Goal: Book appointment/travel/reservation

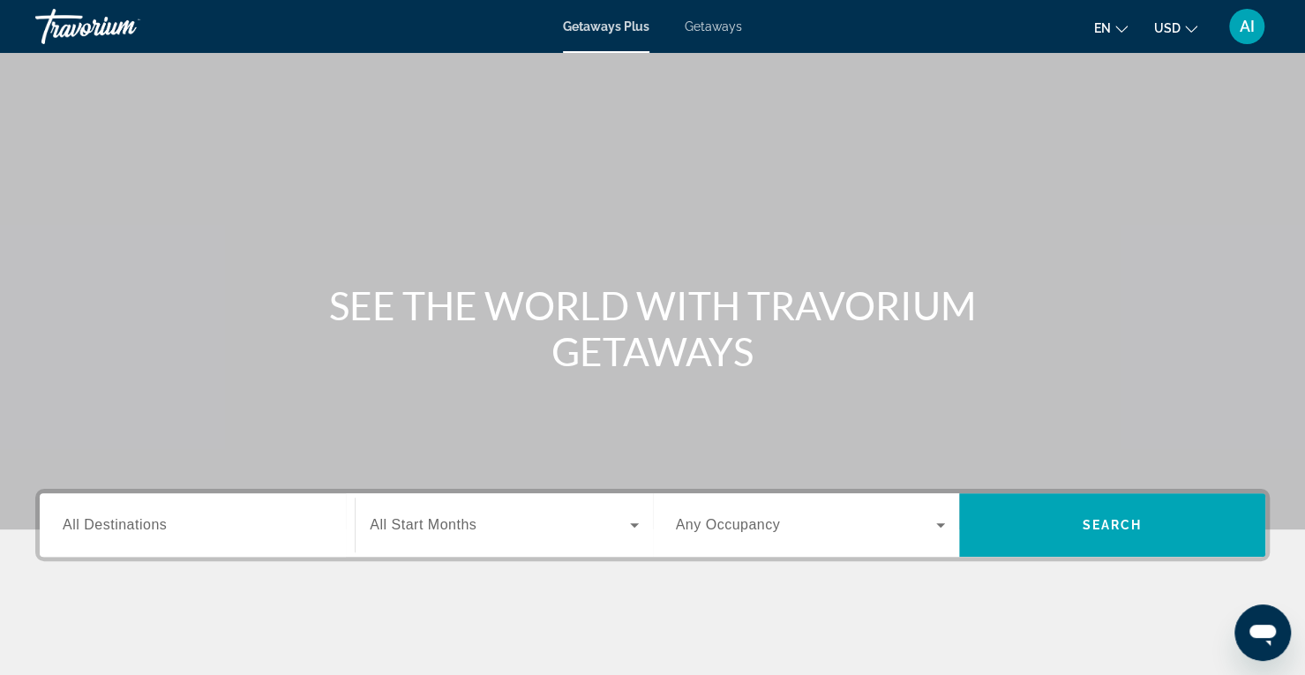
click at [1168, 32] on span "USD" at bounding box center [1167, 28] width 26 height 14
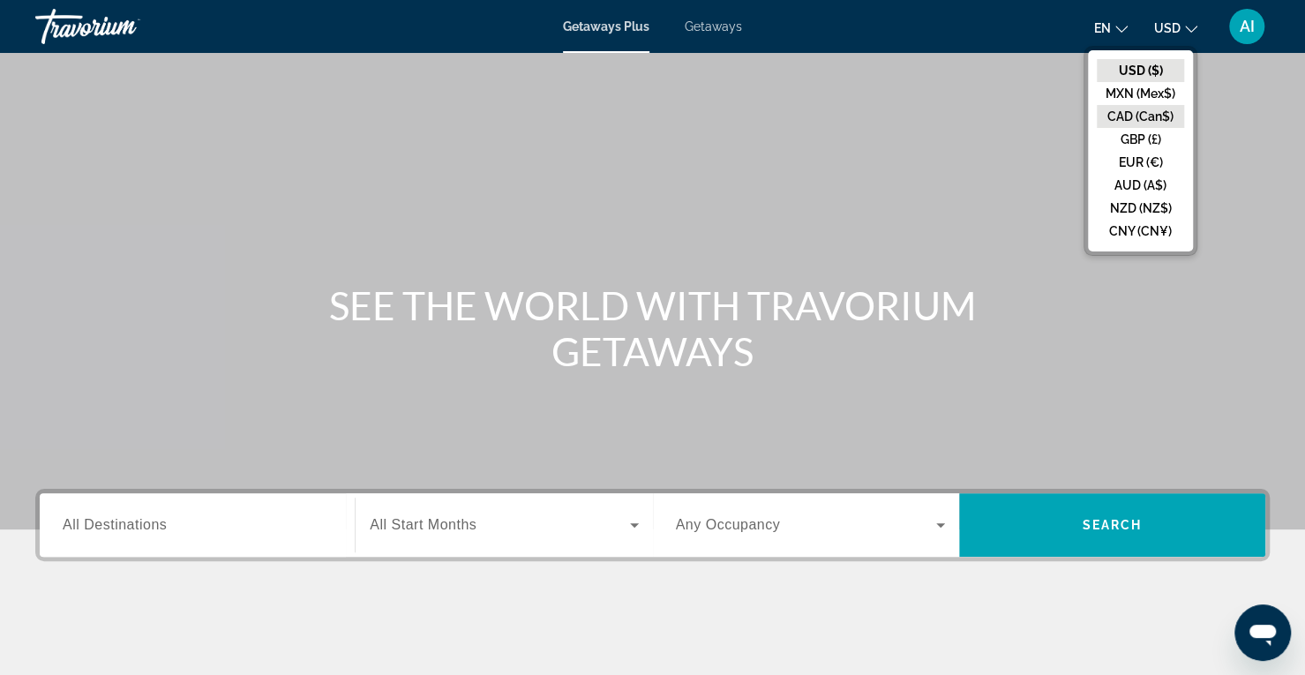
click at [1144, 114] on button "CAD (Can$)" at bounding box center [1140, 116] width 87 height 23
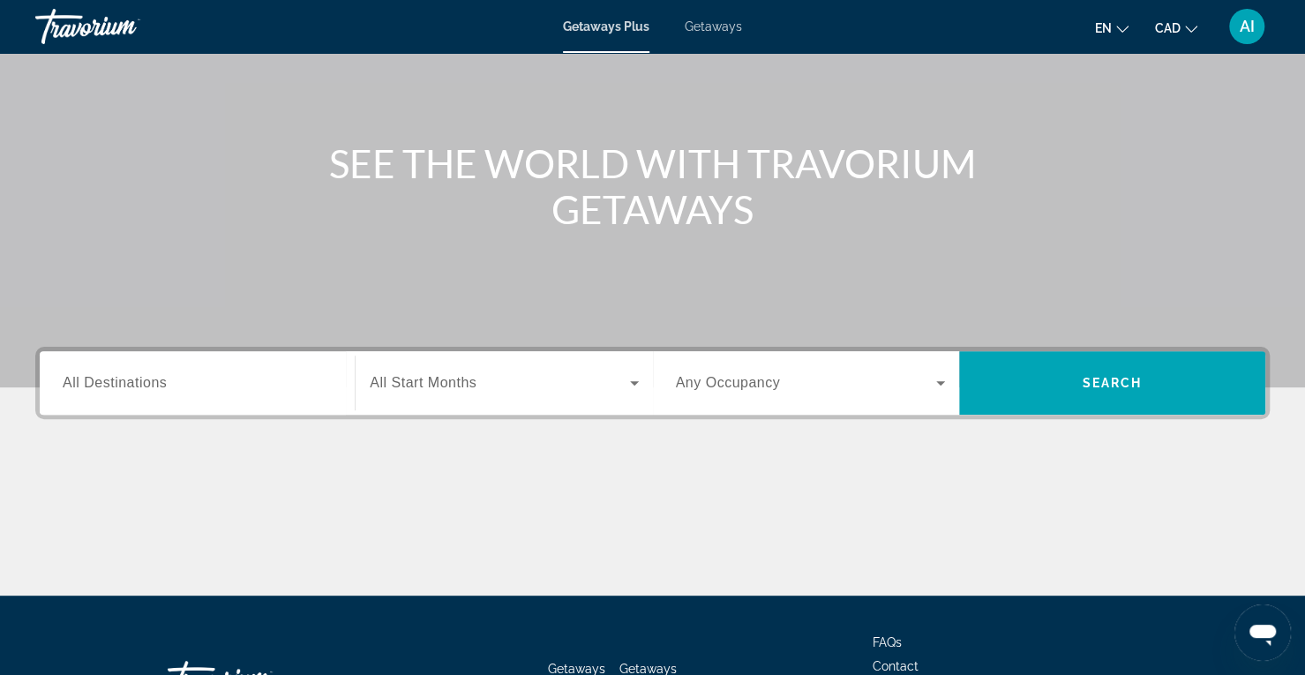
scroll to position [143, 0]
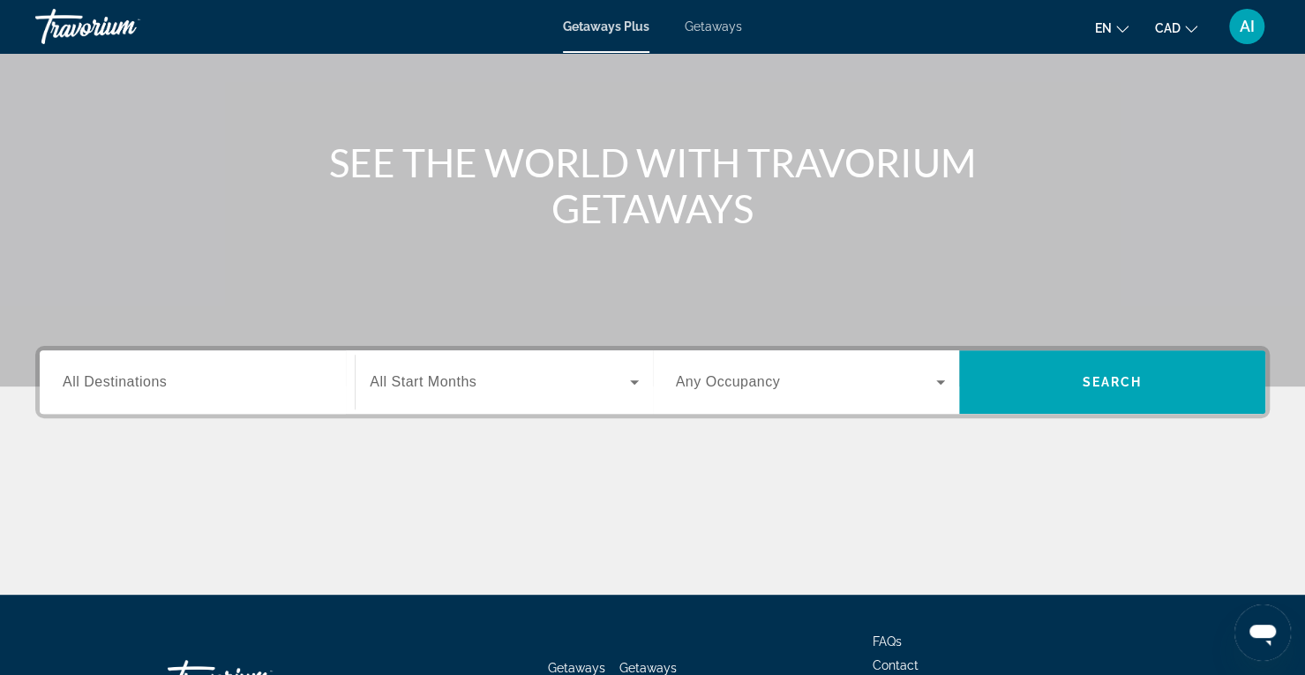
click at [490, 377] on span "Search widget" at bounding box center [499, 381] width 259 height 21
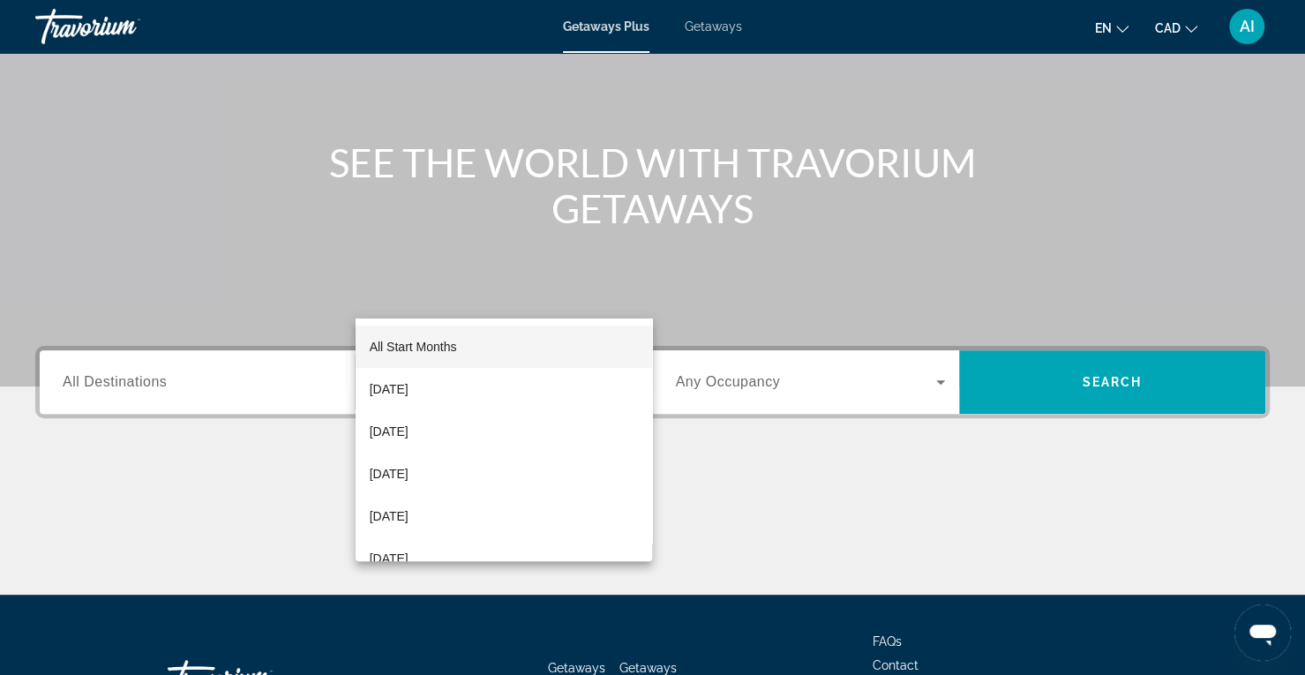
scroll to position [277, 0]
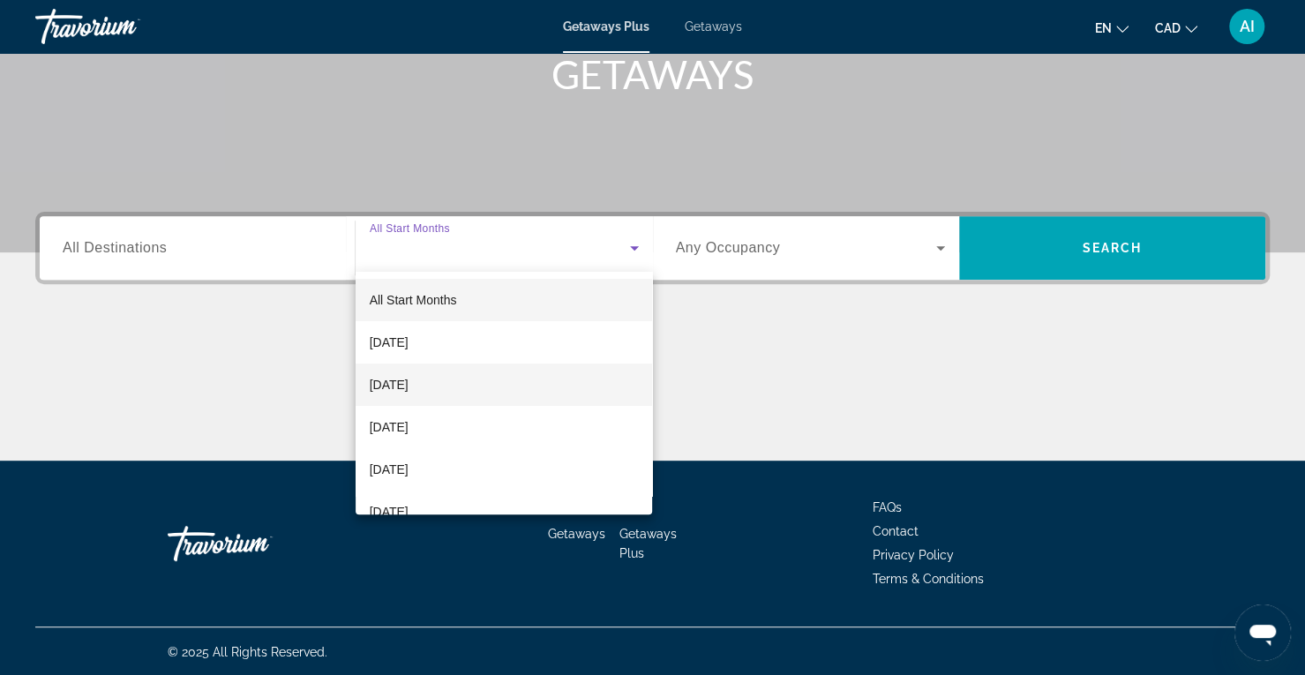
click at [469, 377] on mat-option "[DATE]" at bounding box center [504, 384] width 297 height 42
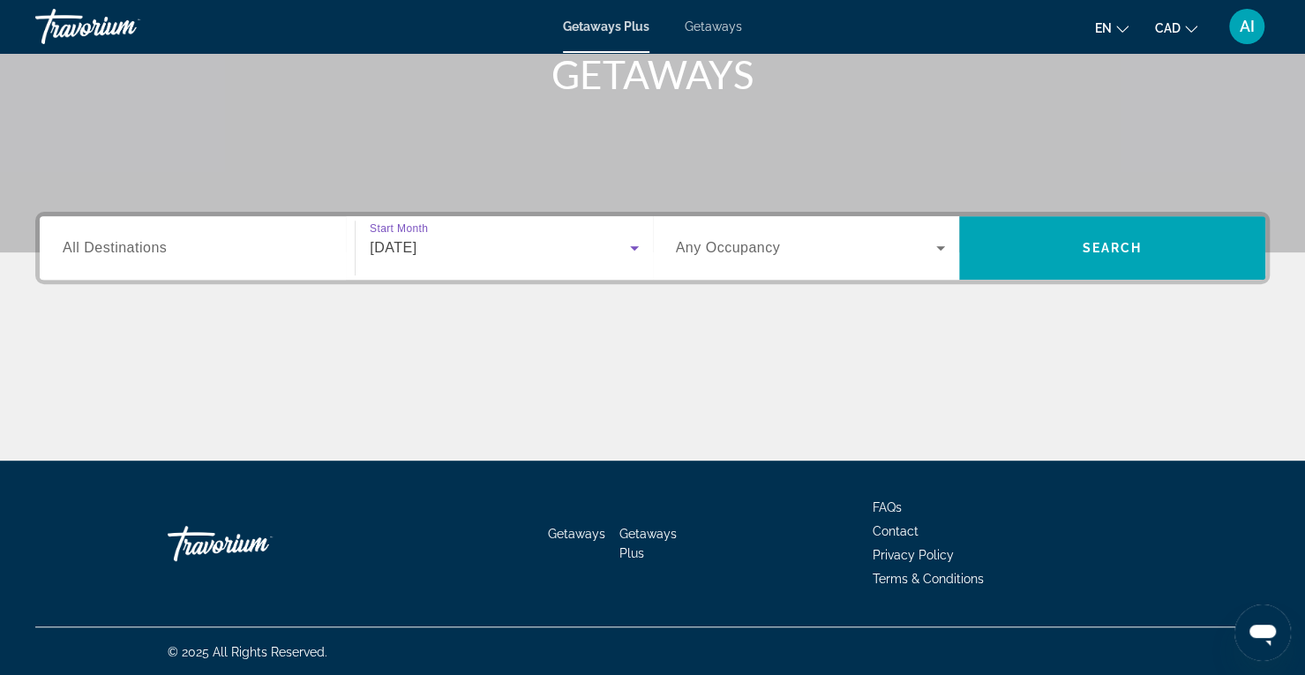
click at [767, 245] on span "Any Occupancy" at bounding box center [728, 247] width 105 height 15
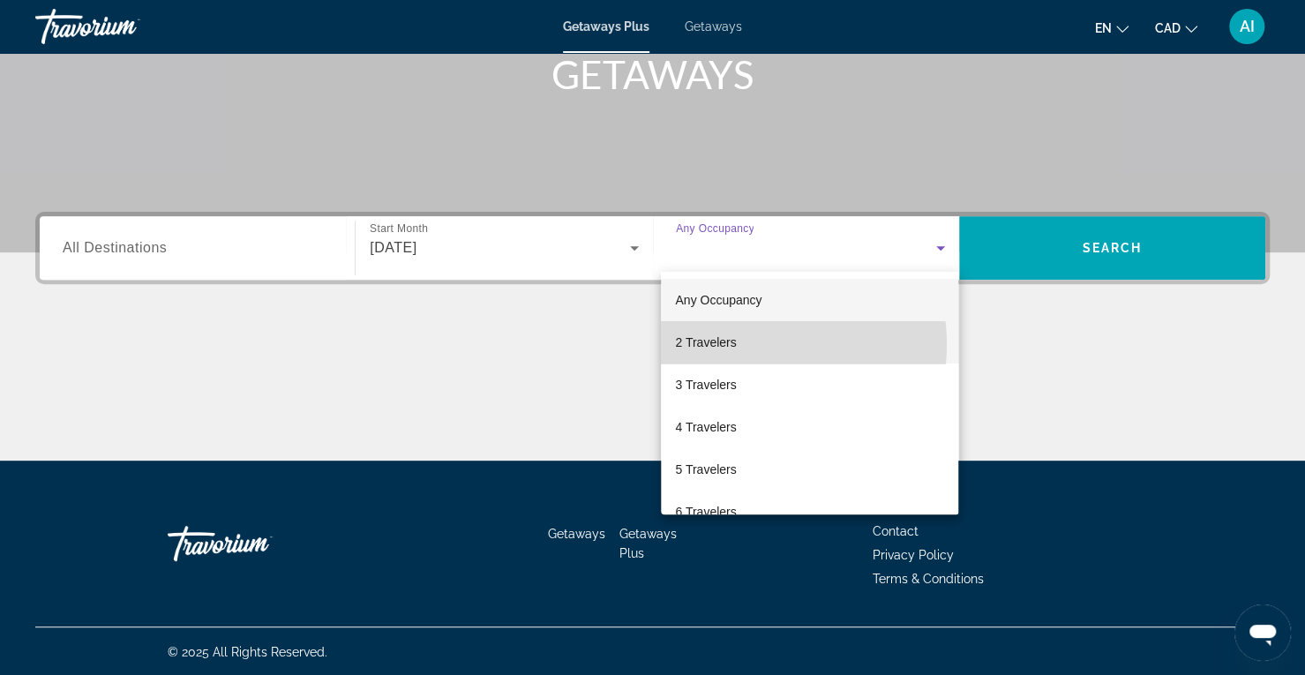
click at [744, 344] on mat-option "2 Travelers" at bounding box center [809, 342] width 297 height 42
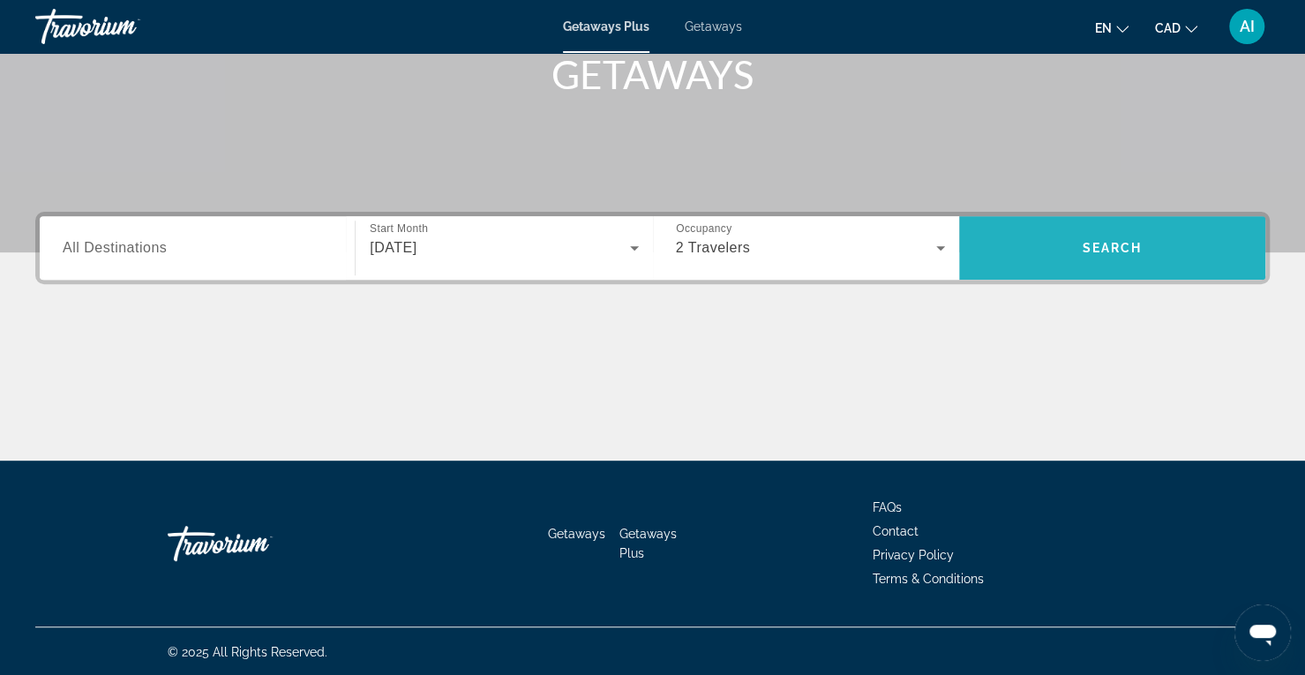
click at [1130, 251] on span "Search" at bounding box center [1112, 248] width 60 height 14
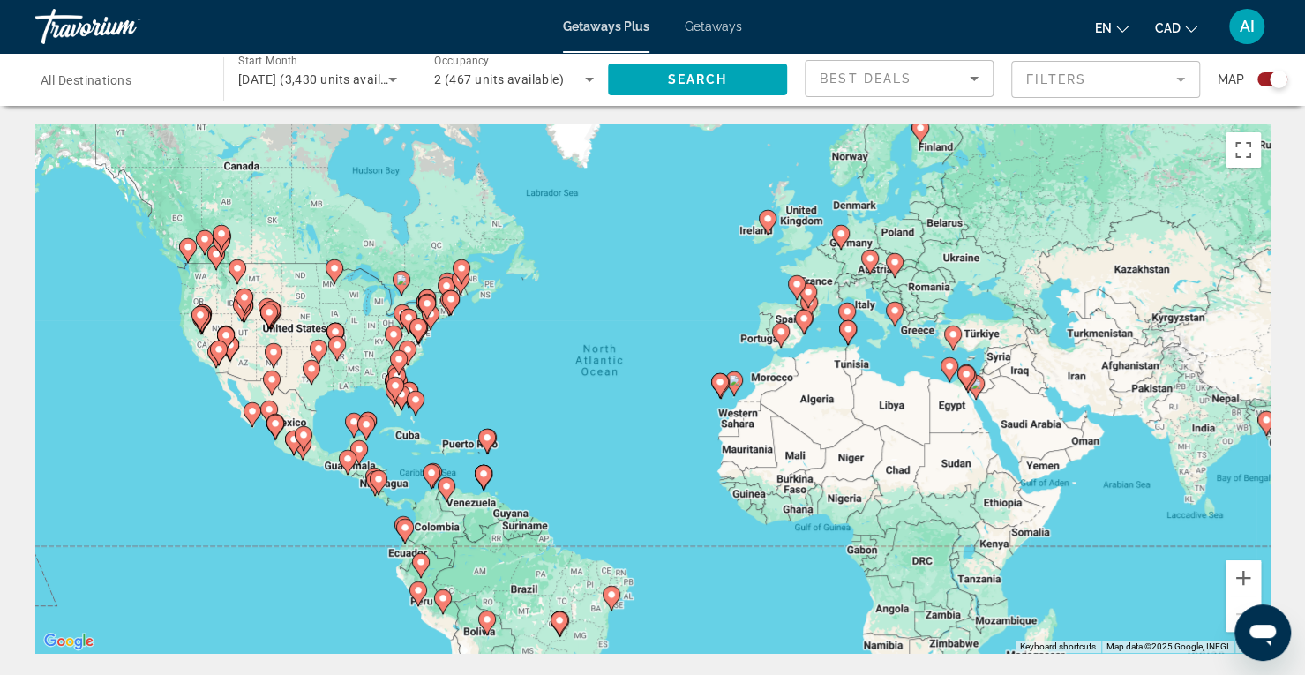
click at [1078, 86] on mat-form-field "Filters" at bounding box center [1105, 79] width 189 height 37
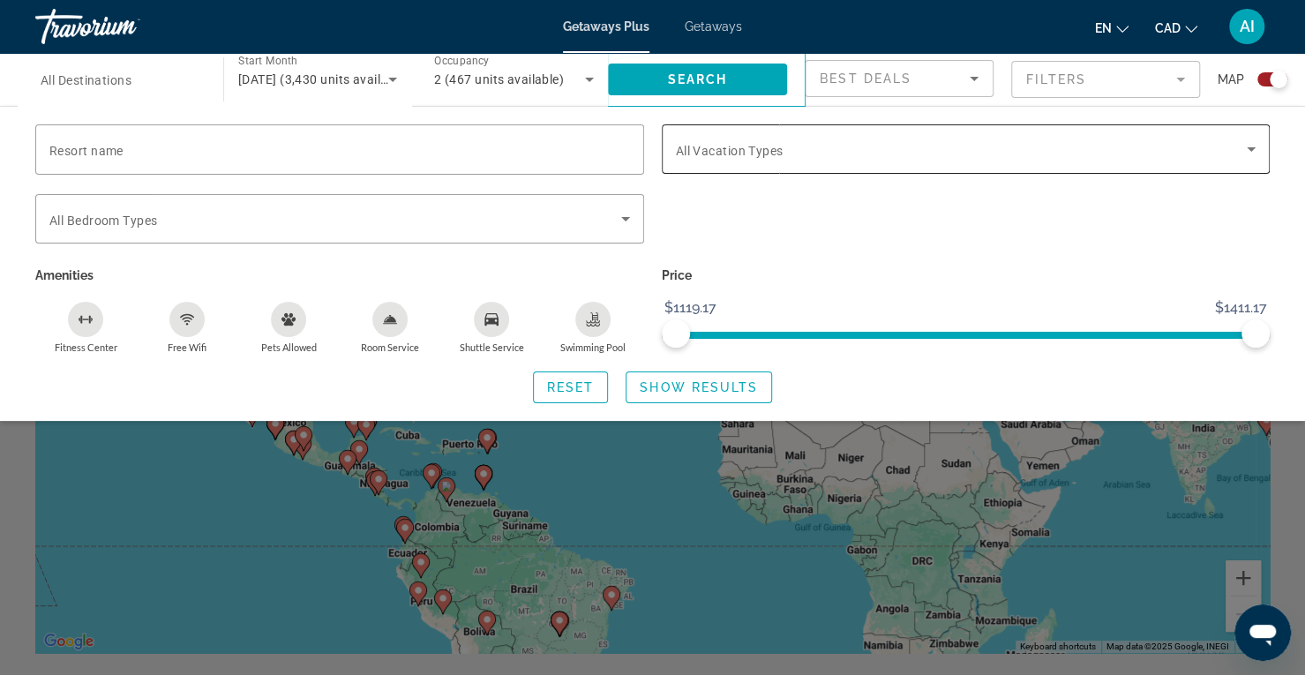
click at [769, 139] on span "Search widget" at bounding box center [962, 149] width 572 height 21
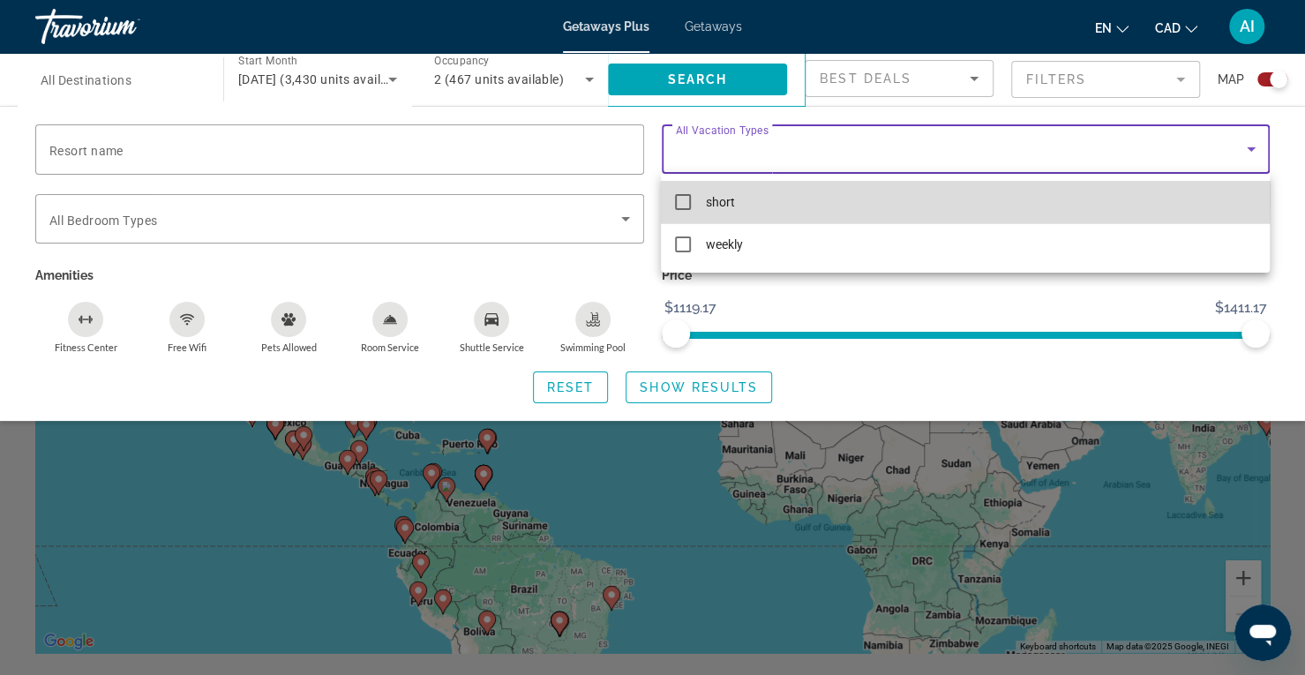
click at [689, 194] on mat-pseudo-checkbox at bounding box center [683, 202] width 16 height 16
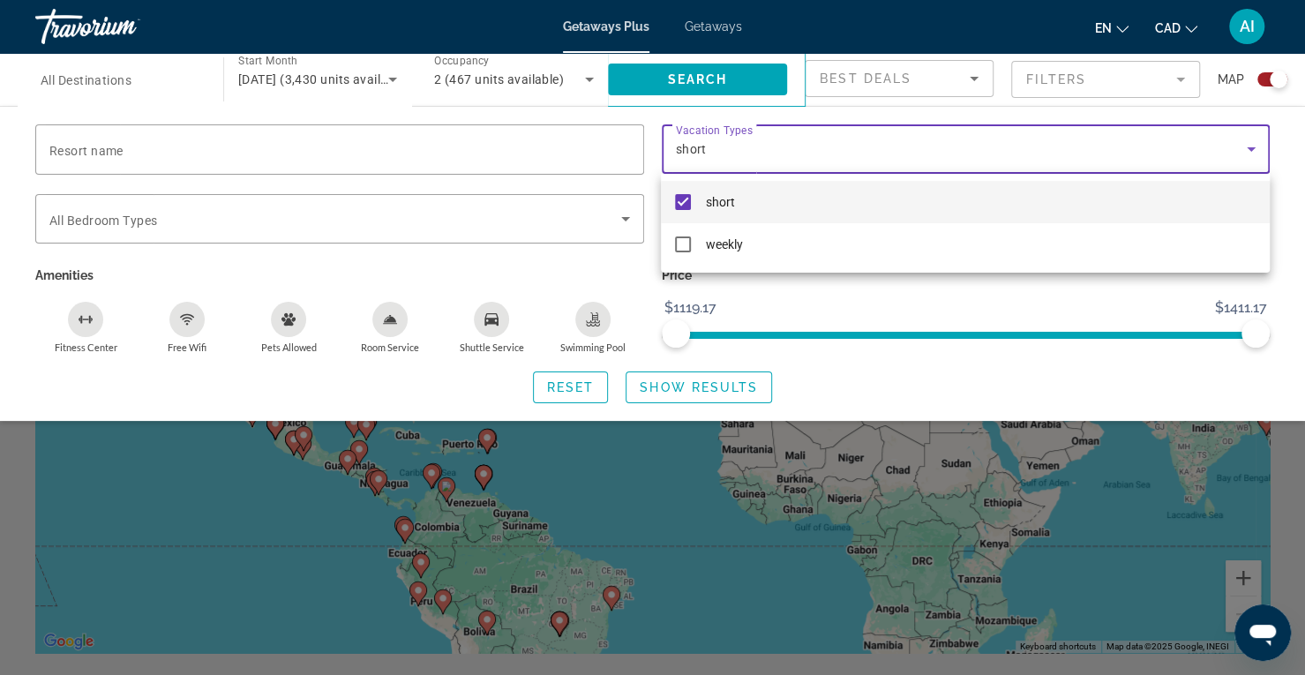
click at [1285, 202] on div at bounding box center [652, 337] width 1305 height 675
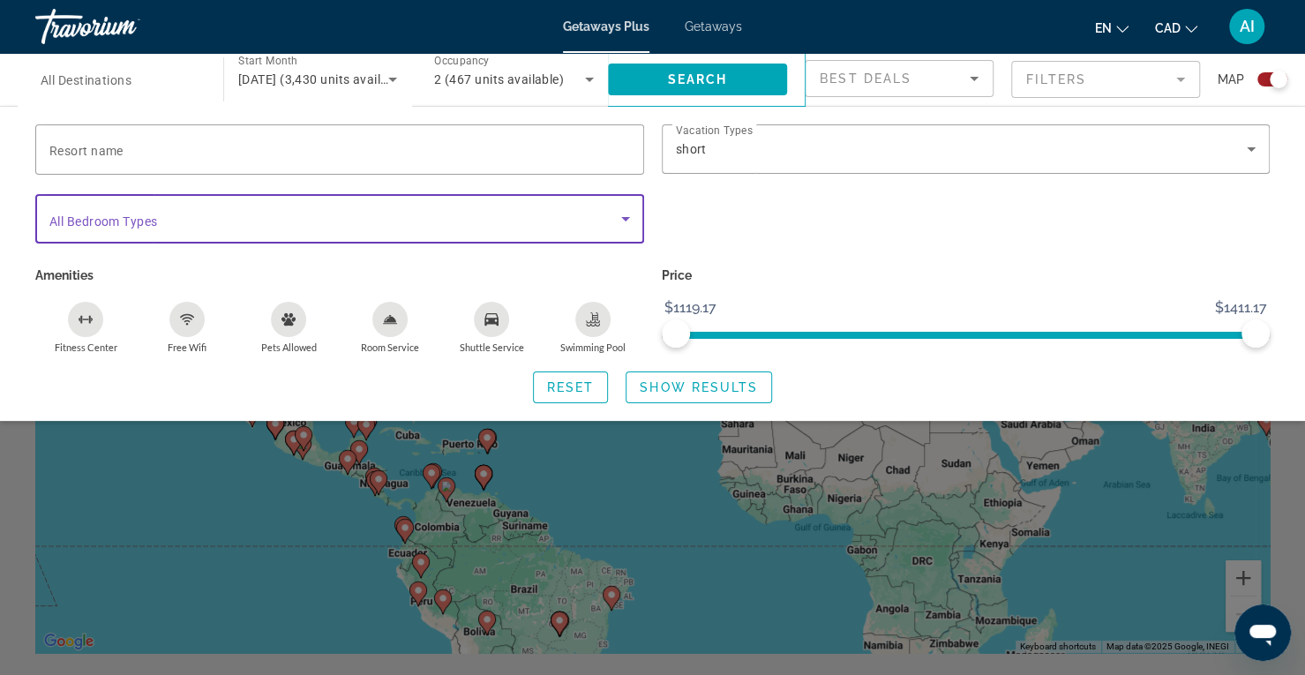
click at [426, 215] on span "Search widget" at bounding box center [335, 218] width 572 height 21
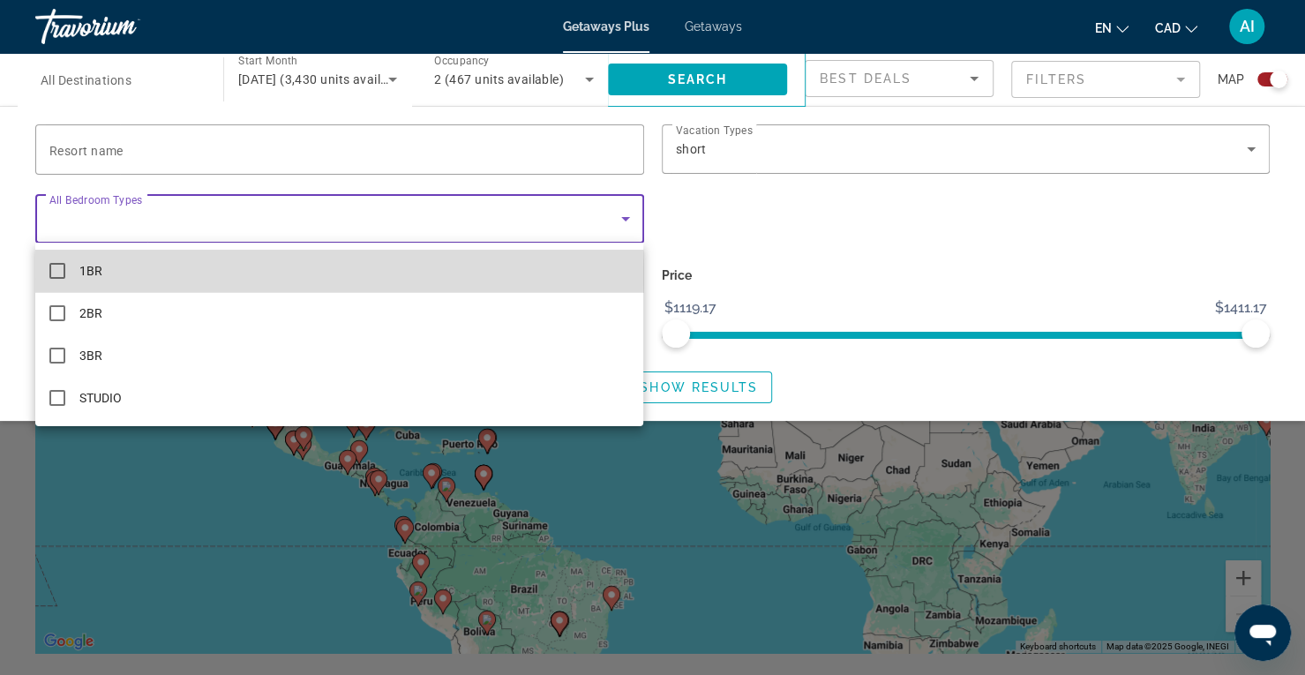
click at [132, 276] on mat-option "1BR" at bounding box center [339, 271] width 608 height 42
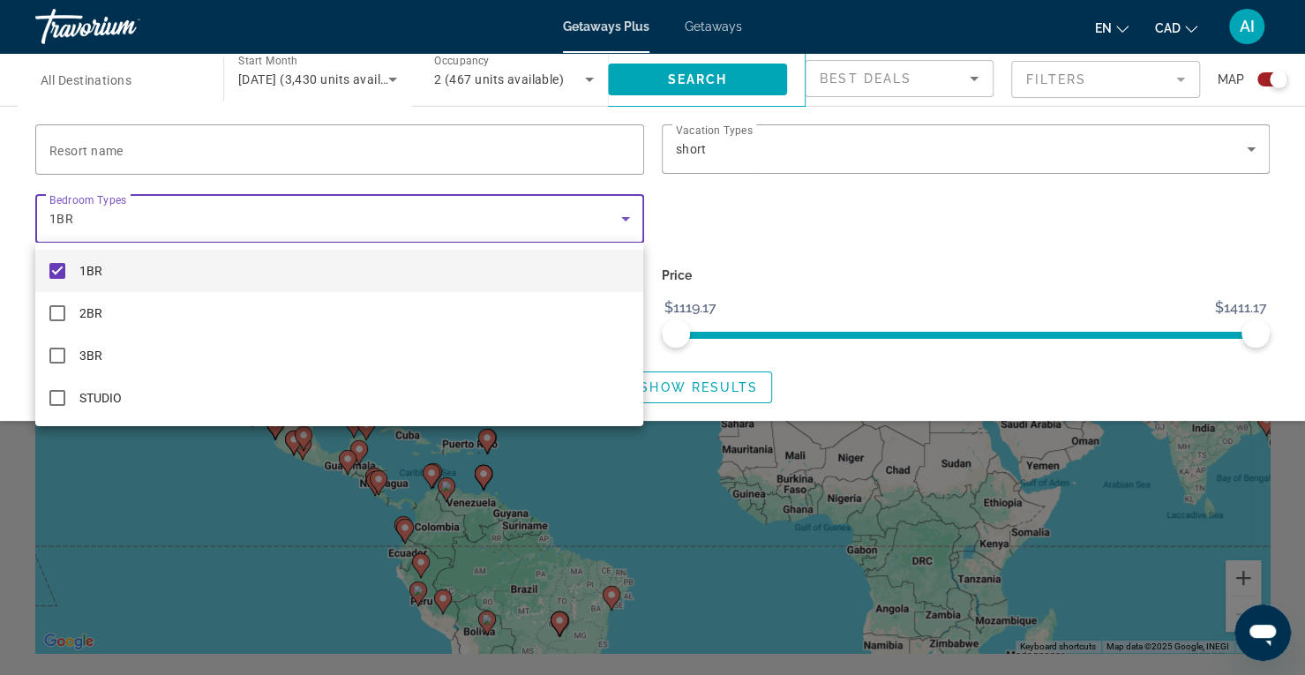
click at [1284, 194] on div at bounding box center [652, 337] width 1305 height 675
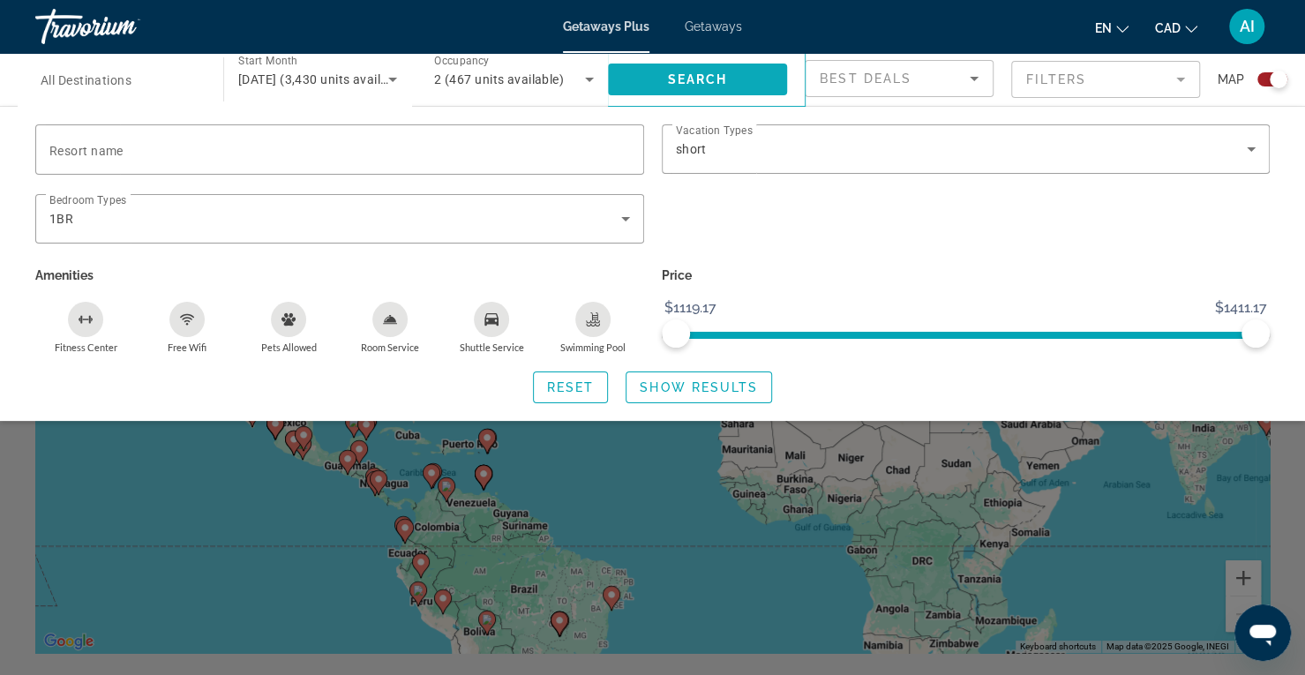
click at [734, 75] on span "Search widget" at bounding box center [697, 79] width 179 height 42
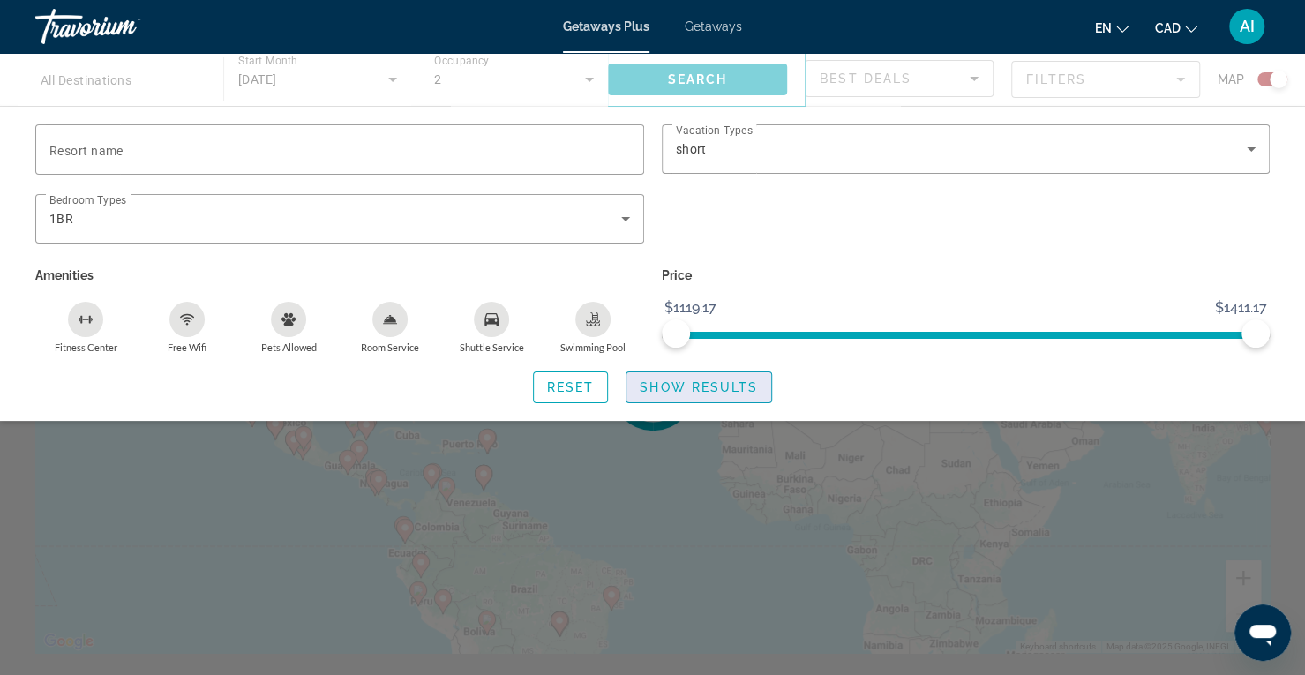
click at [702, 384] on span "Show Results" at bounding box center [699, 387] width 118 height 14
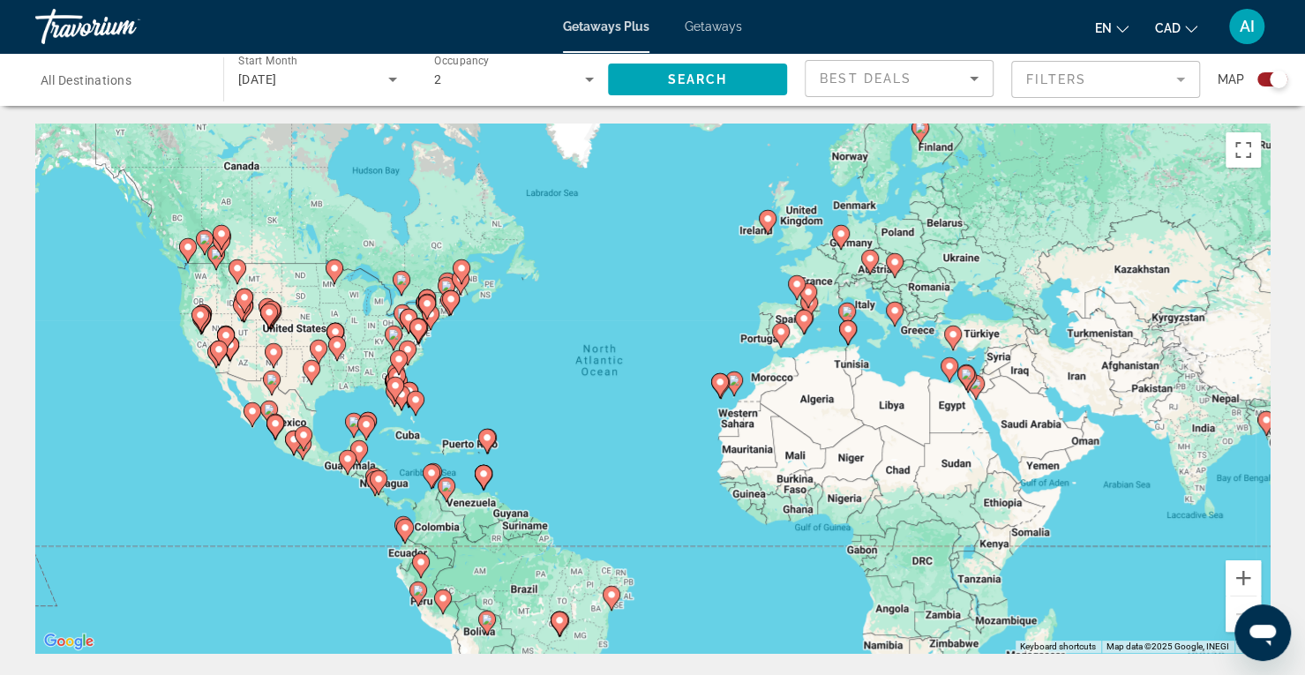
click at [1083, 70] on mat-form-field "Filters" at bounding box center [1105, 79] width 189 height 37
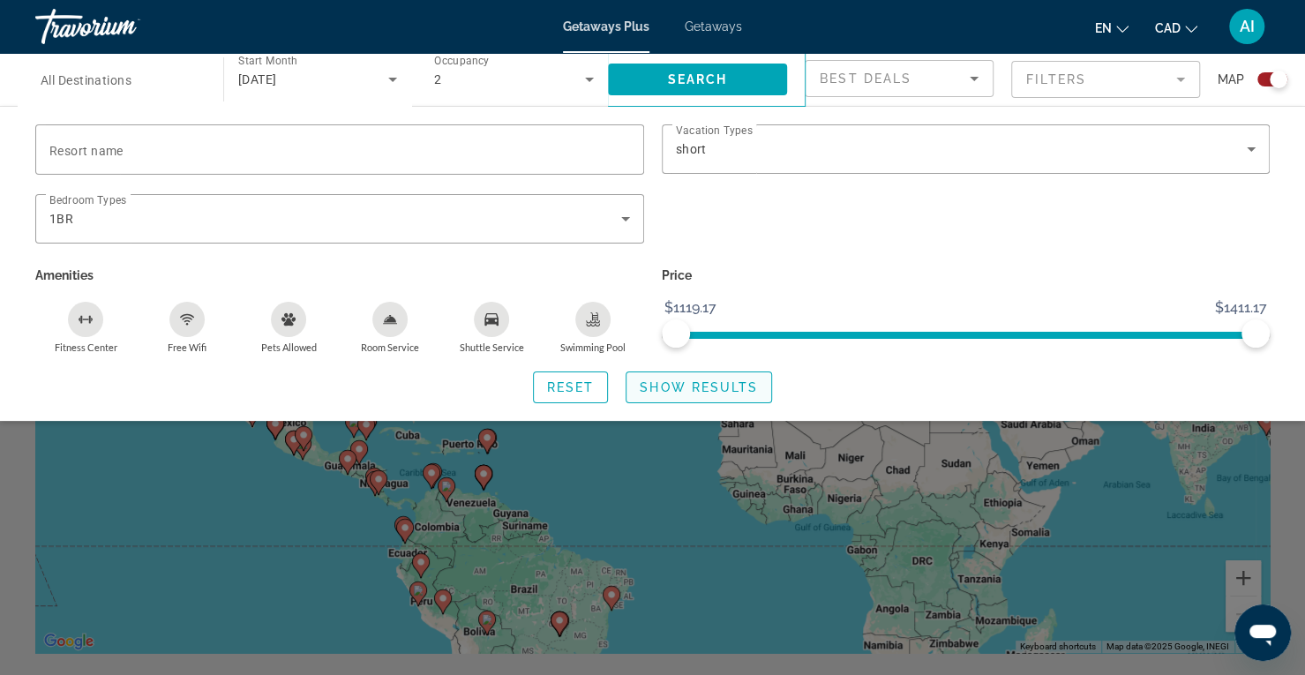
click at [737, 383] on span "Show Results" at bounding box center [699, 387] width 118 height 14
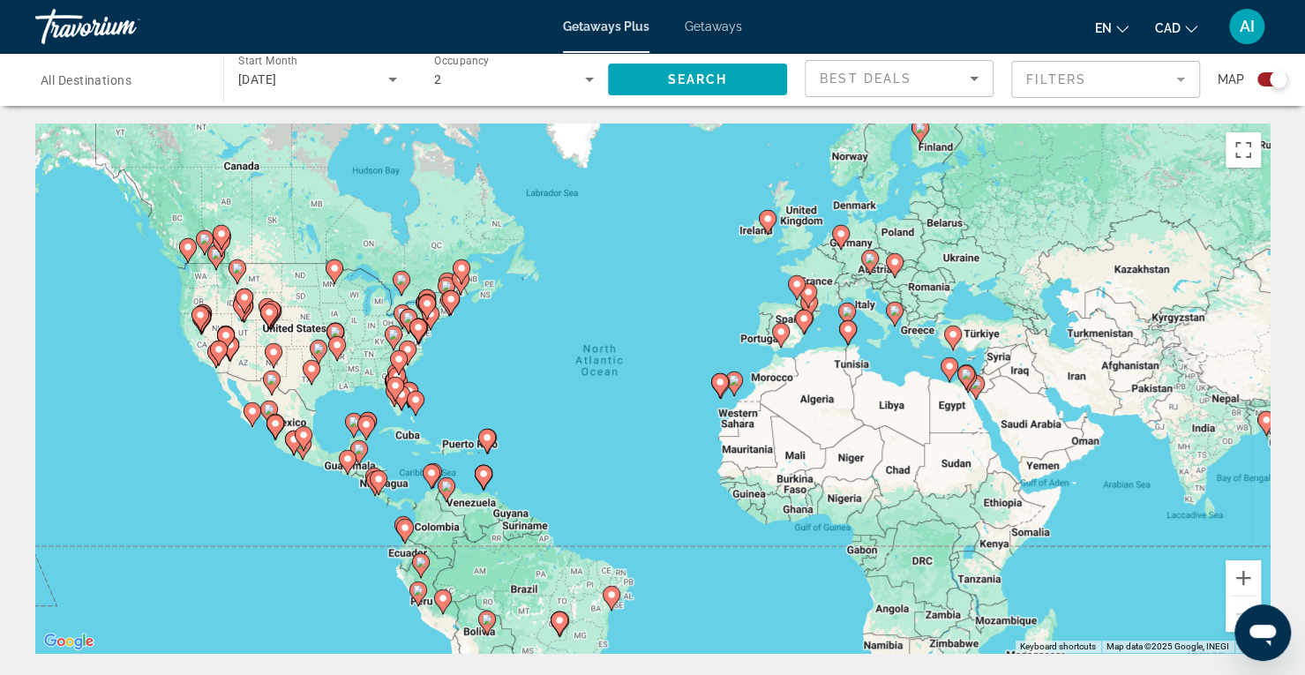
click at [1263, 79] on div "Search widget" at bounding box center [1272, 79] width 30 height 14
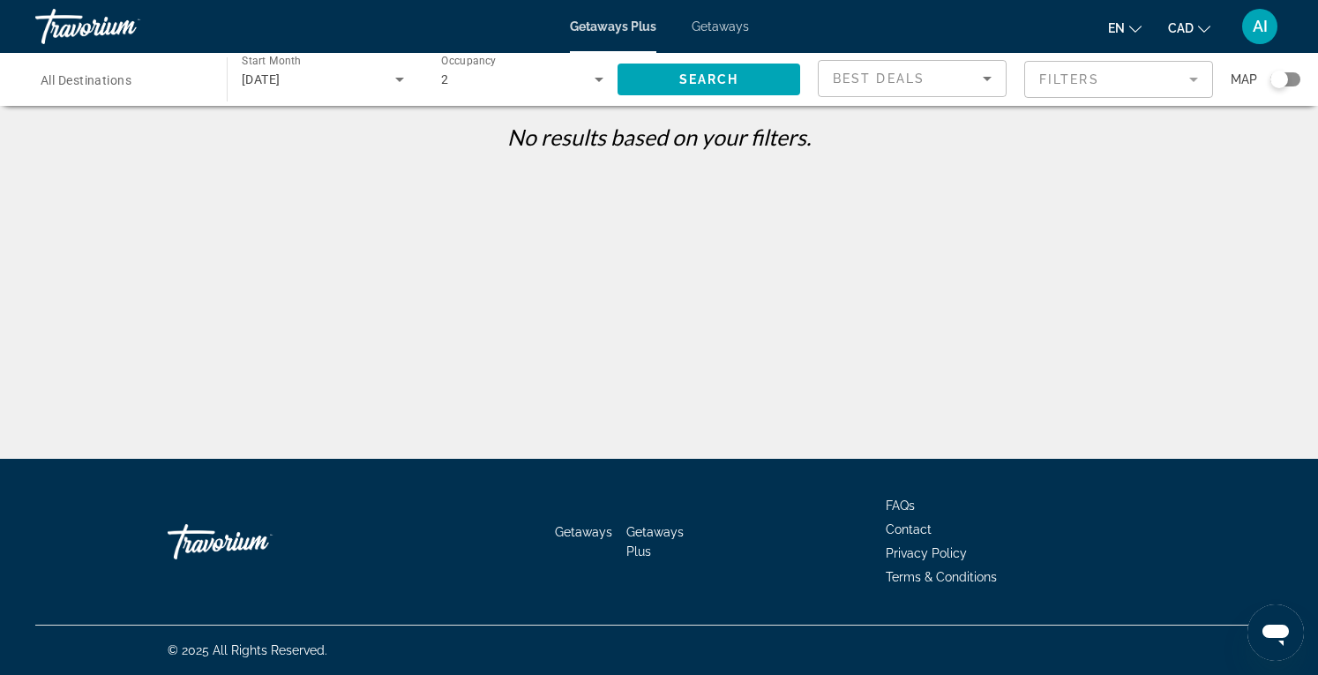
click at [1296, 80] on div "Search widget" at bounding box center [1285, 79] width 30 height 14
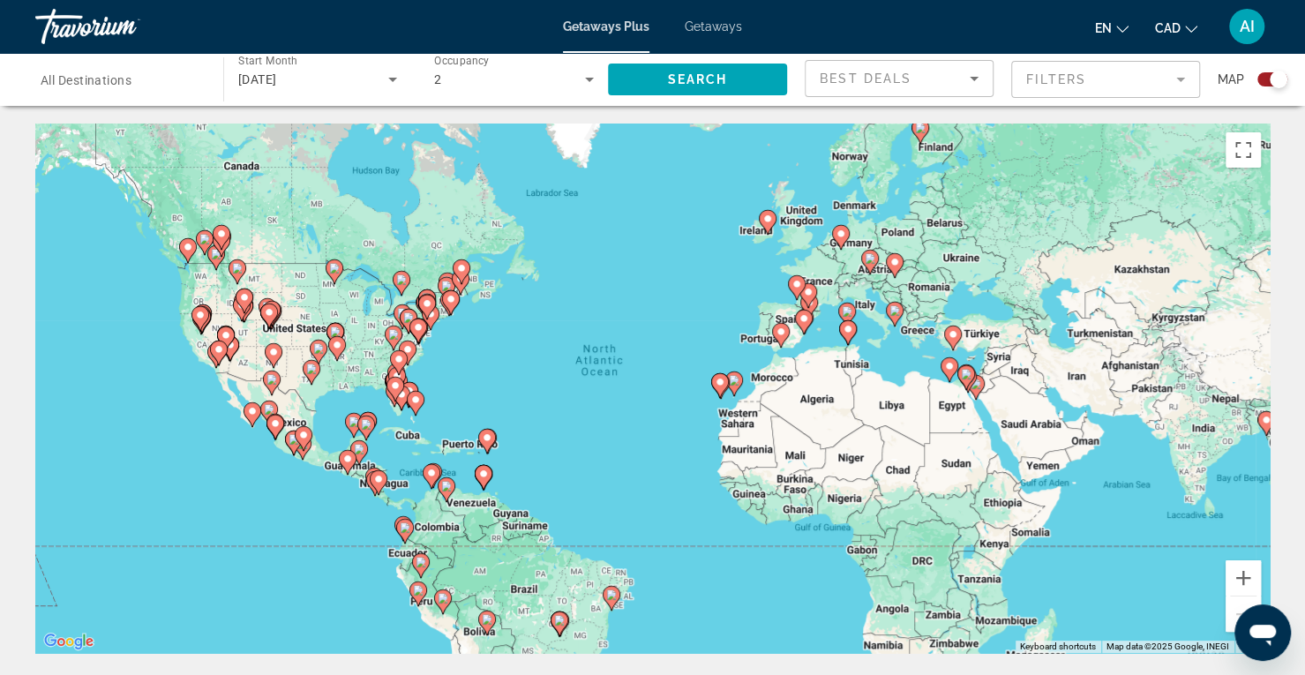
click at [918, 133] on icon "Main content" at bounding box center [919, 131] width 16 height 23
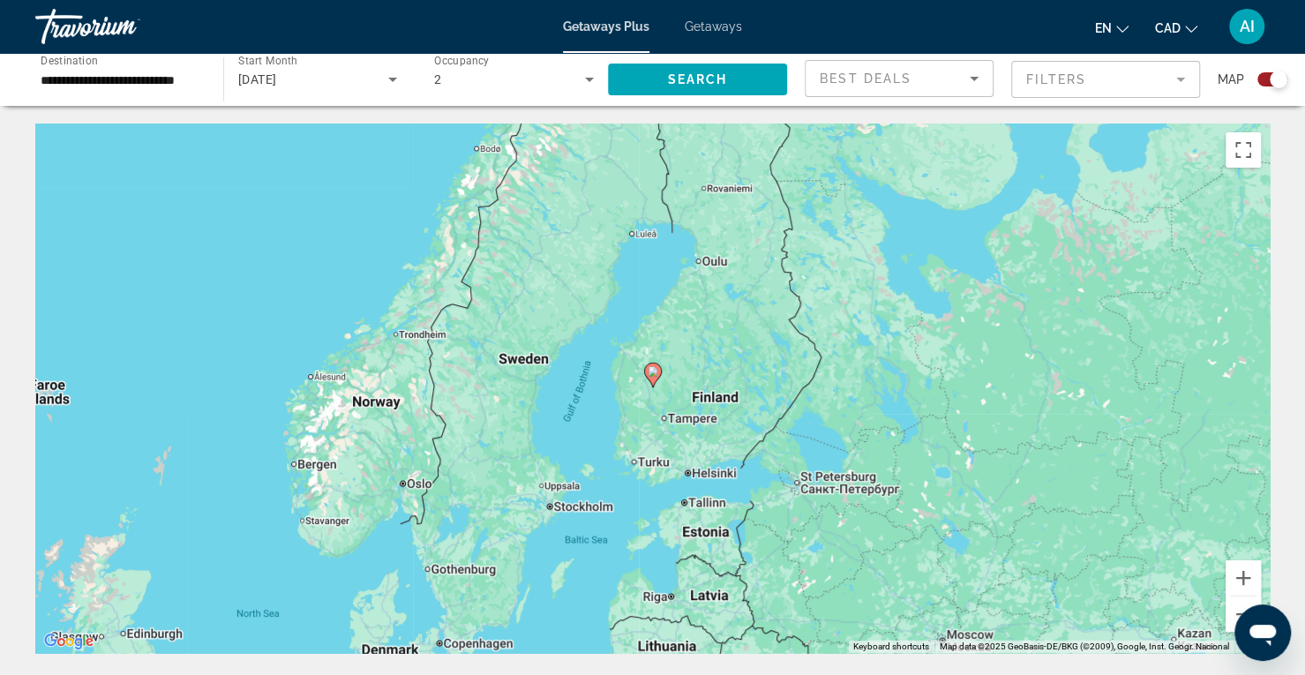
click at [653, 371] on image "Main content" at bounding box center [653, 371] width 11 height 11
type input "**********"
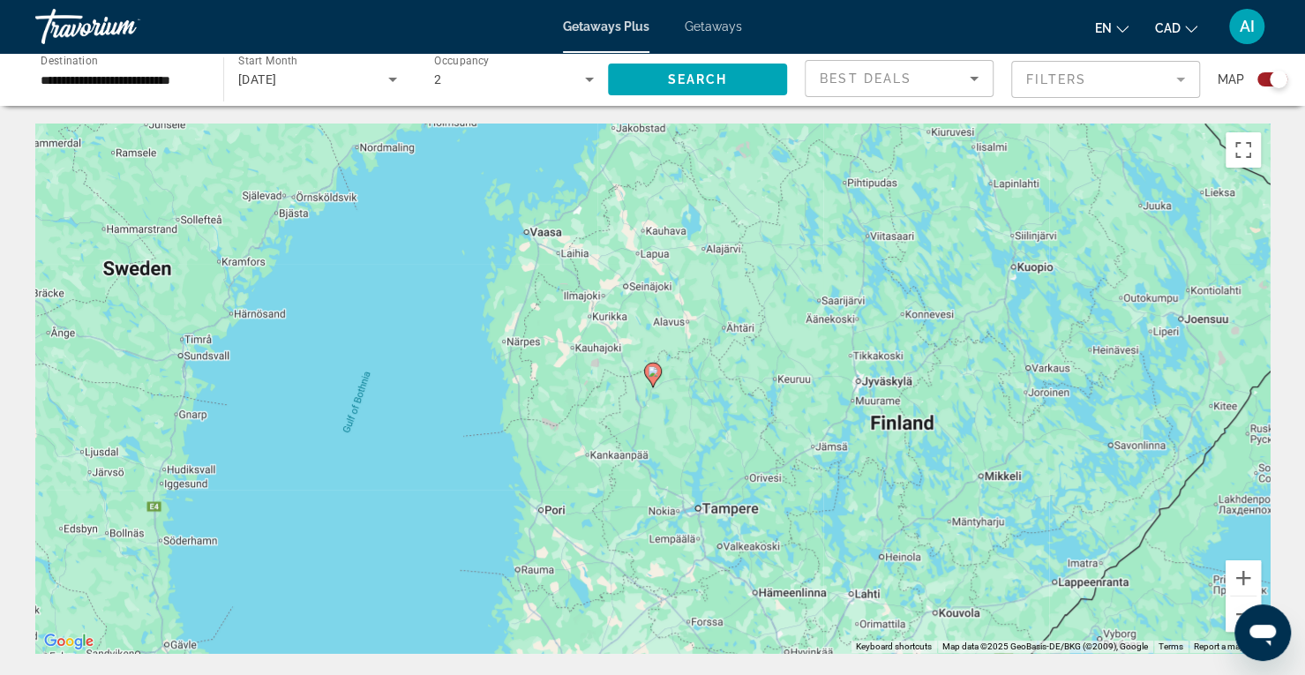
click at [652, 371] on image "Main content" at bounding box center [653, 371] width 11 height 11
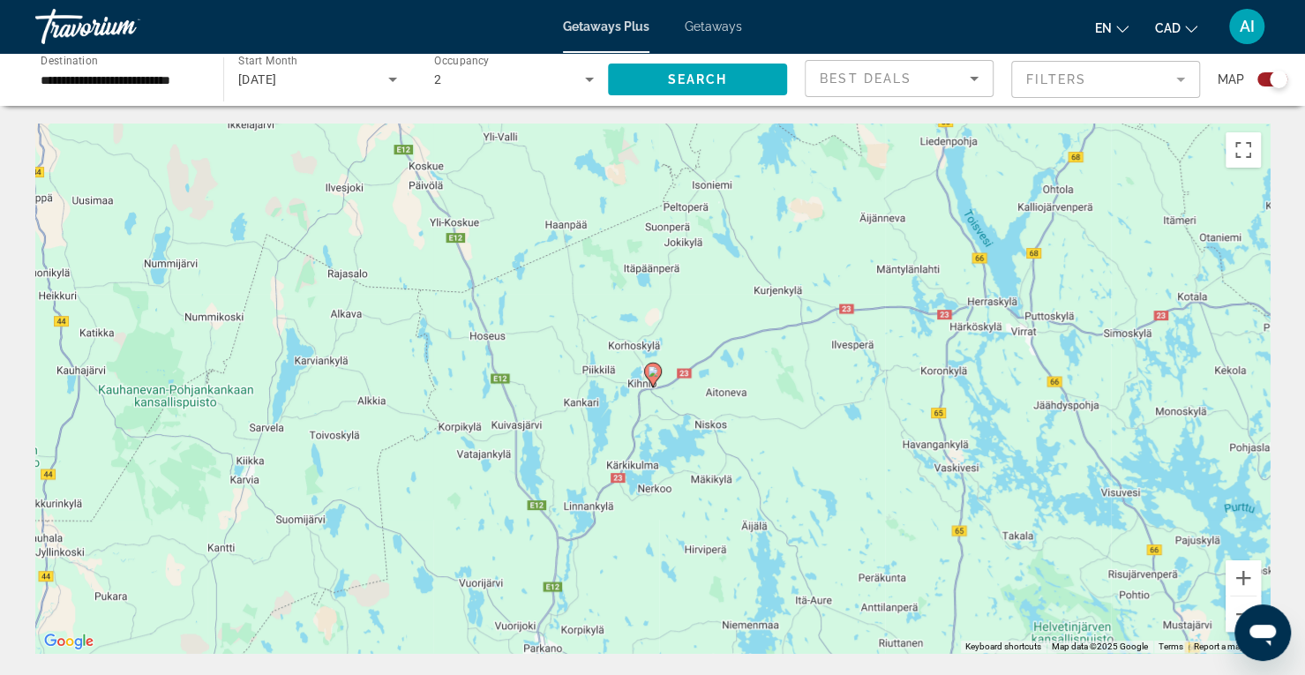
click at [652, 371] on image "Main content" at bounding box center [653, 371] width 11 height 11
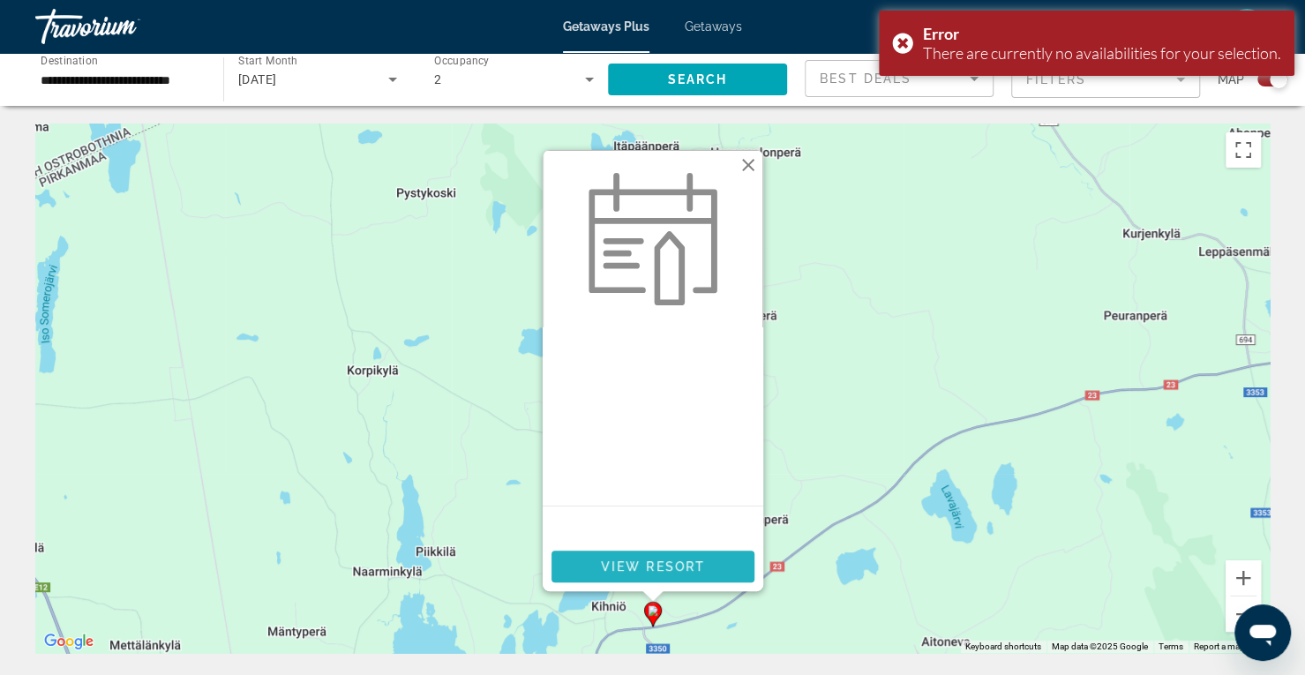
click at [697, 571] on span "View Resort" at bounding box center [652, 566] width 104 height 14
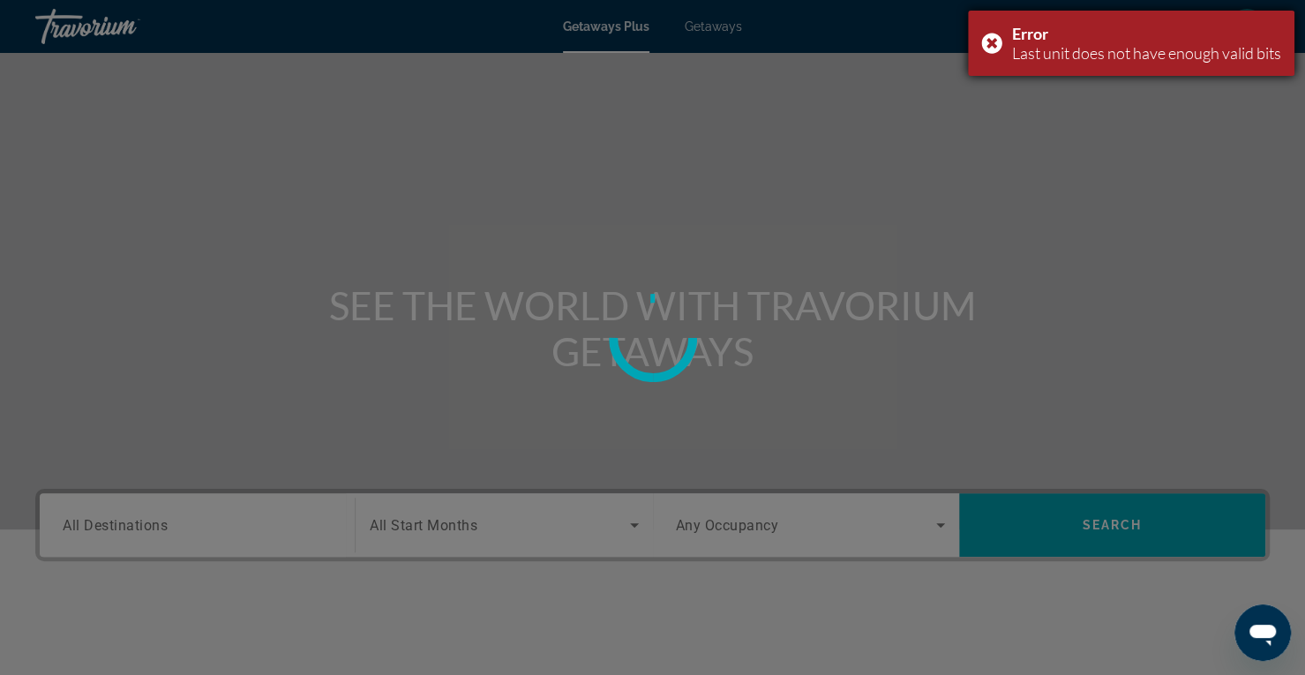
click at [990, 43] on div "Error Last unit does not have enough valid bits" at bounding box center [1131, 43] width 326 height 65
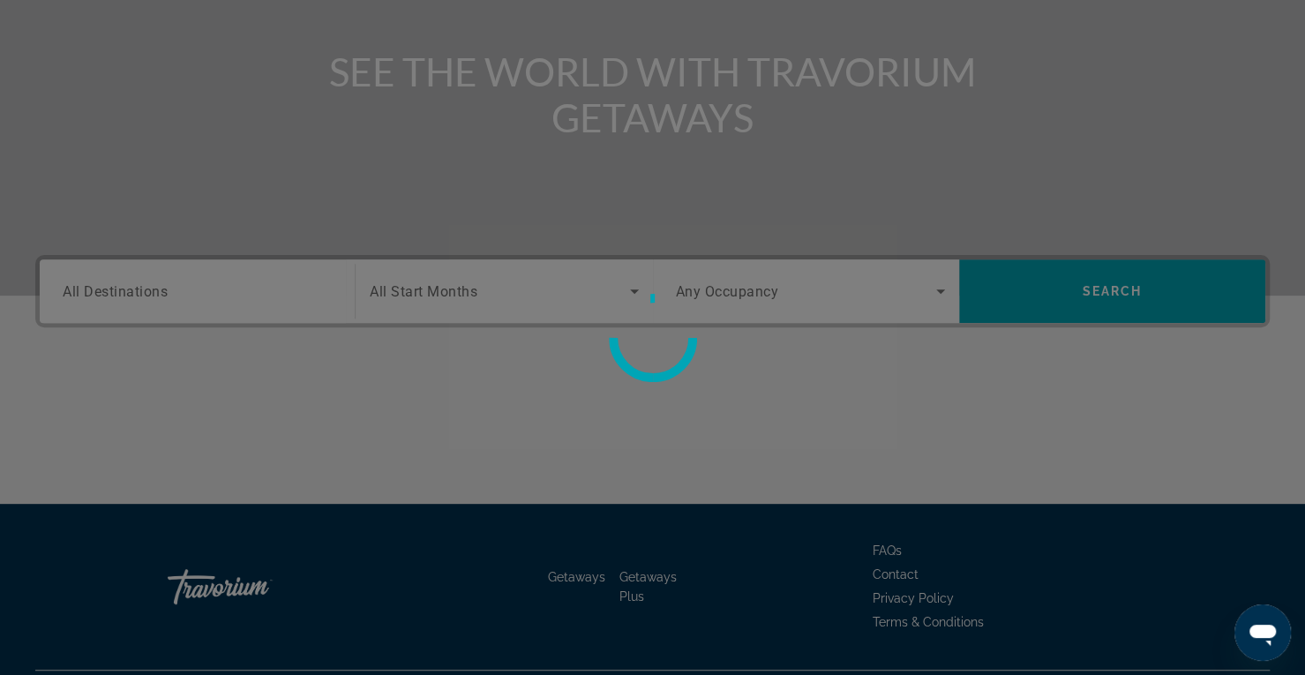
scroll to position [240, 0]
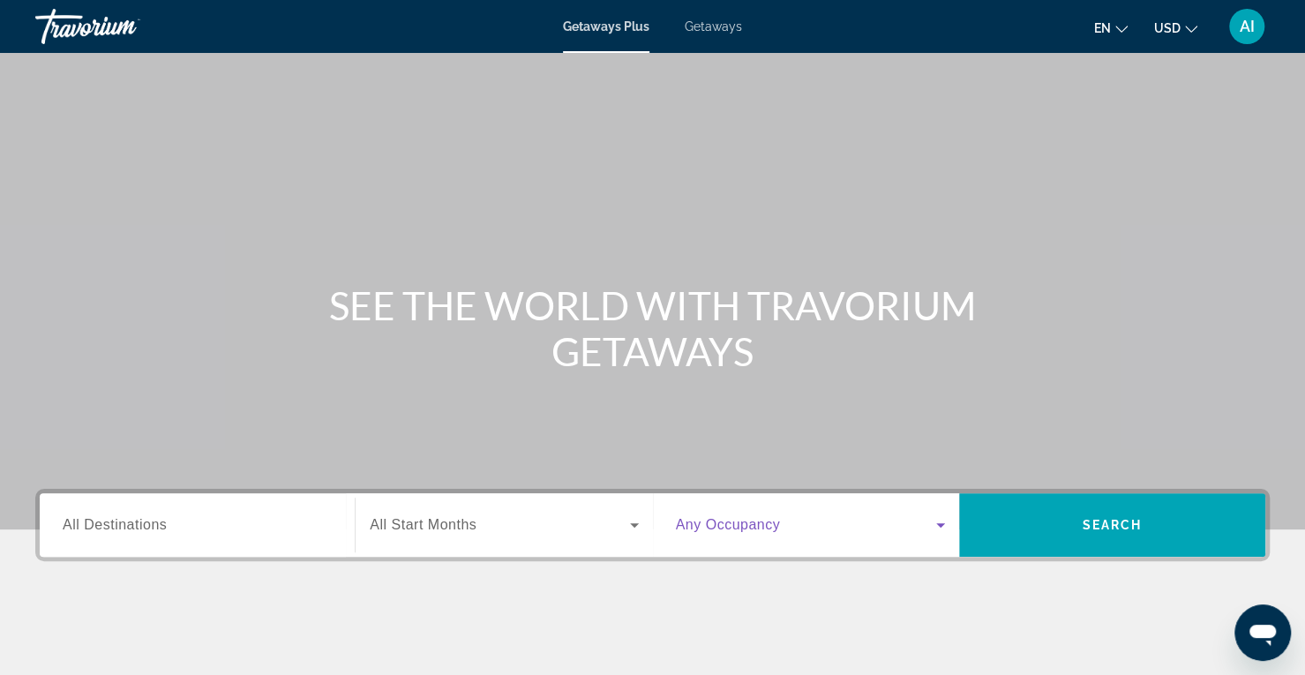
click at [817, 521] on span "Search widget" at bounding box center [806, 524] width 260 height 21
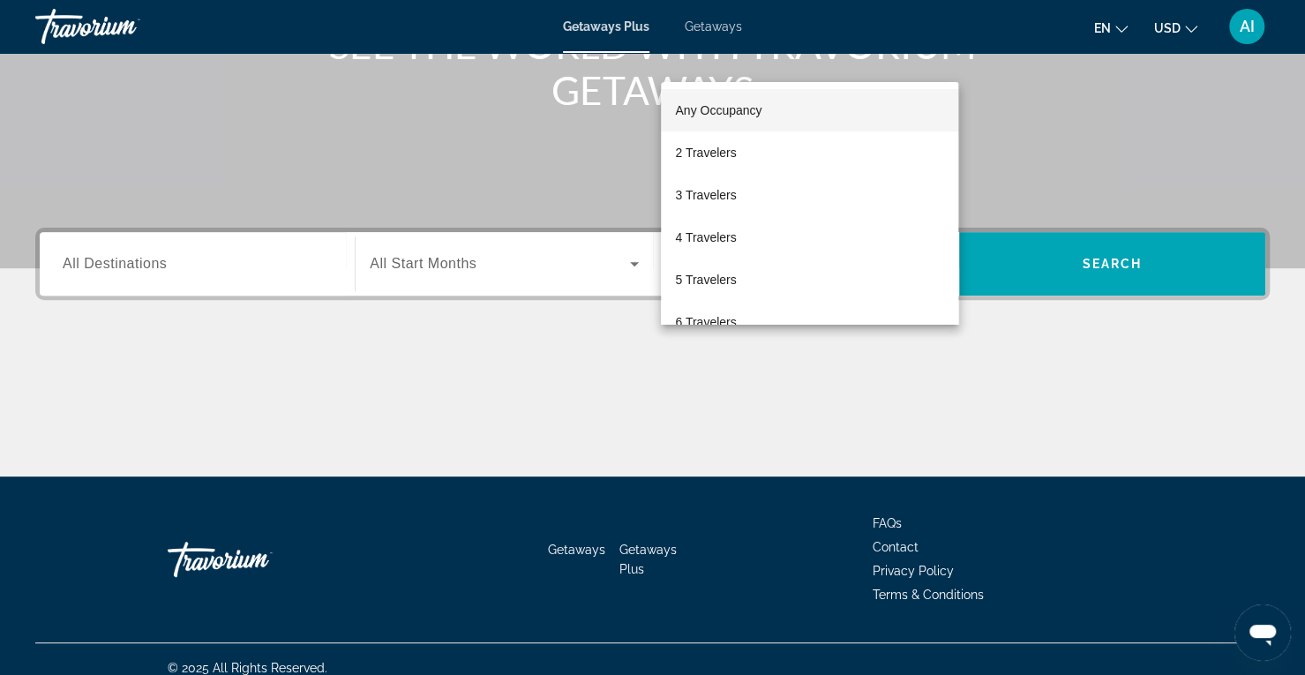
scroll to position [277, 0]
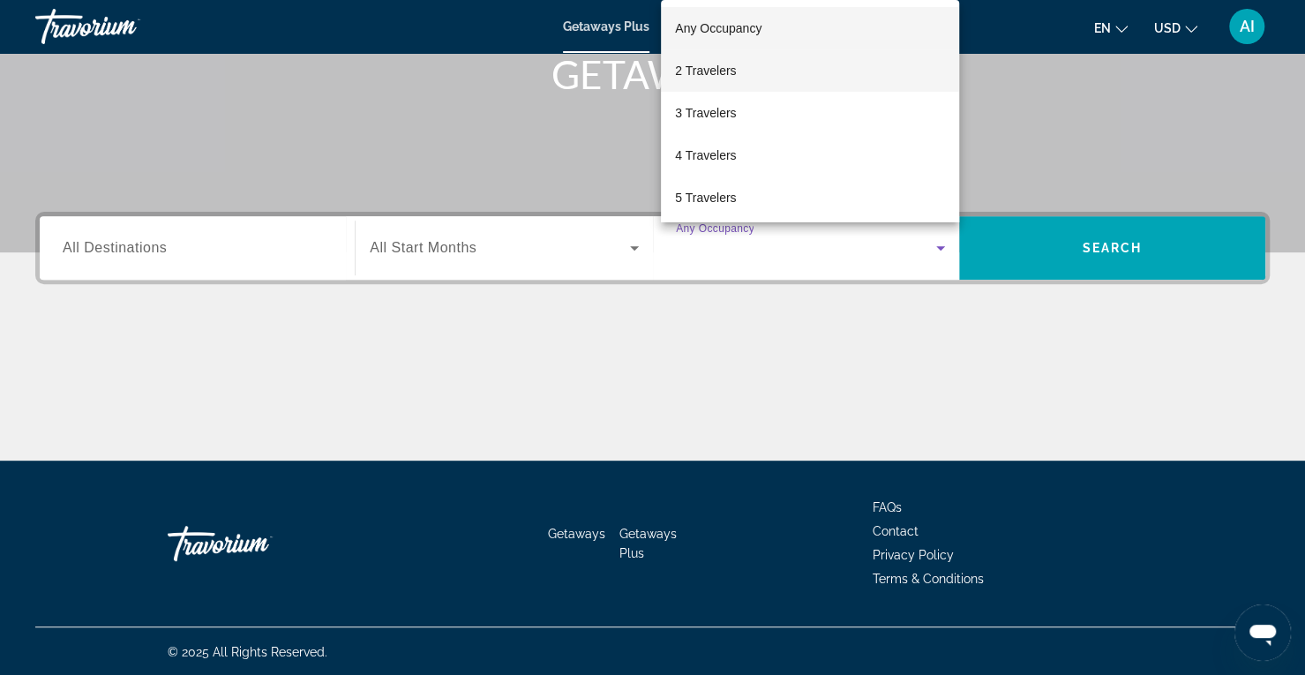
click at [738, 65] on mat-option "2 Travelers" at bounding box center [809, 70] width 297 height 42
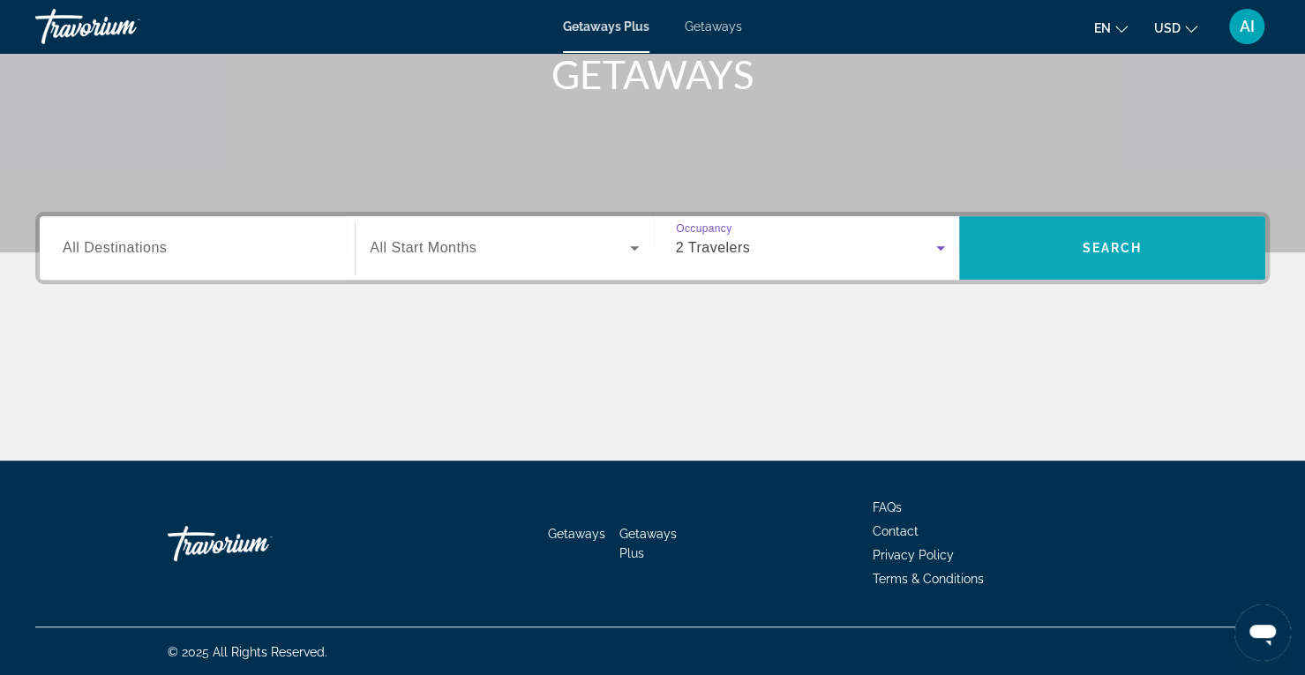
click at [1085, 255] on span "Search widget" at bounding box center [1112, 248] width 306 height 42
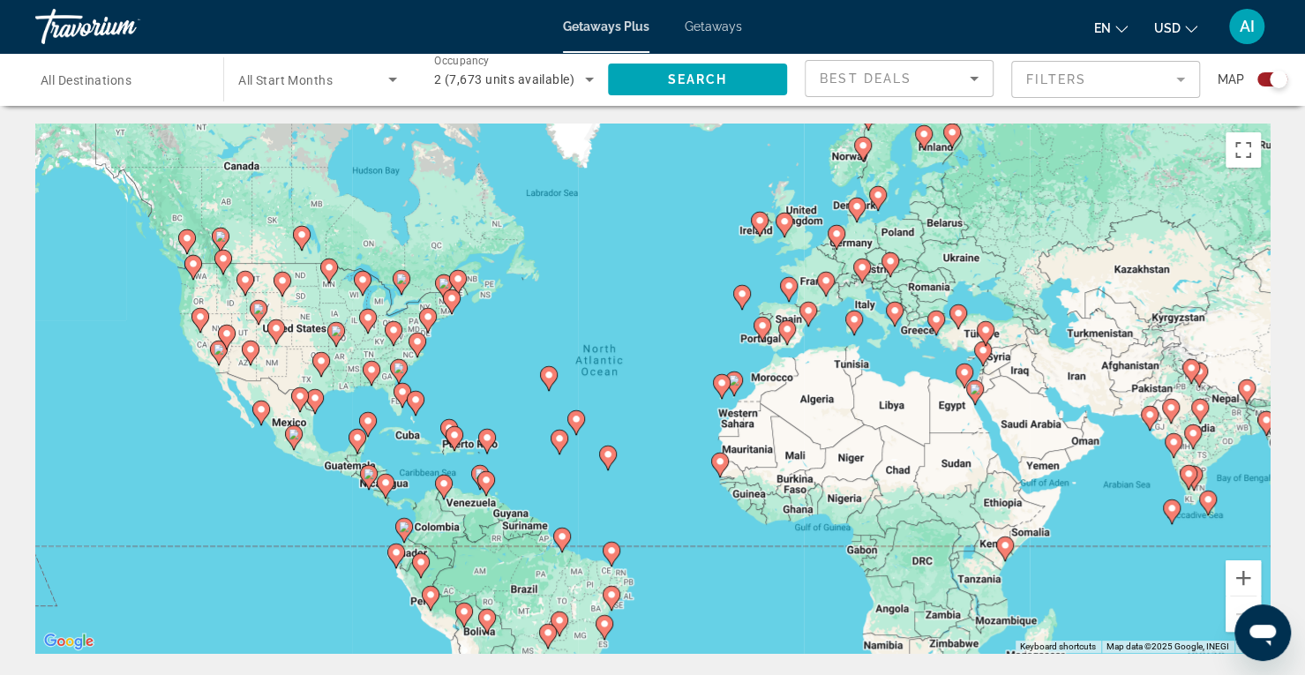
click at [1124, 84] on mat-form-field "Filters" at bounding box center [1105, 79] width 189 height 37
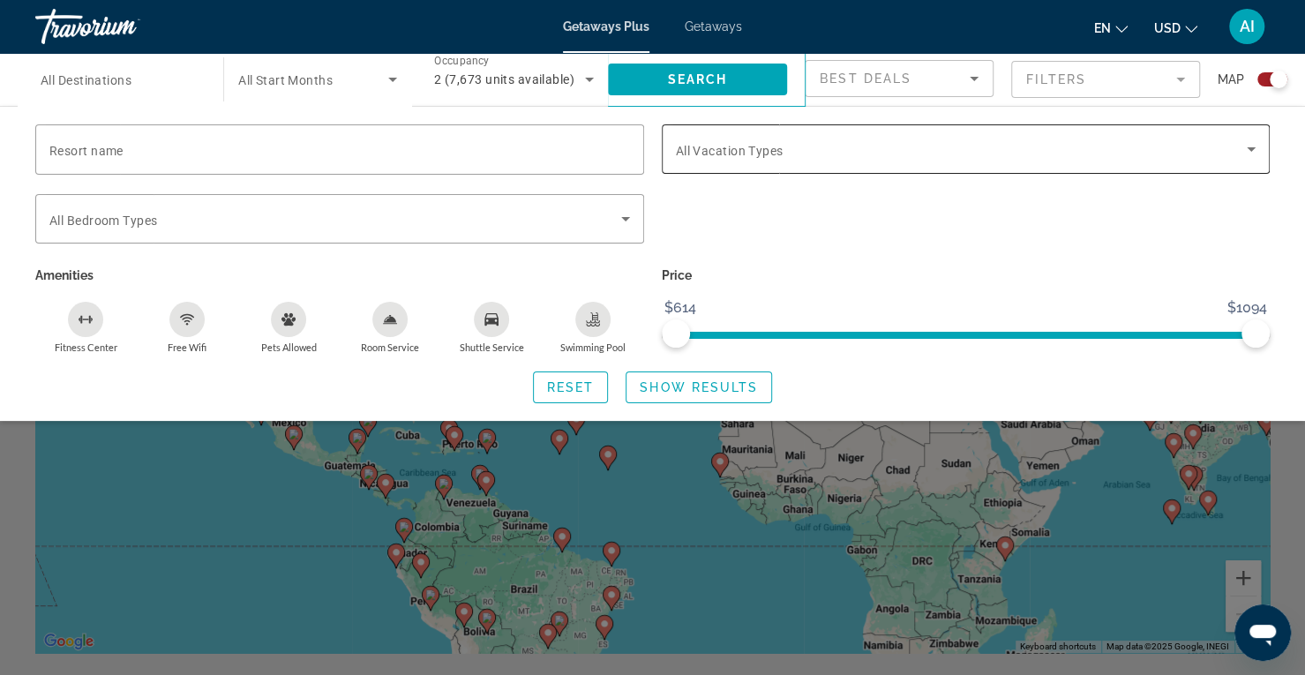
click at [767, 151] on span "All Vacation Types" at bounding box center [730, 151] width 108 height 14
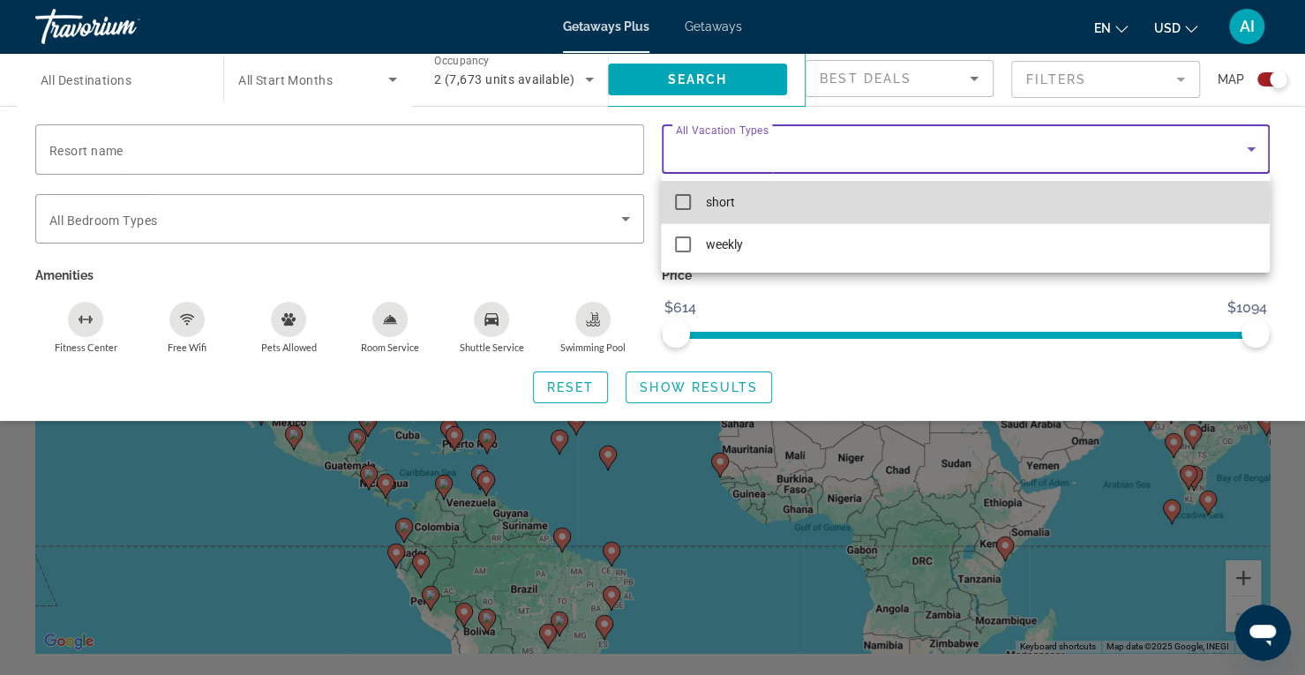
click at [724, 198] on span "short" at bounding box center [719, 201] width 29 height 21
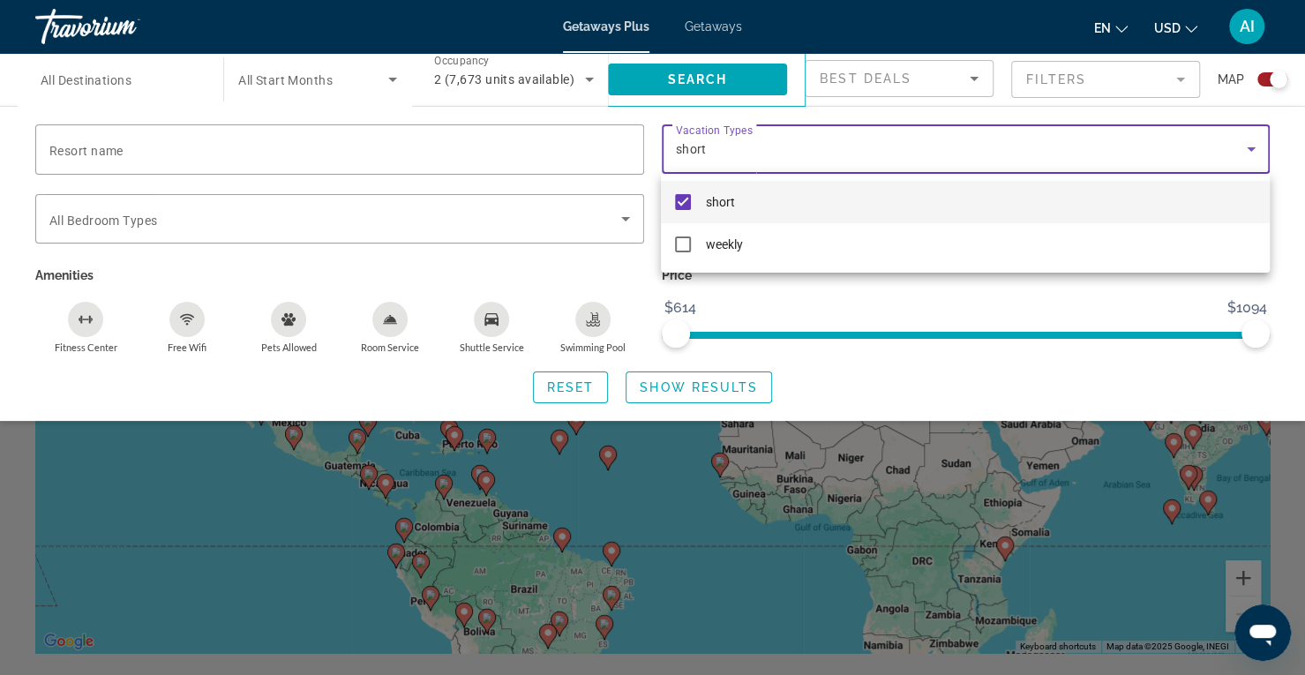
click at [723, 387] on div at bounding box center [652, 337] width 1305 height 675
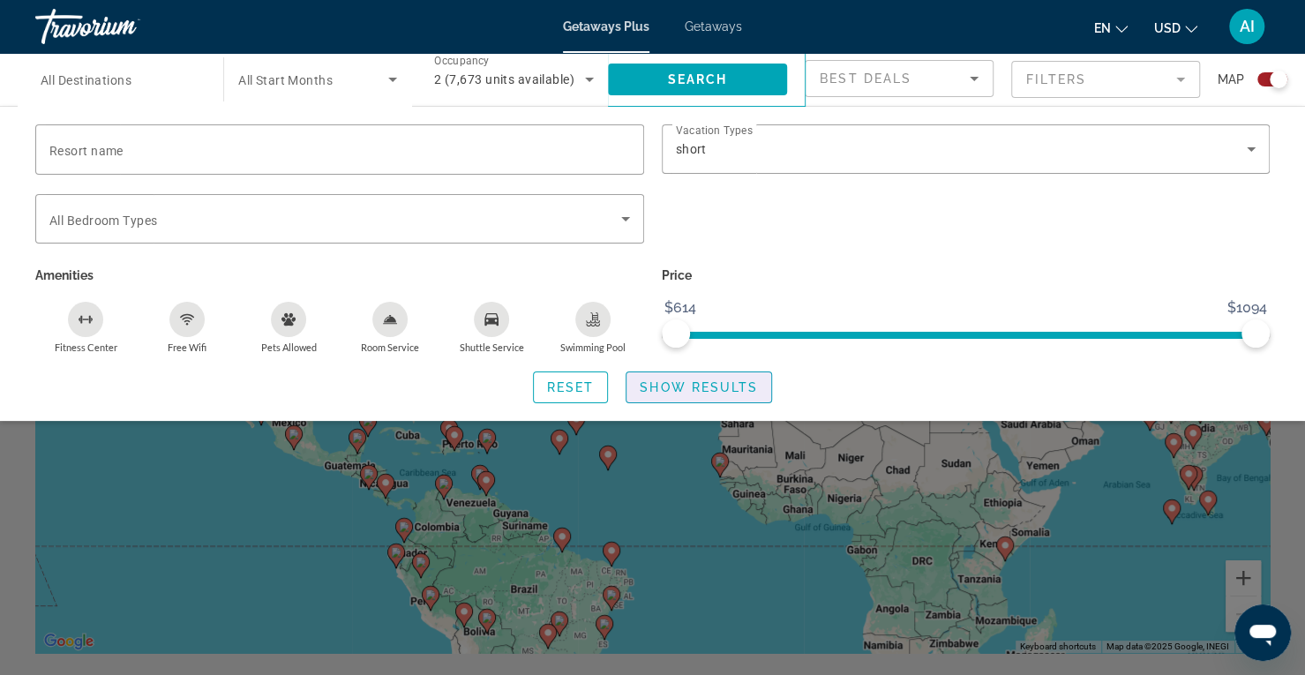
click at [723, 387] on span "Show Results" at bounding box center [699, 387] width 118 height 14
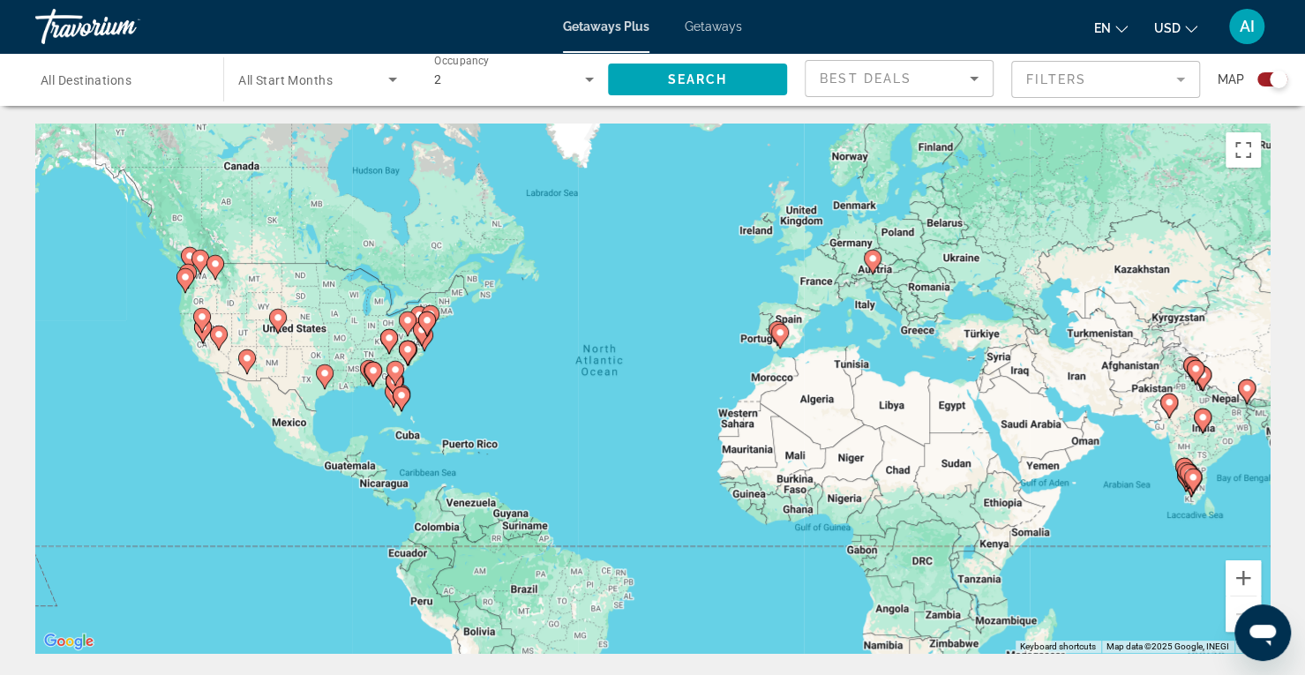
click at [1265, 80] on div "Search widget" at bounding box center [1272, 79] width 30 height 14
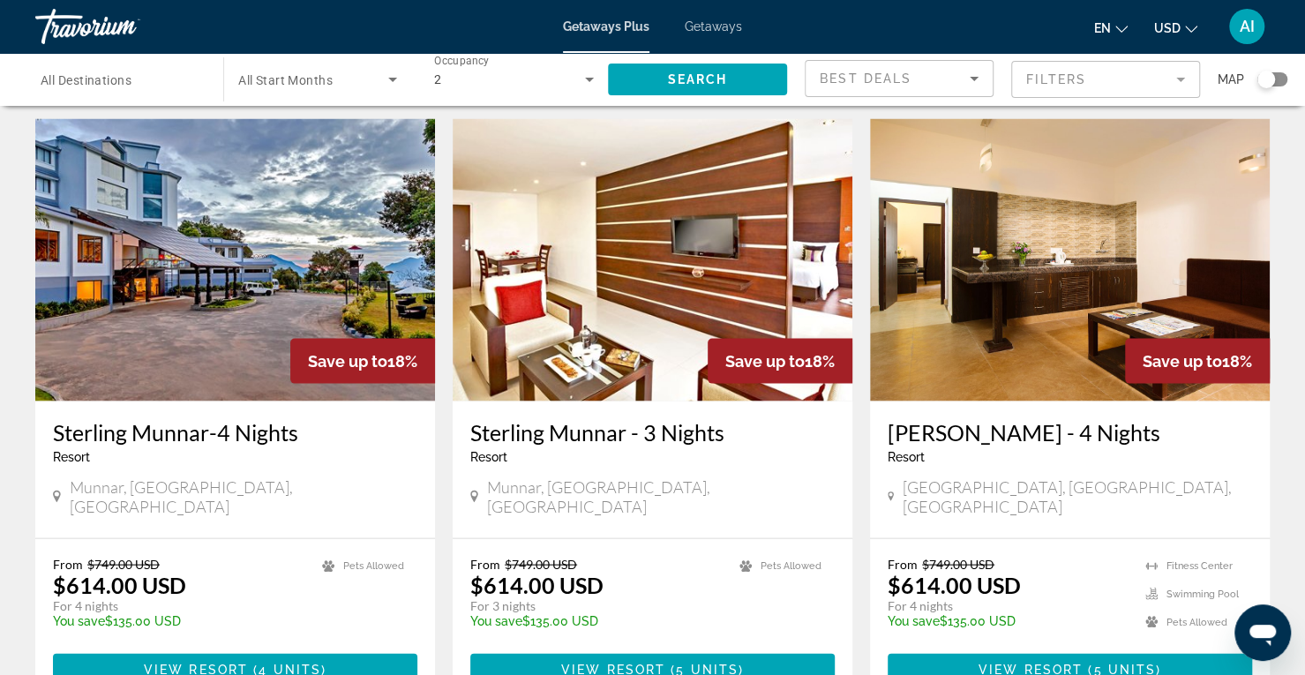
scroll to position [2230, 0]
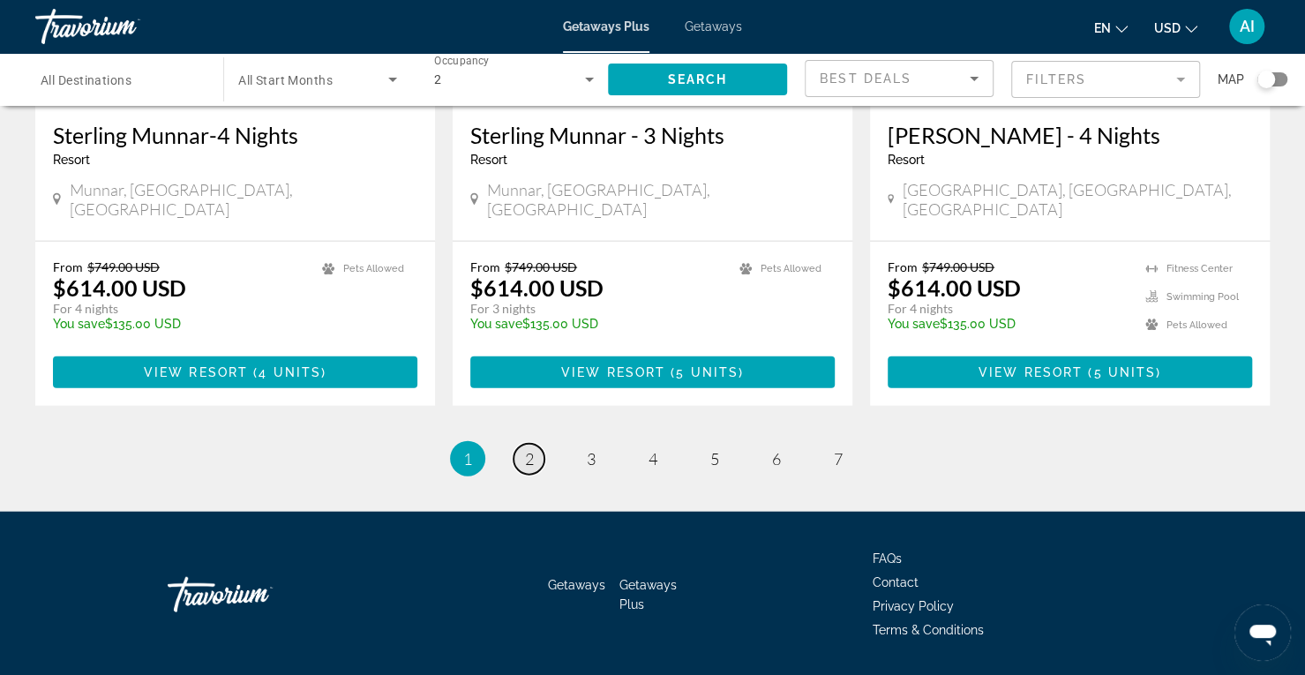
click at [517, 444] on link "page 2" at bounding box center [528, 459] width 31 height 31
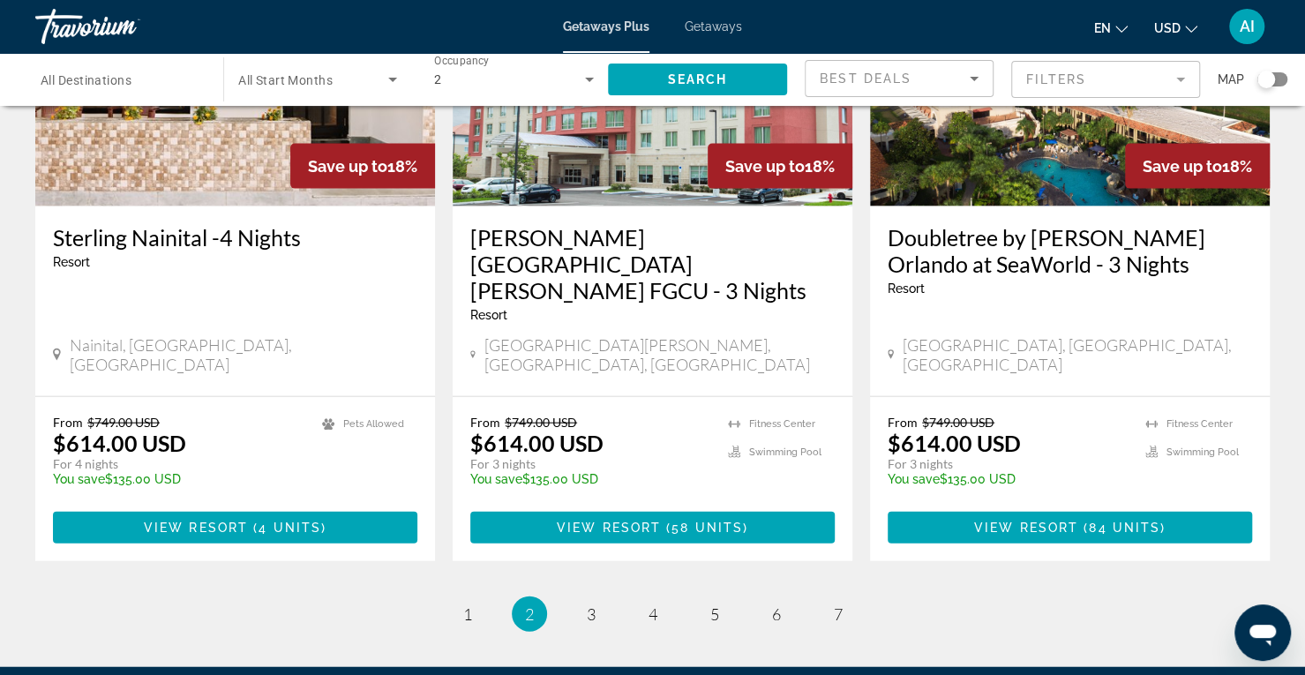
scroll to position [2208, 0]
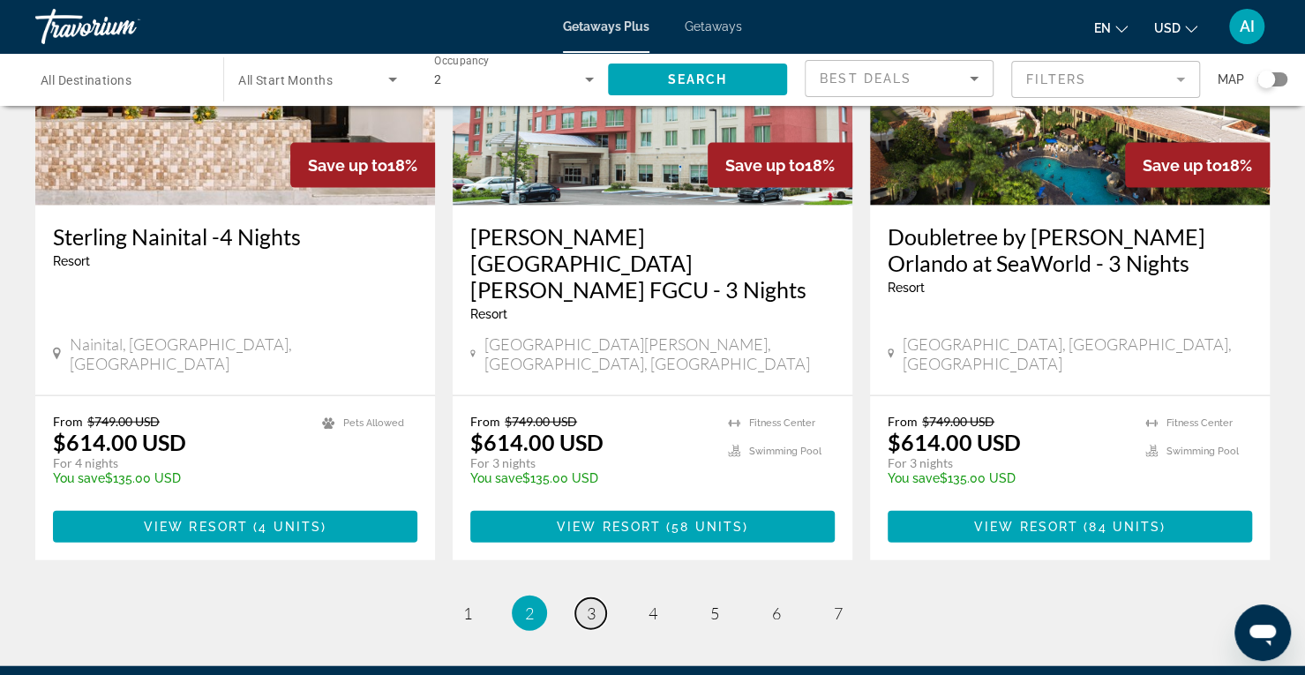
click at [580, 598] on link "page 3" at bounding box center [590, 613] width 31 height 31
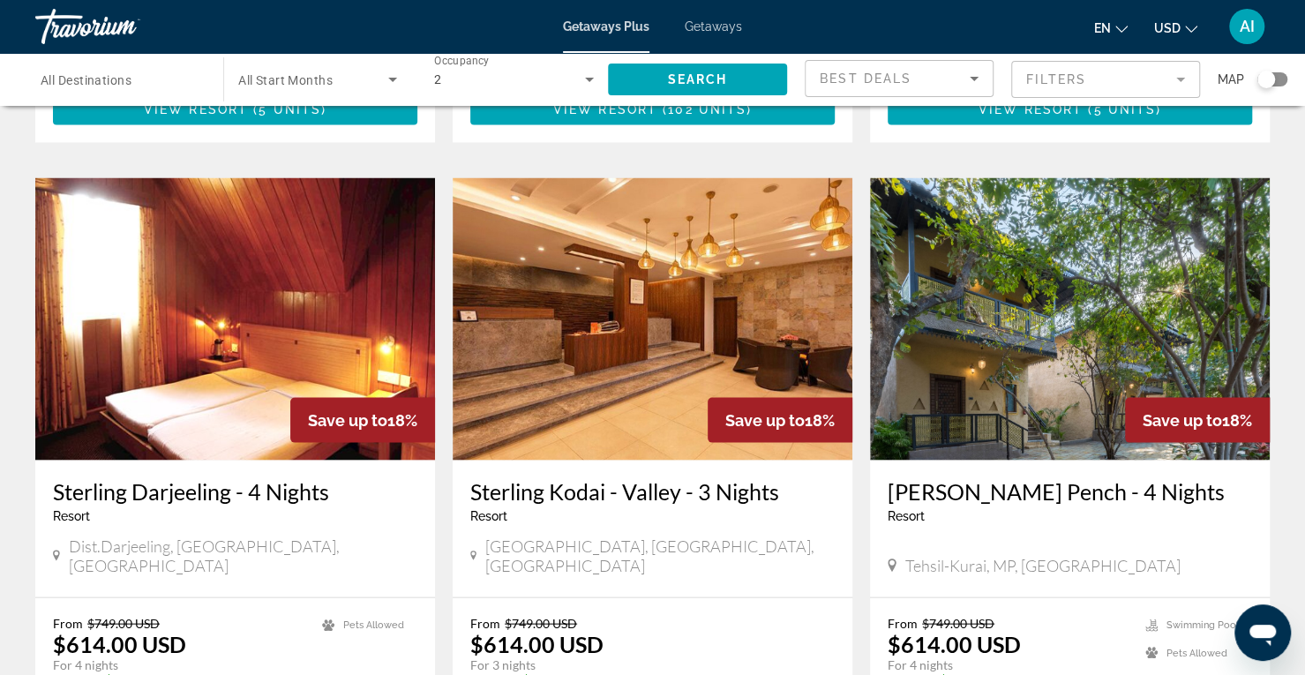
scroll to position [2177, 0]
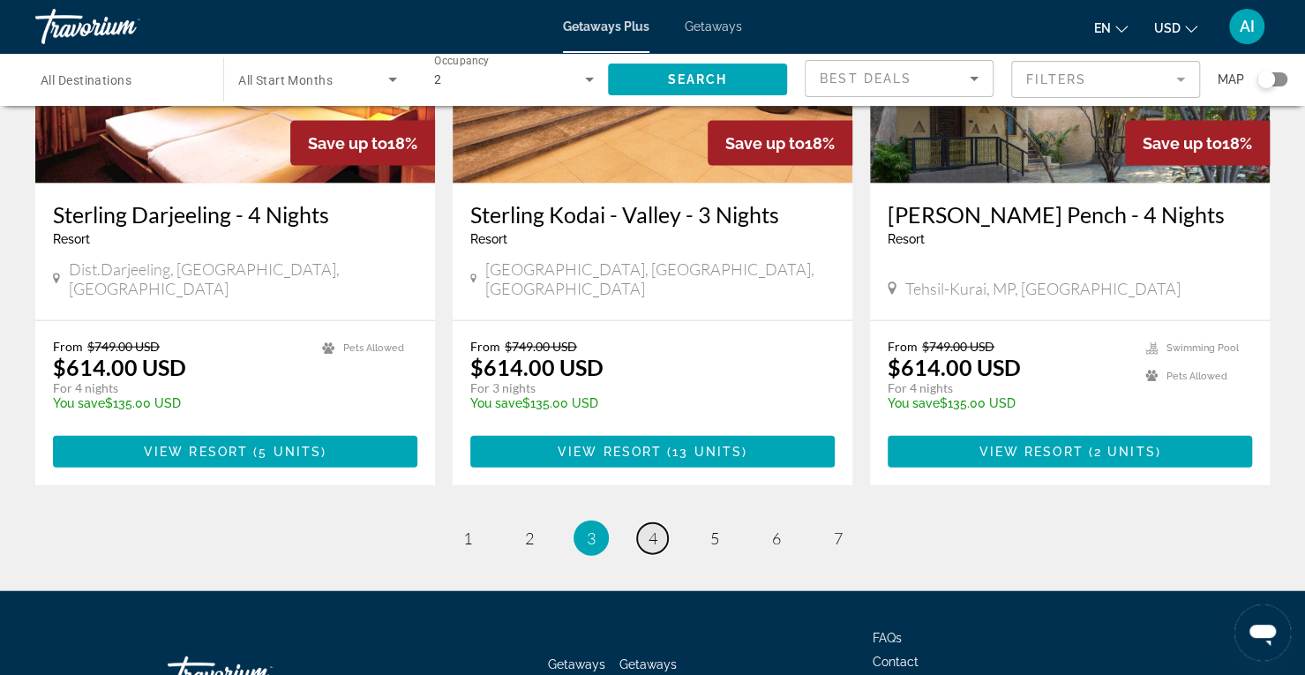
click at [662, 523] on link "page 4" at bounding box center [652, 538] width 31 height 31
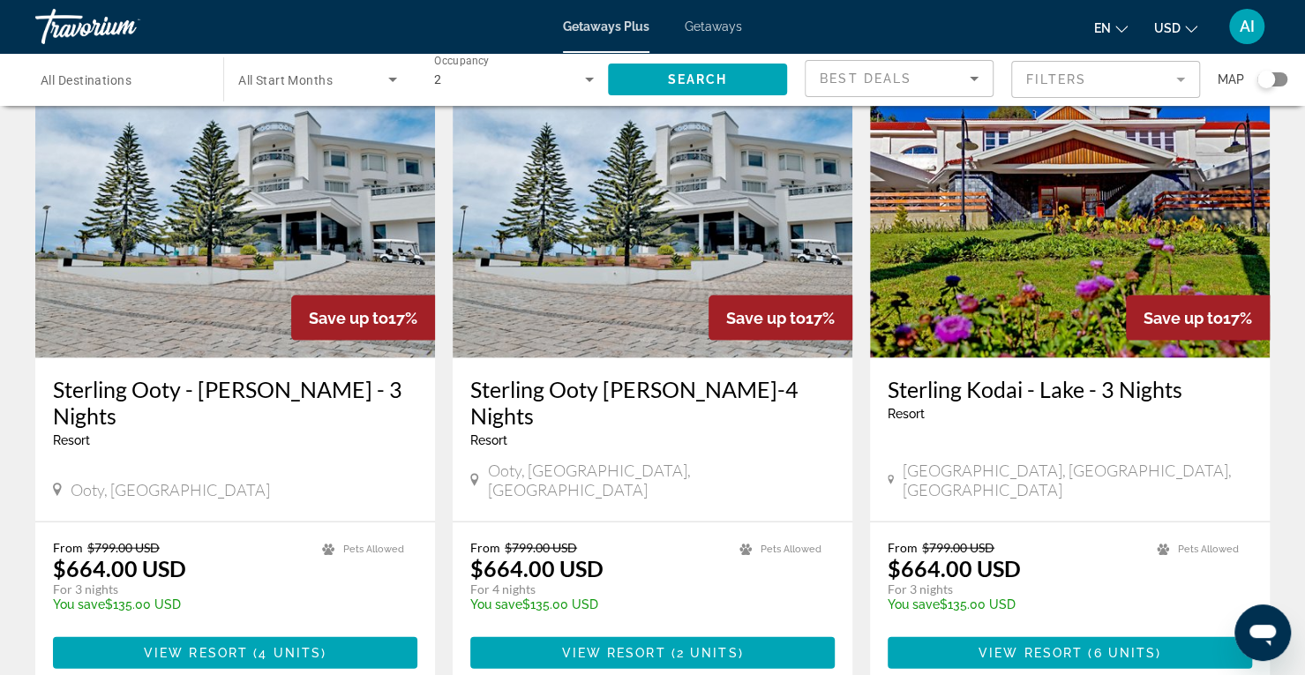
scroll to position [2230, 0]
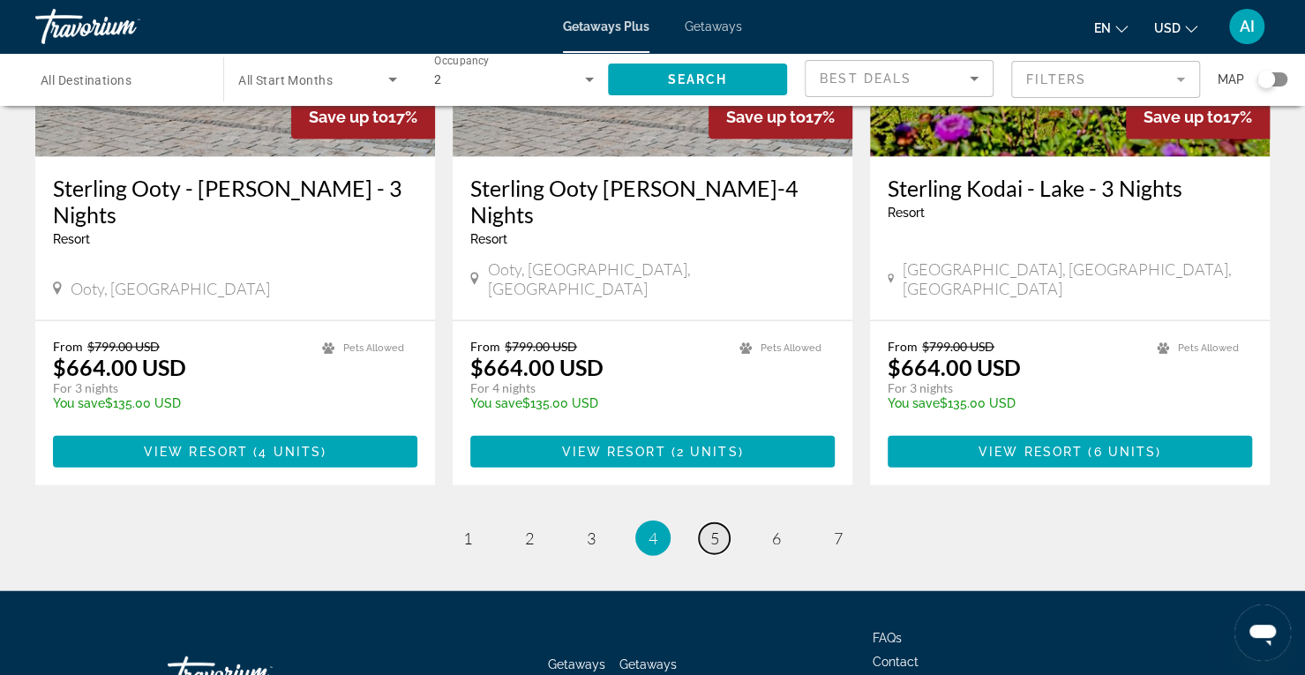
click at [721, 523] on link "page 5" at bounding box center [714, 538] width 31 height 31
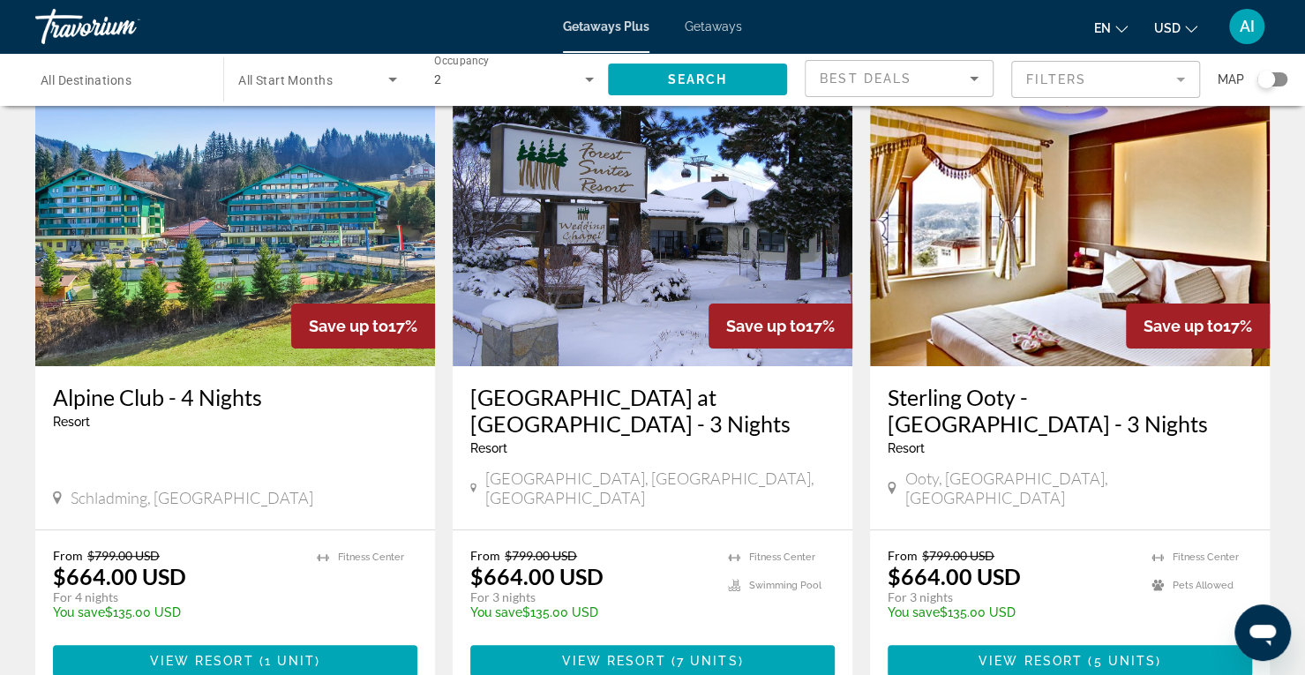
scroll to position [83, 0]
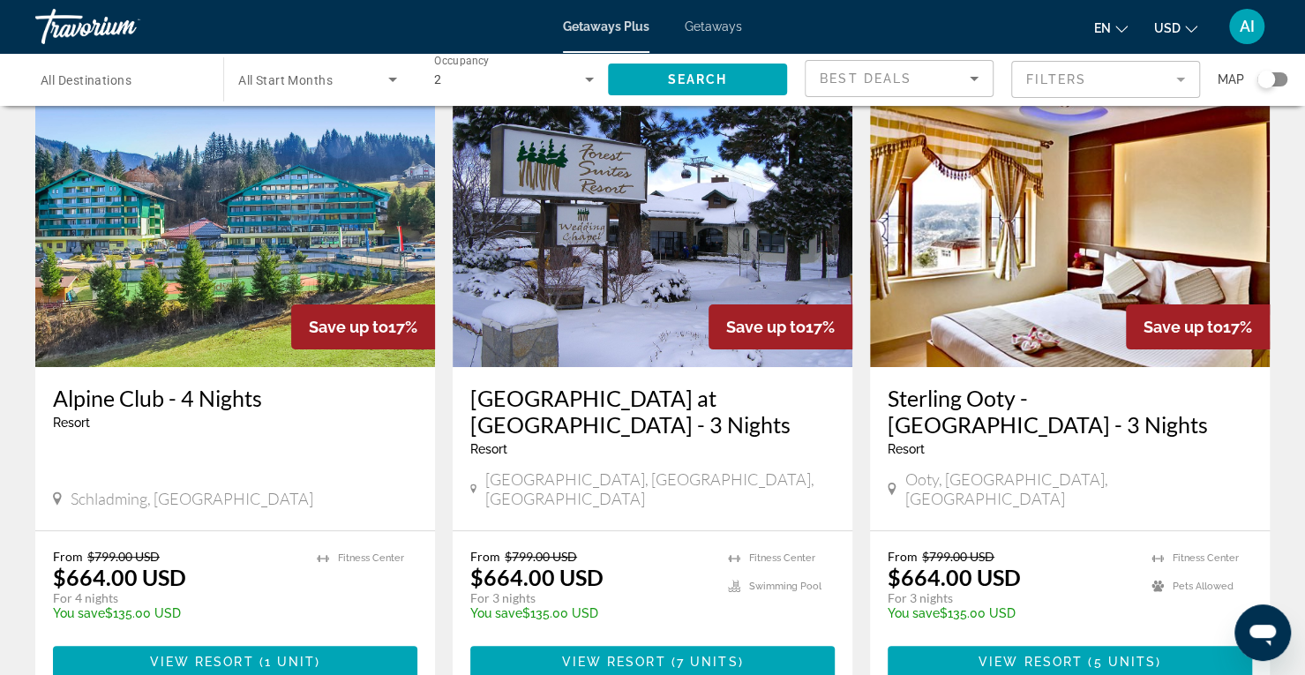
click at [261, 279] on img "Main content" at bounding box center [235, 226] width 400 height 282
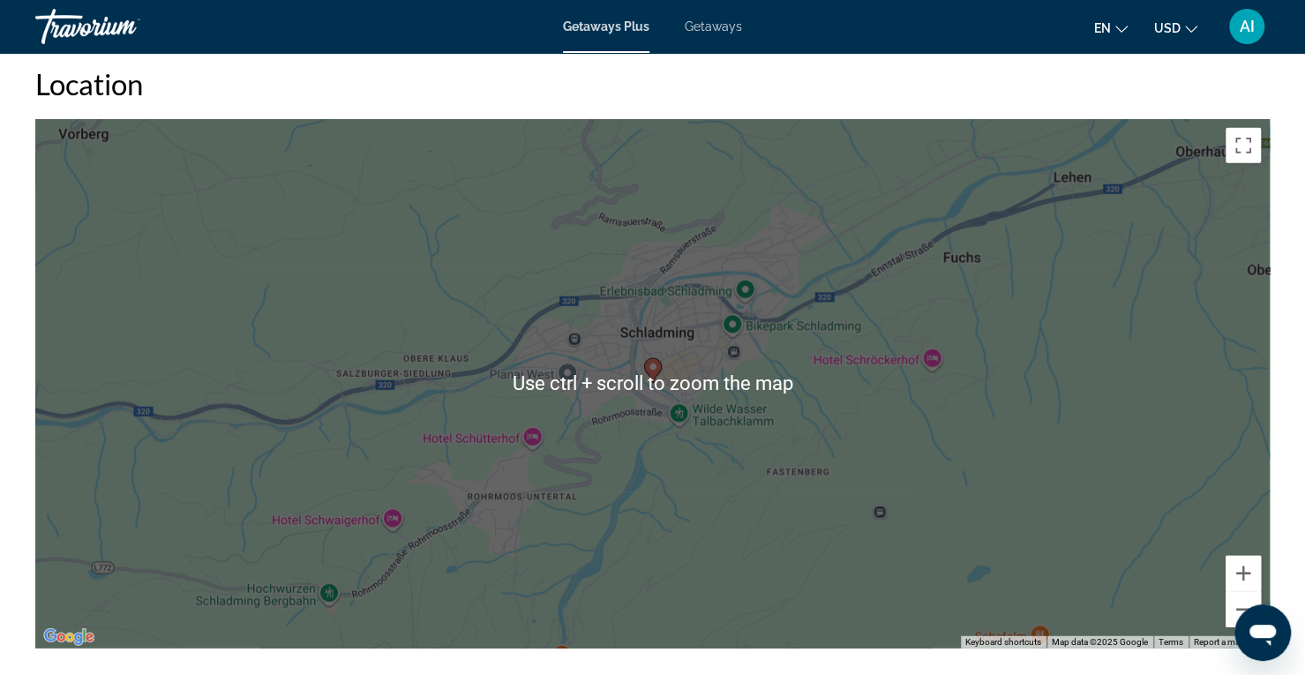
scroll to position [2455, 0]
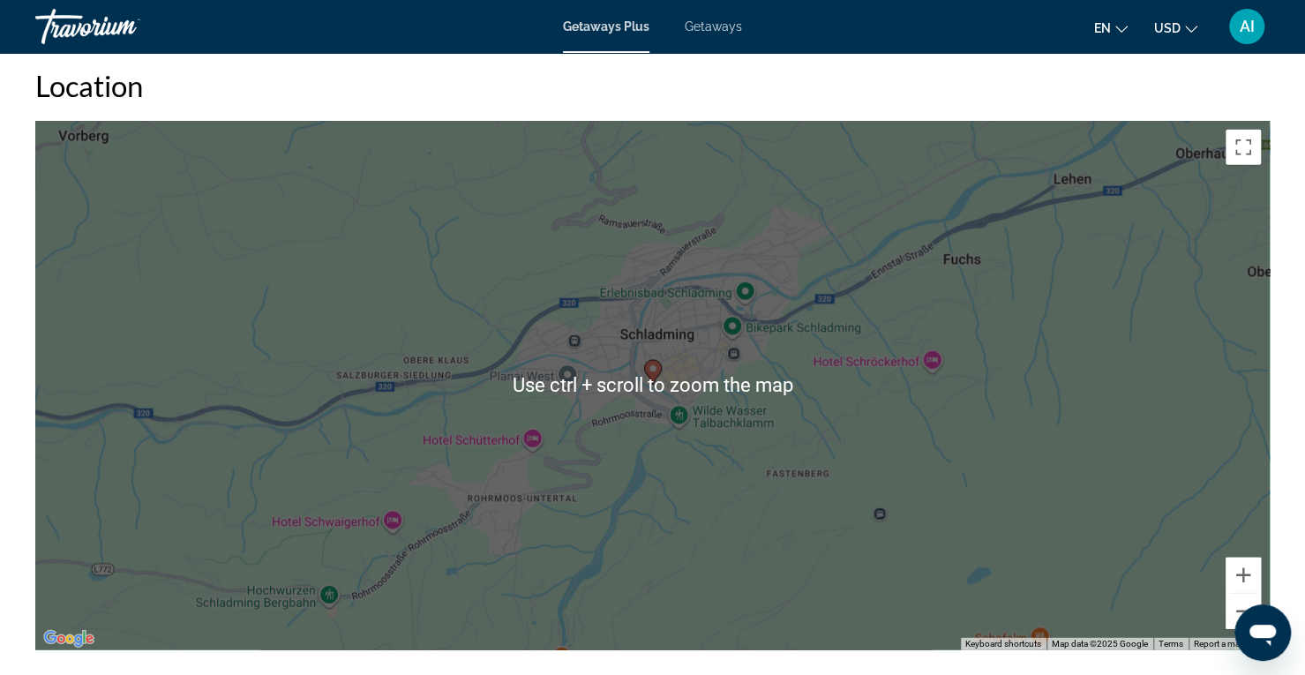
click at [1191, 75] on h2 "Location" at bounding box center [652, 85] width 1234 height 35
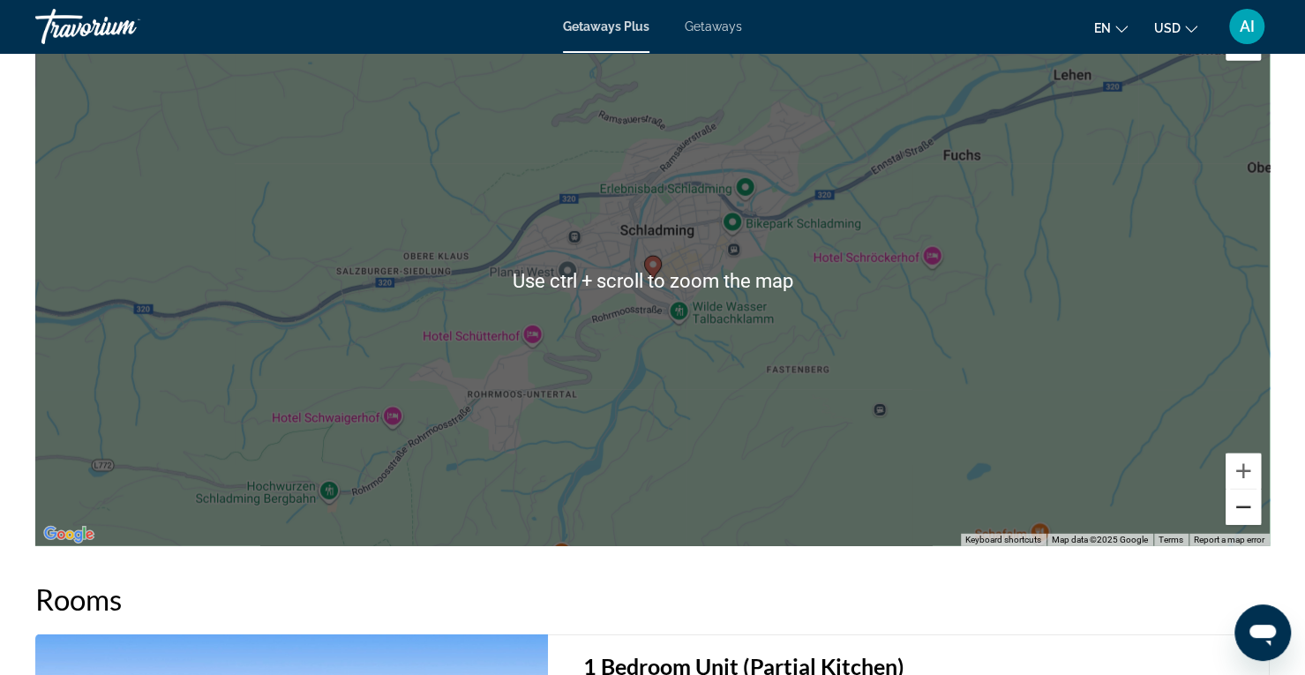
click at [1242, 520] on button "Zoom out" at bounding box center [1242, 507] width 35 height 35
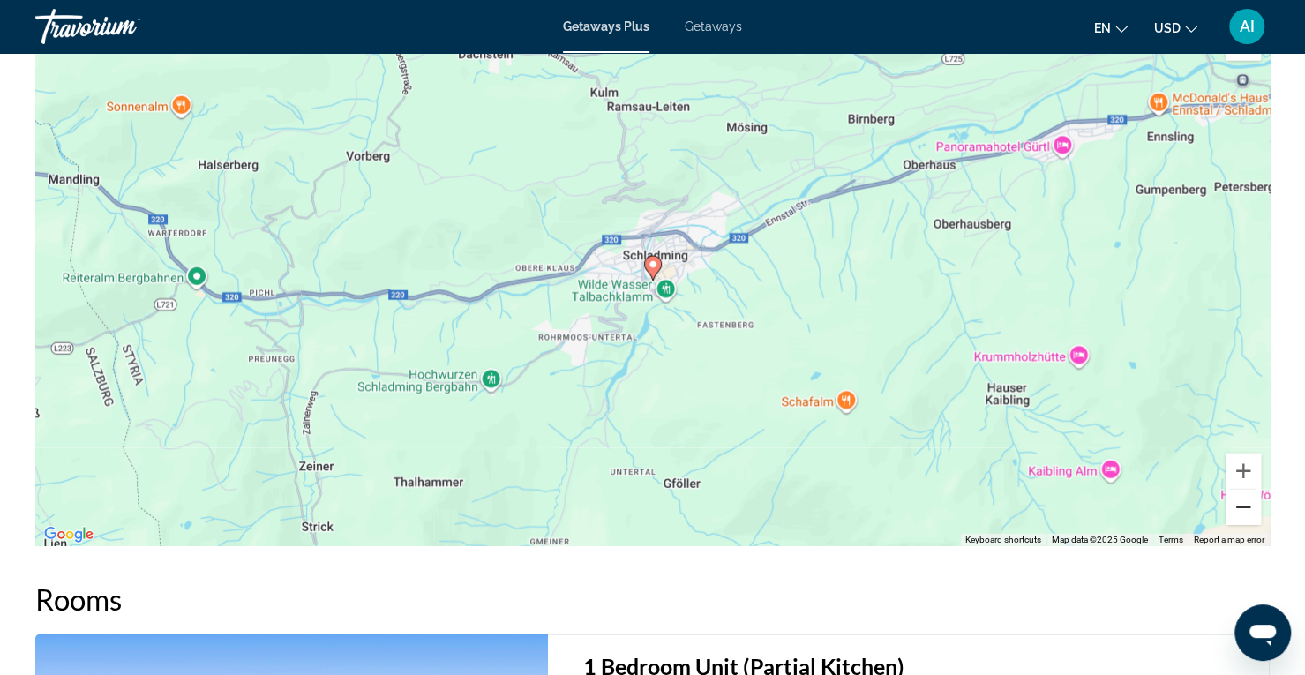
click at [1240, 513] on button "Zoom out" at bounding box center [1242, 507] width 35 height 35
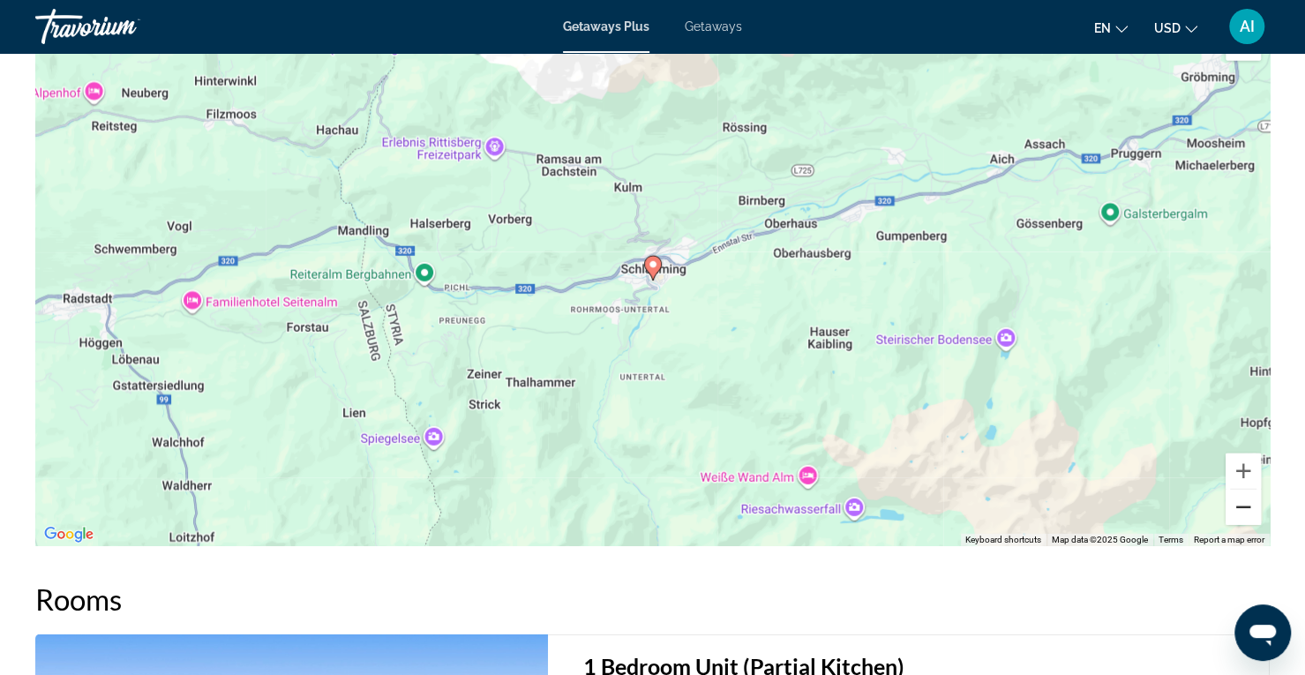
click at [1240, 513] on button "Zoom out" at bounding box center [1242, 507] width 35 height 35
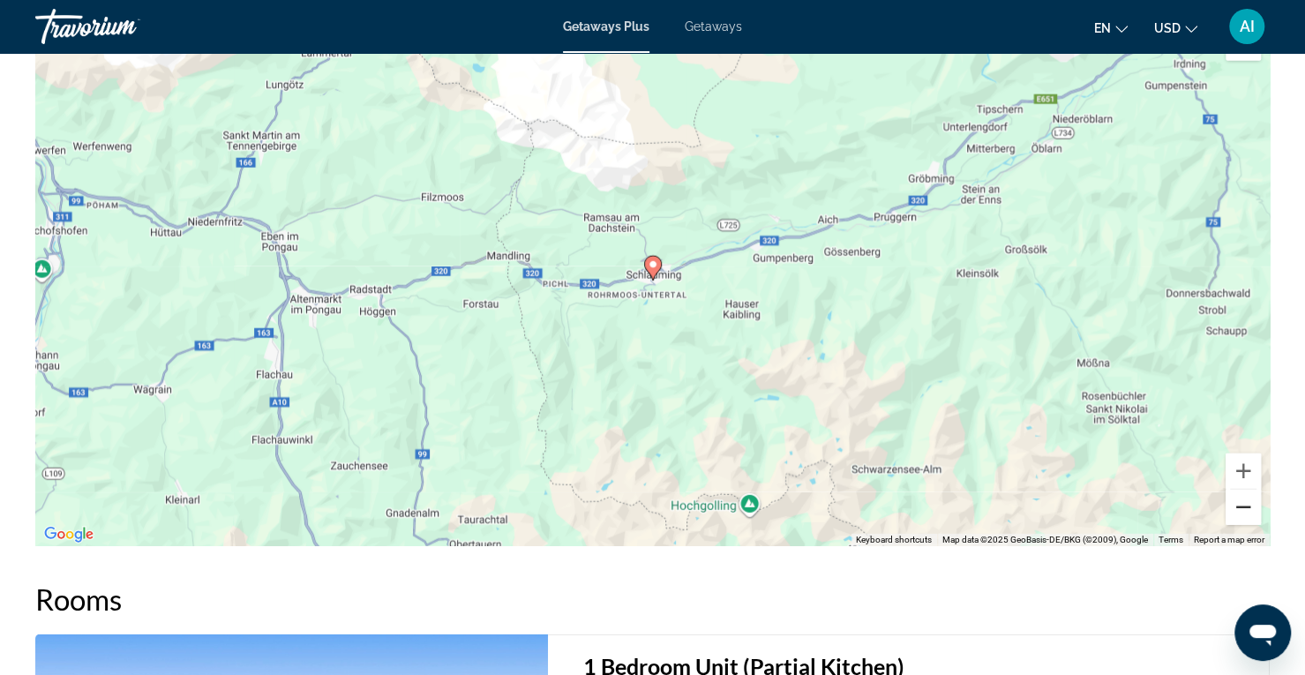
click at [1240, 513] on button "Zoom out" at bounding box center [1242, 507] width 35 height 35
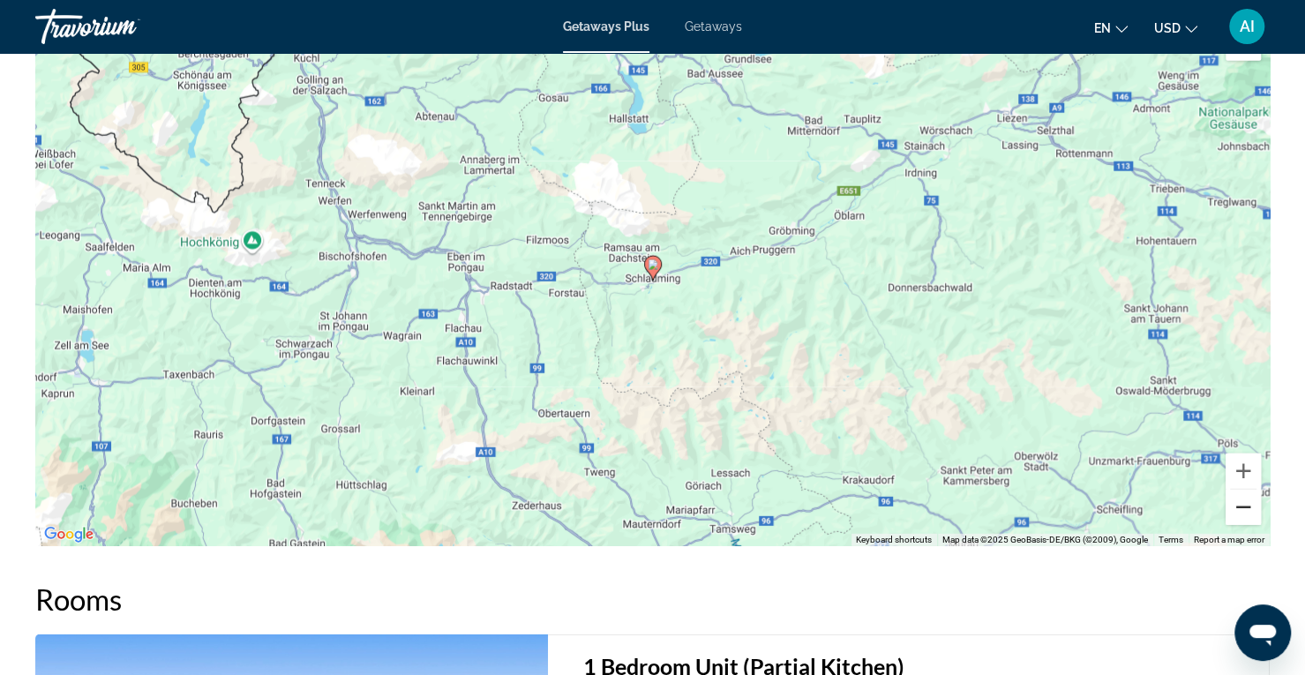
click at [1240, 513] on button "Zoom out" at bounding box center [1242, 507] width 35 height 35
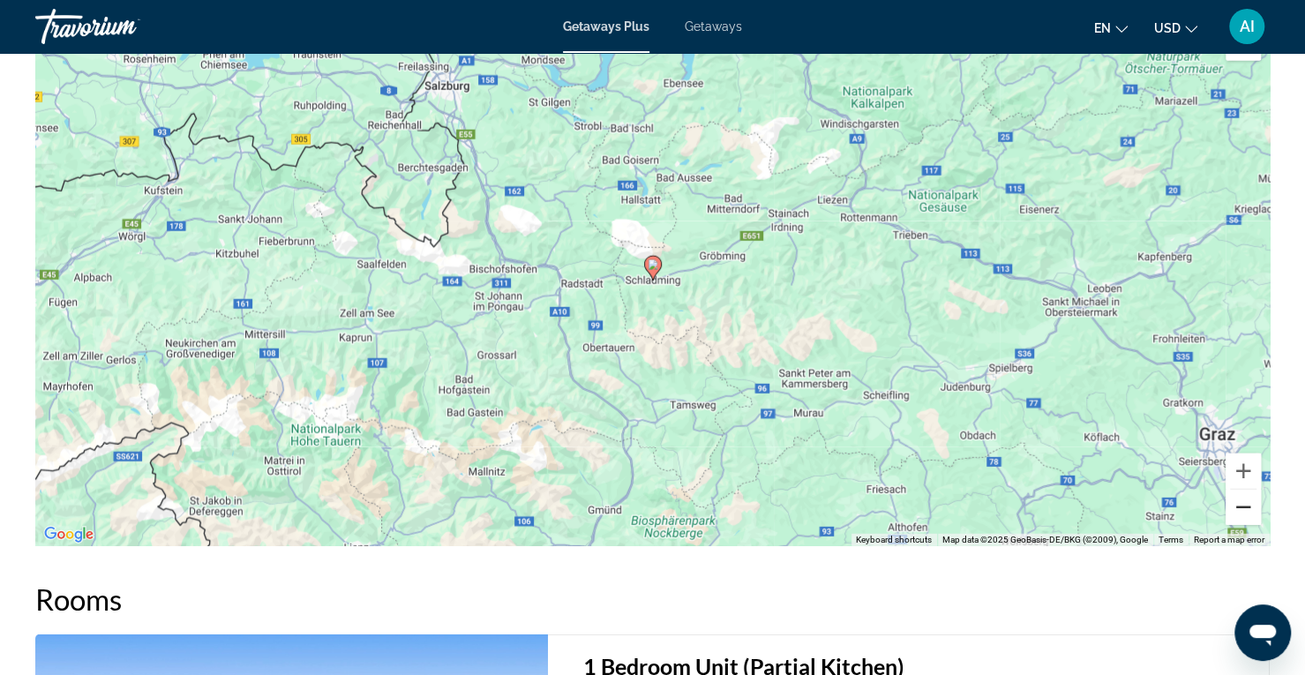
click at [1240, 513] on button "Zoom out" at bounding box center [1242, 507] width 35 height 35
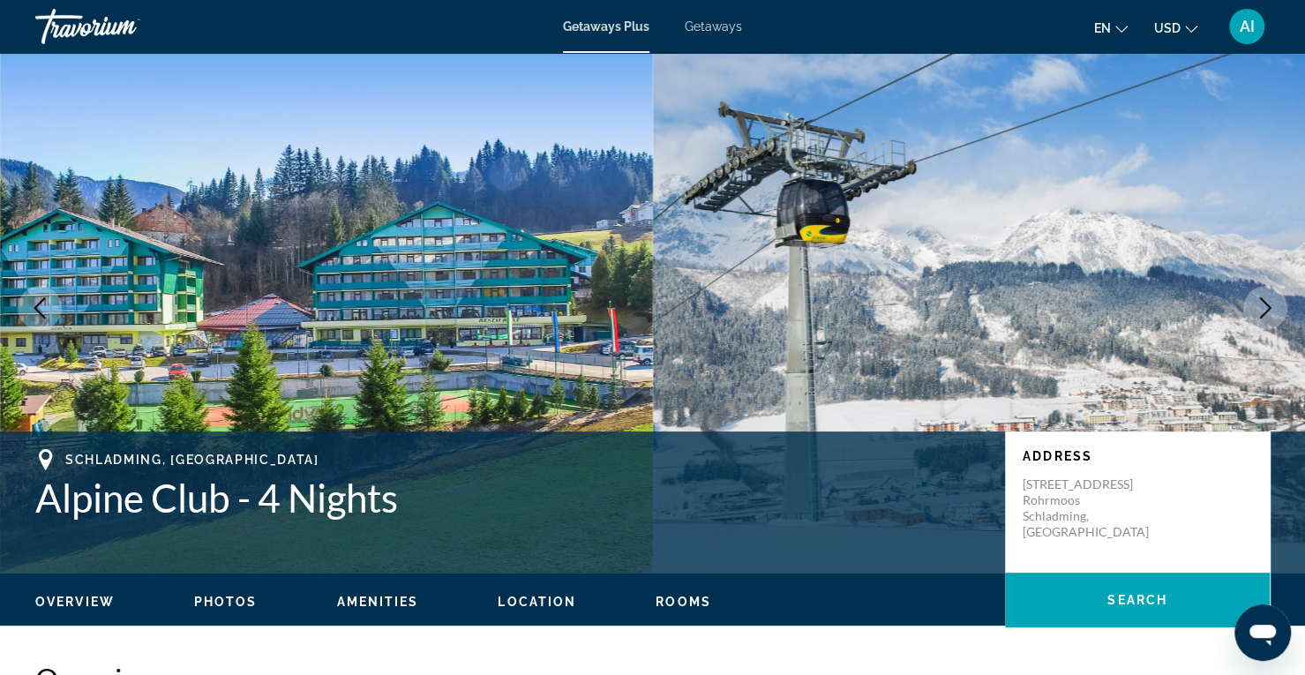
scroll to position [0, 0]
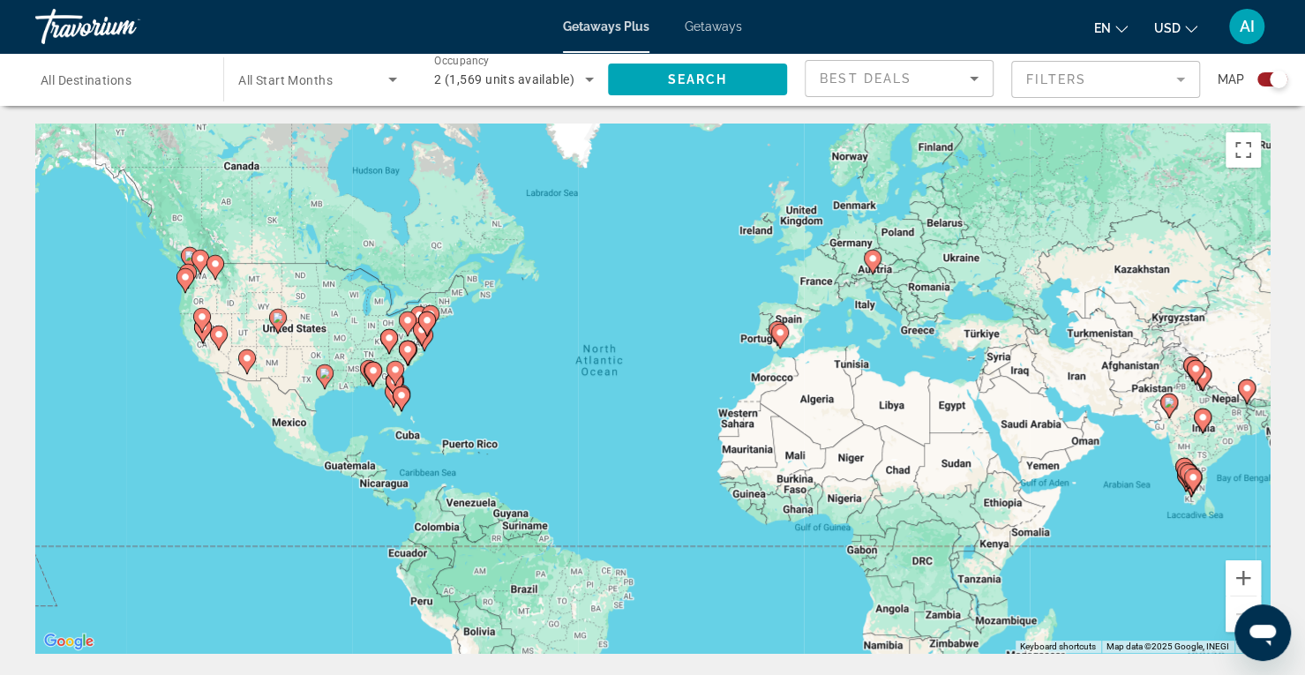
click at [750, 267] on div "To activate drag with keyboard, press Alt + Enter. Once in keyboard drag state,…" at bounding box center [652, 388] width 1234 height 529
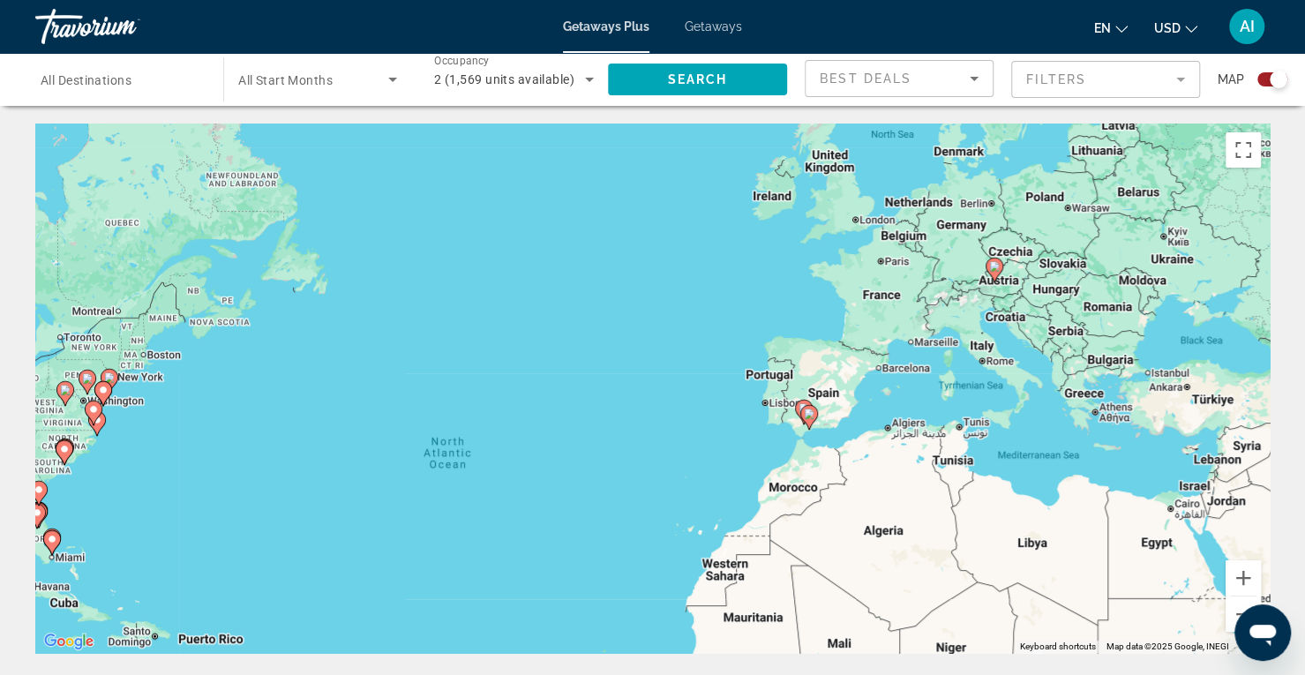
click at [750, 267] on div "To activate drag with keyboard, press Alt + Enter. Once in keyboard drag state,…" at bounding box center [652, 388] width 1234 height 529
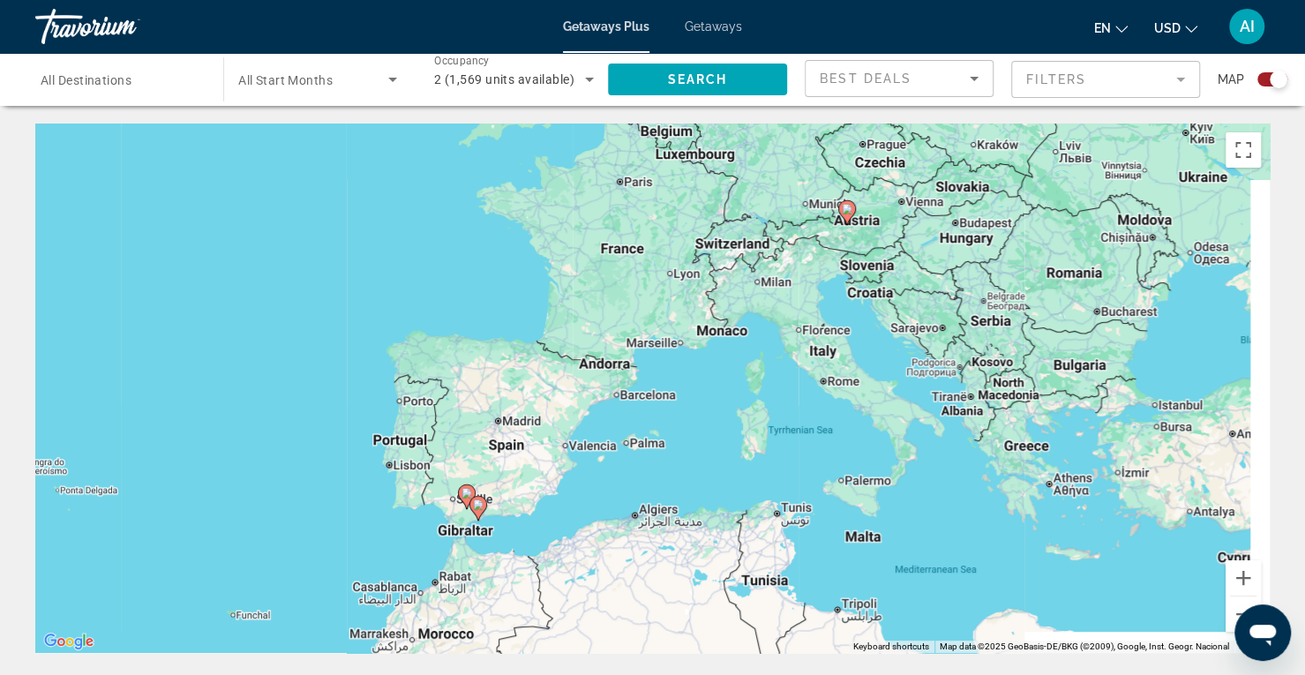
drag, startPoint x: 836, startPoint y: 308, endPoint x: 430, endPoint y: 232, distance: 413.7
click at [430, 232] on div "To activate drag with keyboard, press Alt + Enter. Once in keyboard drag state,…" at bounding box center [652, 388] width 1234 height 529
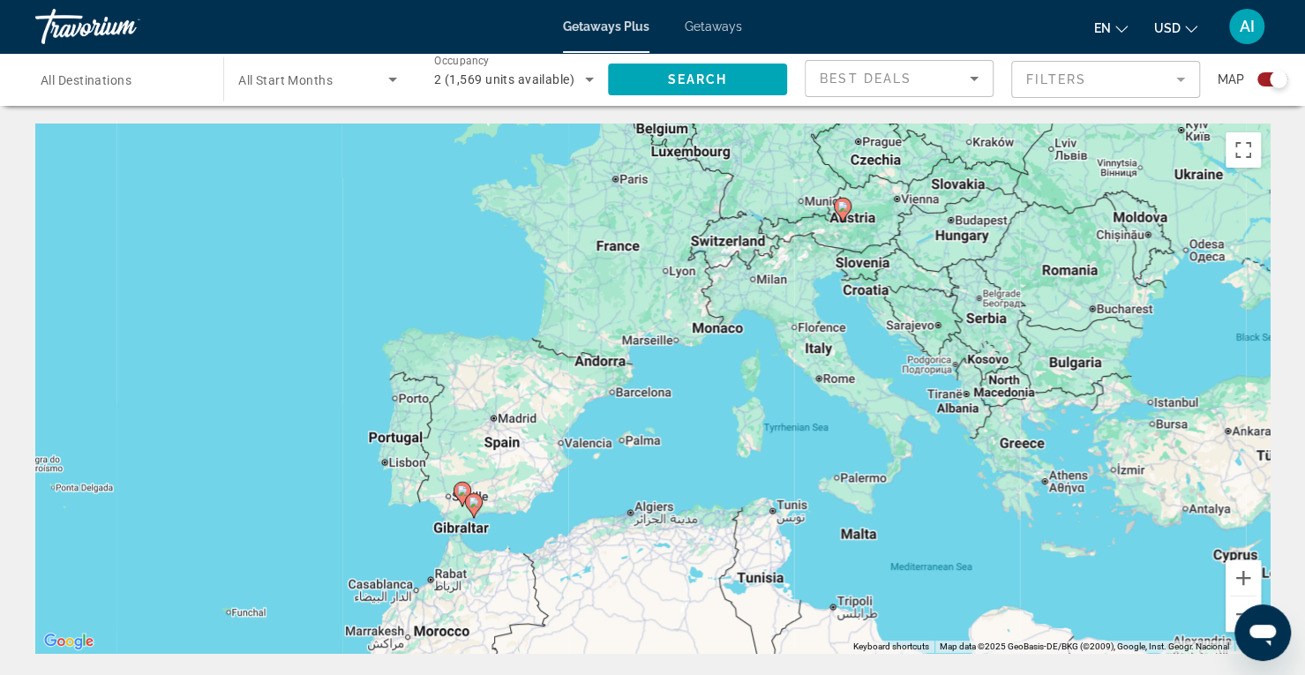
click at [471, 500] on image "Main content" at bounding box center [473, 502] width 11 height 11
type input "**********"
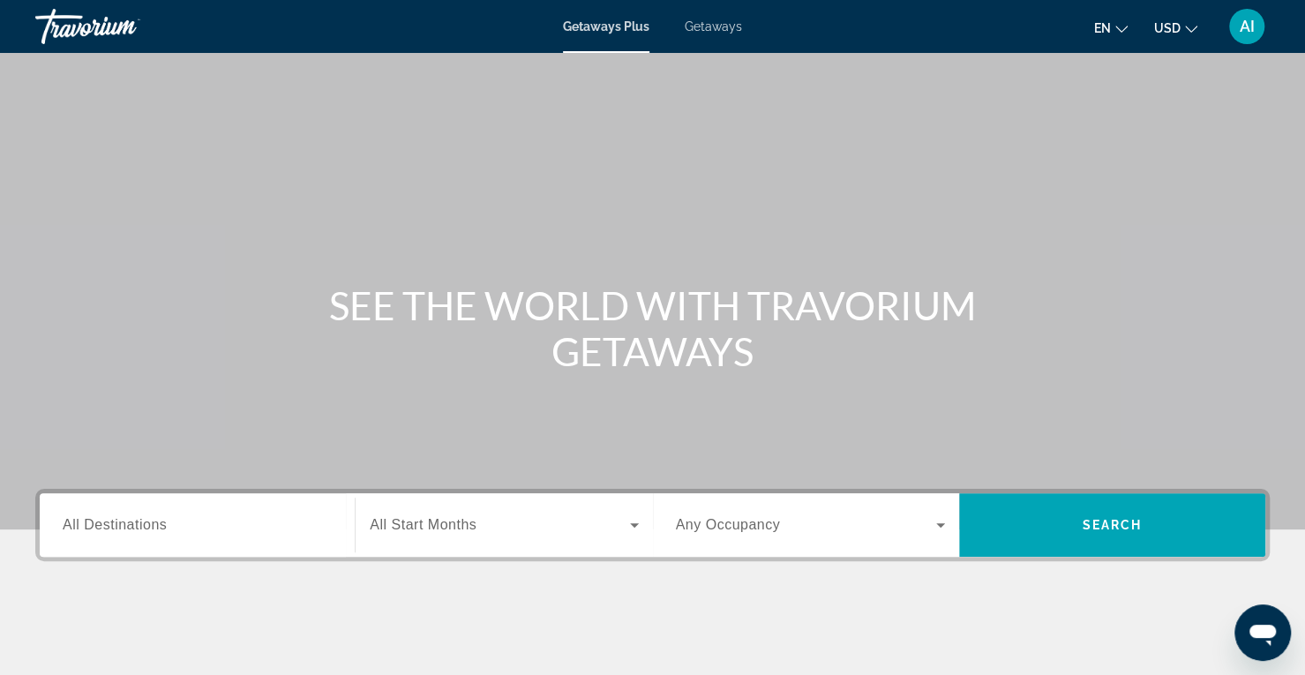
click at [710, 24] on span "Getaways" at bounding box center [713, 26] width 57 height 14
click at [801, 525] on span "Search widget" at bounding box center [806, 524] width 260 height 21
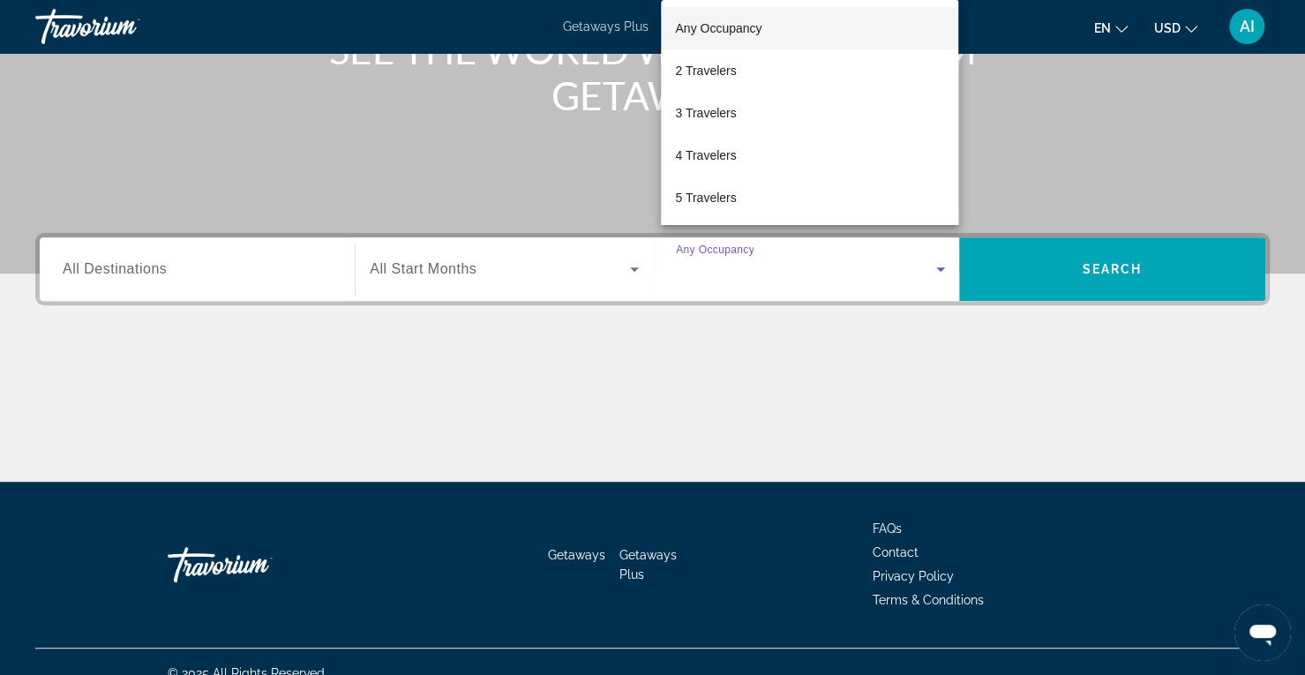
scroll to position [277, 0]
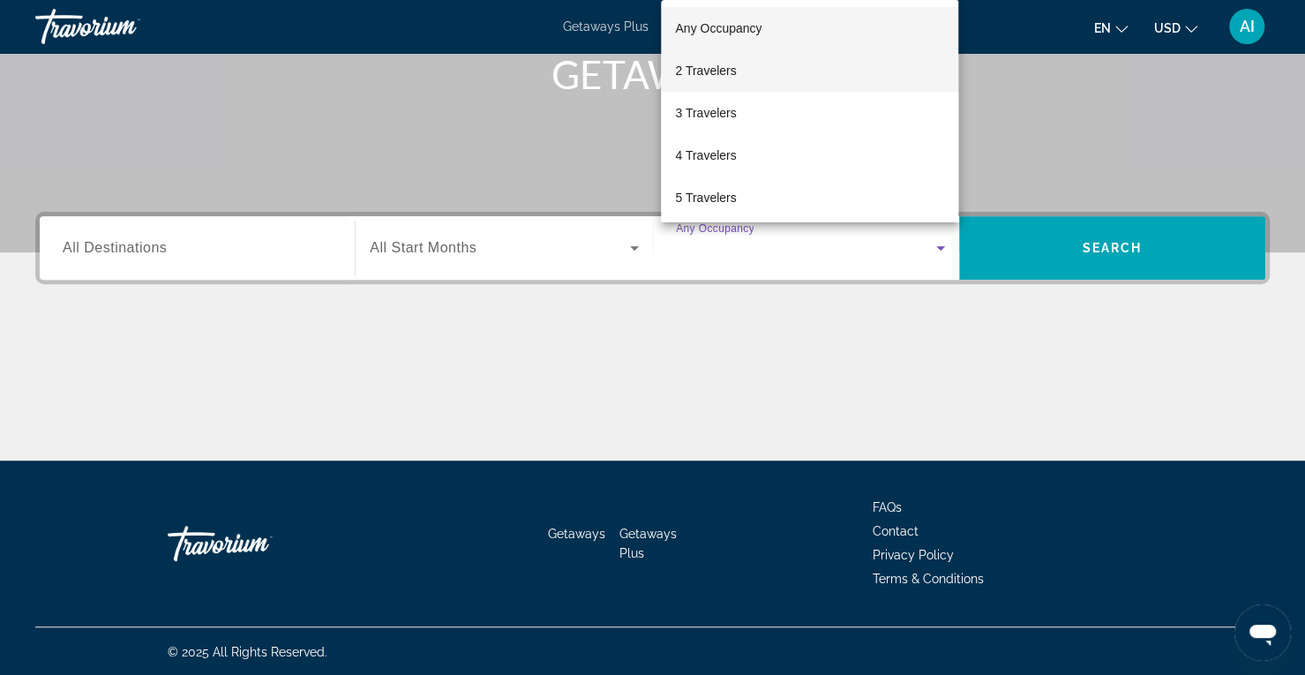
click at [757, 66] on mat-option "2 Travelers" at bounding box center [809, 70] width 297 height 42
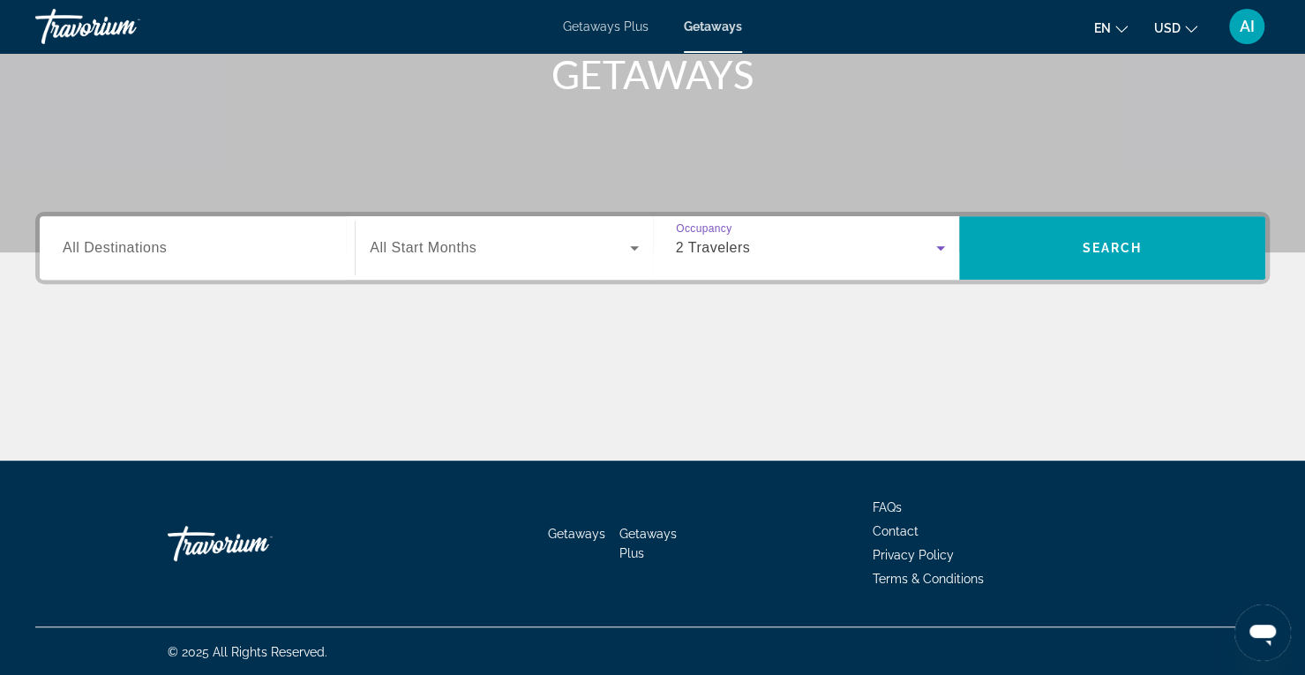
click at [501, 239] on span "Search widget" at bounding box center [499, 247] width 259 height 21
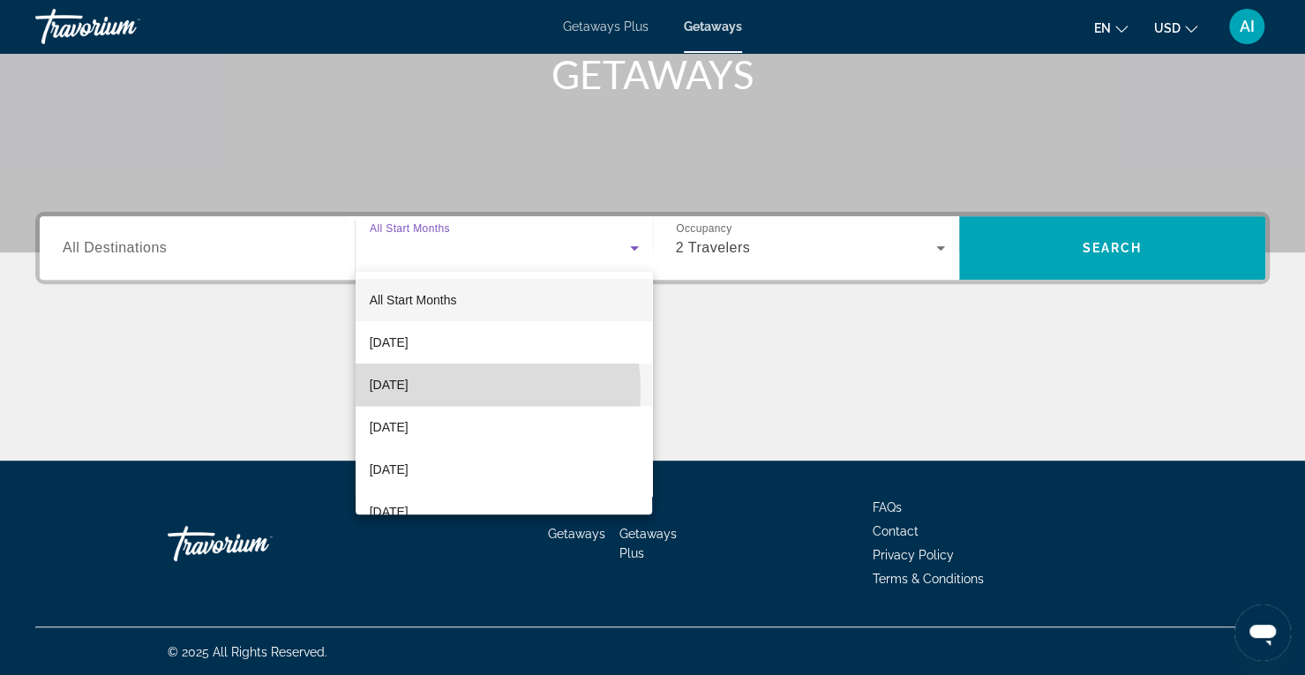
click at [455, 391] on mat-option "[DATE]" at bounding box center [504, 384] width 297 height 42
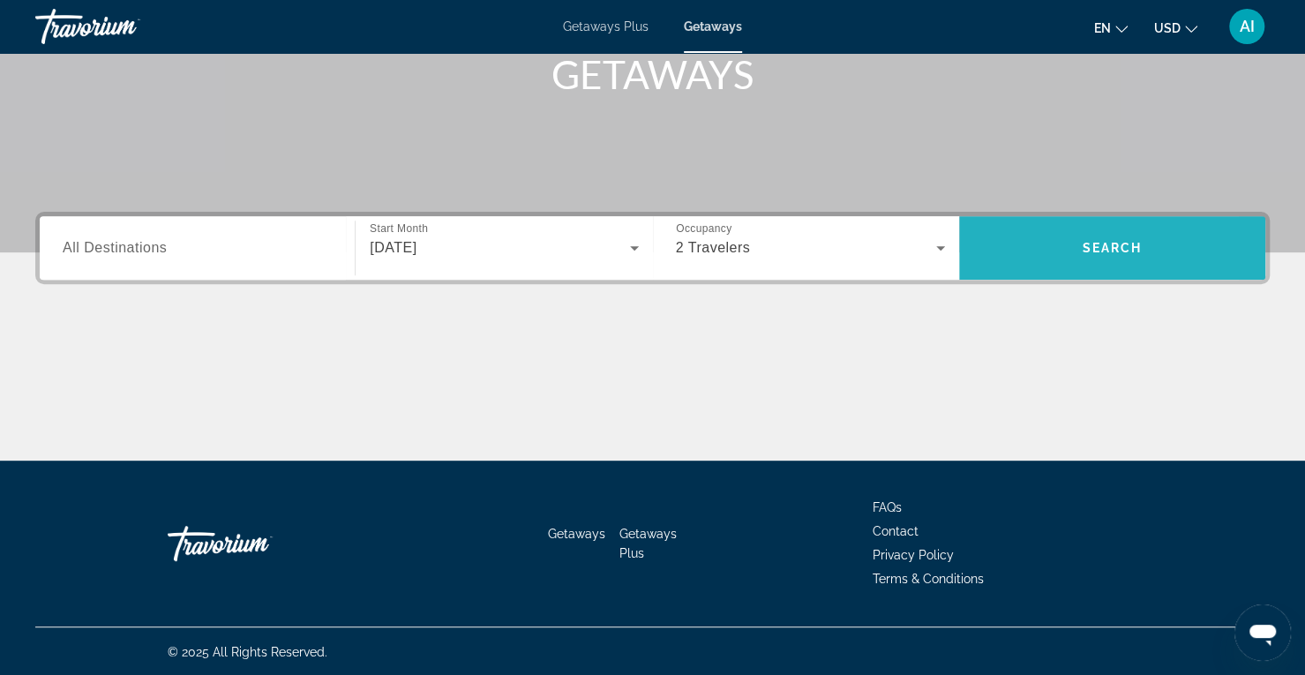
click at [1029, 250] on span "Search widget" at bounding box center [1112, 248] width 306 height 42
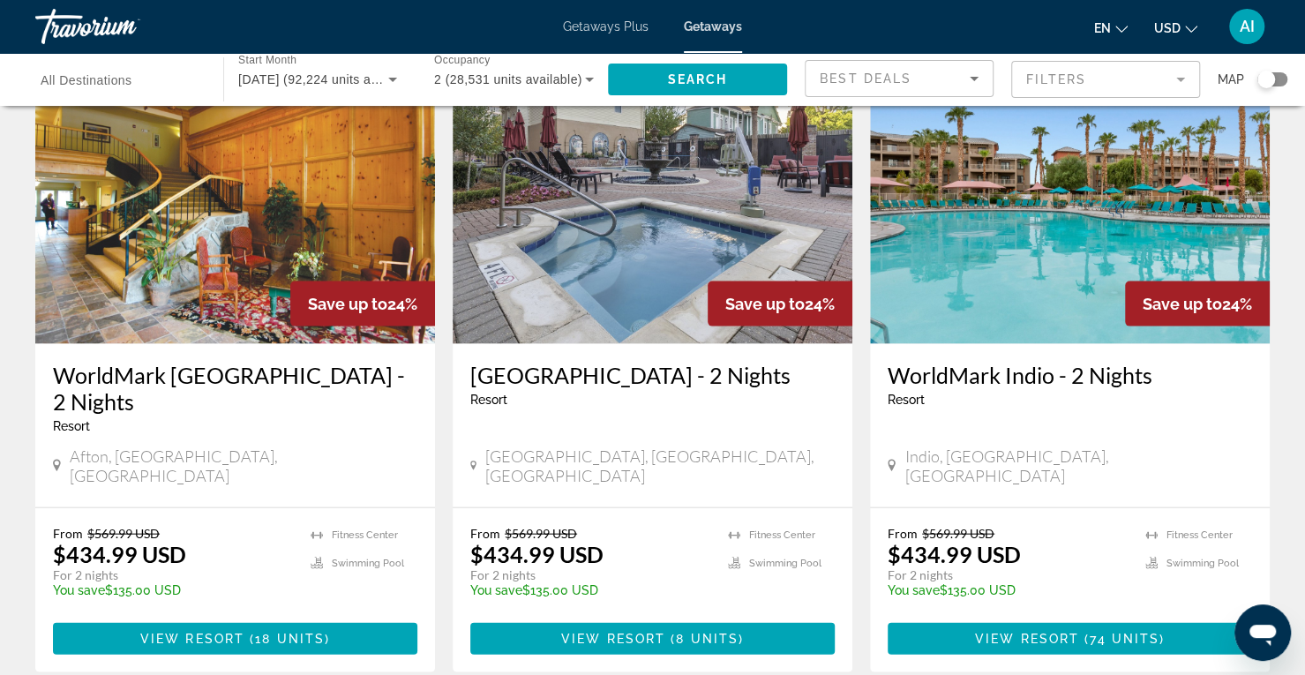
scroll to position [2257, 0]
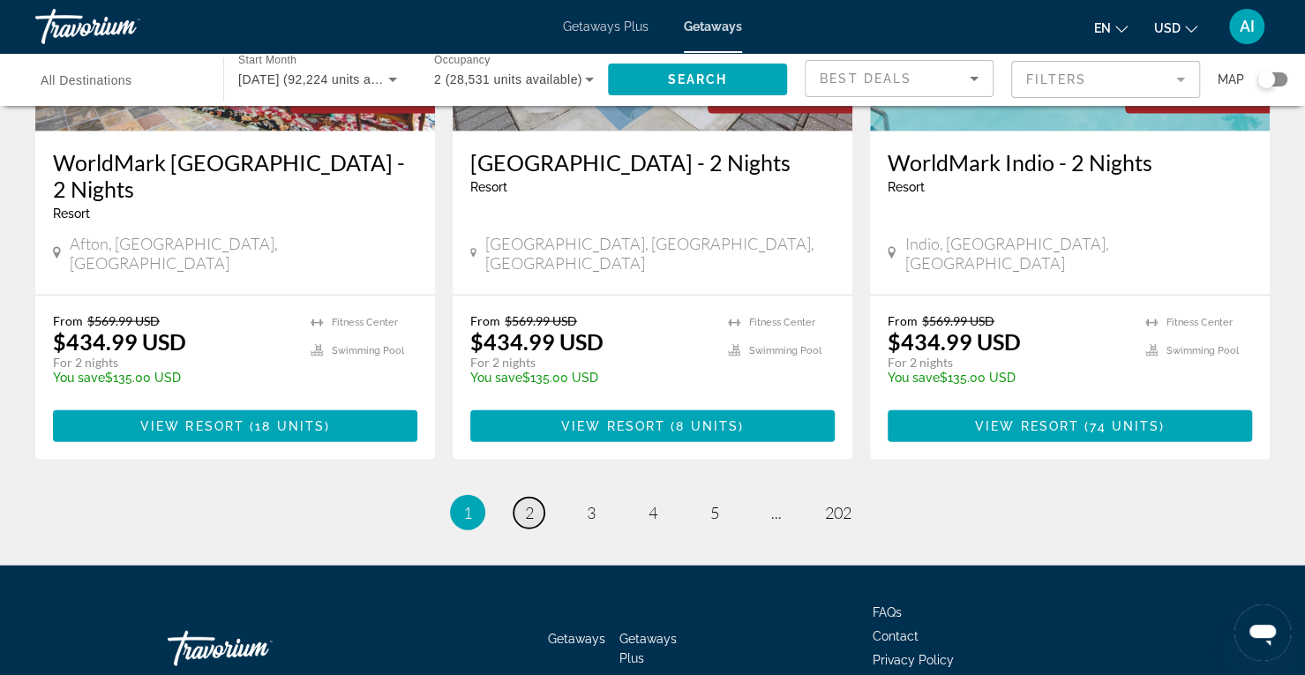
click at [528, 503] on span "2" at bounding box center [529, 512] width 9 height 19
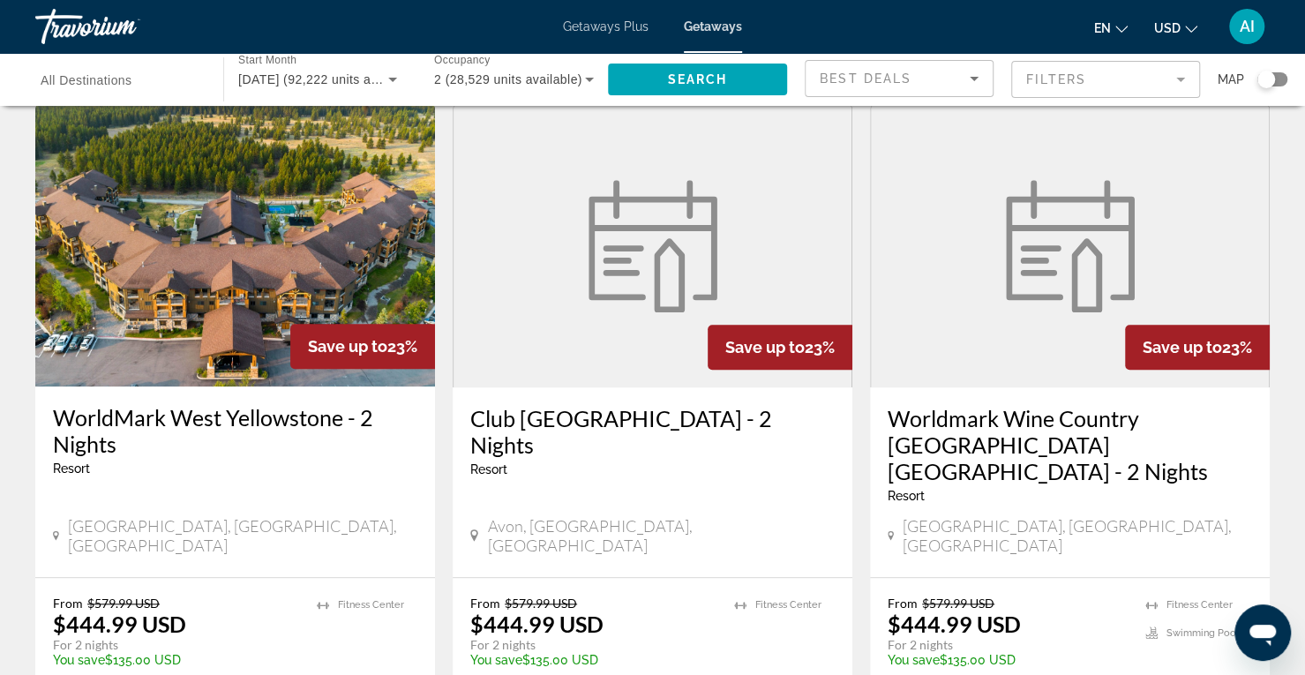
scroll to position [712, 0]
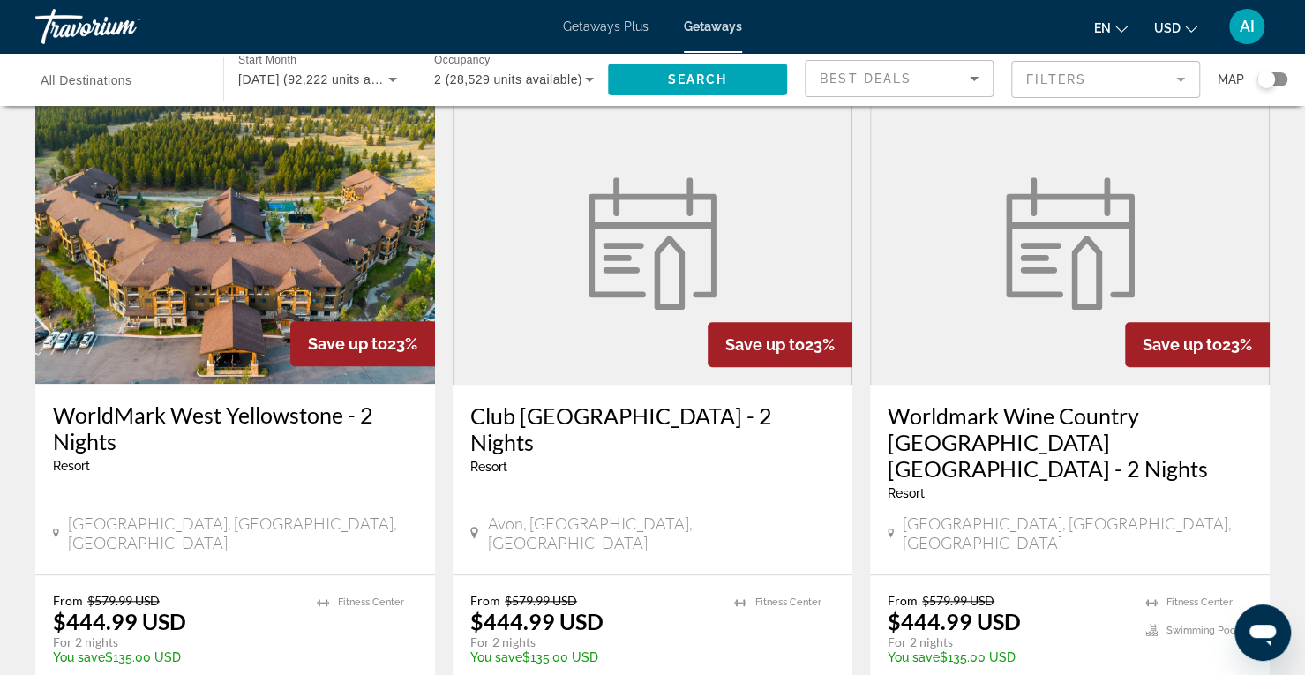
click at [245, 261] on img "Main content" at bounding box center [235, 242] width 400 height 282
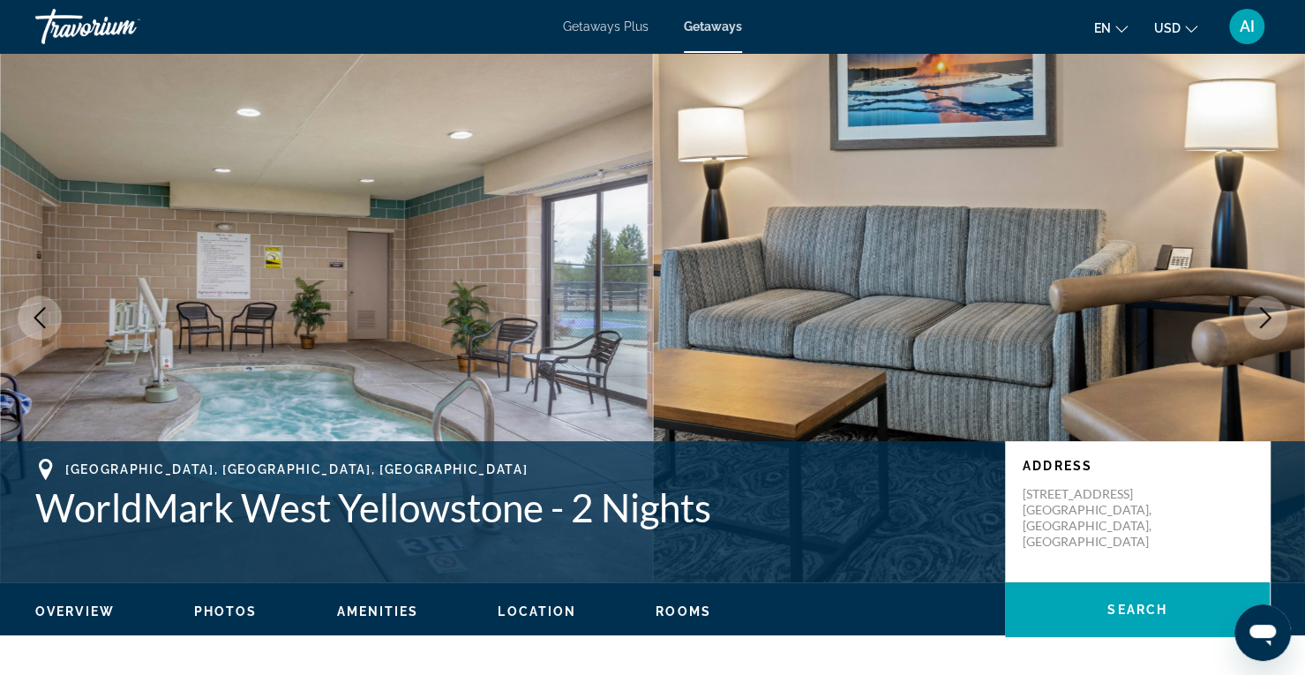
click at [1260, 318] on icon "Next image" at bounding box center [1264, 317] width 21 height 21
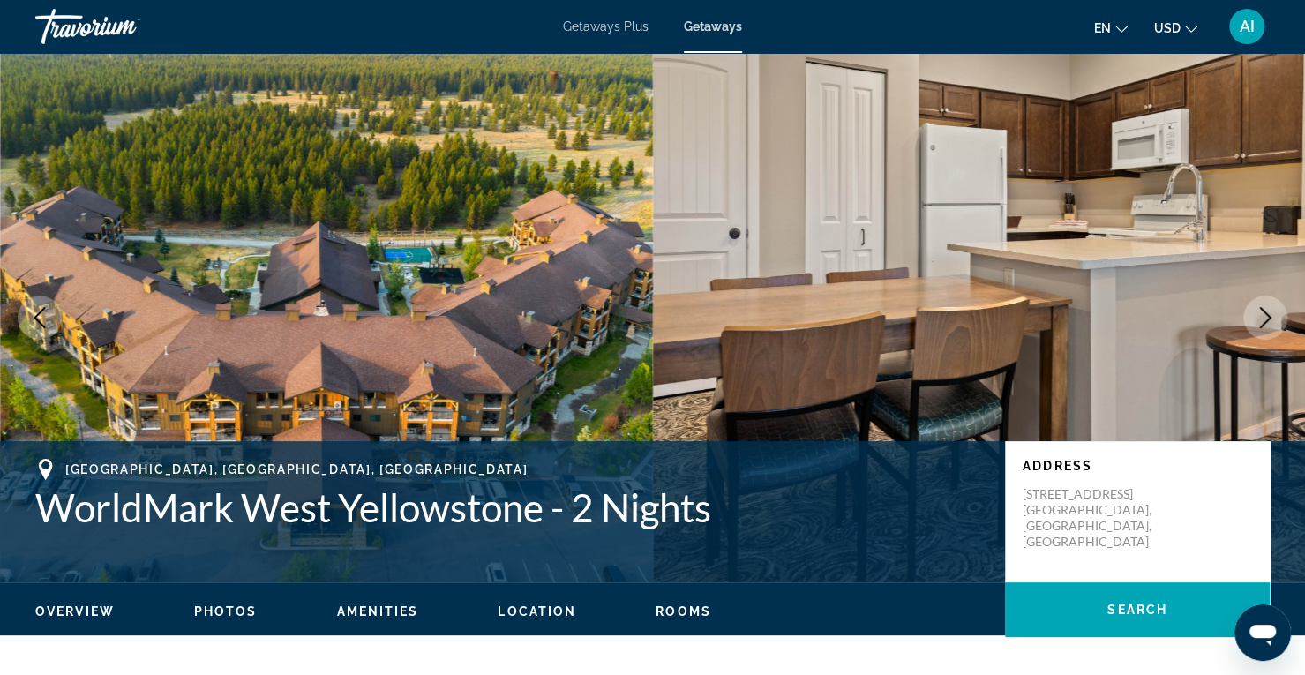
click at [1260, 318] on icon "Next image" at bounding box center [1264, 317] width 21 height 21
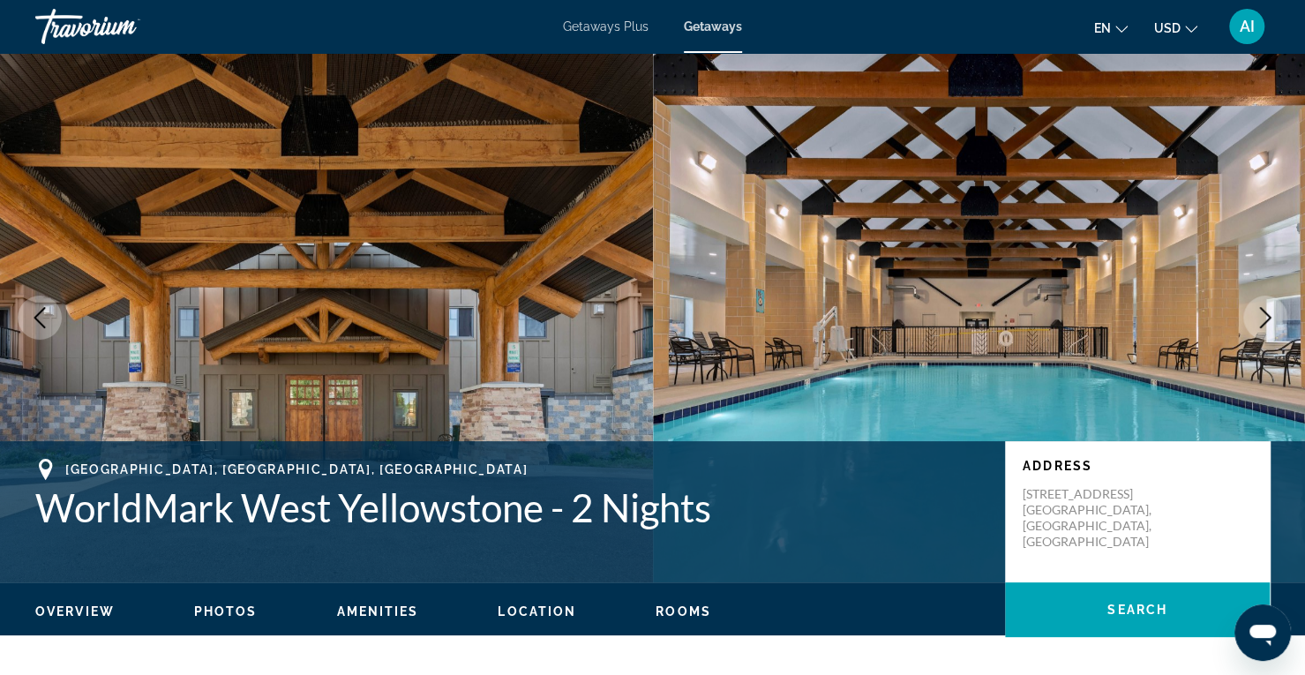
click at [1260, 318] on icon "Next image" at bounding box center [1264, 317] width 21 height 21
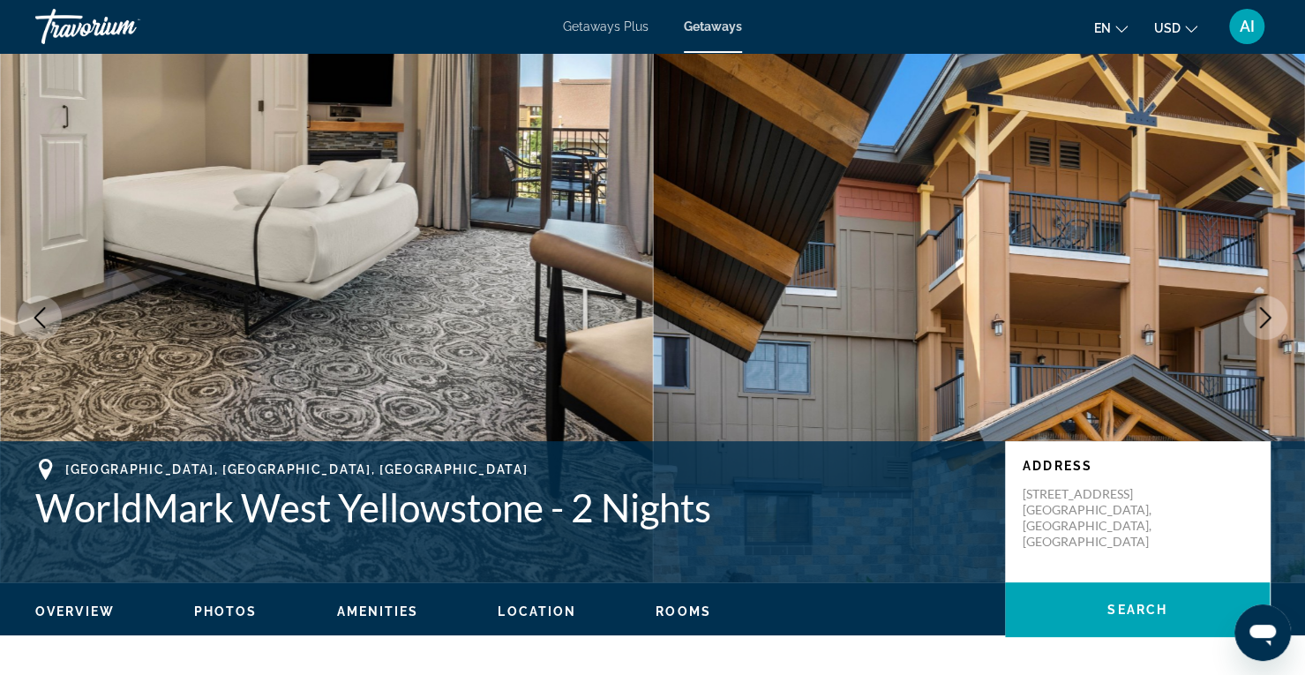
click at [1260, 318] on icon "Next image" at bounding box center [1264, 317] width 21 height 21
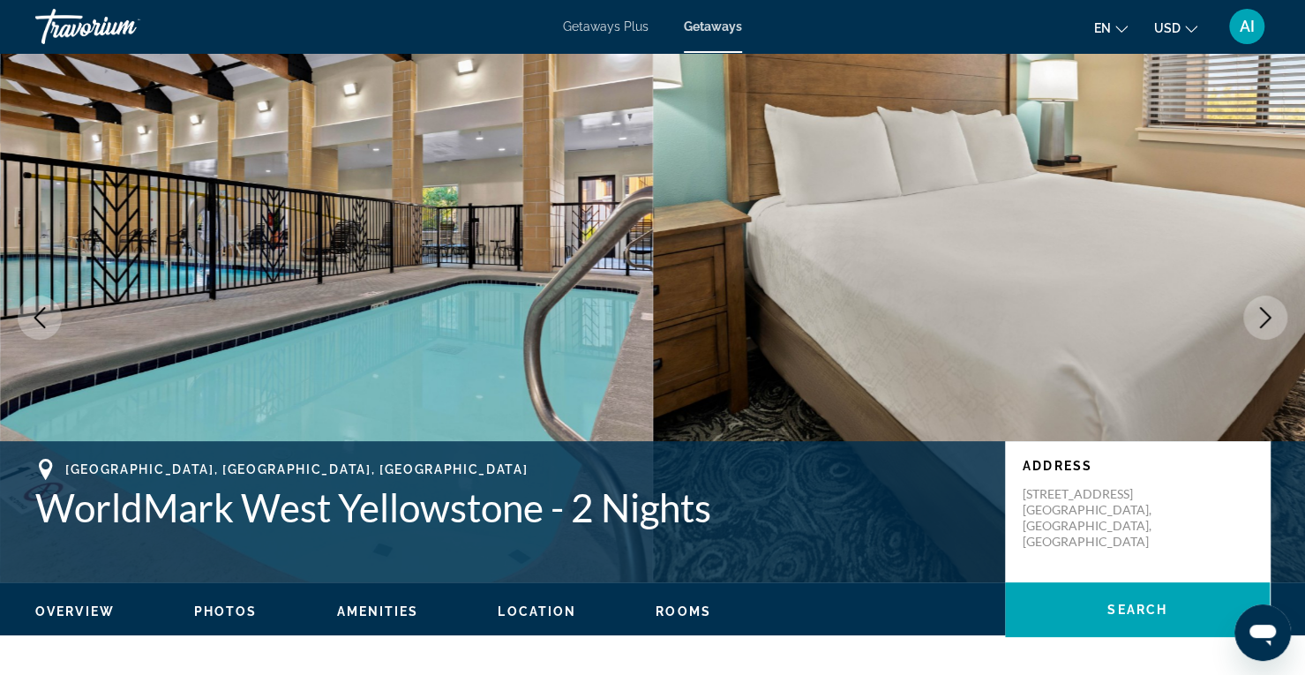
click at [1260, 318] on icon "Next image" at bounding box center [1264, 317] width 21 height 21
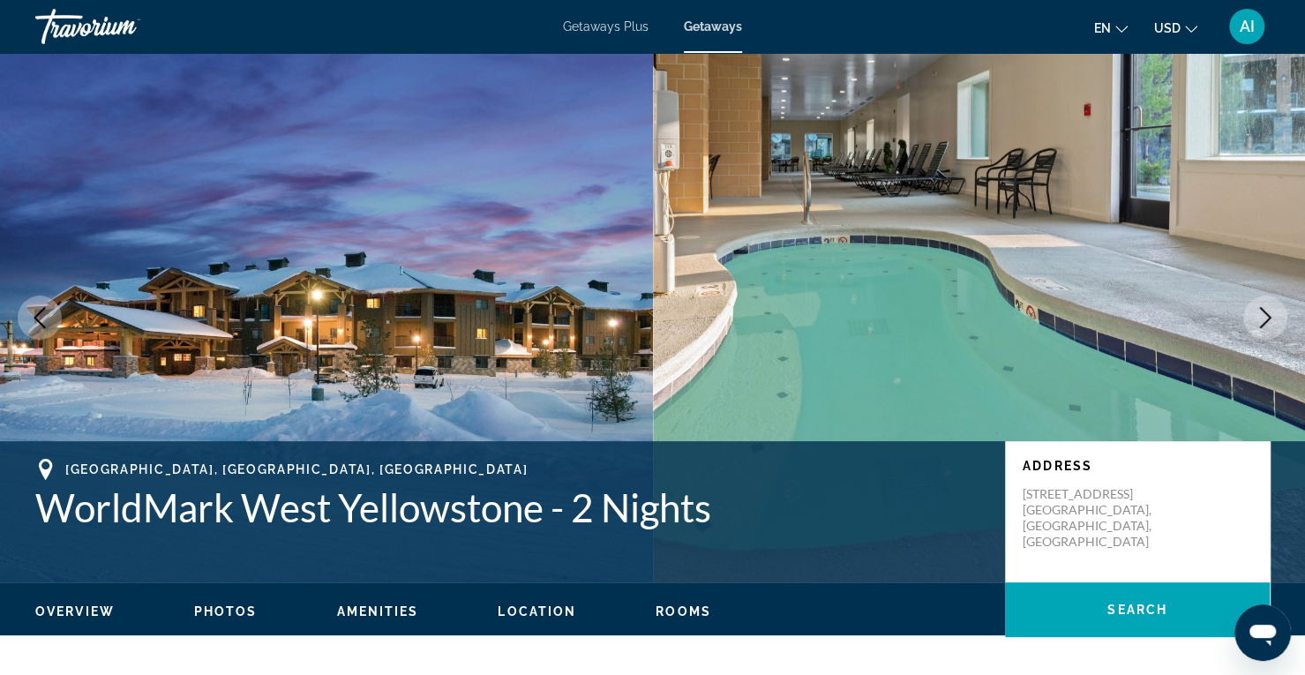
click at [1260, 318] on icon "Next image" at bounding box center [1264, 317] width 21 height 21
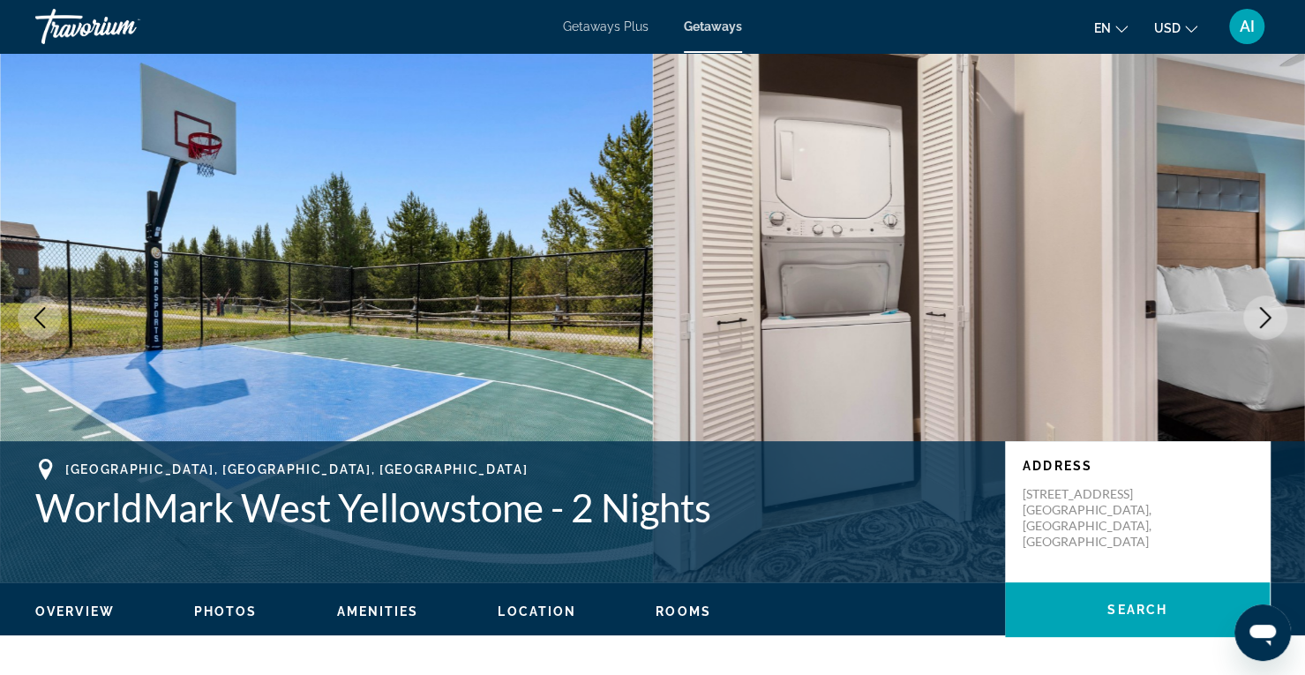
click at [1260, 318] on icon "Next image" at bounding box center [1264, 317] width 21 height 21
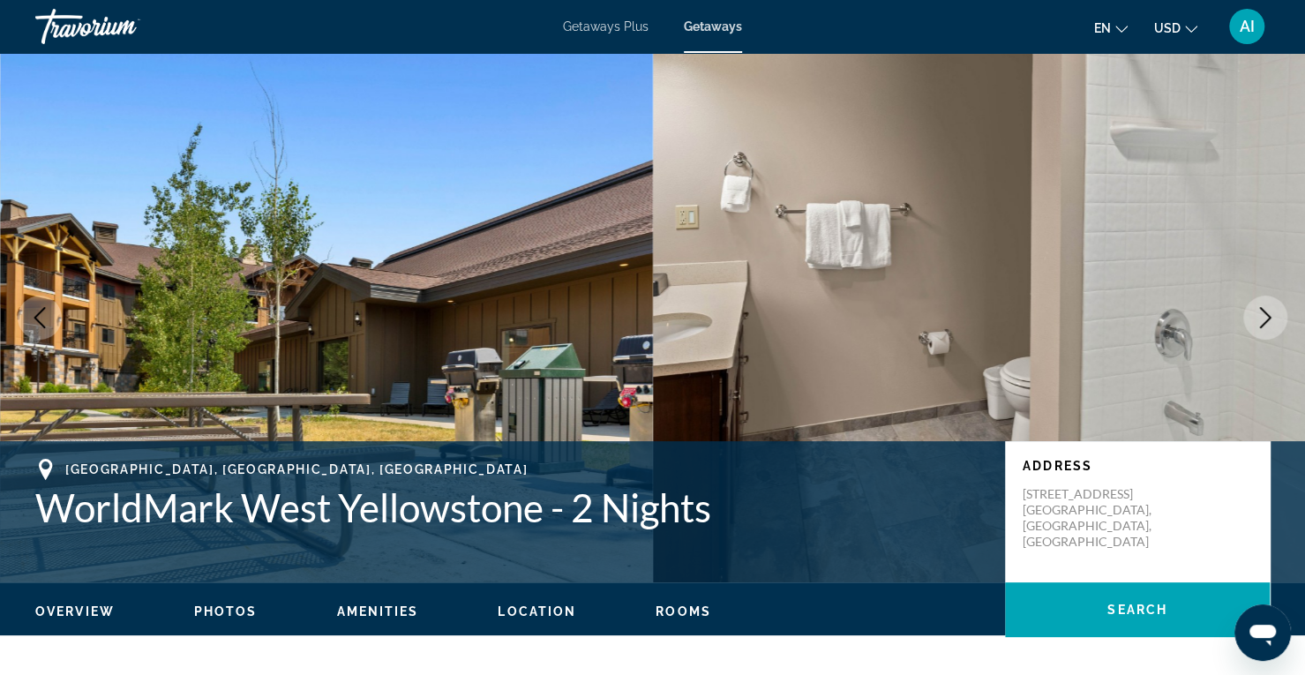
click at [1260, 318] on icon "Next image" at bounding box center [1264, 317] width 21 height 21
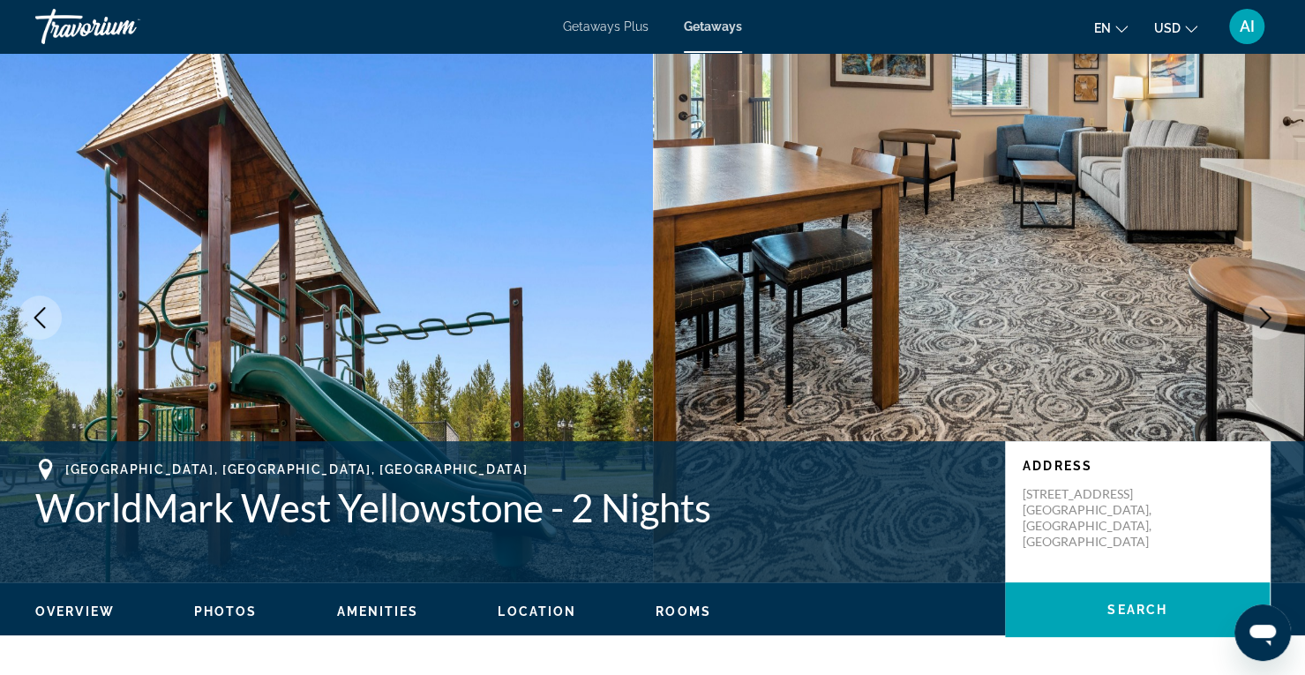
click at [1260, 318] on icon "Next image" at bounding box center [1264, 317] width 21 height 21
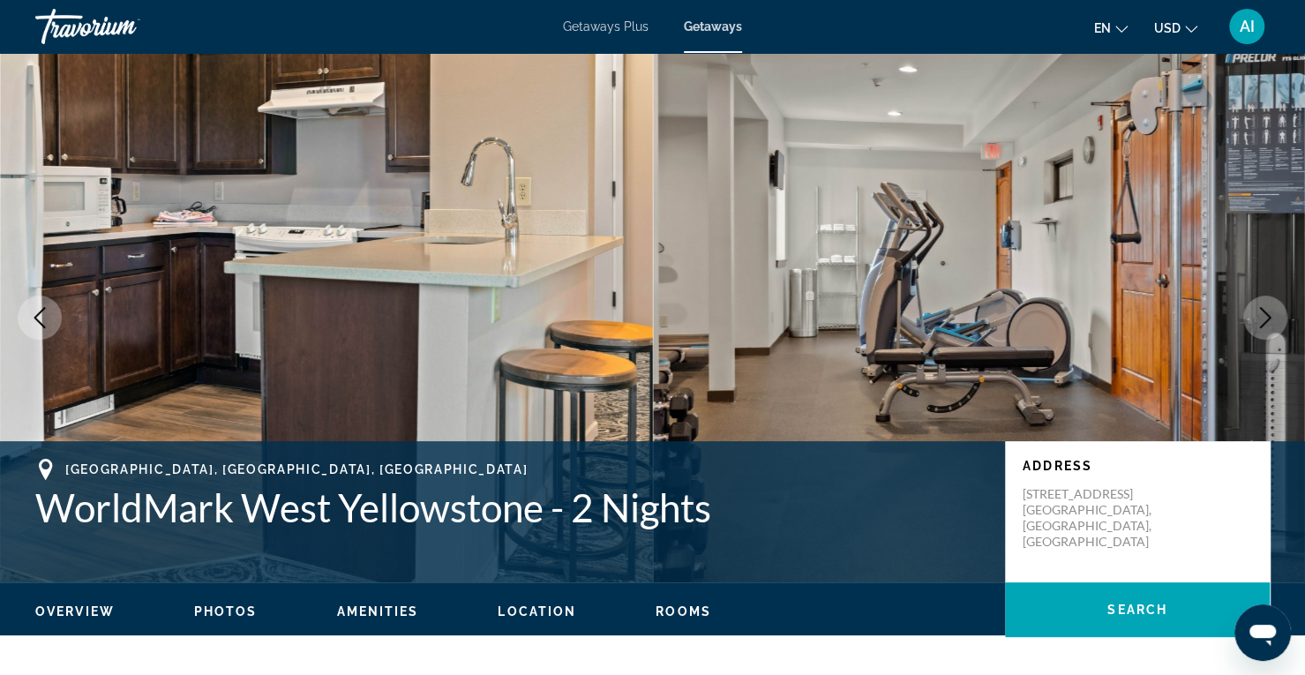
click at [1260, 318] on icon "Next image" at bounding box center [1264, 317] width 21 height 21
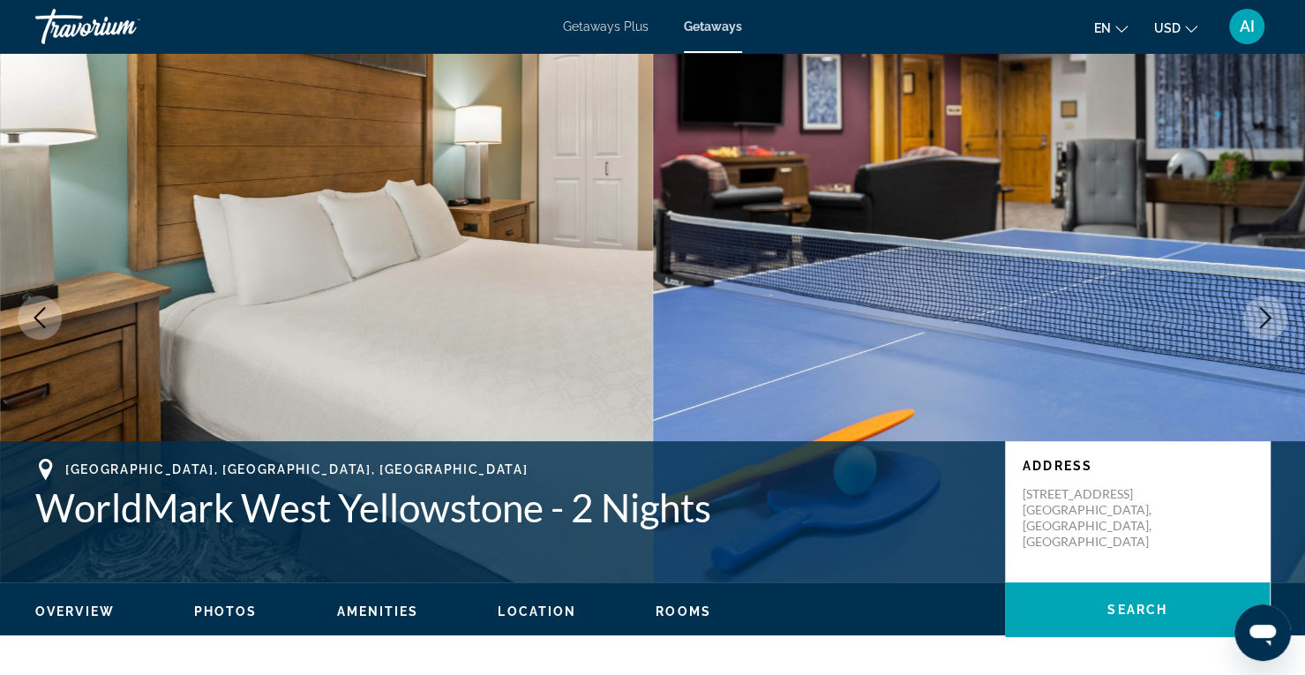
click at [1260, 318] on icon "Next image" at bounding box center [1264, 317] width 21 height 21
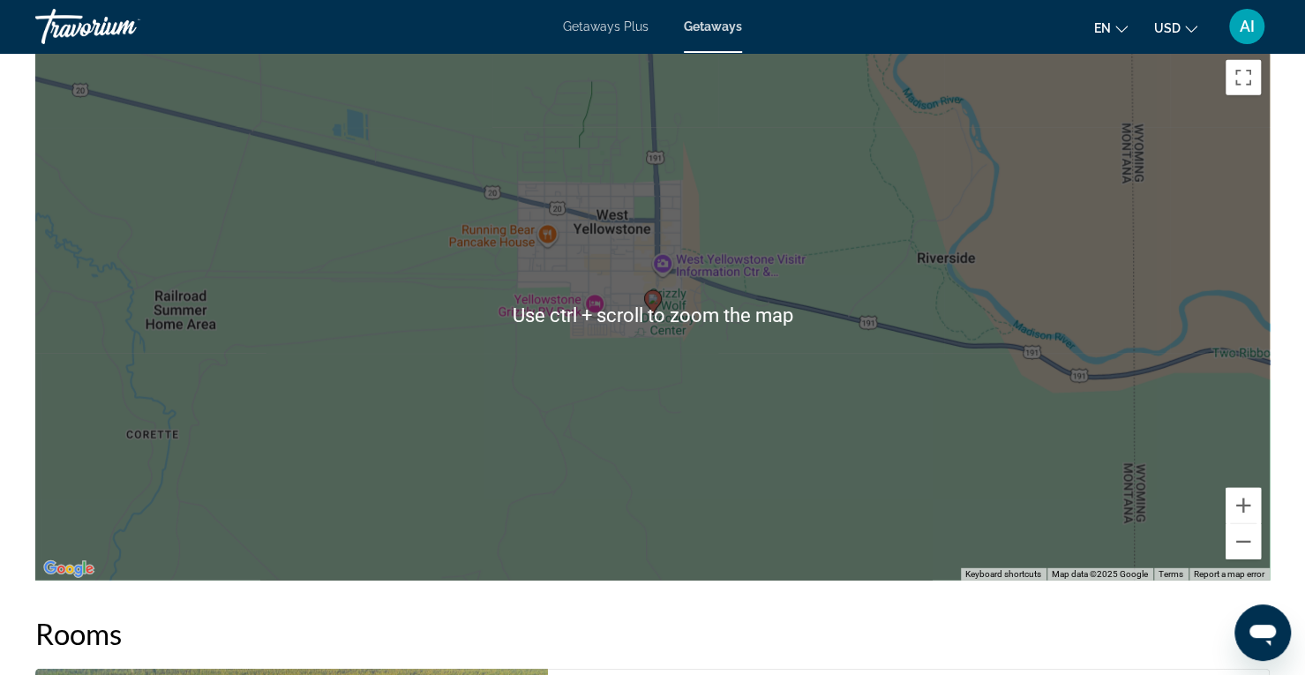
scroll to position [2597, 0]
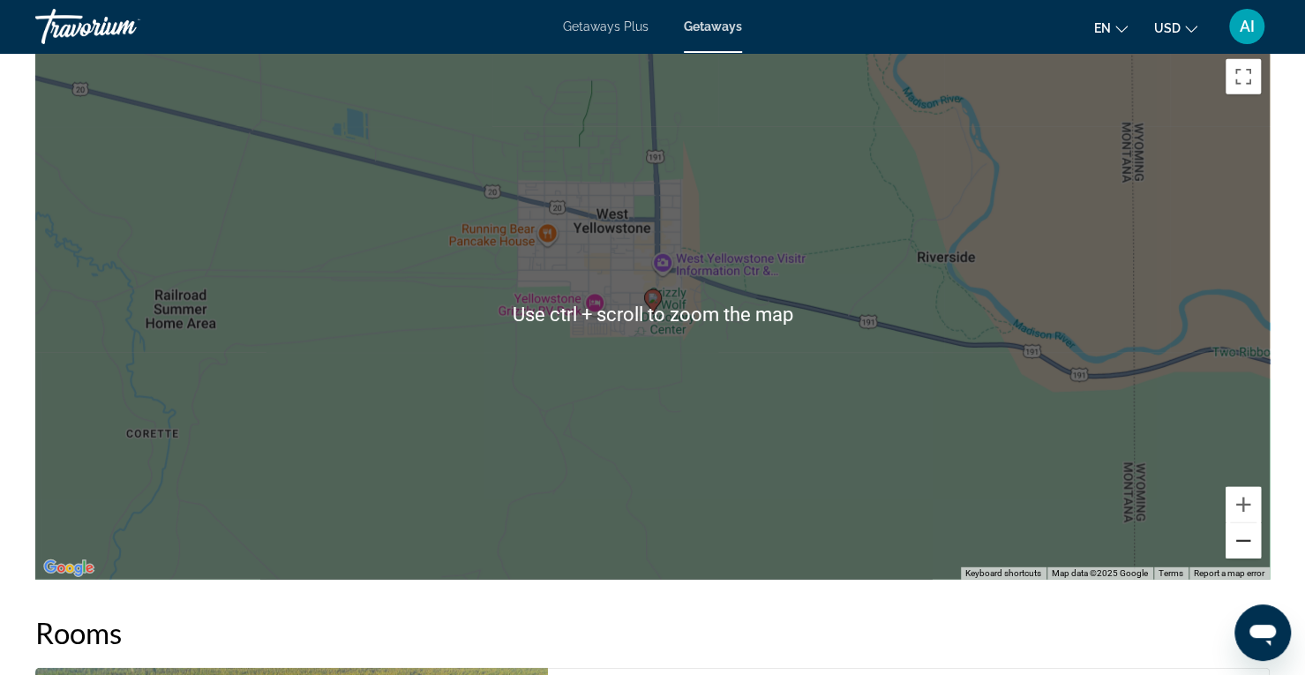
click at [1240, 544] on button "Zoom out" at bounding box center [1242, 540] width 35 height 35
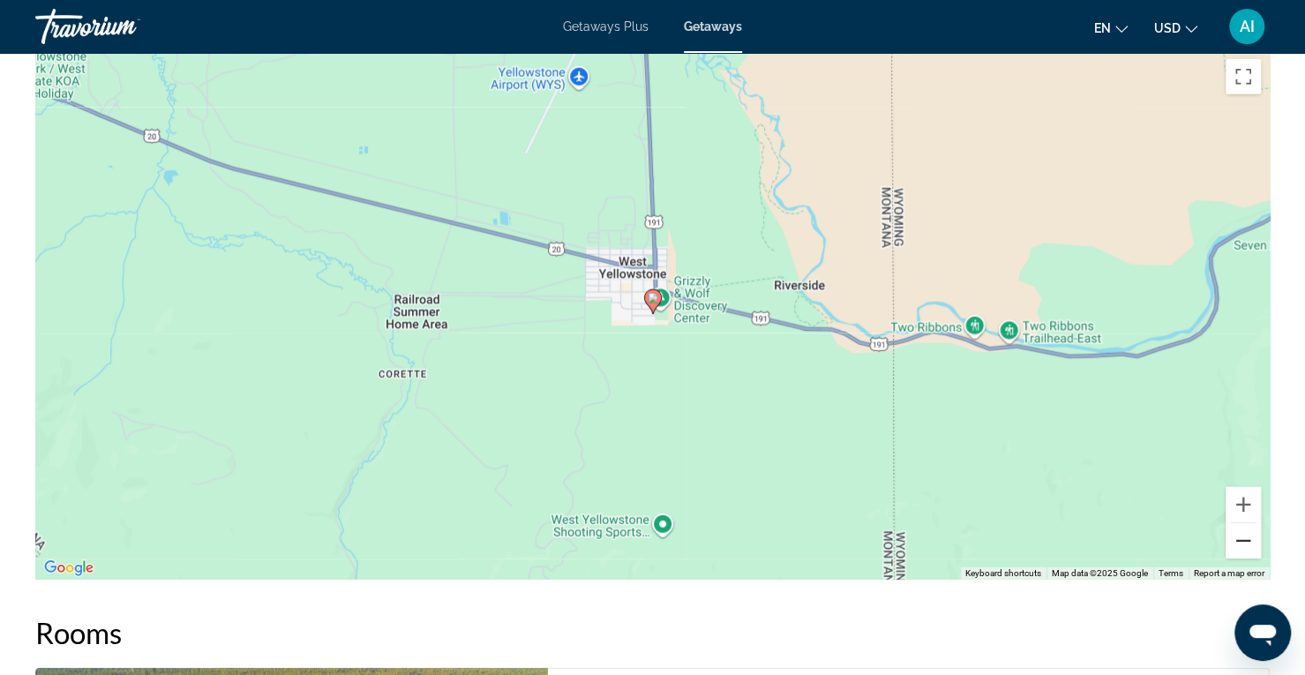
click at [1240, 544] on button "Zoom out" at bounding box center [1242, 540] width 35 height 35
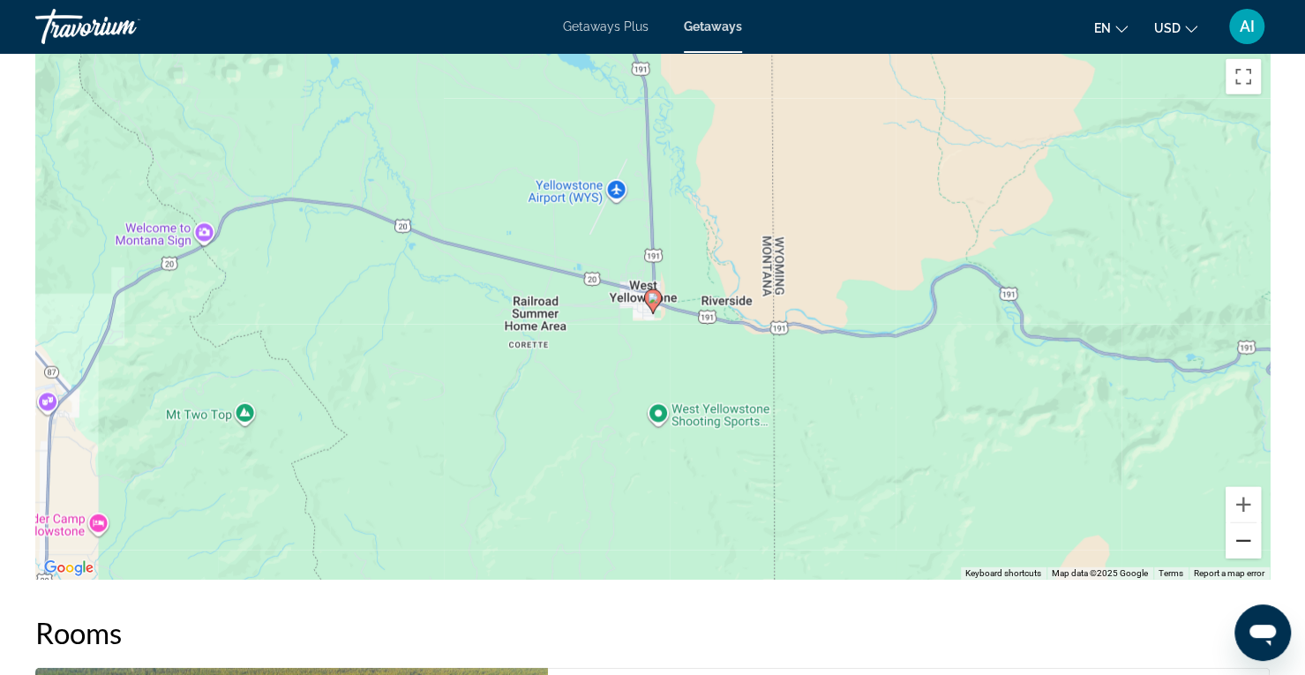
click at [1240, 544] on button "Zoom out" at bounding box center [1242, 540] width 35 height 35
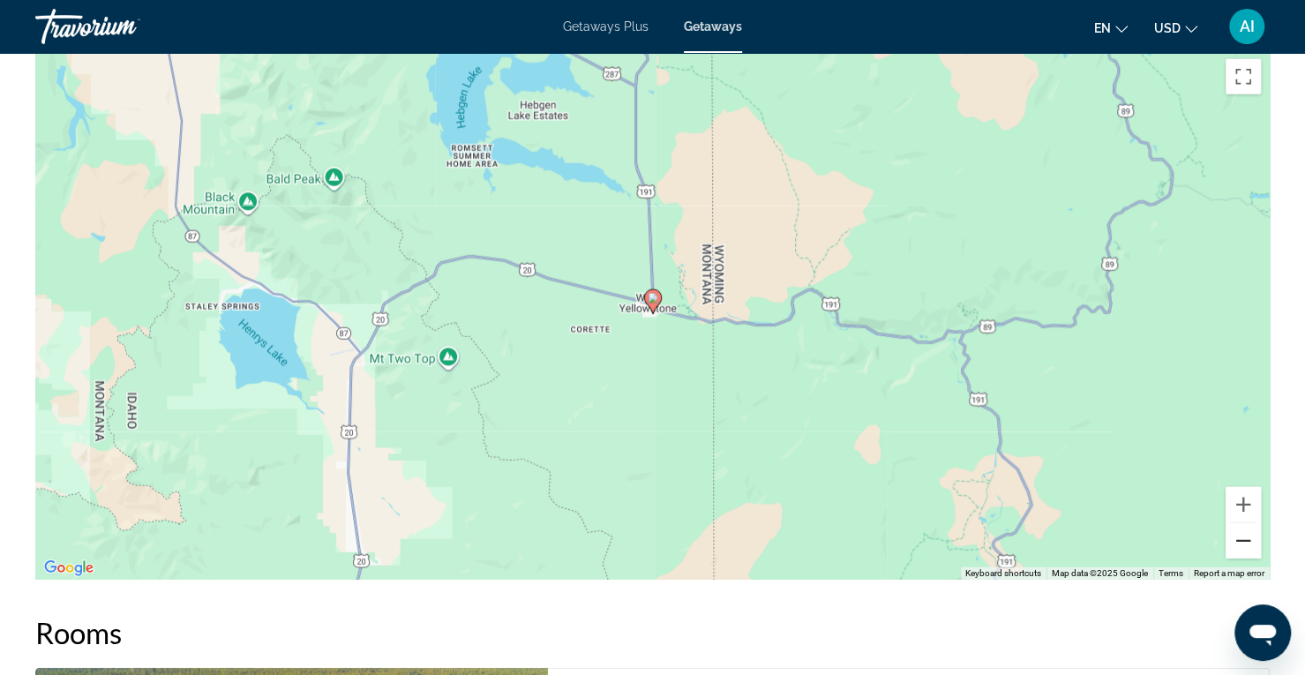
click at [1240, 544] on button "Zoom out" at bounding box center [1242, 540] width 35 height 35
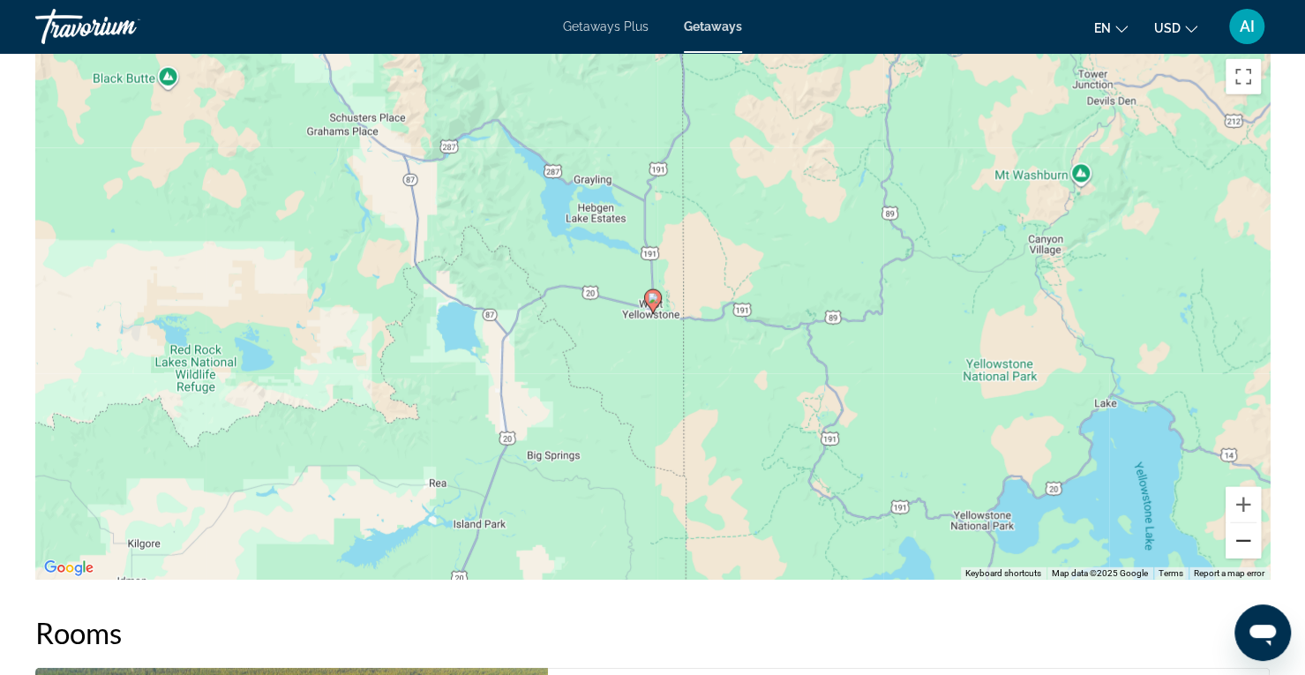
click at [1240, 546] on button "Zoom out" at bounding box center [1242, 540] width 35 height 35
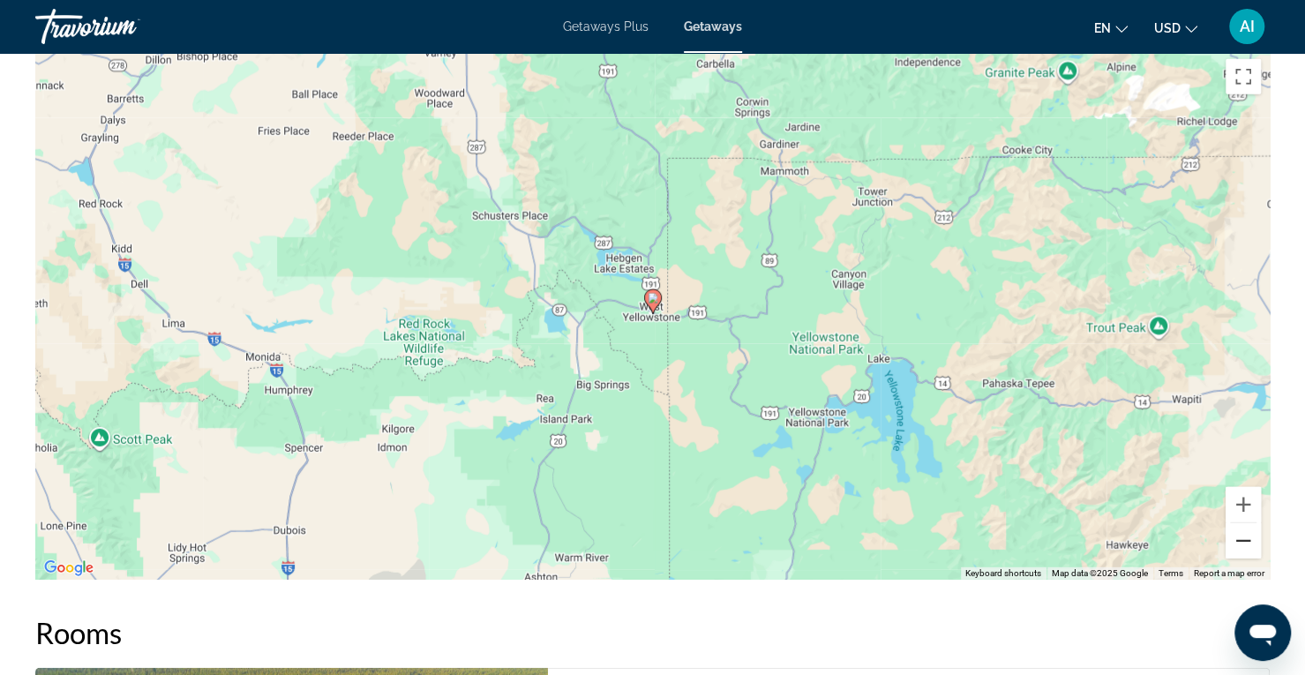
drag, startPoint x: 1240, startPoint y: 546, endPoint x: 1222, endPoint y: 551, distance: 19.3
click at [1222, 551] on div "To activate drag with keyboard, press Alt + Enter. Once in keyboard drag state,…" at bounding box center [652, 314] width 1234 height 529
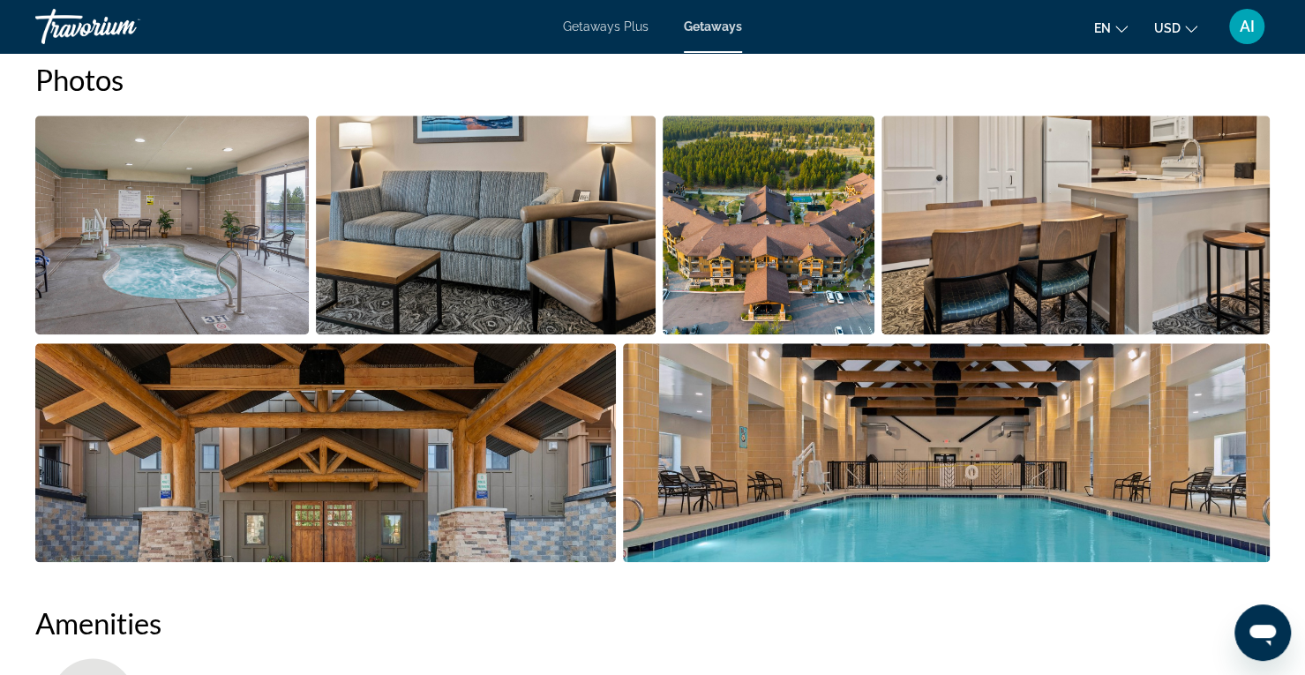
scroll to position [752, 0]
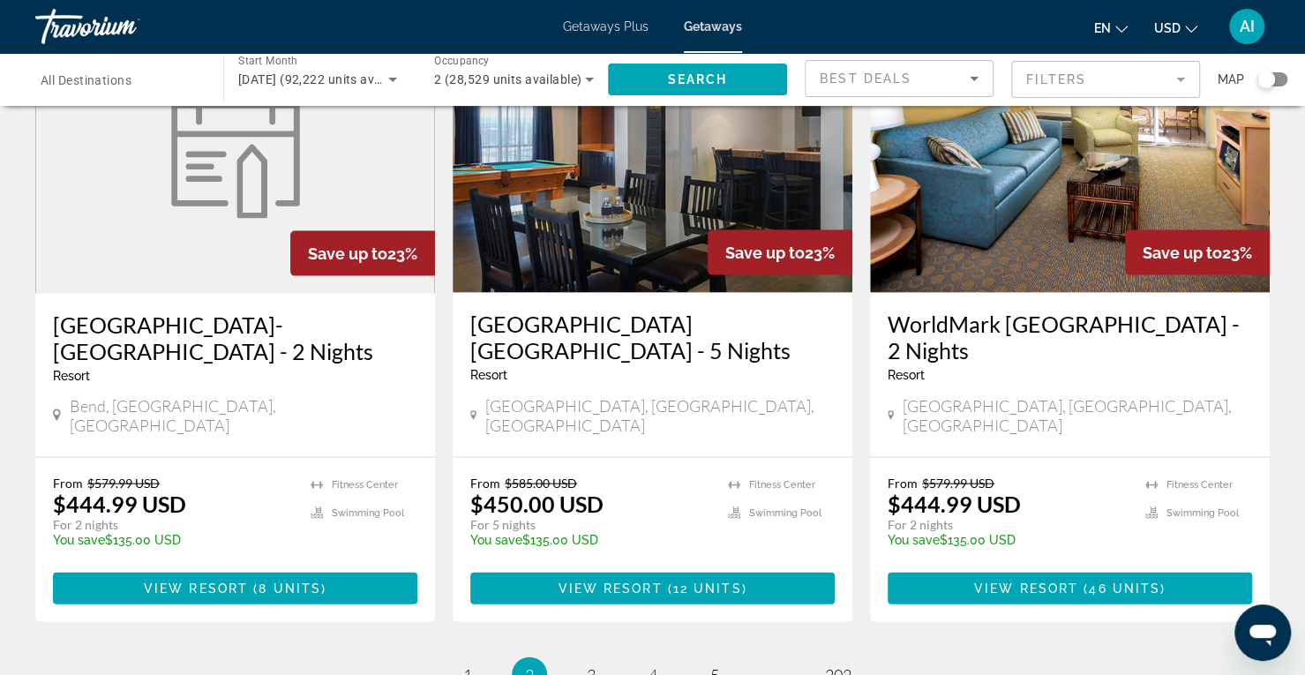
scroll to position [2121, 0]
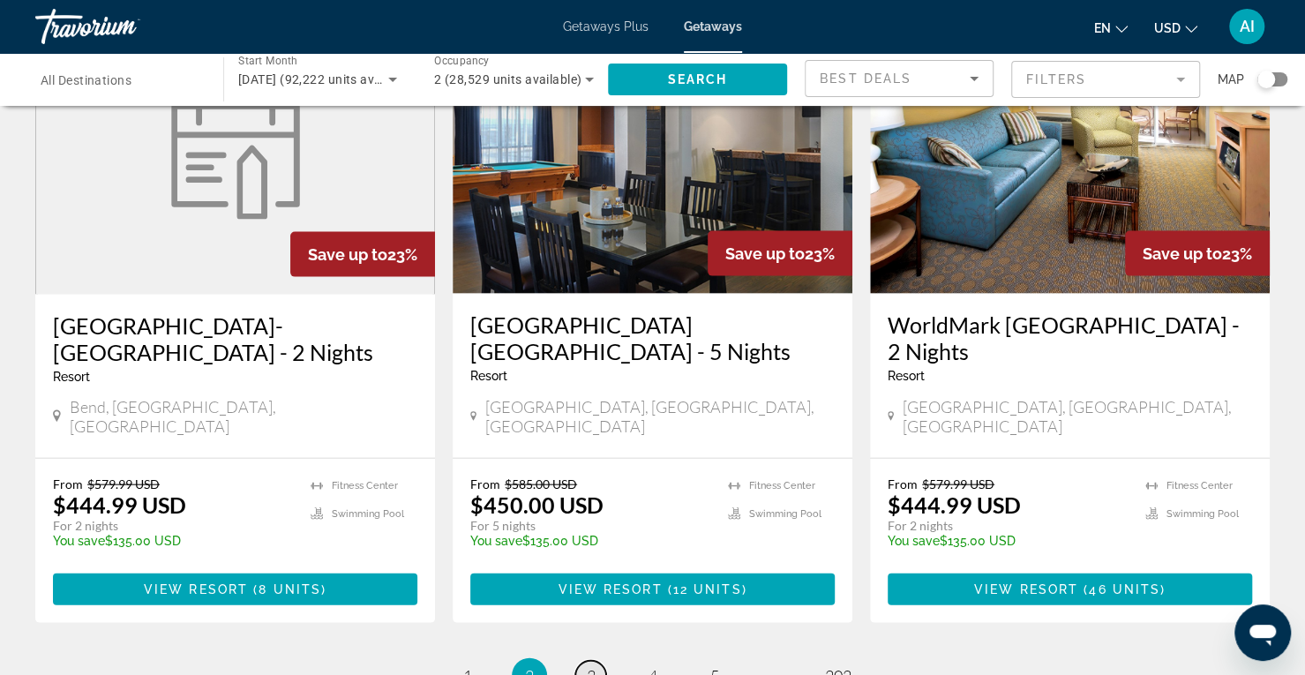
click at [588, 666] on span "3" at bounding box center [591, 675] width 9 height 19
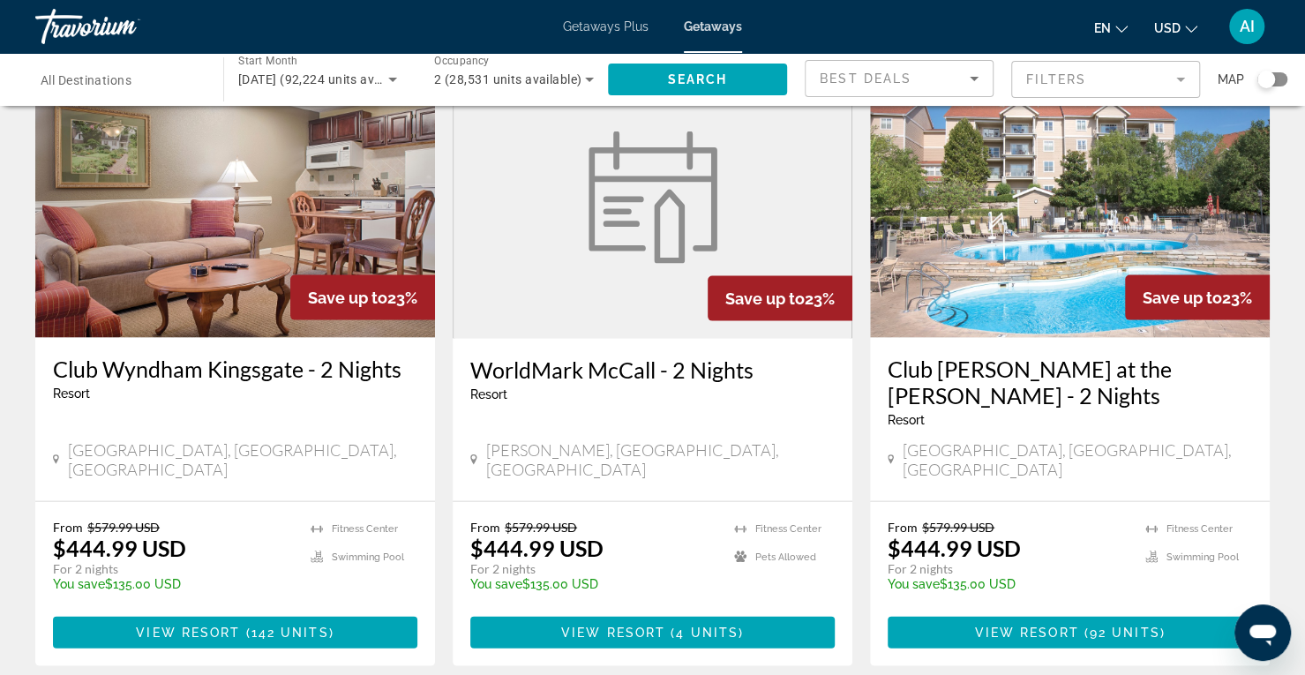
scroll to position [2283, 0]
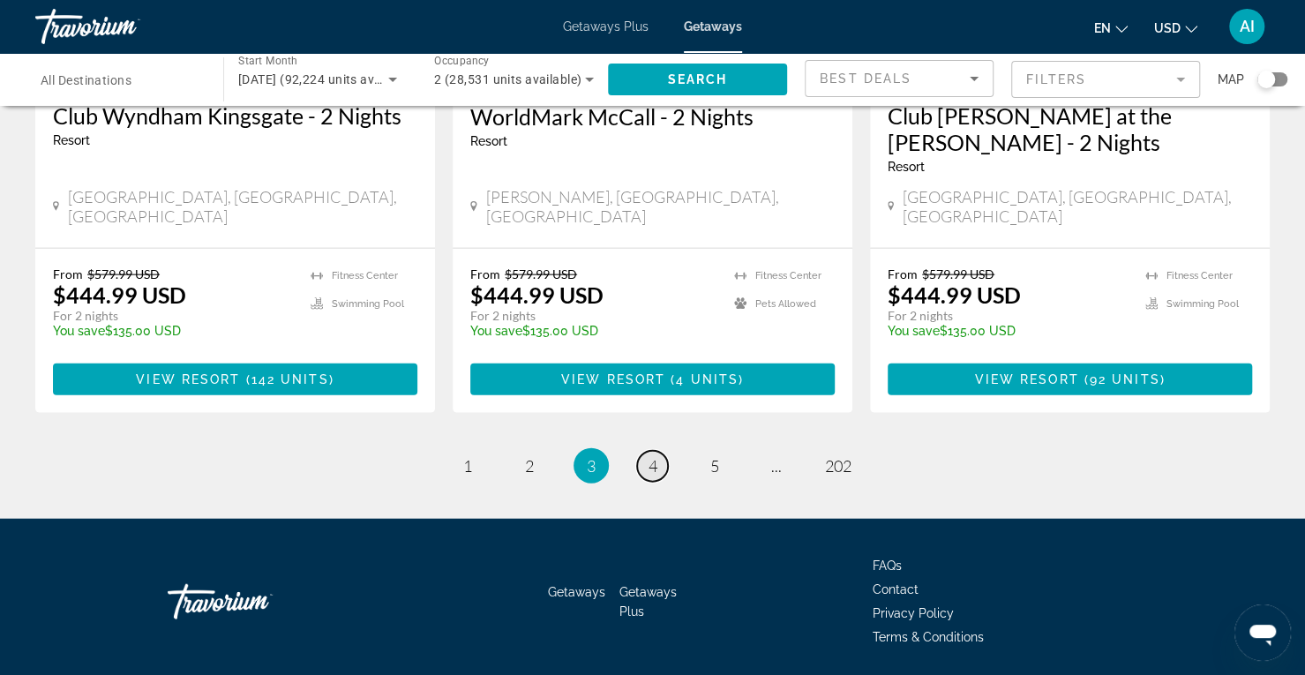
click at [653, 456] on span "4" at bounding box center [652, 465] width 9 height 19
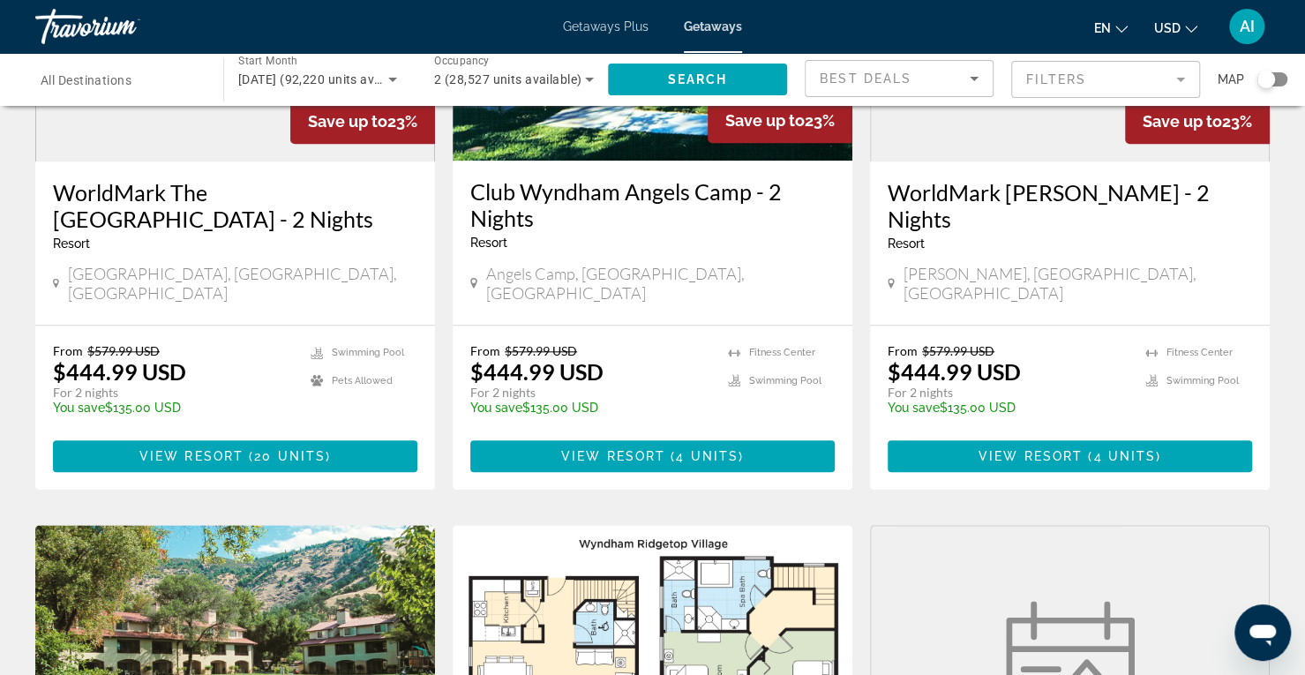
scroll to position [754, 0]
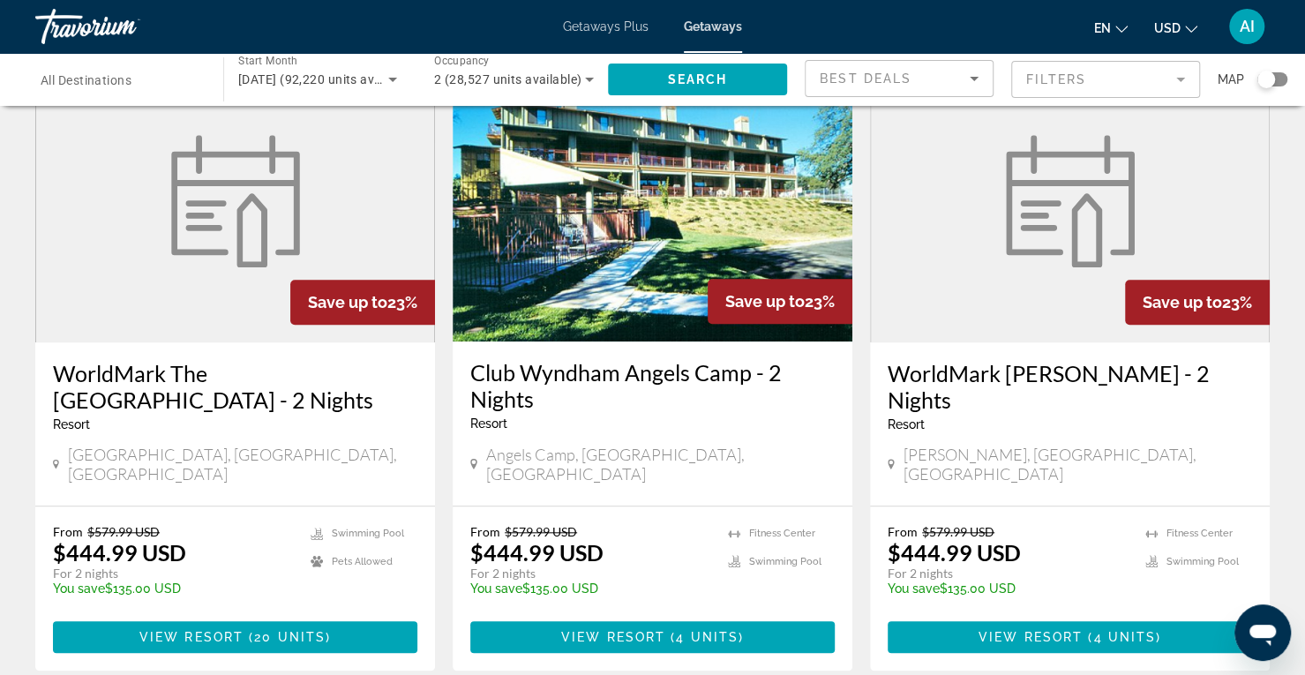
click at [1277, 80] on div "Search widget" at bounding box center [1272, 79] width 30 height 14
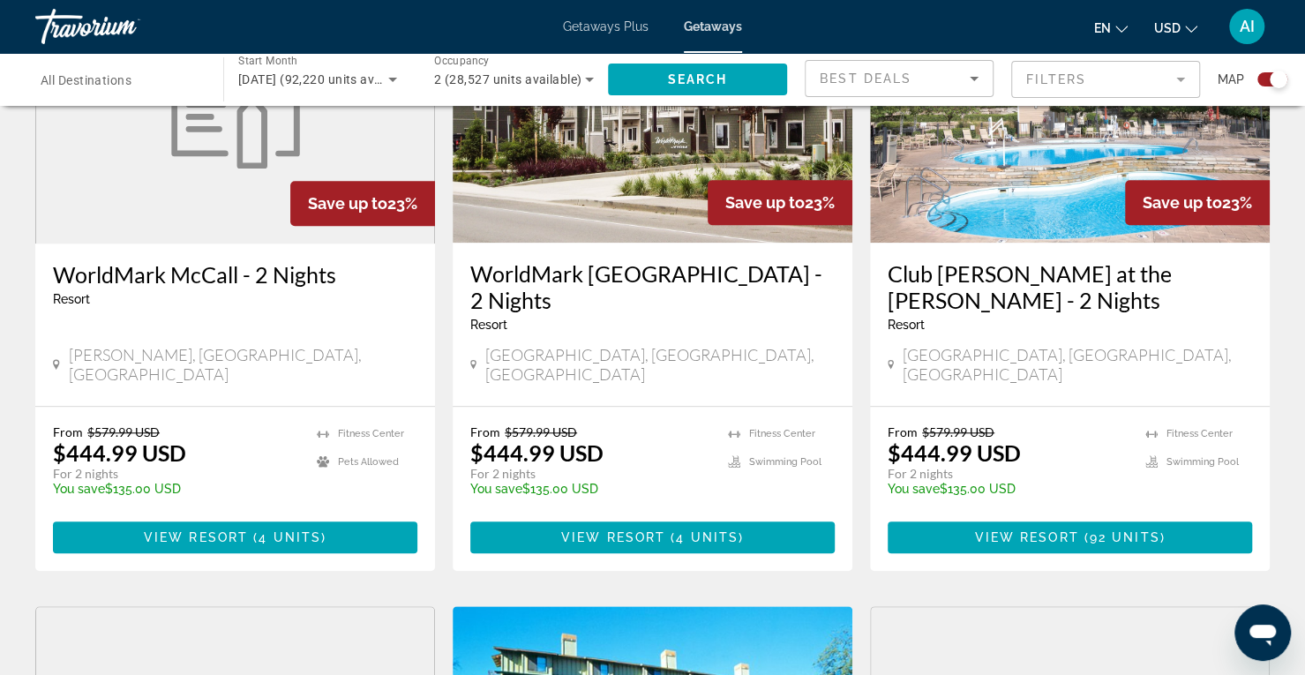
scroll to position [1301, 0]
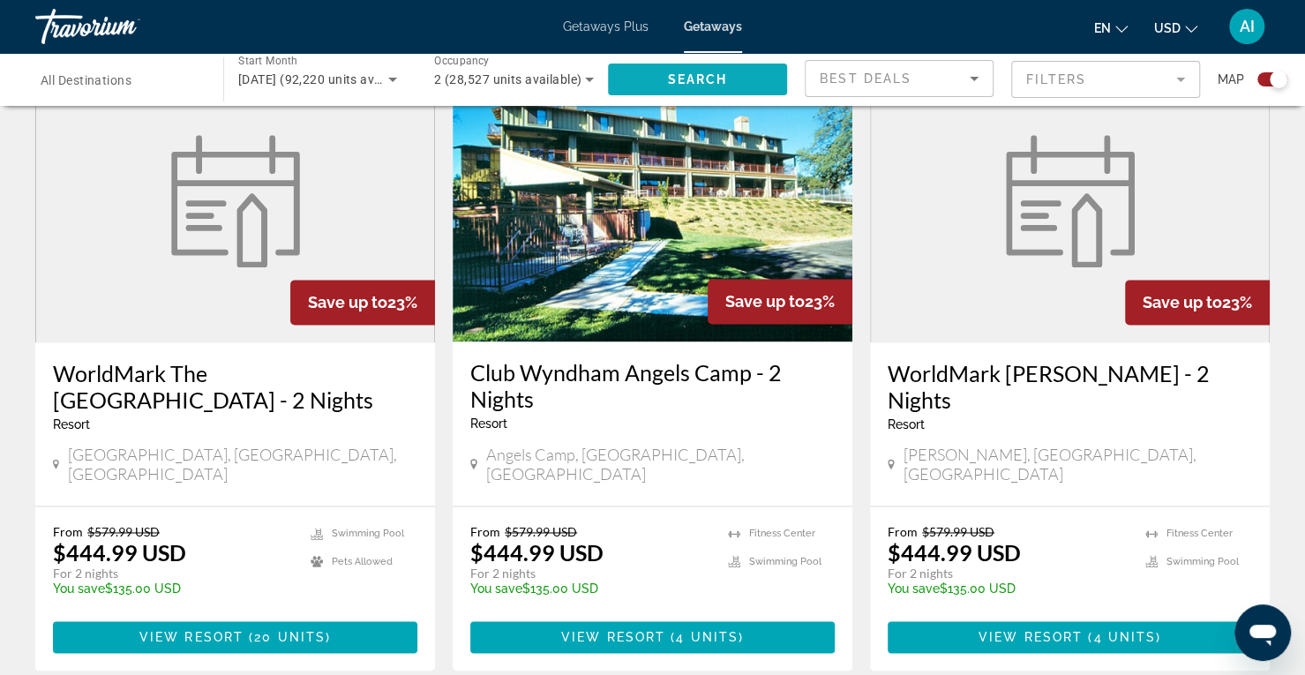
click at [730, 80] on span "Search widget" at bounding box center [697, 79] width 179 height 42
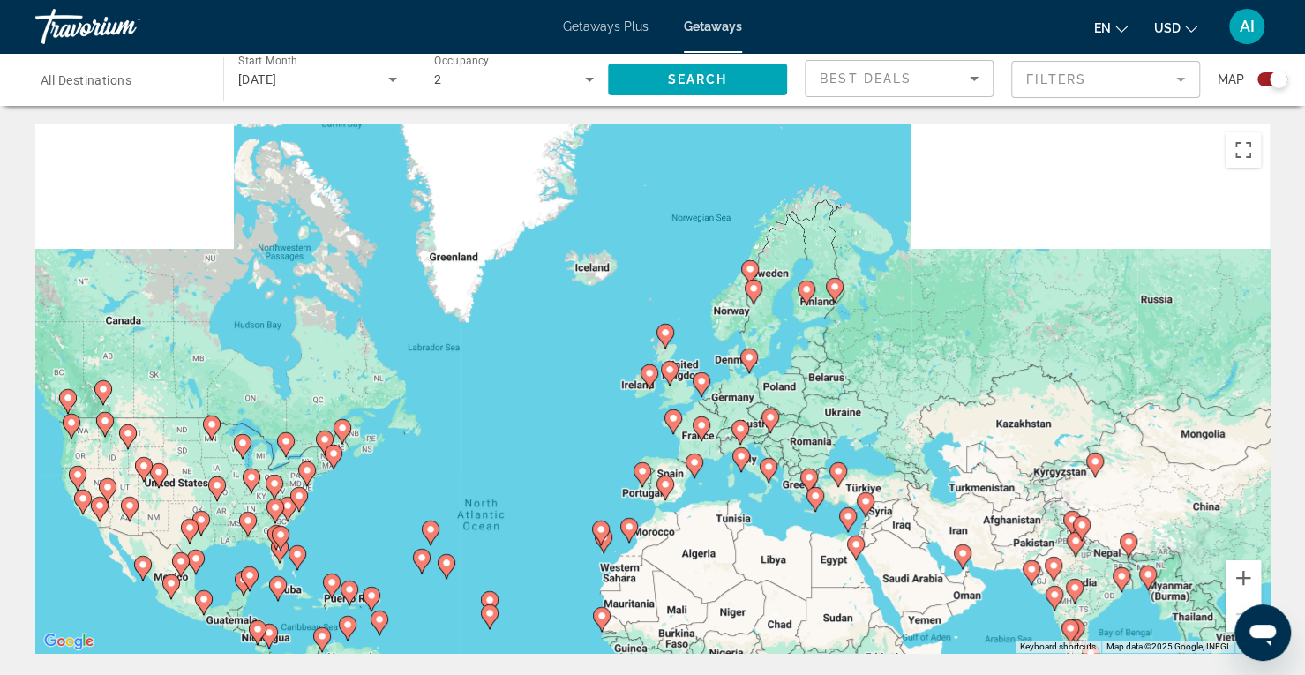
drag, startPoint x: 726, startPoint y: 213, endPoint x: 598, endPoint y: 381, distance: 211.5
click at [598, 381] on div "To activate drag with keyboard, press Alt + Enter. Once in keyboard drag state,…" at bounding box center [652, 388] width 1234 height 529
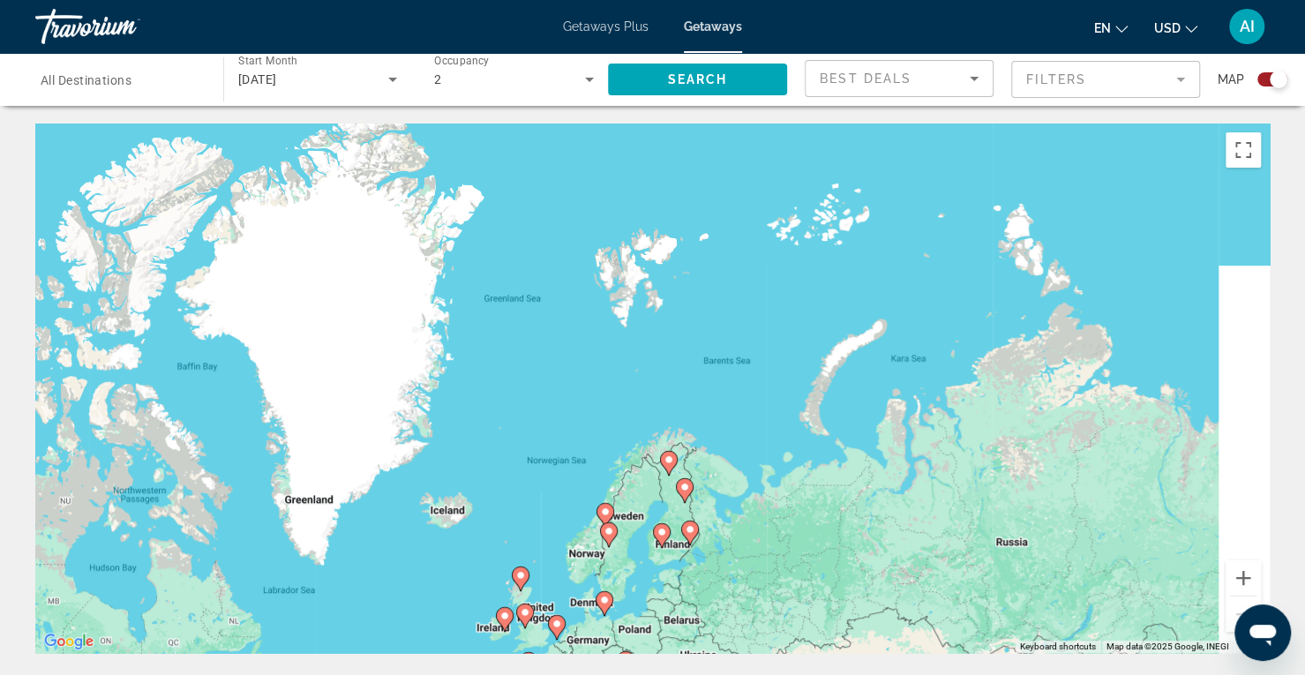
drag, startPoint x: 681, startPoint y: 207, endPoint x: 537, endPoint y: 447, distance: 279.7
click at [537, 447] on div "To activate drag with keyboard, press Alt + Enter. Once in keyboard drag state,…" at bounding box center [652, 388] width 1234 height 529
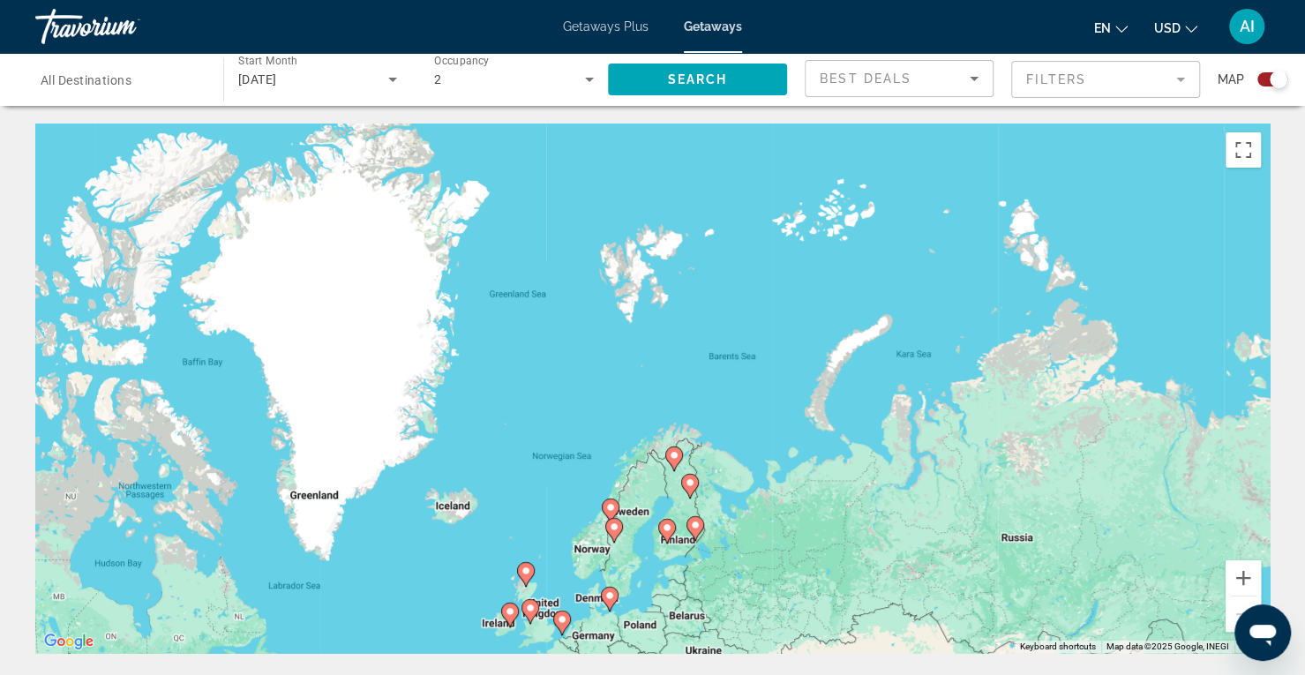
click at [676, 460] on icon "Main content" at bounding box center [673, 458] width 16 height 23
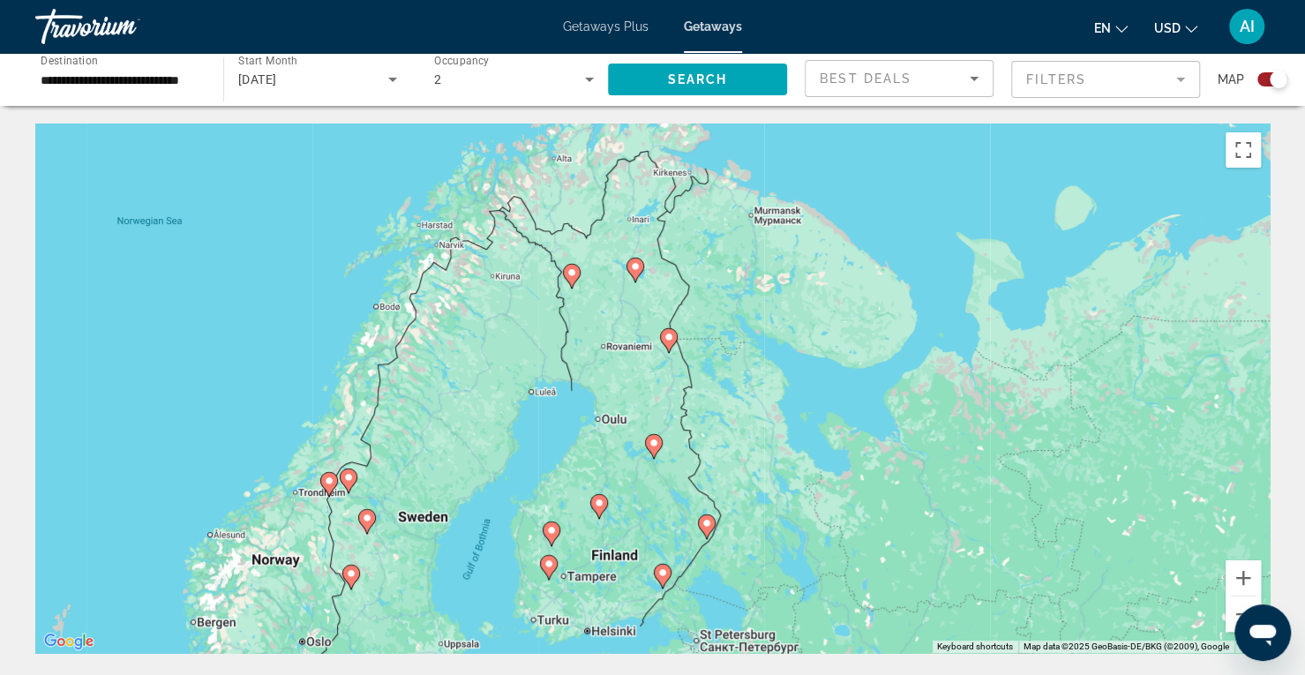
drag, startPoint x: 690, startPoint y: 430, endPoint x: 672, endPoint y: 269, distance: 161.5
click at [672, 269] on div "To activate drag with keyboard, press Alt + Enter. Once in keyboard drag state,…" at bounding box center [652, 388] width 1234 height 529
click at [331, 474] on icon "Main content" at bounding box center [328, 484] width 16 height 23
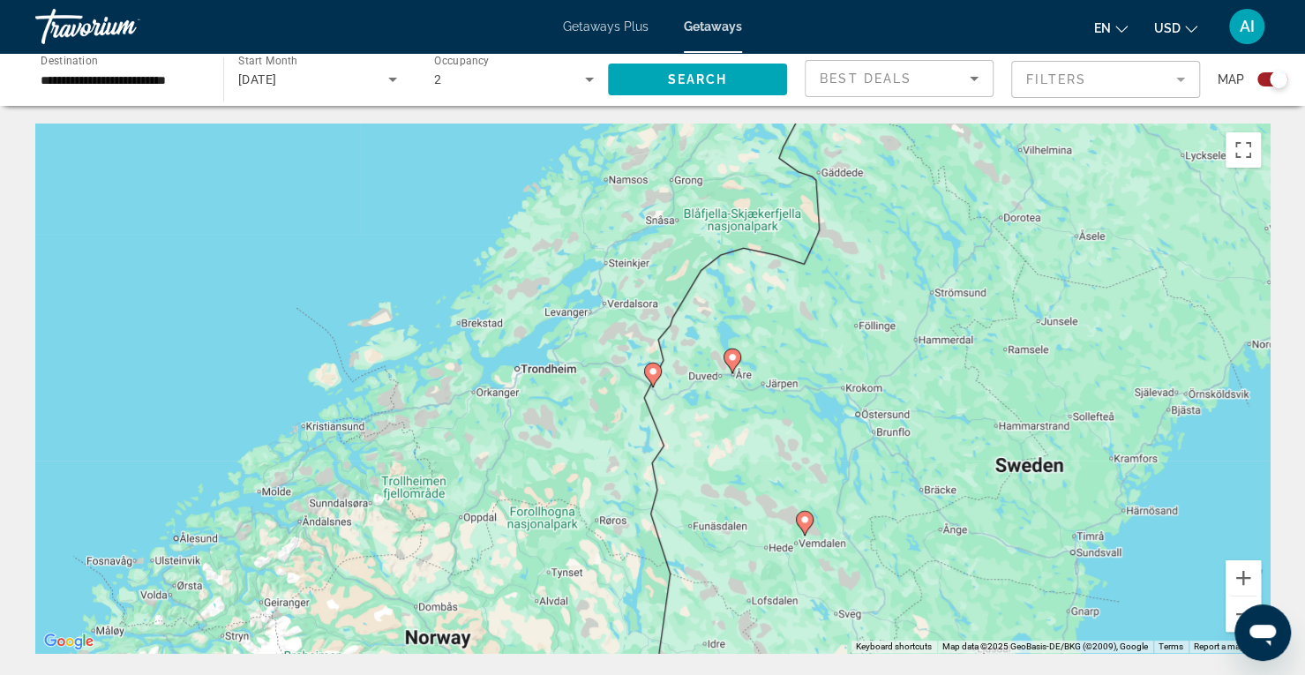
click at [651, 370] on image "Main content" at bounding box center [653, 371] width 11 height 11
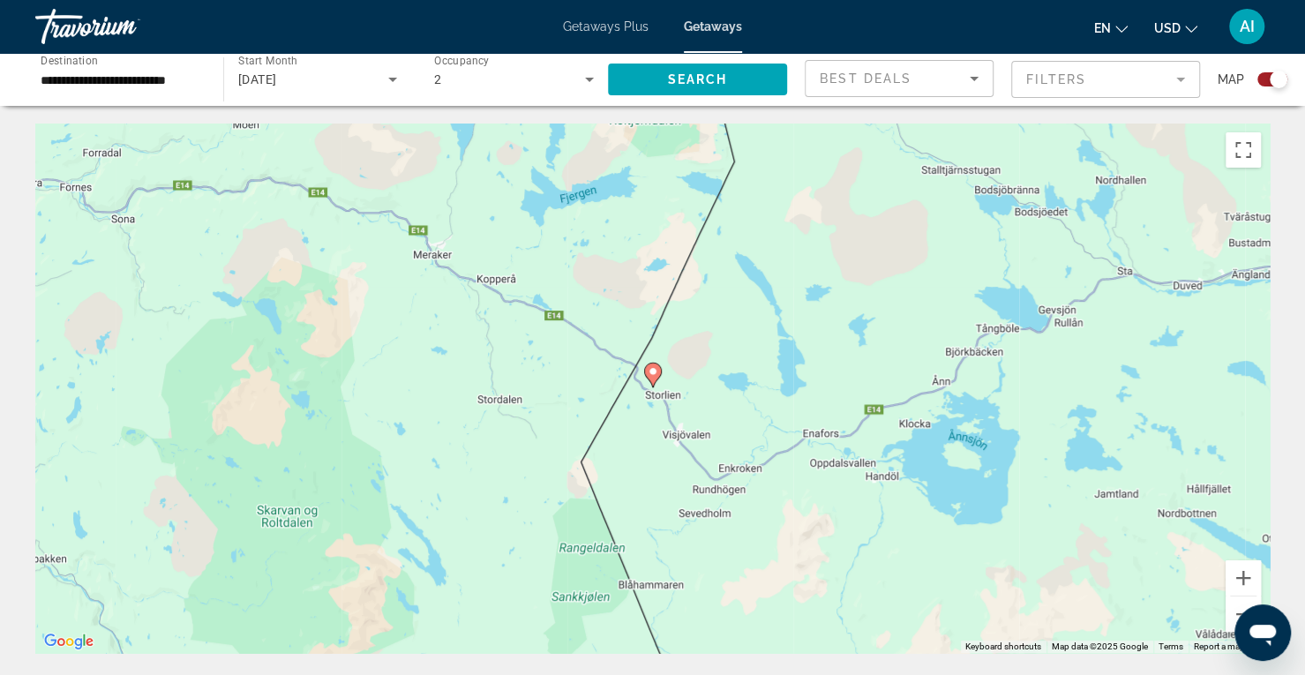
click at [651, 374] on image "Main content" at bounding box center [653, 371] width 11 height 11
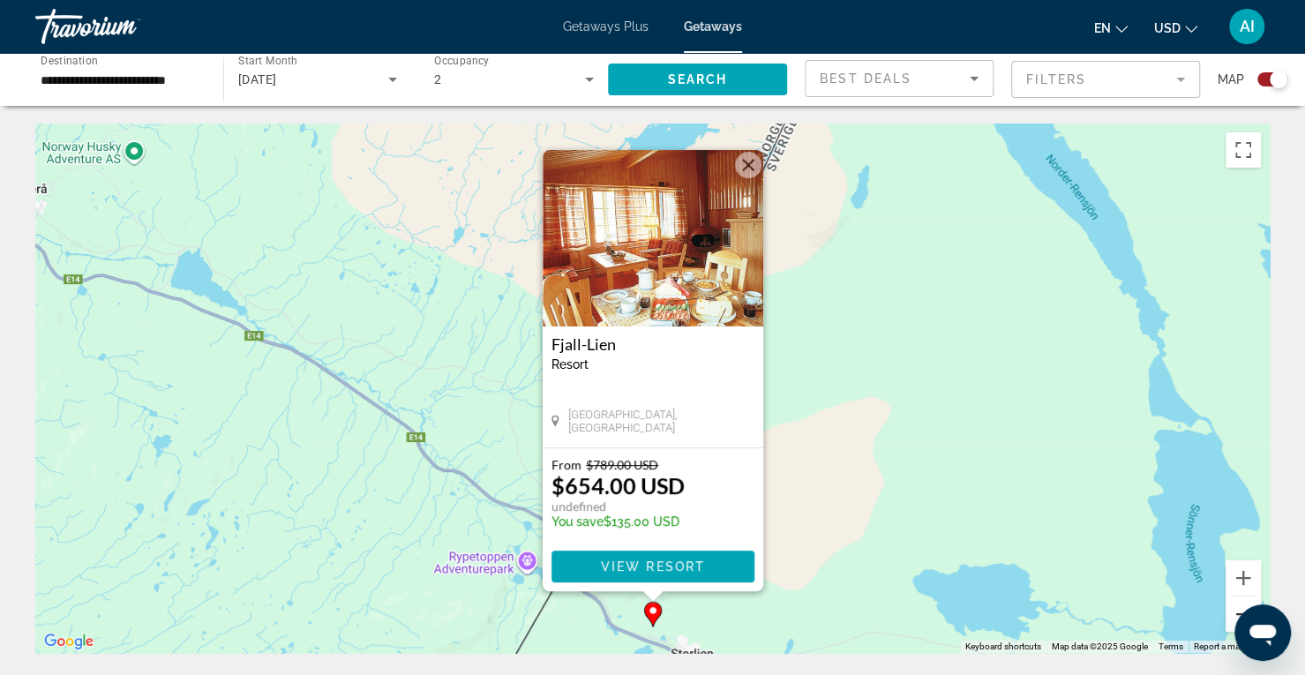
click at [1236, 607] on button "Zoom out" at bounding box center [1242, 613] width 35 height 35
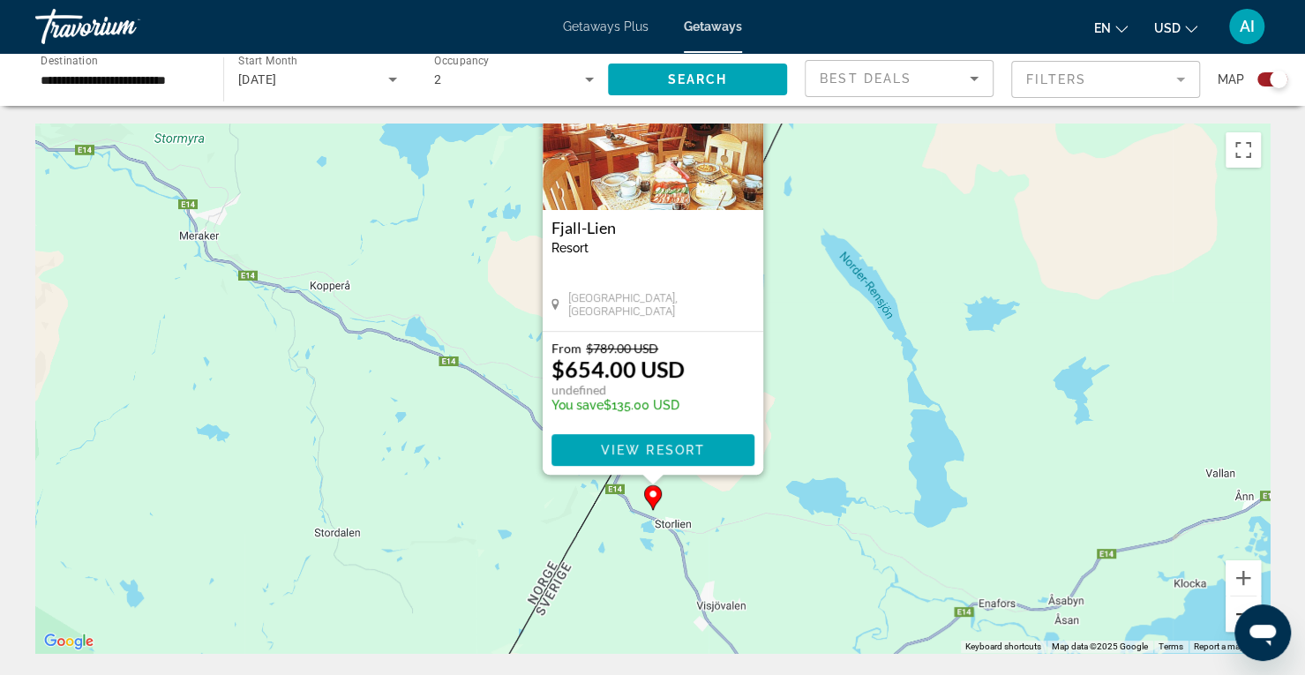
click at [1236, 607] on button "Zoom out" at bounding box center [1242, 613] width 35 height 35
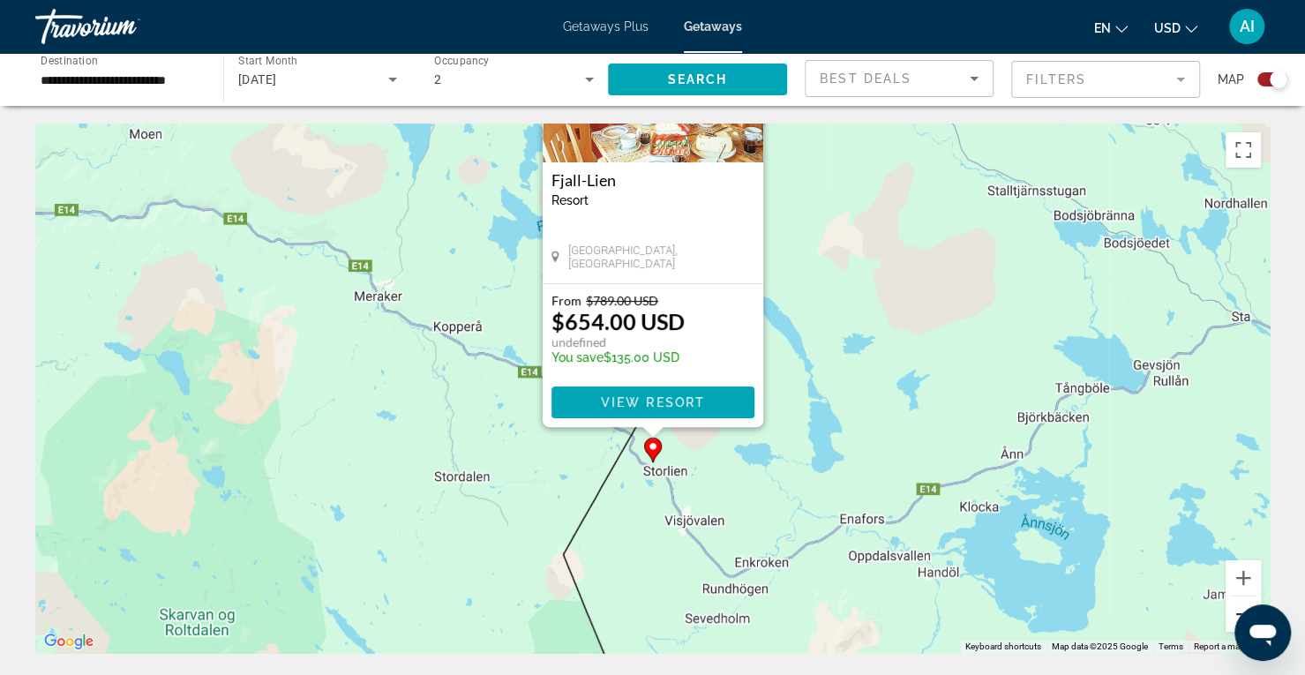
click at [1236, 607] on button "Zoom out" at bounding box center [1242, 613] width 35 height 35
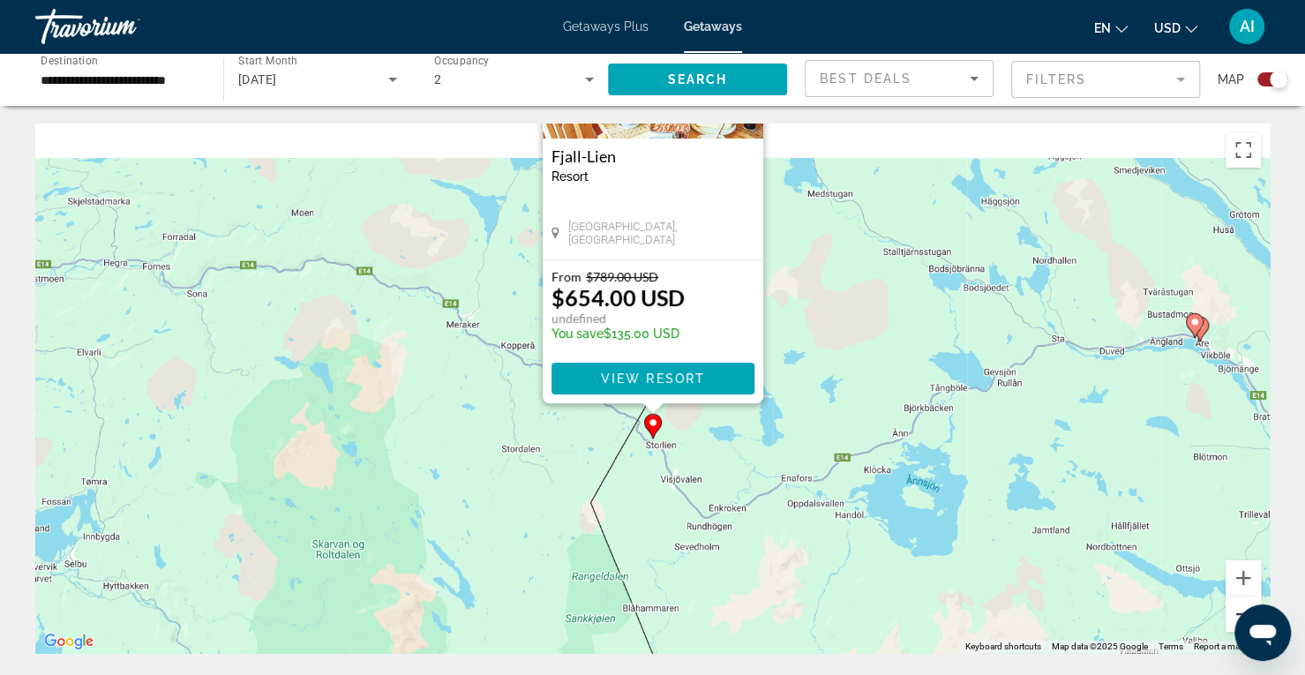
click at [1236, 607] on button "Zoom out" at bounding box center [1242, 613] width 35 height 35
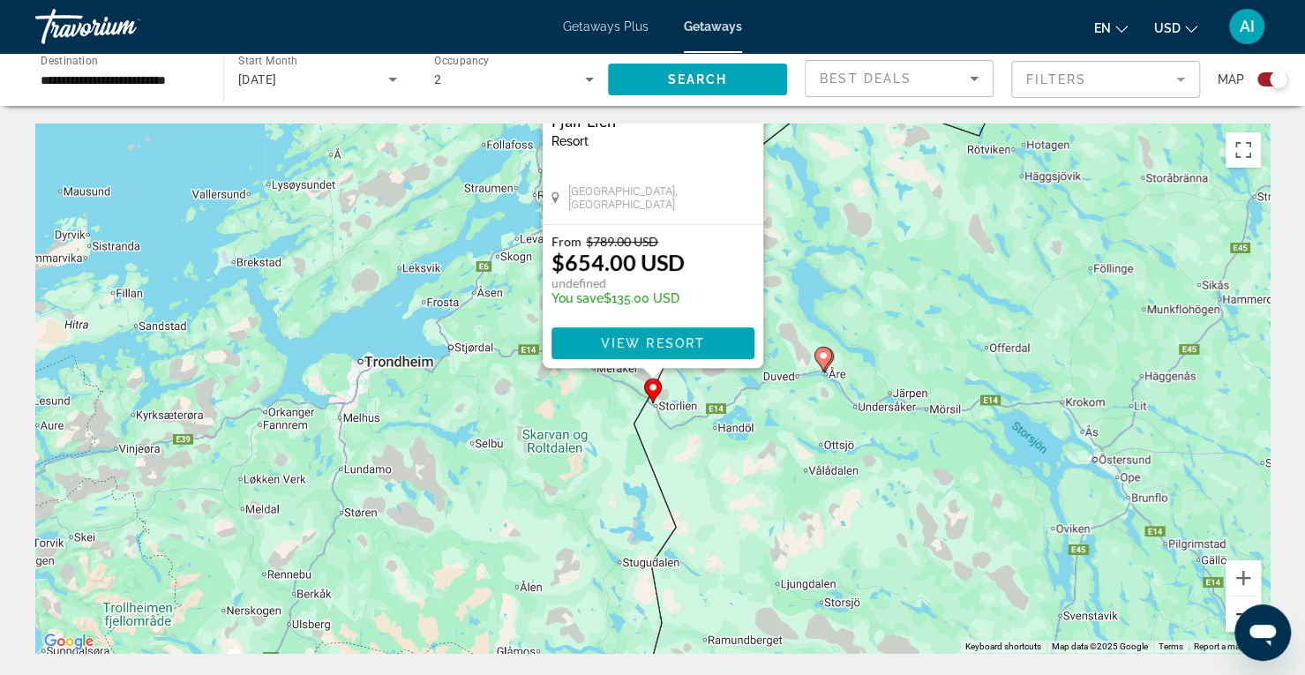
click at [1236, 607] on button "Zoom out" at bounding box center [1242, 613] width 35 height 35
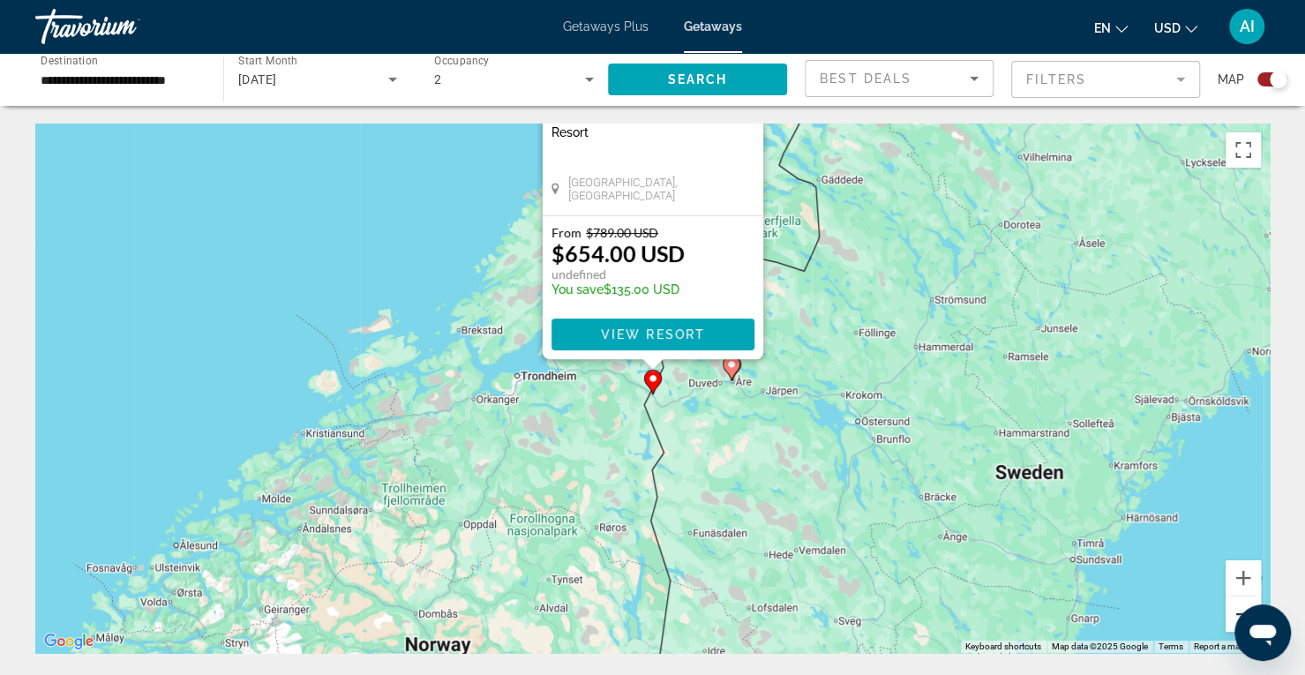
click at [1236, 607] on button "Zoom out" at bounding box center [1242, 613] width 35 height 35
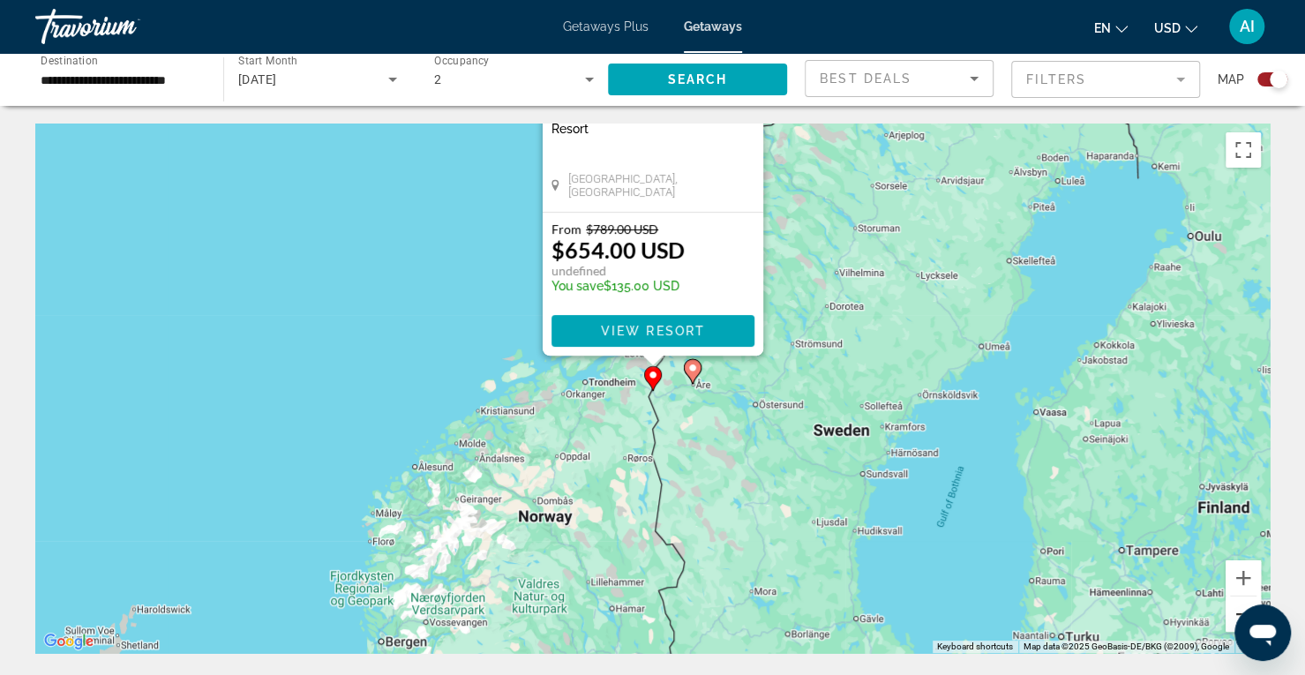
click at [1236, 607] on button "Zoom out" at bounding box center [1242, 613] width 35 height 35
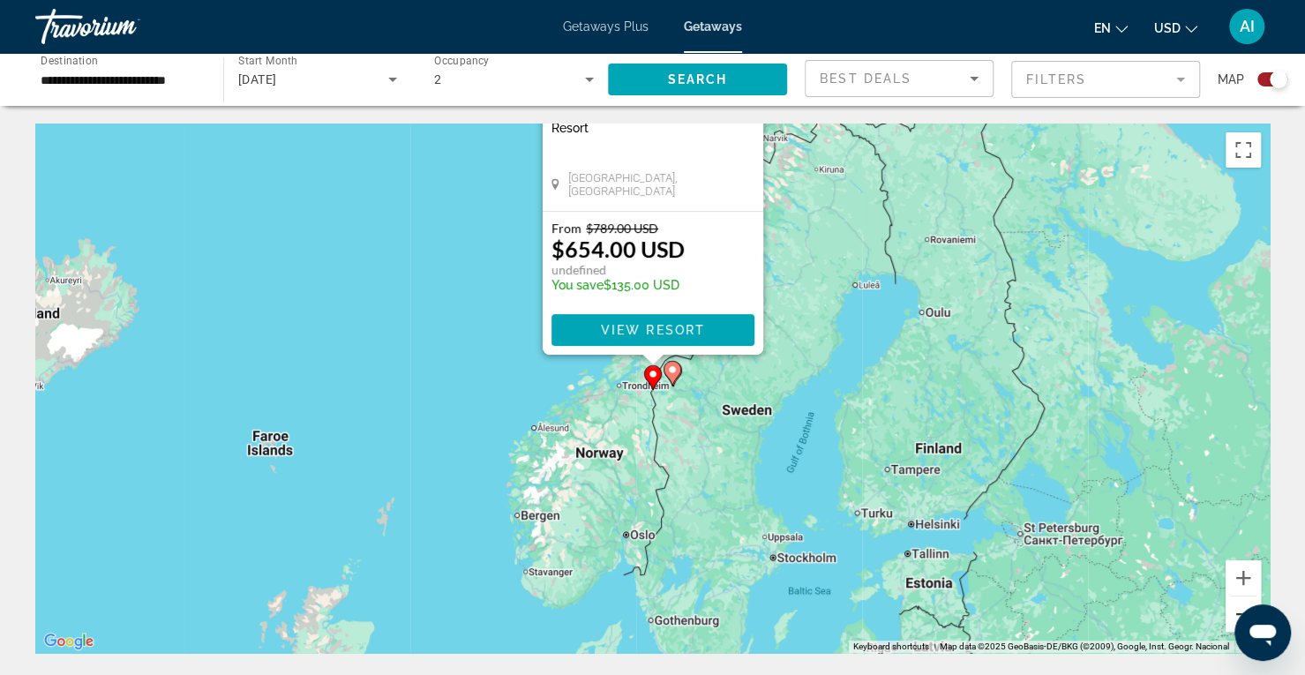
click at [1236, 607] on button "Zoom out" at bounding box center [1242, 613] width 35 height 35
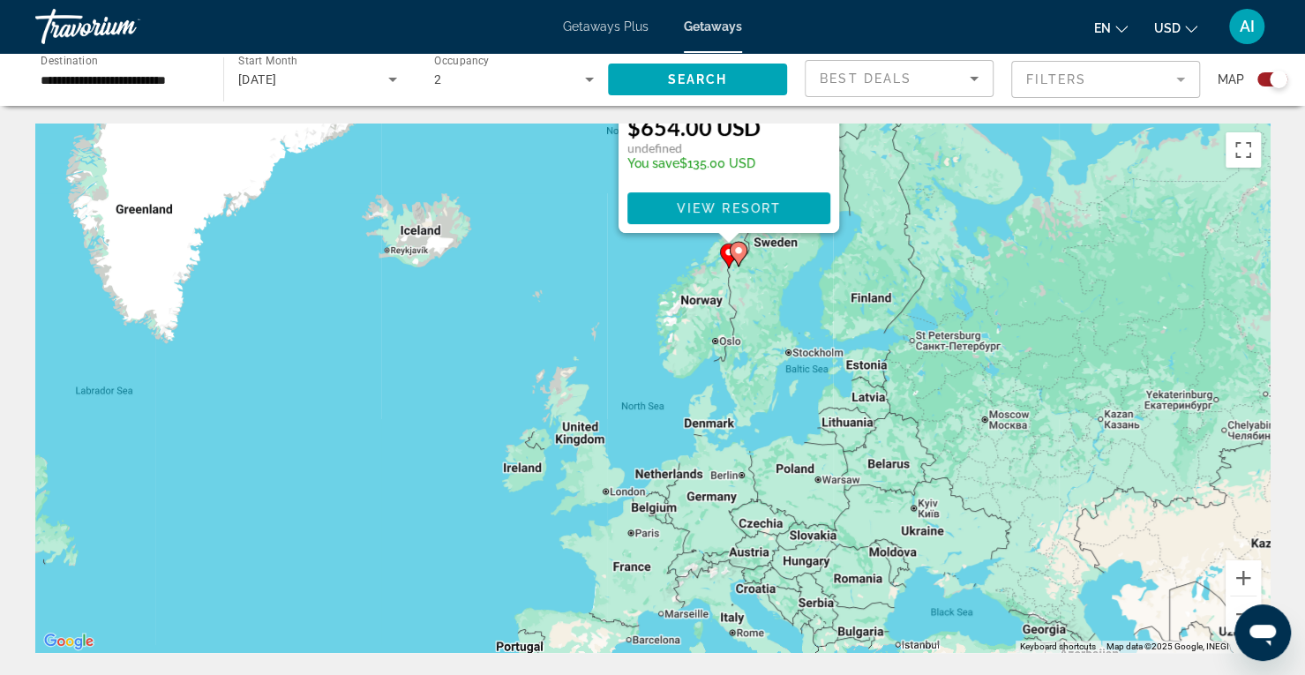
drag, startPoint x: 1014, startPoint y: 499, endPoint x: 1092, endPoint y: 371, distance: 150.1
click at [1092, 371] on div "To activate drag with keyboard, press Alt + Enter. Once in keyboard drag state,…" at bounding box center [652, 388] width 1234 height 529
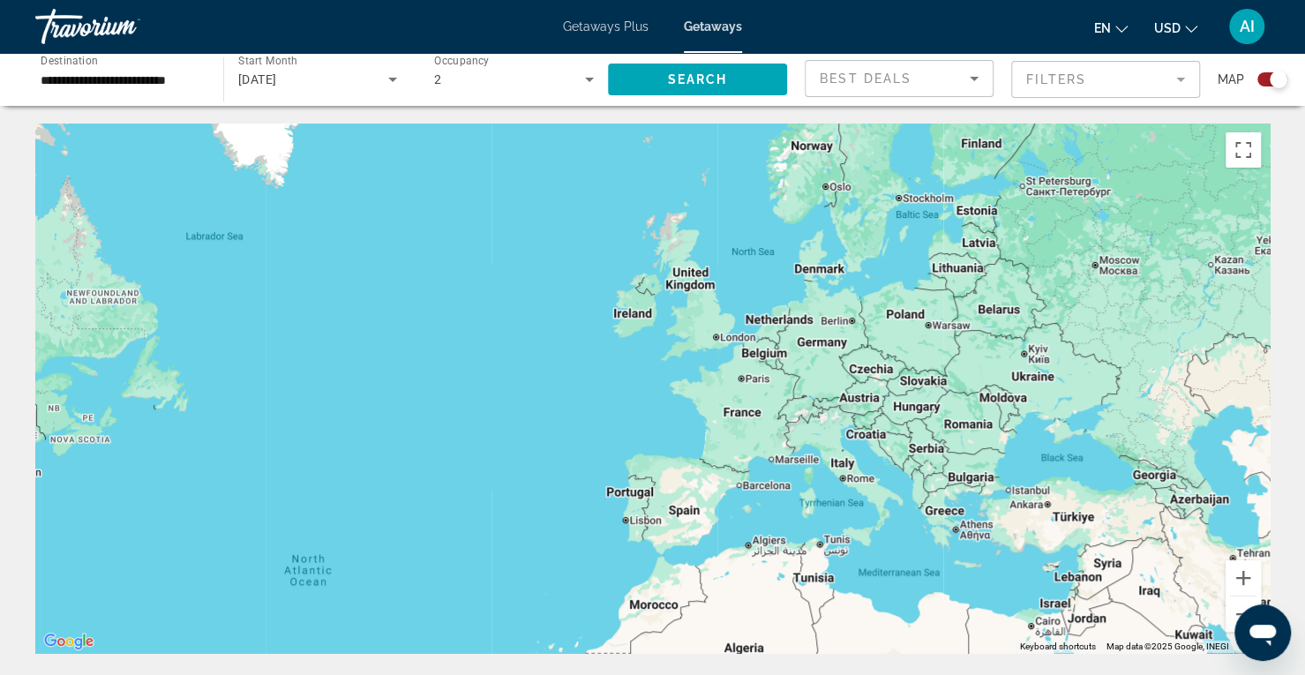
drag, startPoint x: 1025, startPoint y: 383, endPoint x: 1138, endPoint y: 224, distance: 194.8
click at [1138, 224] on div "To activate drag with keyboard, press Alt + Enter. Once in keyboard drag state,…" at bounding box center [652, 388] width 1234 height 529
click at [159, 77] on input "**********" at bounding box center [121, 80] width 160 height 21
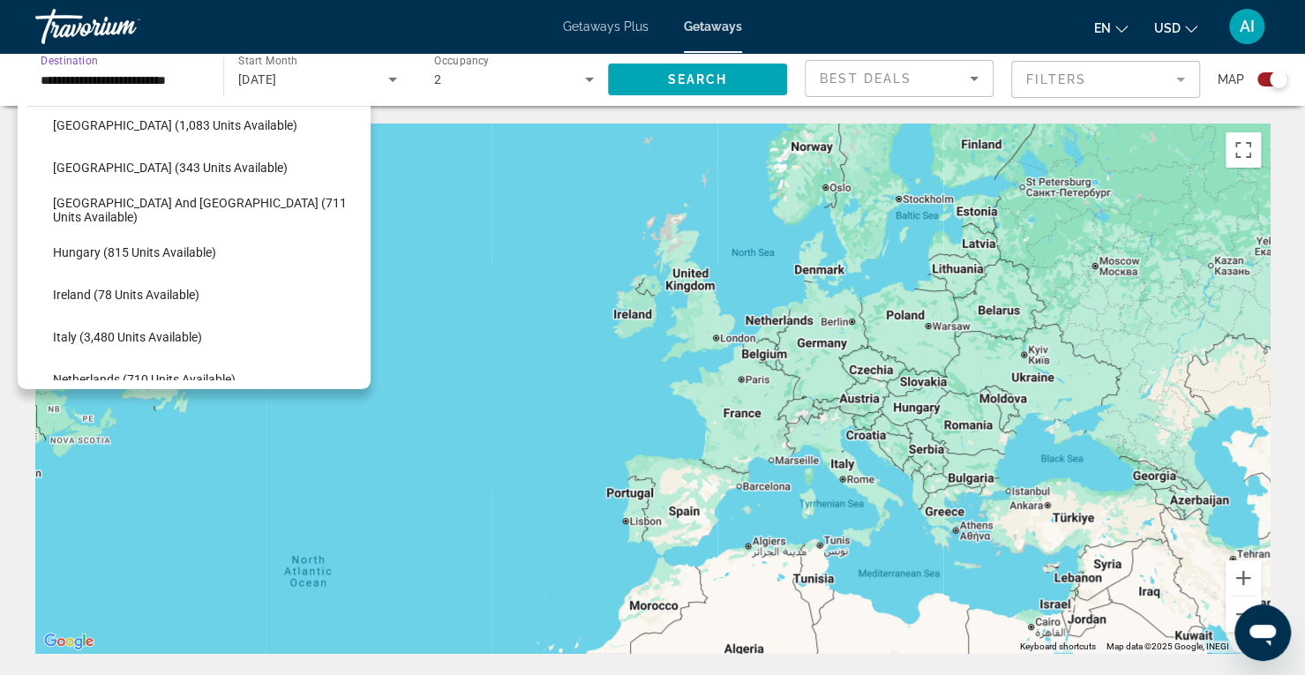
scroll to position [519, 0]
click at [662, 73] on span "Search widget" at bounding box center [697, 79] width 179 height 42
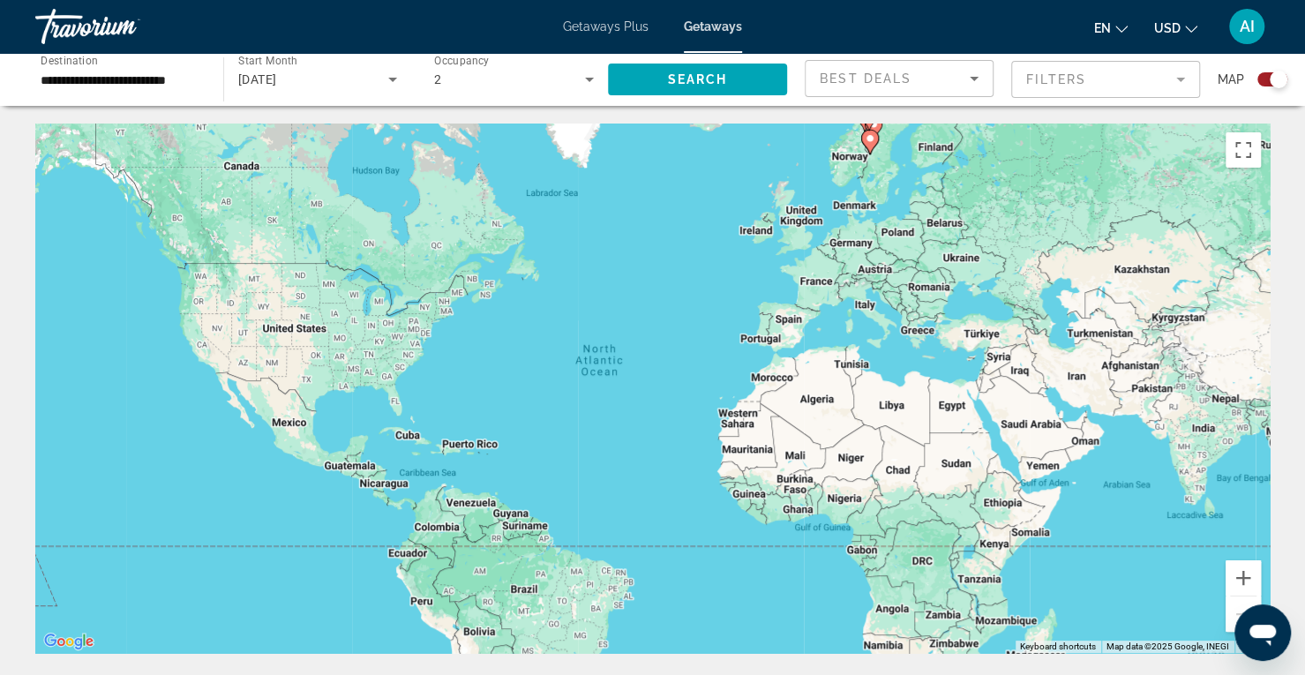
click at [927, 150] on div "To activate drag with keyboard, press Alt + Enter. Once in keyboard drag state,…" at bounding box center [652, 388] width 1234 height 529
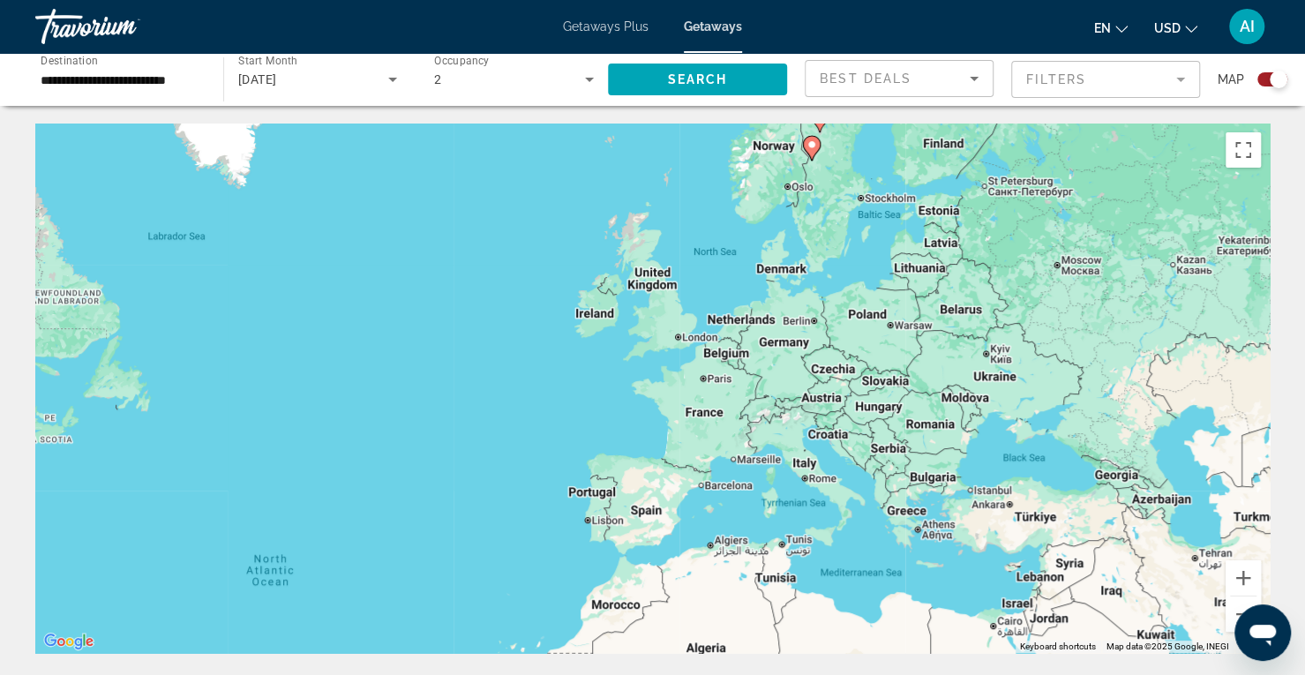
click at [932, 156] on div "To activate drag with keyboard, press Alt + Enter. Once in keyboard drag state,…" at bounding box center [652, 388] width 1234 height 529
click at [175, 73] on input "**********" at bounding box center [121, 80] width 160 height 21
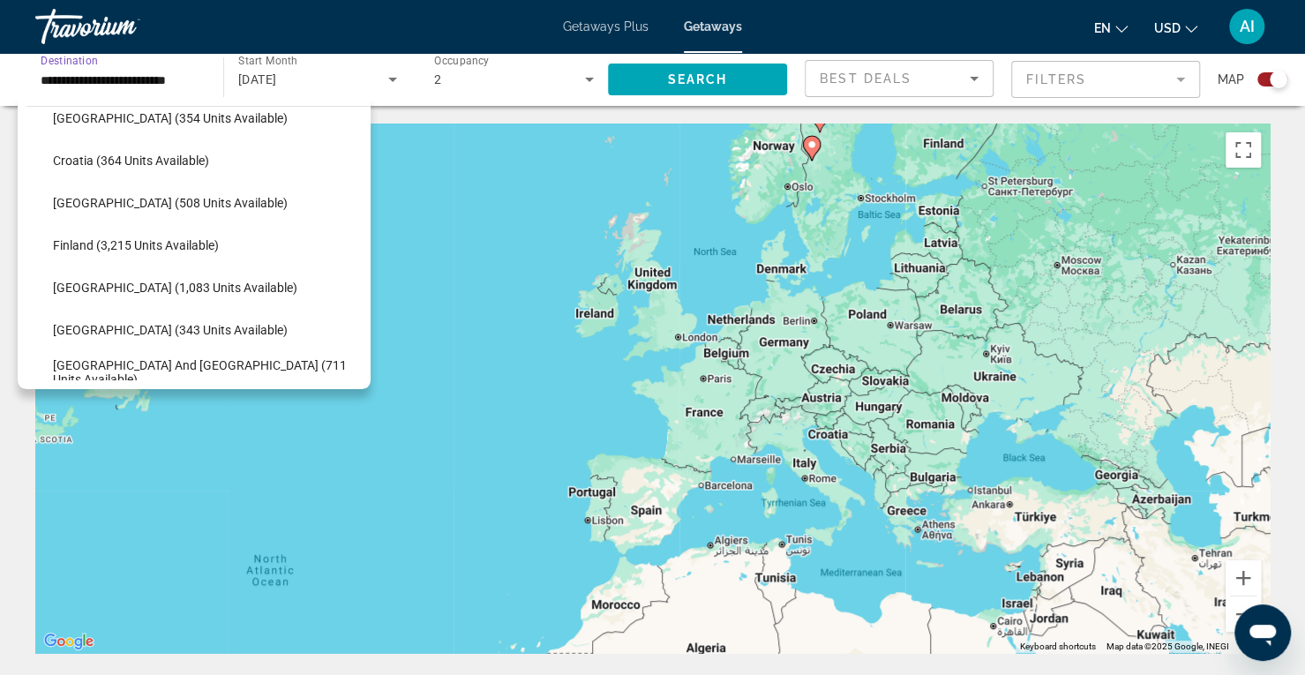
scroll to position [361, 0]
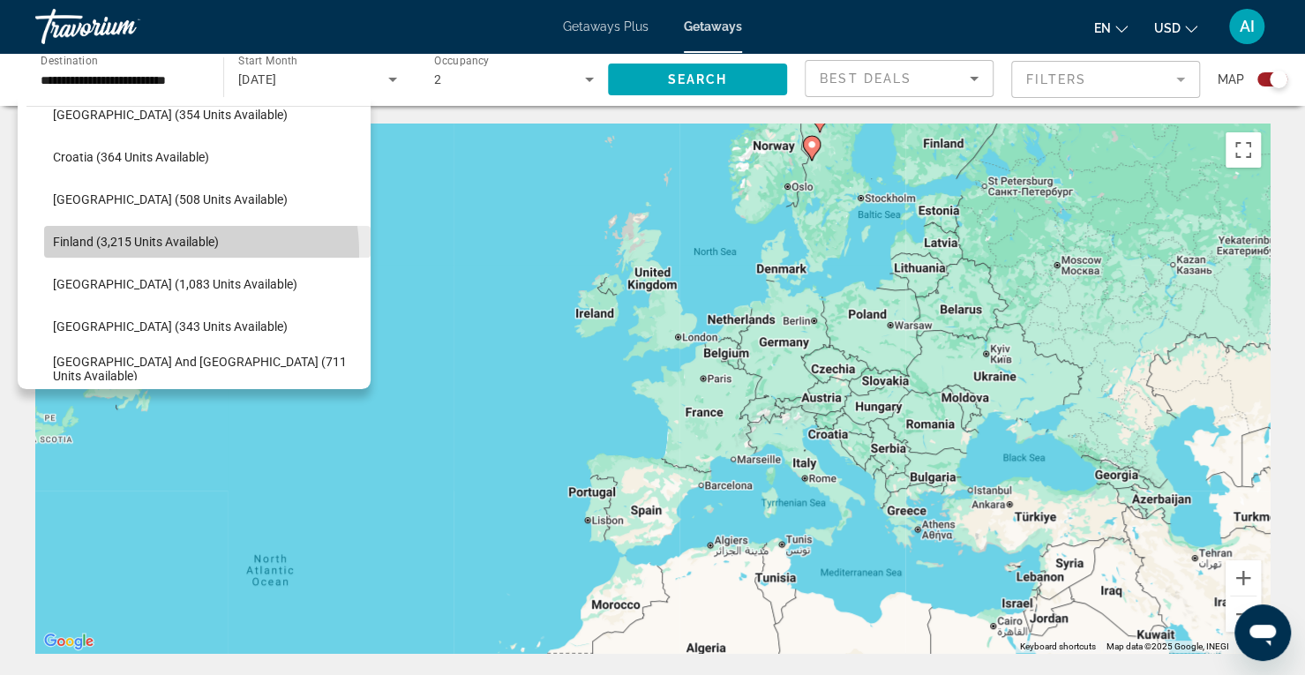
click at [153, 252] on span "Search widget" at bounding box center [207, 242] width 326 height 42
type input "**********"
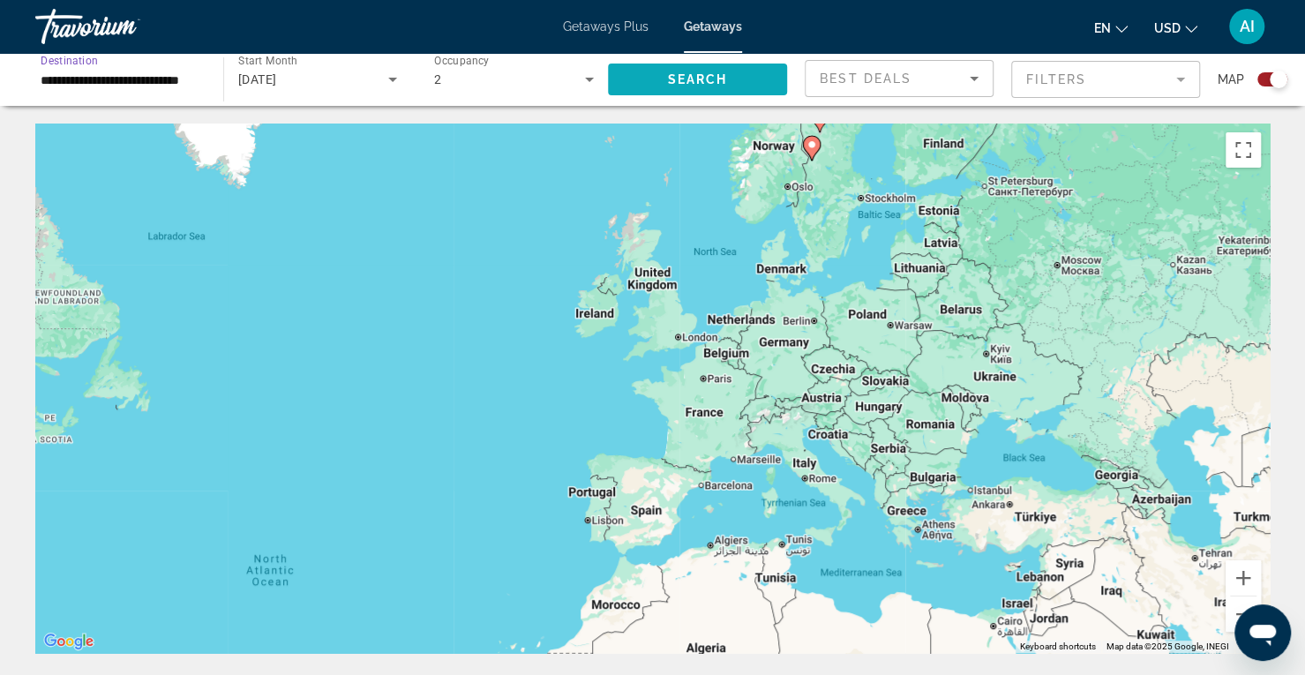
click at [695, 80] on span "Search" at bounding box center [698, 79] width 60 height 14
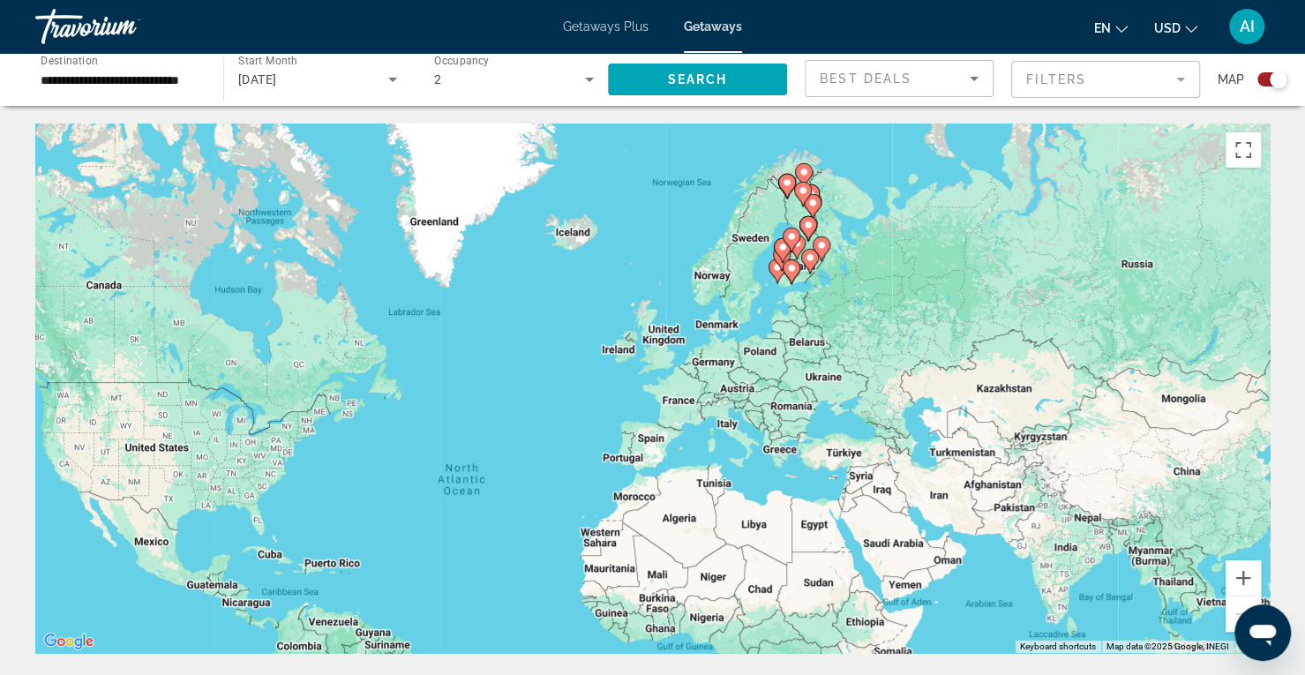
click at [1261, 80] on div "Search widget" at bounding box center [1272, 79] width 30 height 14
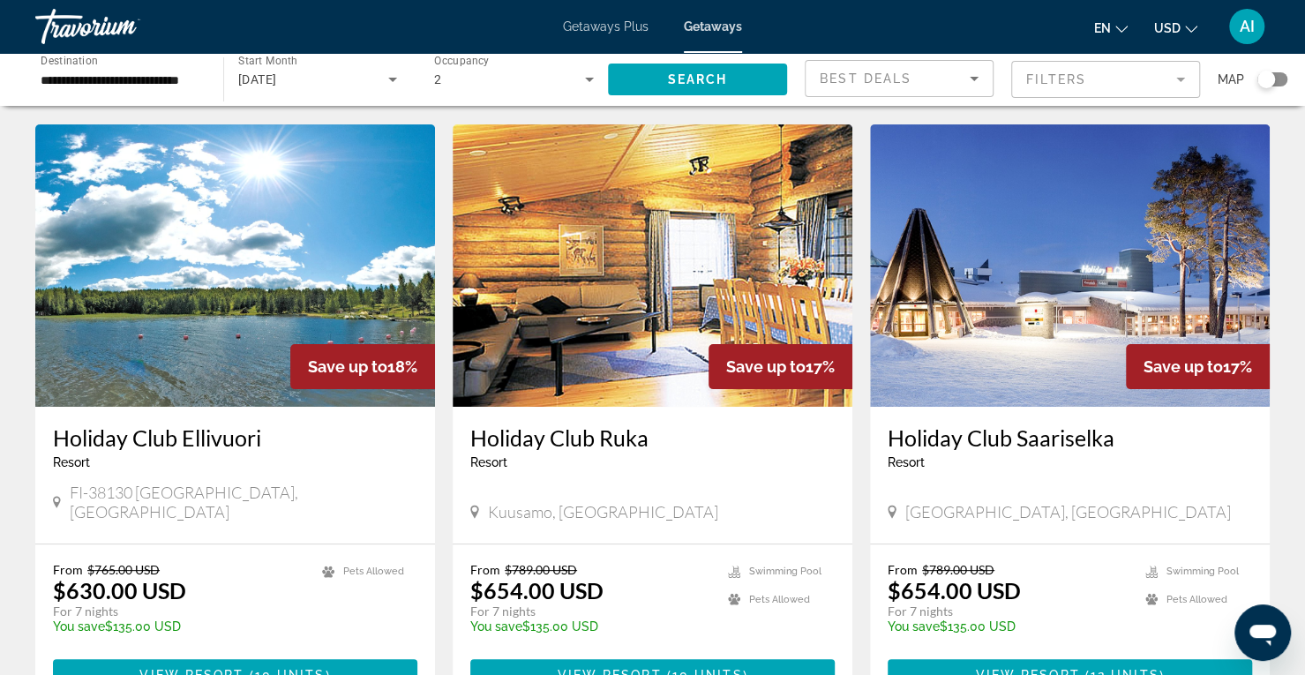
scroll to position [44, 0]
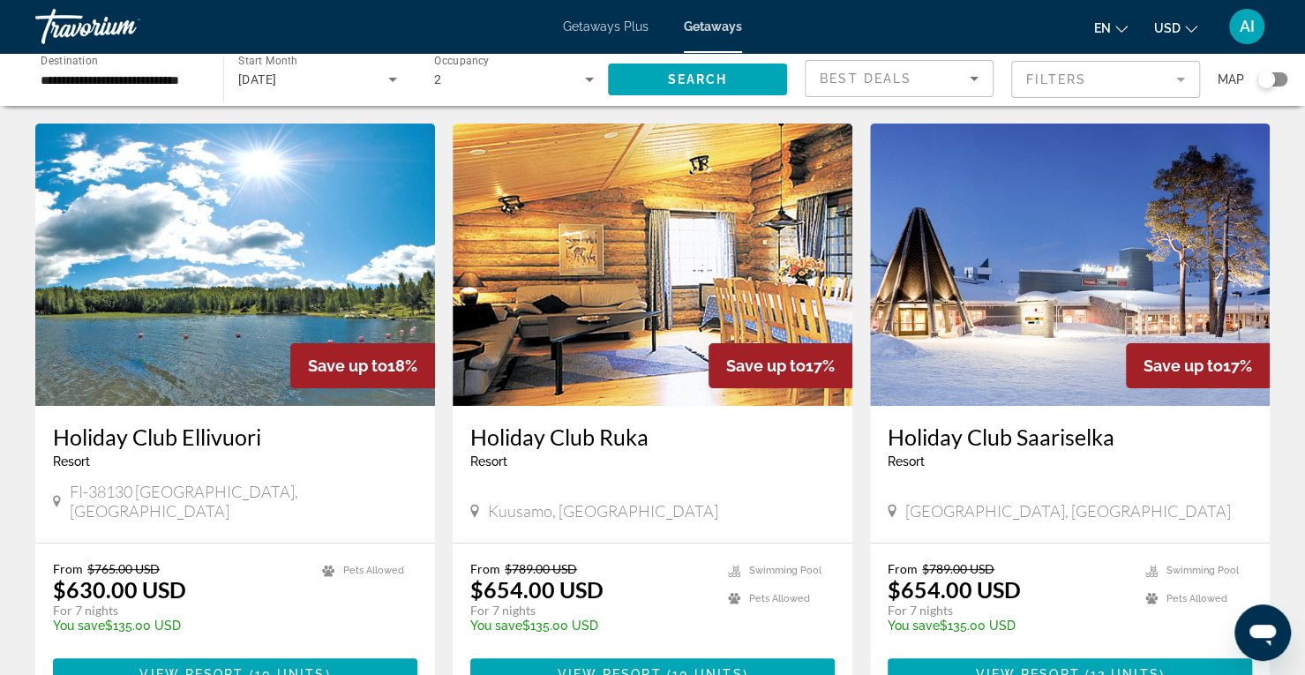
click at [1075, 288] on img "Main content" at bounding box center [1070, 265] width 400 height 282
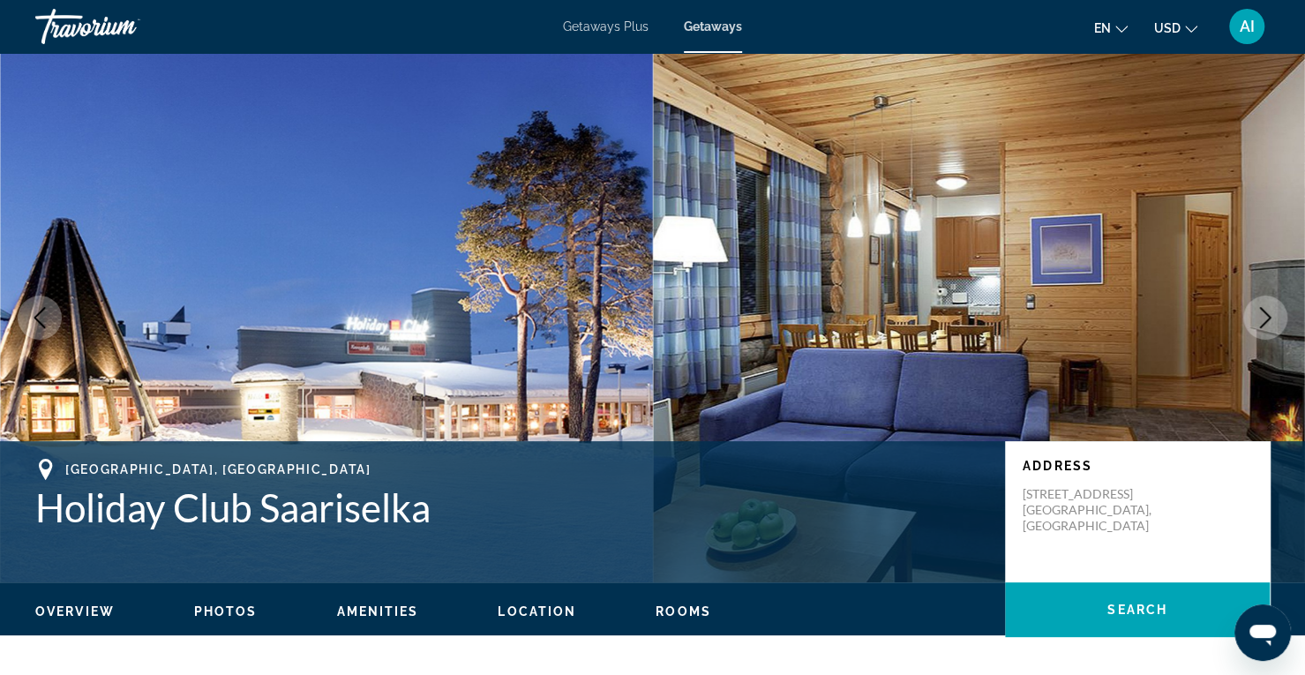
click at [1260, 313] on icon "Next image" at bounding box center [1264, 317] width 21 height 21
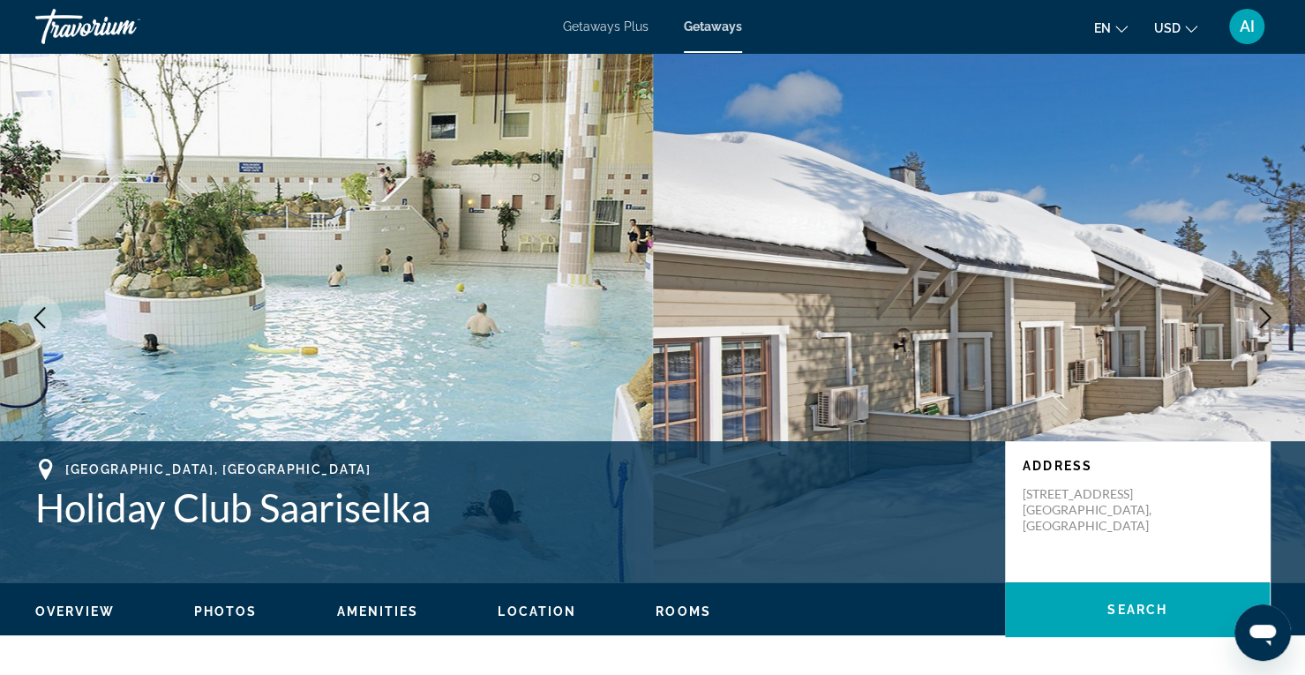
click at [1260, 315] on icon "Next image" at bounding box center [1264, 317] width 21 height 21
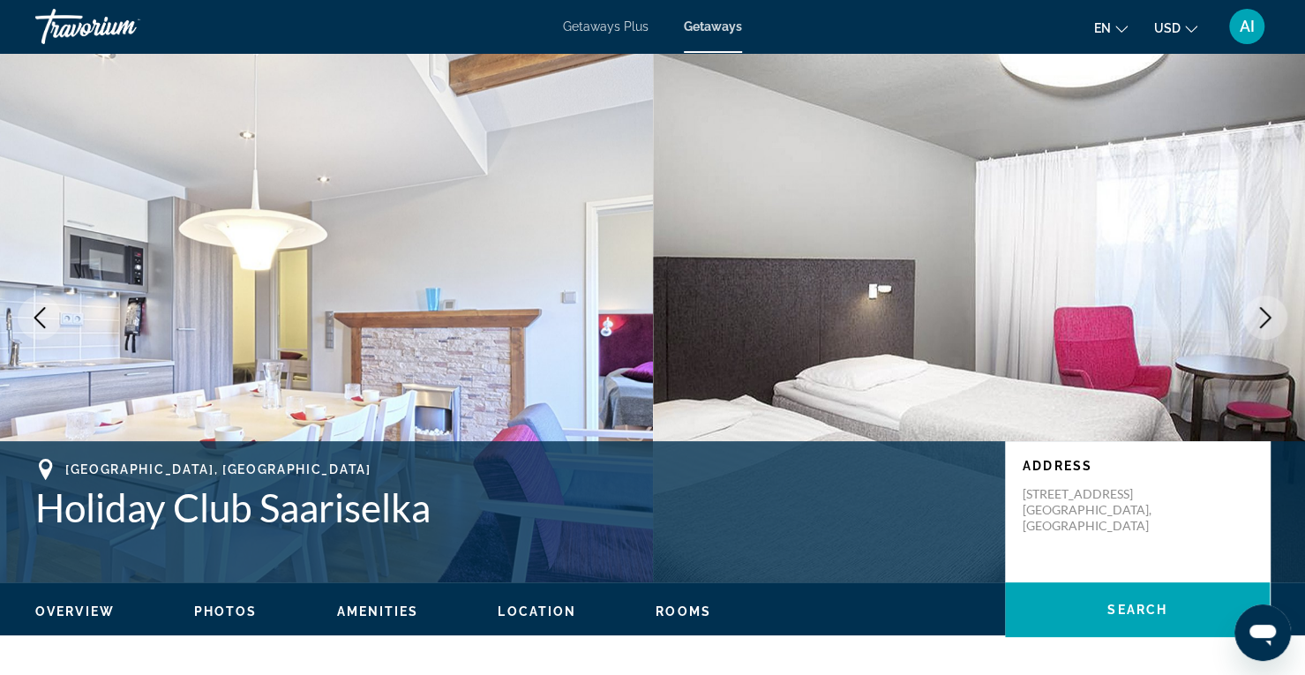
click at [1260, 315] on icon "Next image" at bounding box center [1264, 317] width 21 height 21
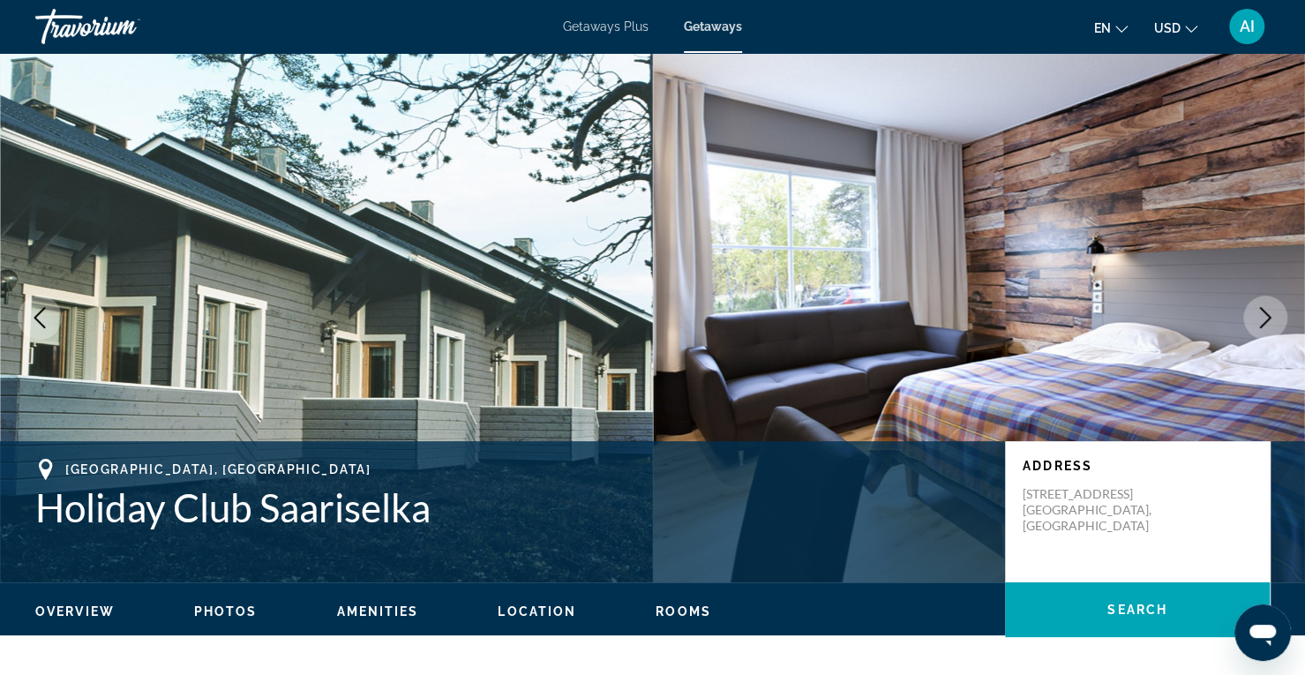
click at [1260, 315] on icon "Next image" at bounding box center [1264, 317] width 21 height 21
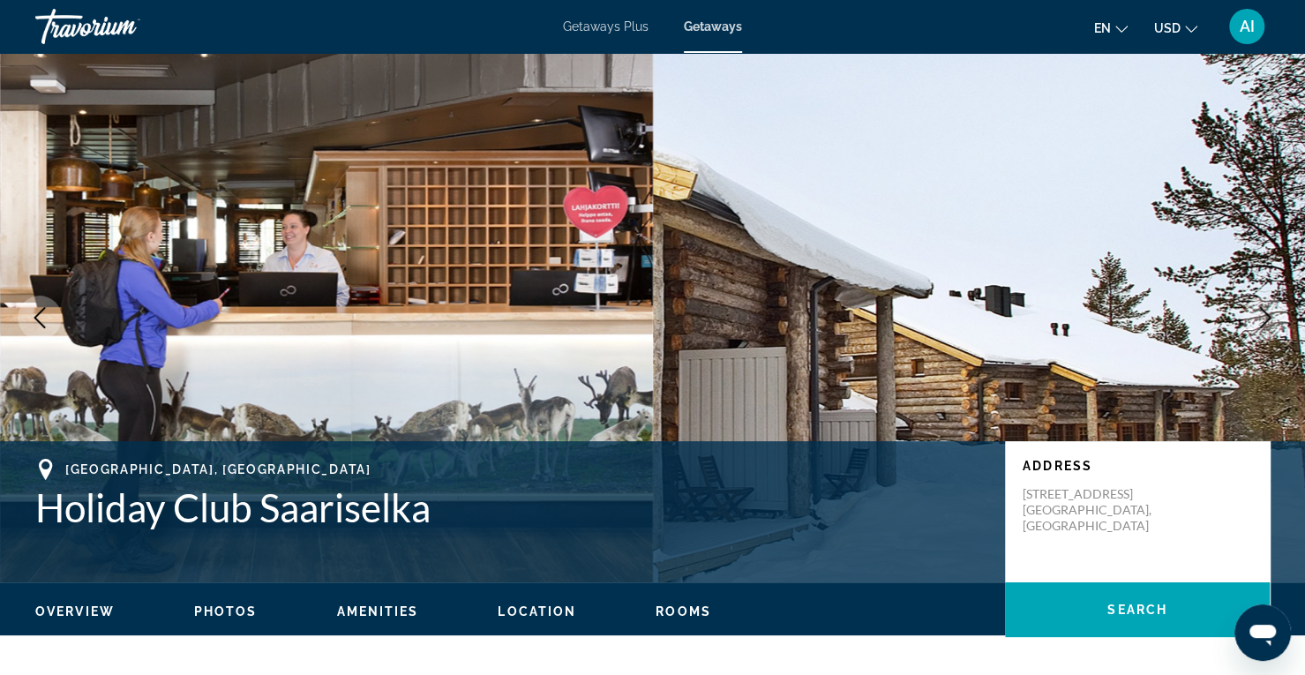
click at [1260, 315] on icon "Next image" at bounding box center [1264, 317] width 21 height 21
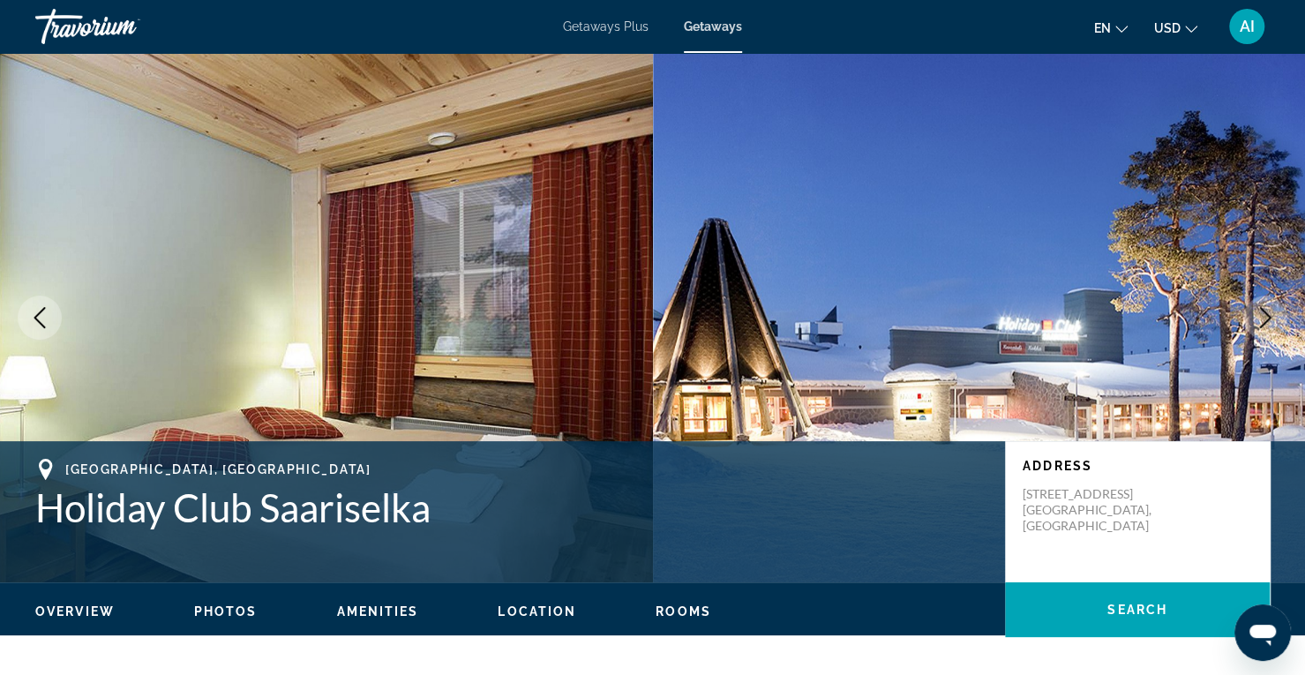
click at [1260, 315] on icon "Next image" at bounding box center [1264, 317] width 21 height 21
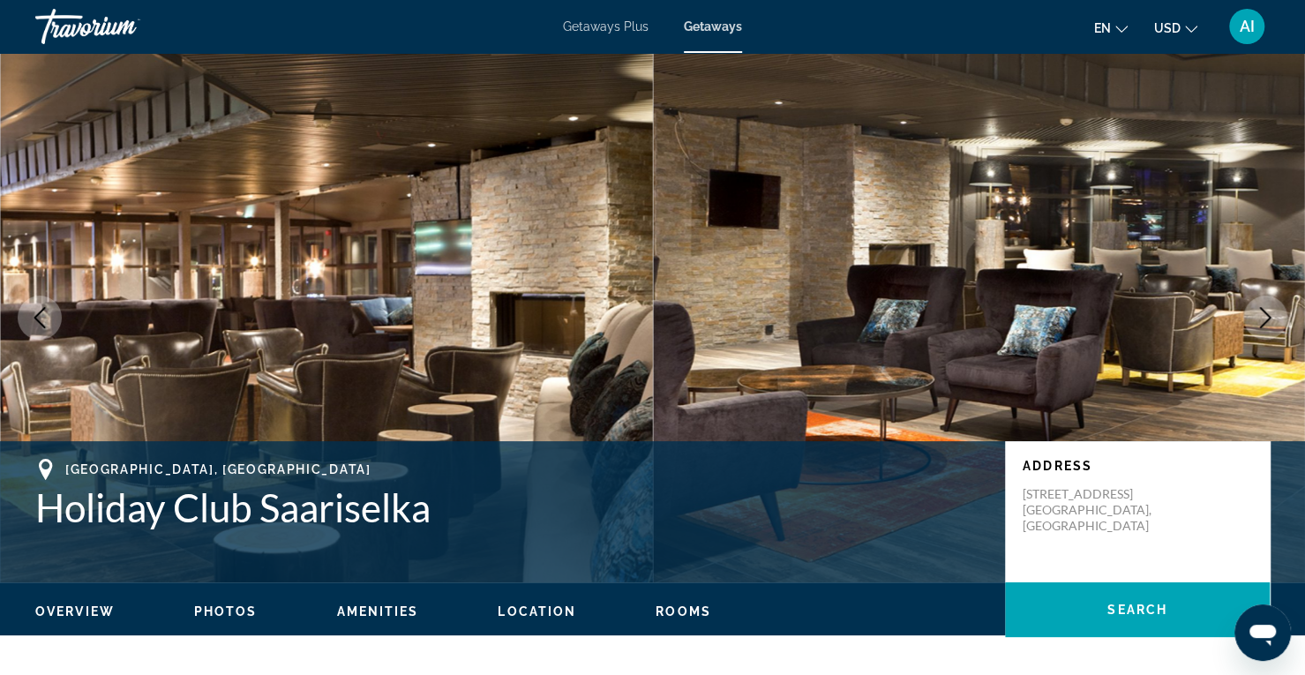
click at [1260, 315] on icon "Next image" at bounding box center [1264, 317] width 21 height 21
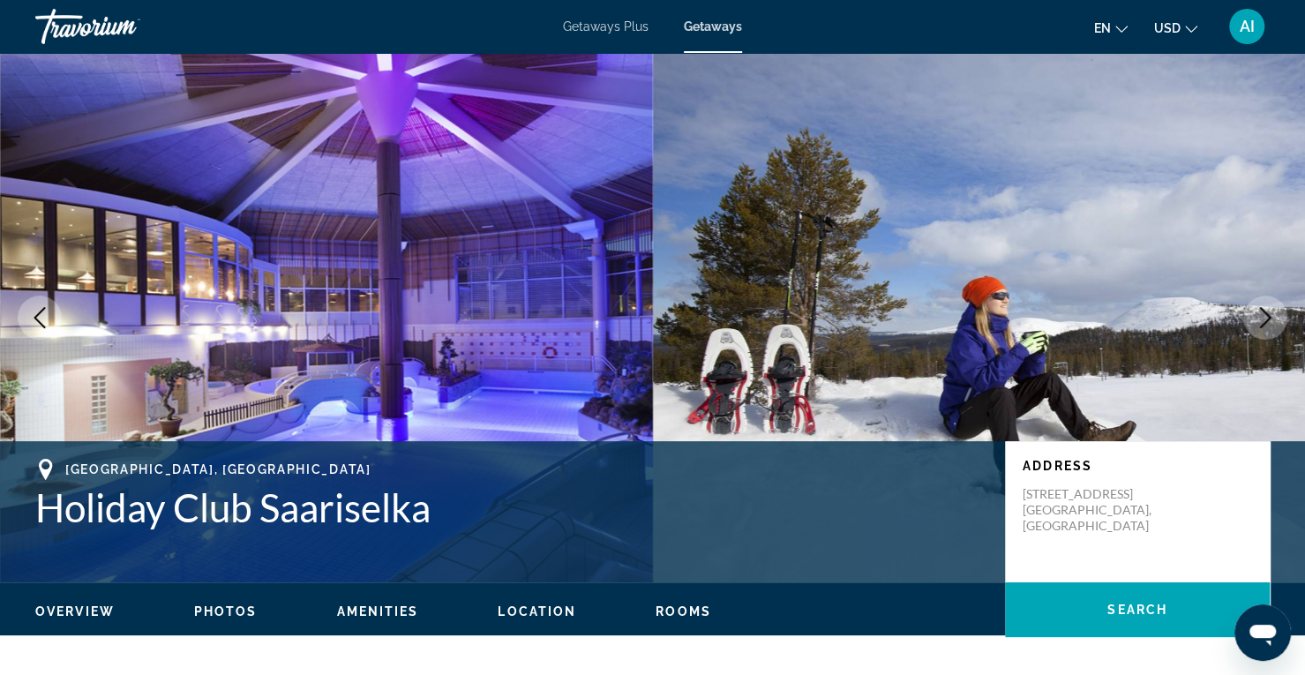
click at [1260, 315] on icon "Next image" at bounding box center [1264, 317] width 21 height 21
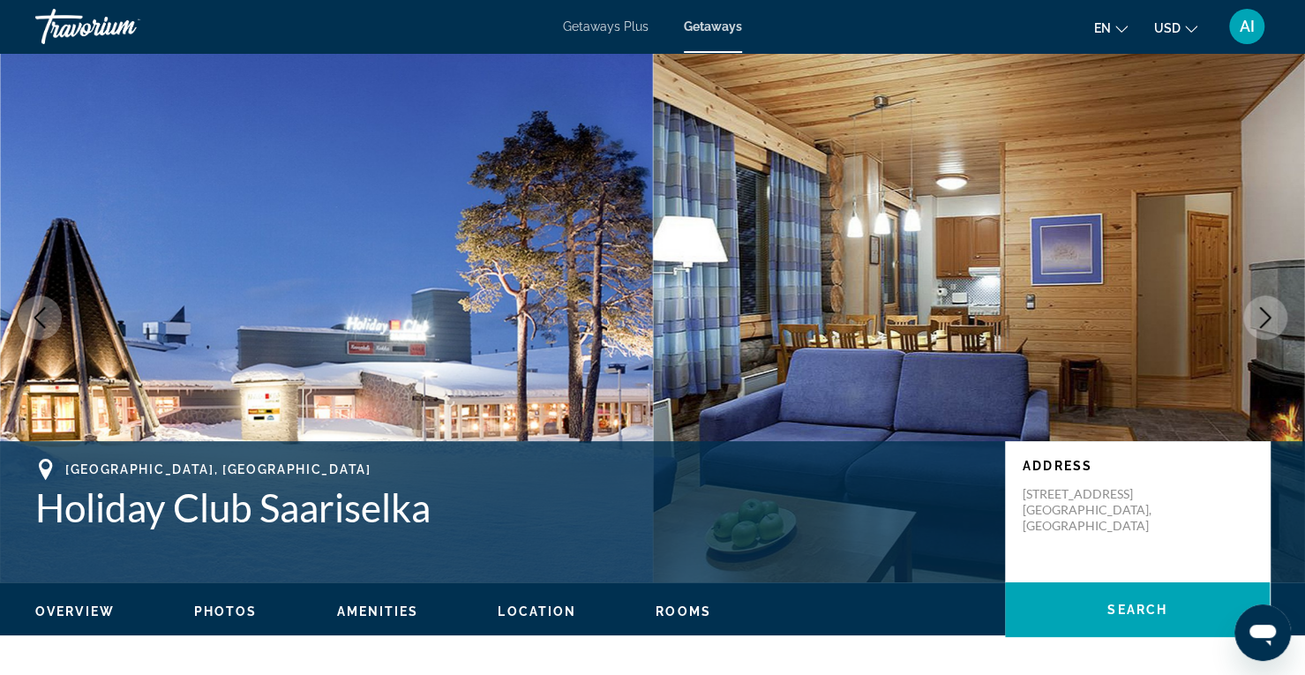
click at [1260, 315] on icon "Next image" at bounding box center [1264, 317] width 21 height 21
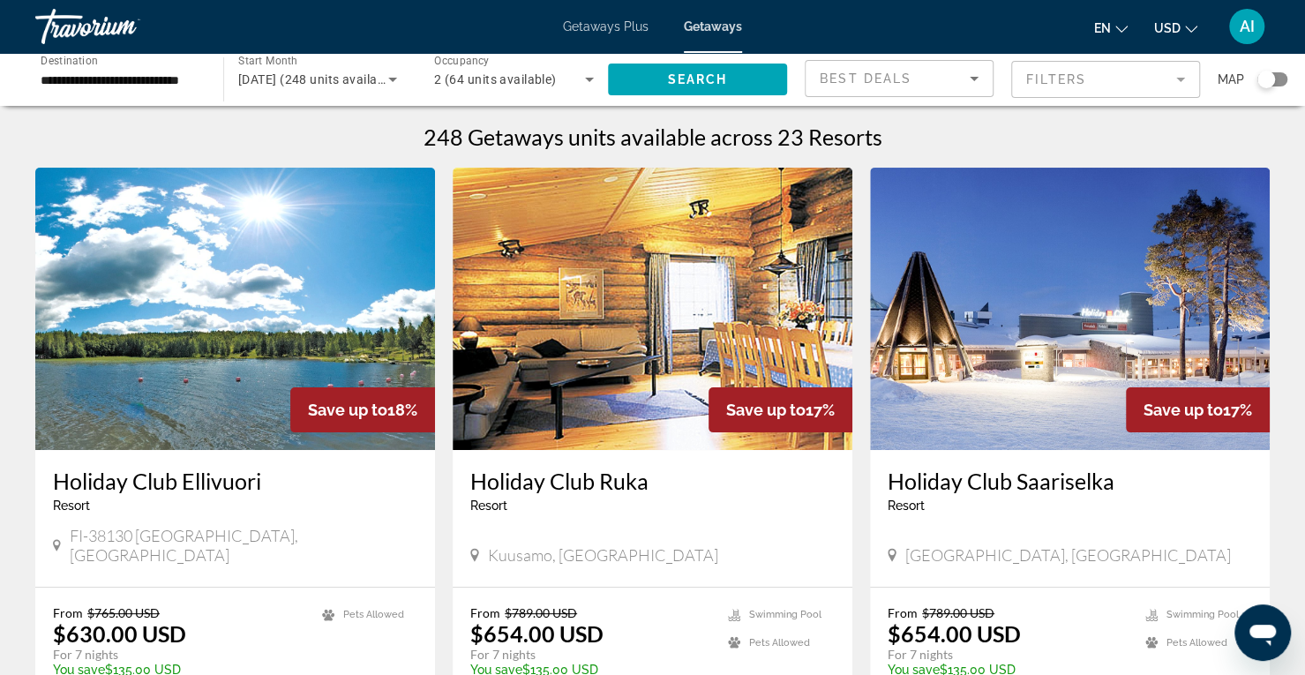
click at [117, 73] on input "**********" at bounding box center [121, 80] width 160 height 21
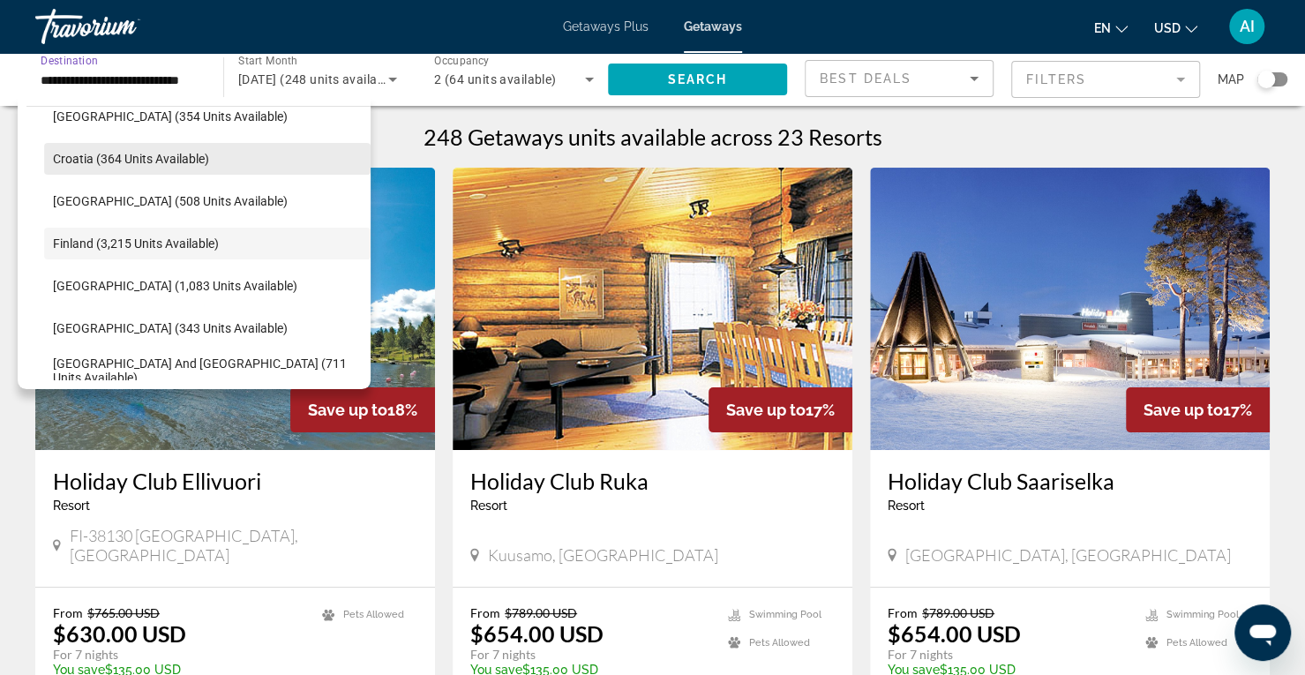
scroll to position [109, 0]
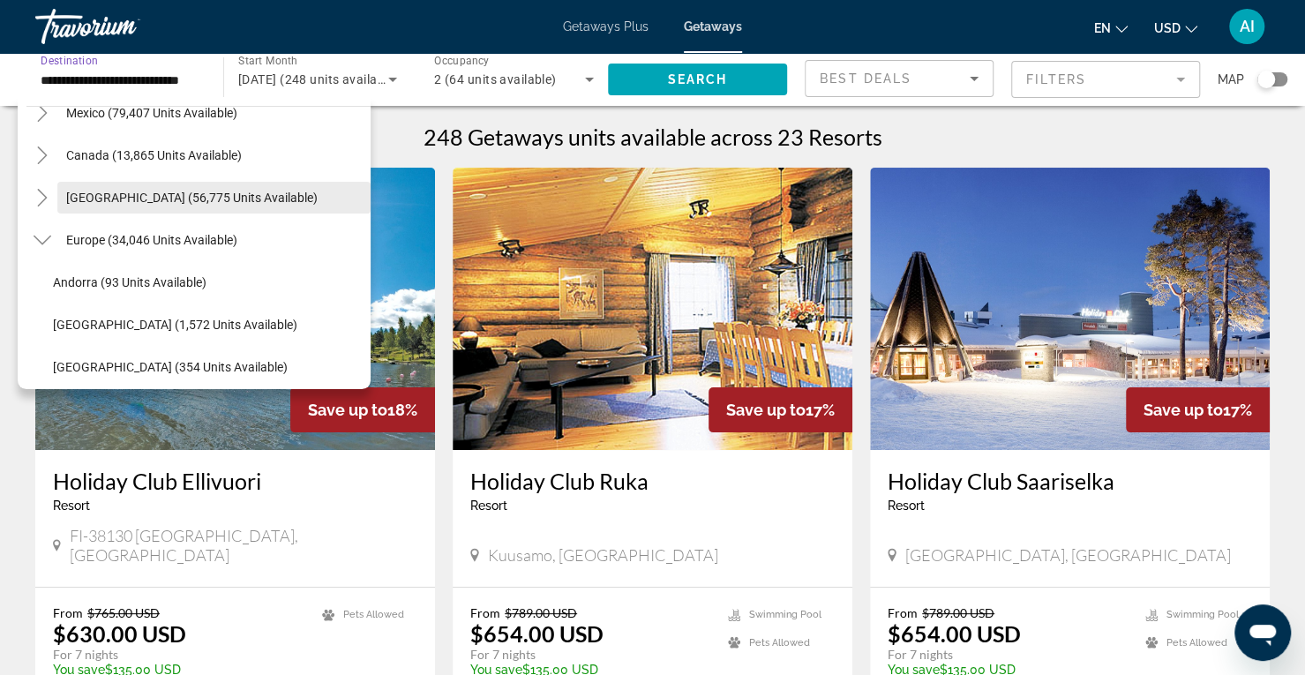
click at [139, 200] on span "Caribbean & Atlantic Islands (56,775 units available)" at bounding box center [191, 198] width 251 height 14
type input "**********"
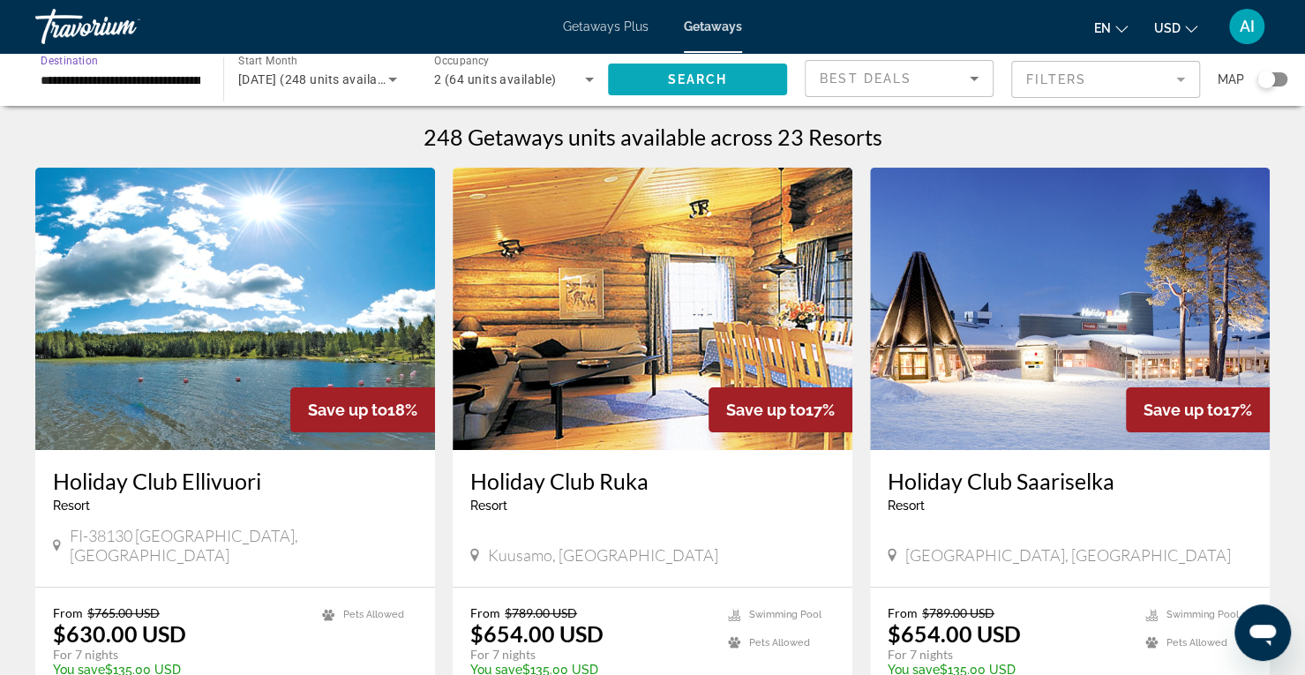
click at [716, 84] on span "Search" at bounding box center [698, 79] width 60 height 14
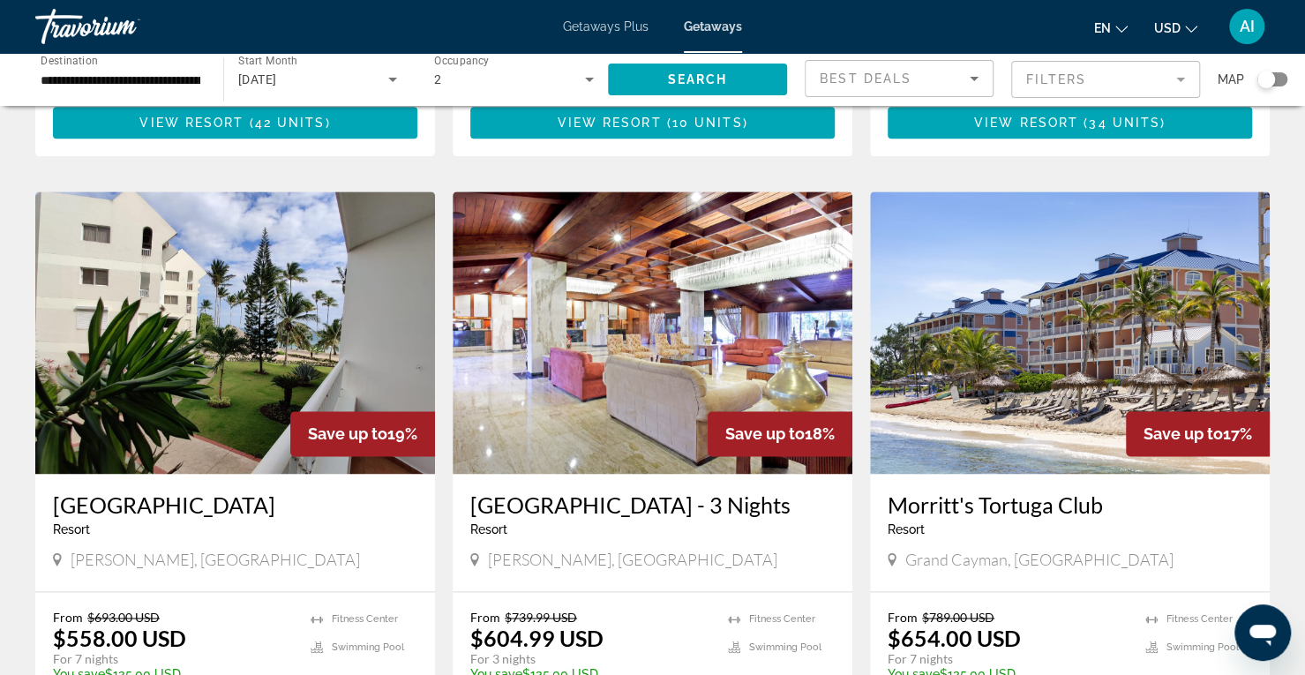
scroll to position [1223, 0]
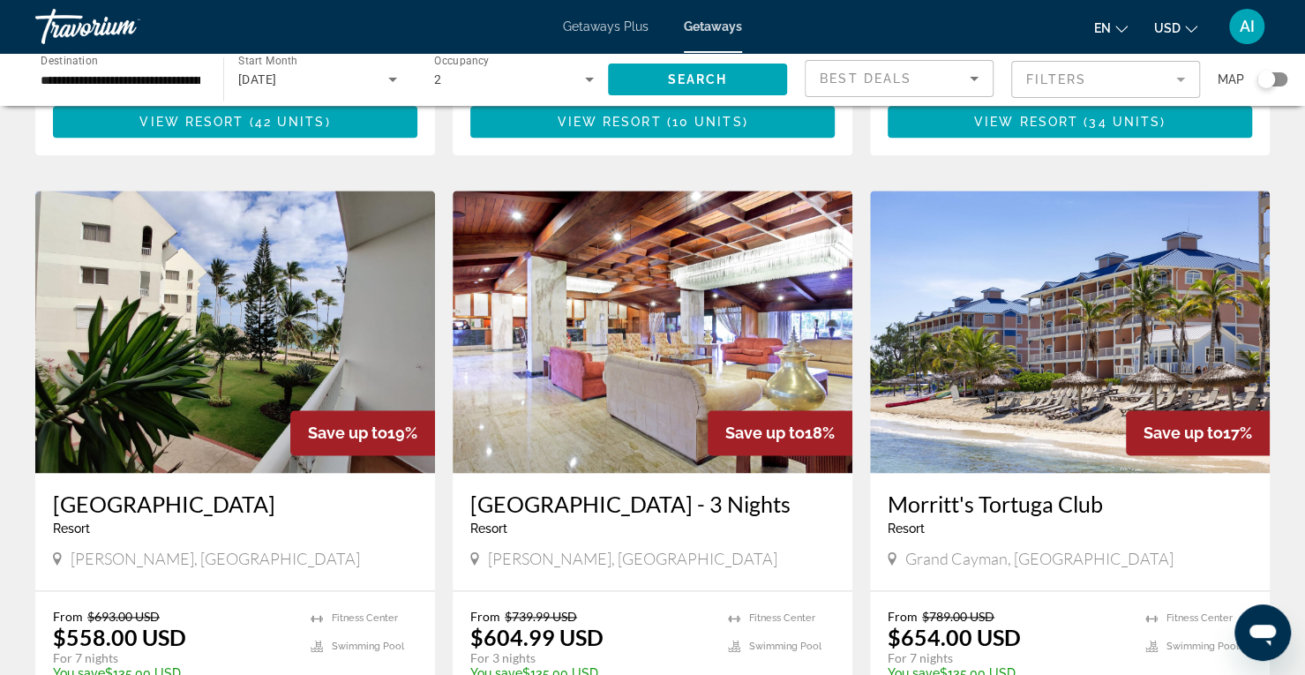
click at [1137, 280] on img "Main content" at bounding box center [1070, 332] width 400 height 282
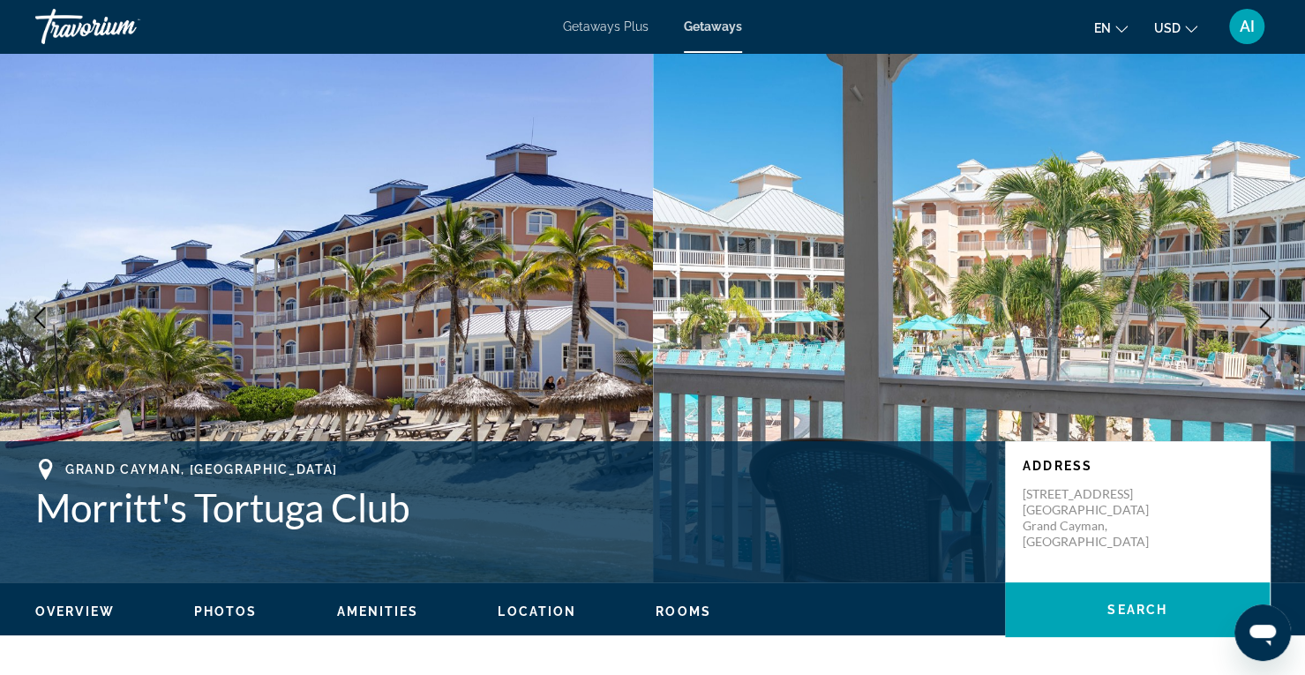
click at [1266, 328] on button "Next image" at bounding box center [1265, 318] width 44 height 44
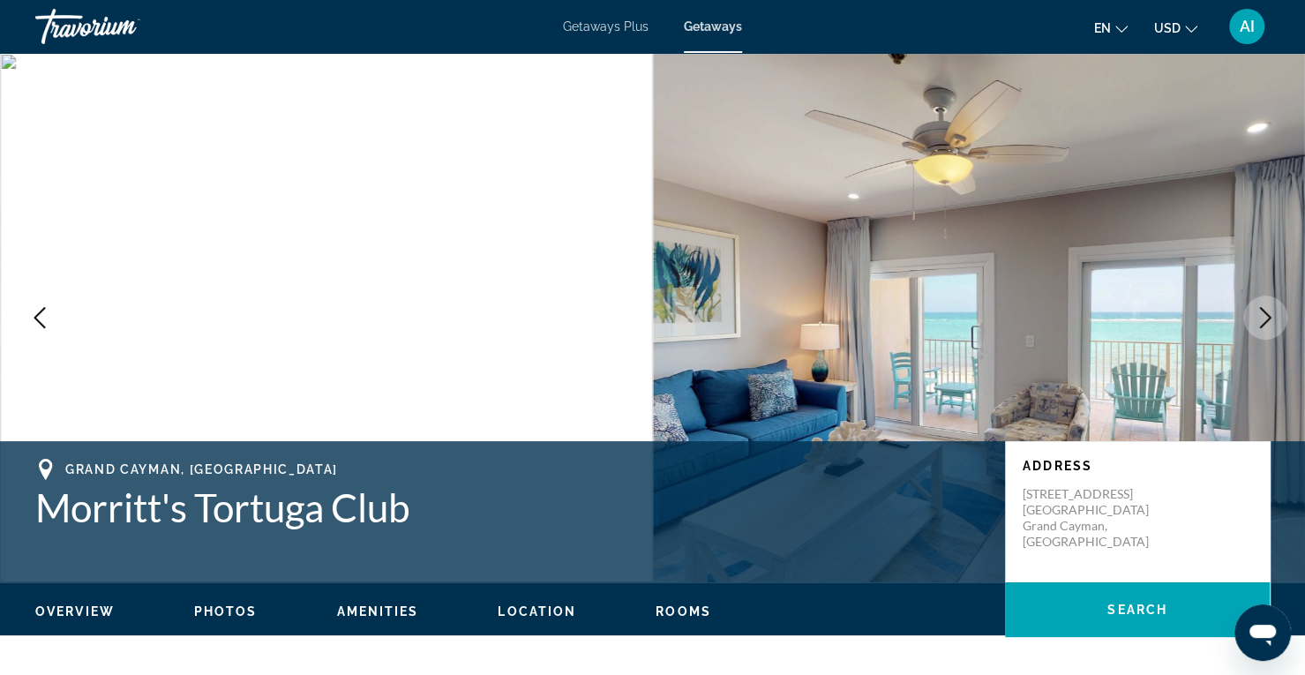
click at [1266, 328] on button "Next image" at bounding box center [1265, 318] width 44 height 44
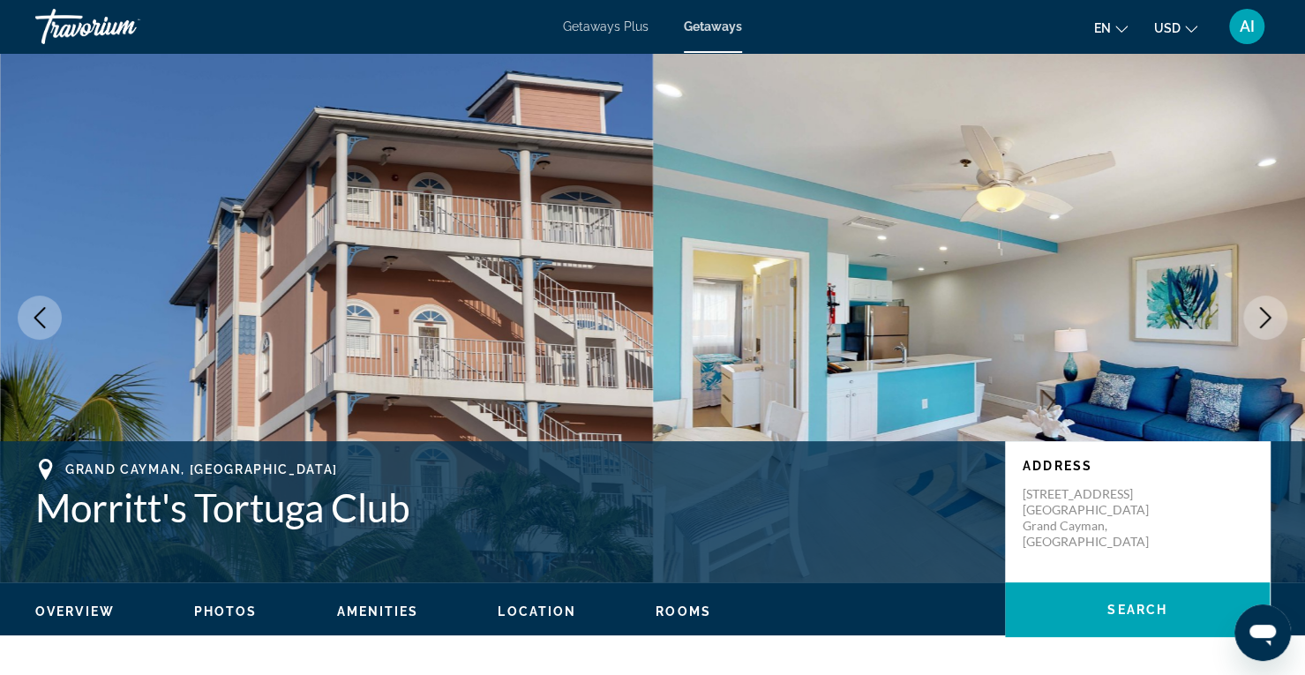
click at [1266, 328] on button "Next image" at bounding box center [1265, 318] width 44 height 44
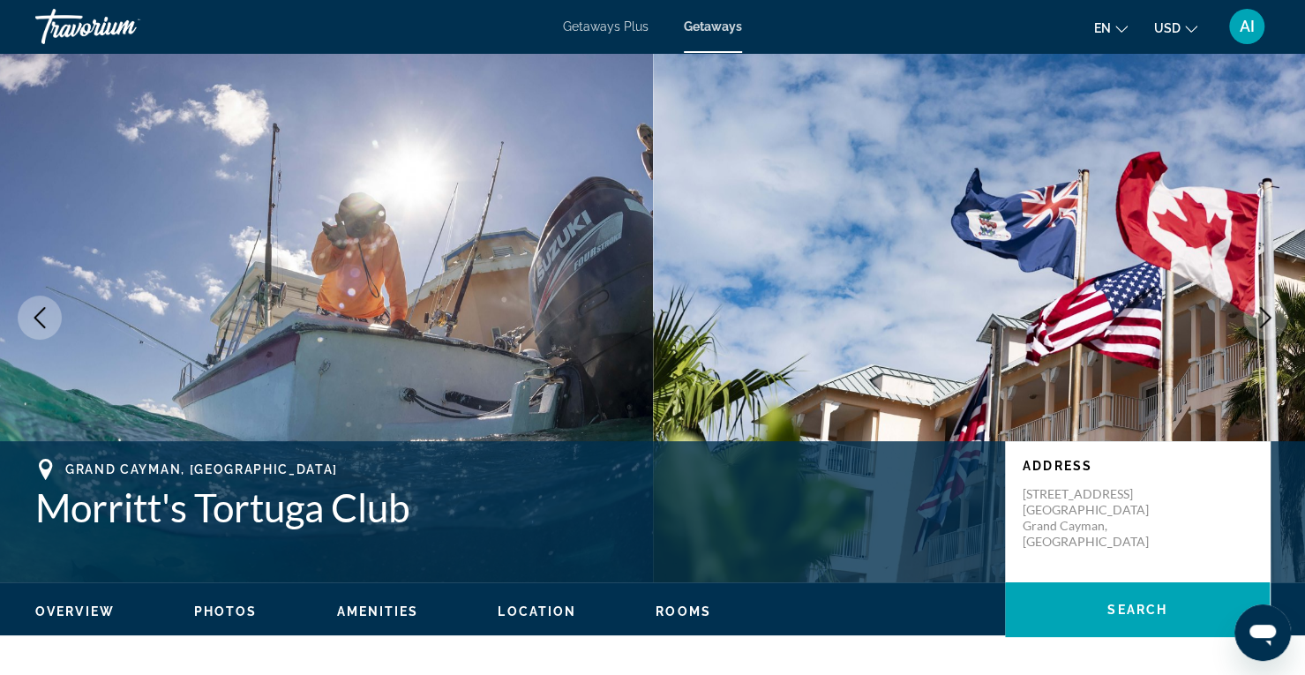
click at [1266, 328] on button "Next image" at bounding box center [1265, 318] width 44 height 44
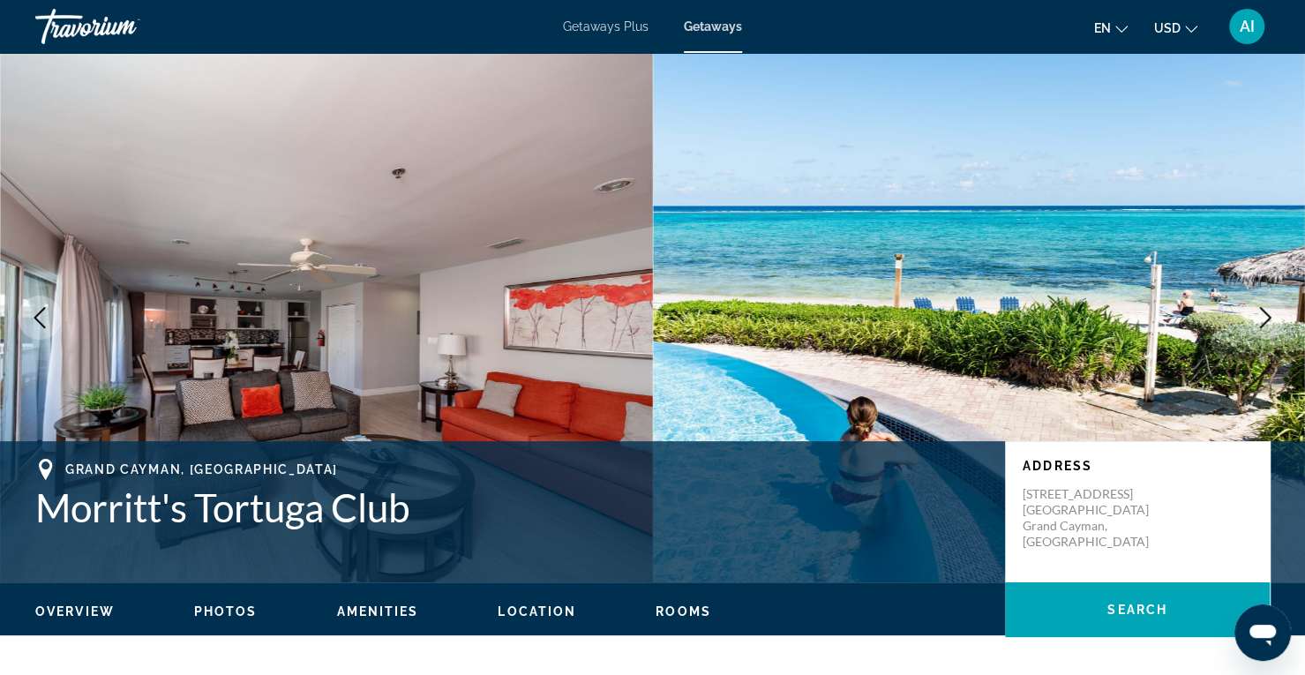
click at [1266, 328] on button "Next image" at bounding box center [1265, 318] width 44 height 44
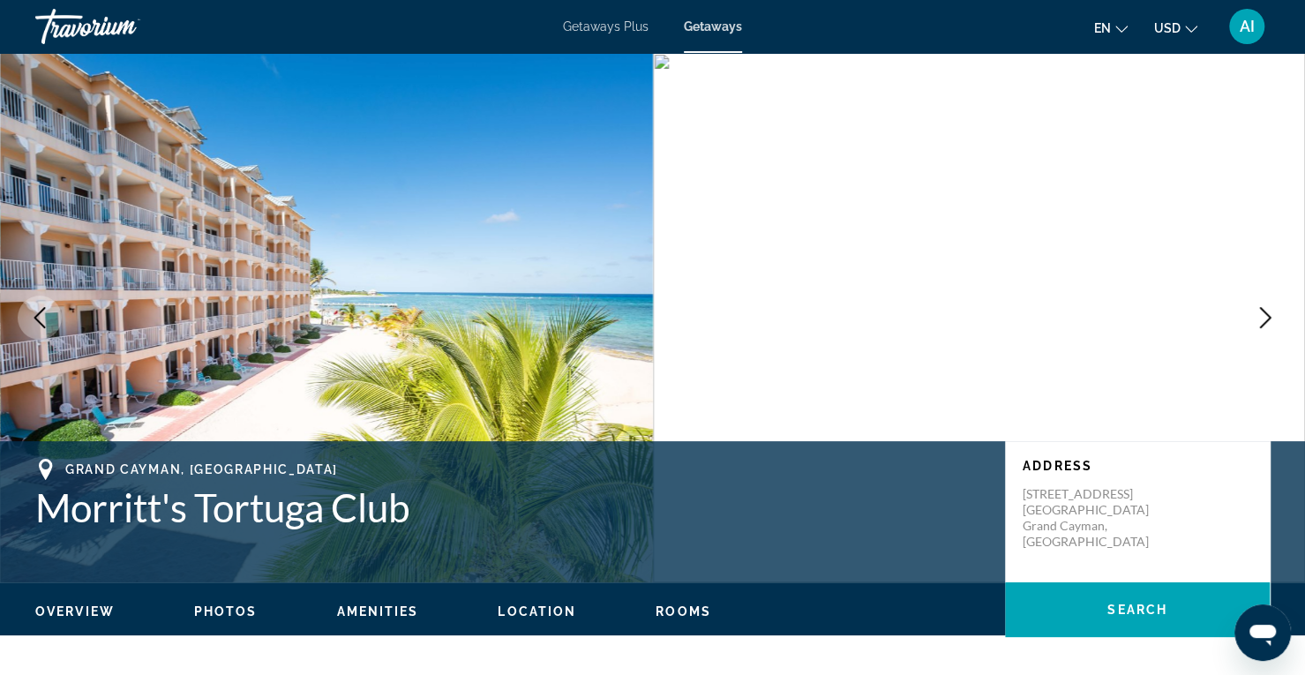
click at [1266, 328] on button "Next image" at bounding box center [1265, 318] width 44 height 44
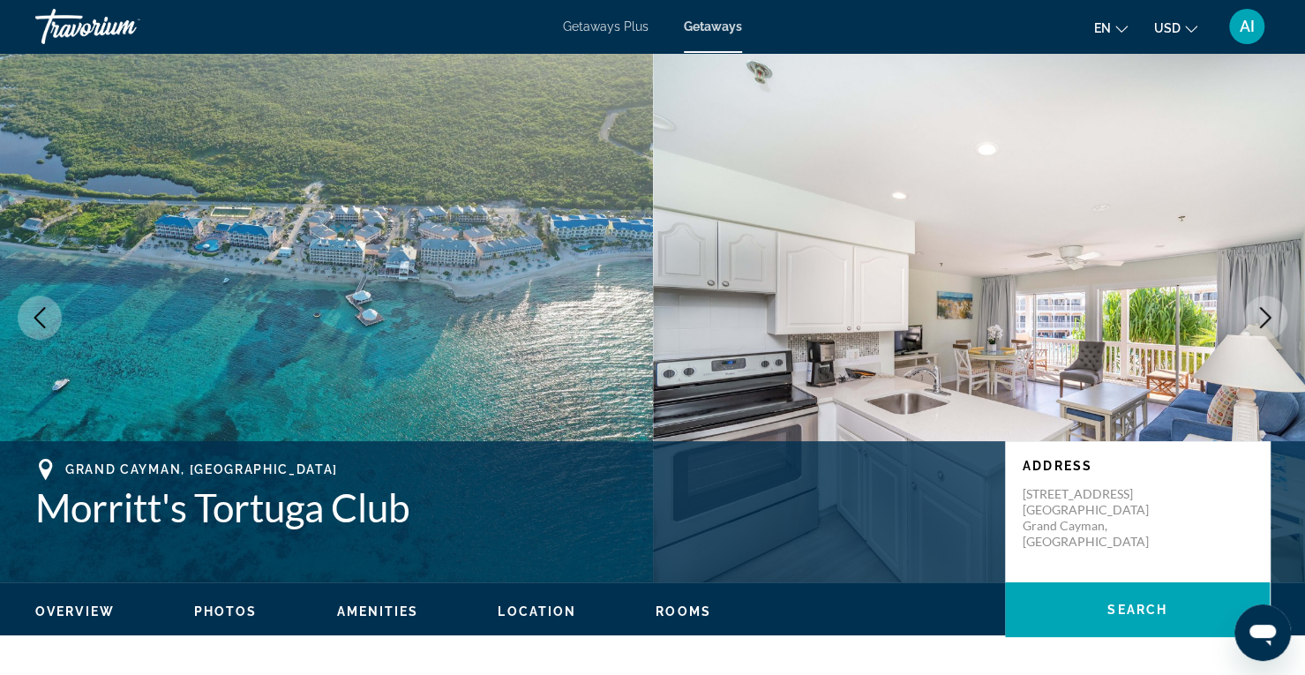
click at [1266, 328] on button "Next image" at bounding box center [1265, 318] width 44 height 44
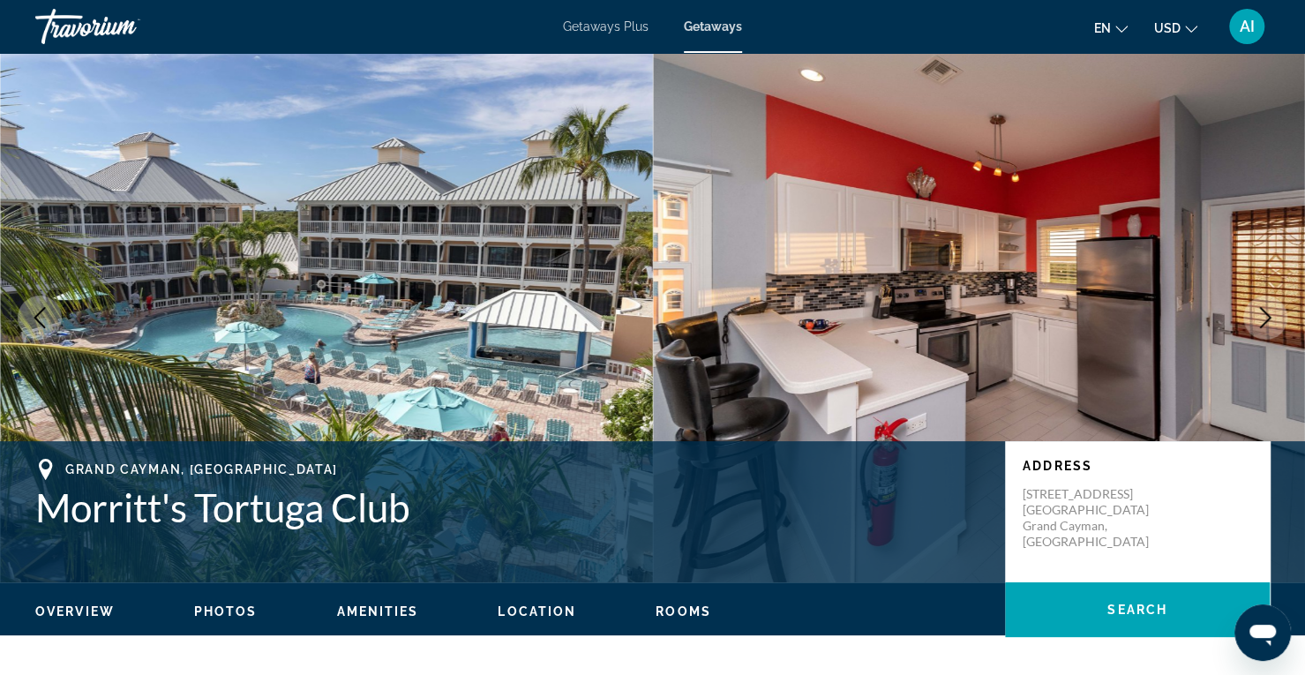
click at [1266, 328] on button "Next image" at bounding box center [1265, 318] width 44 height 44
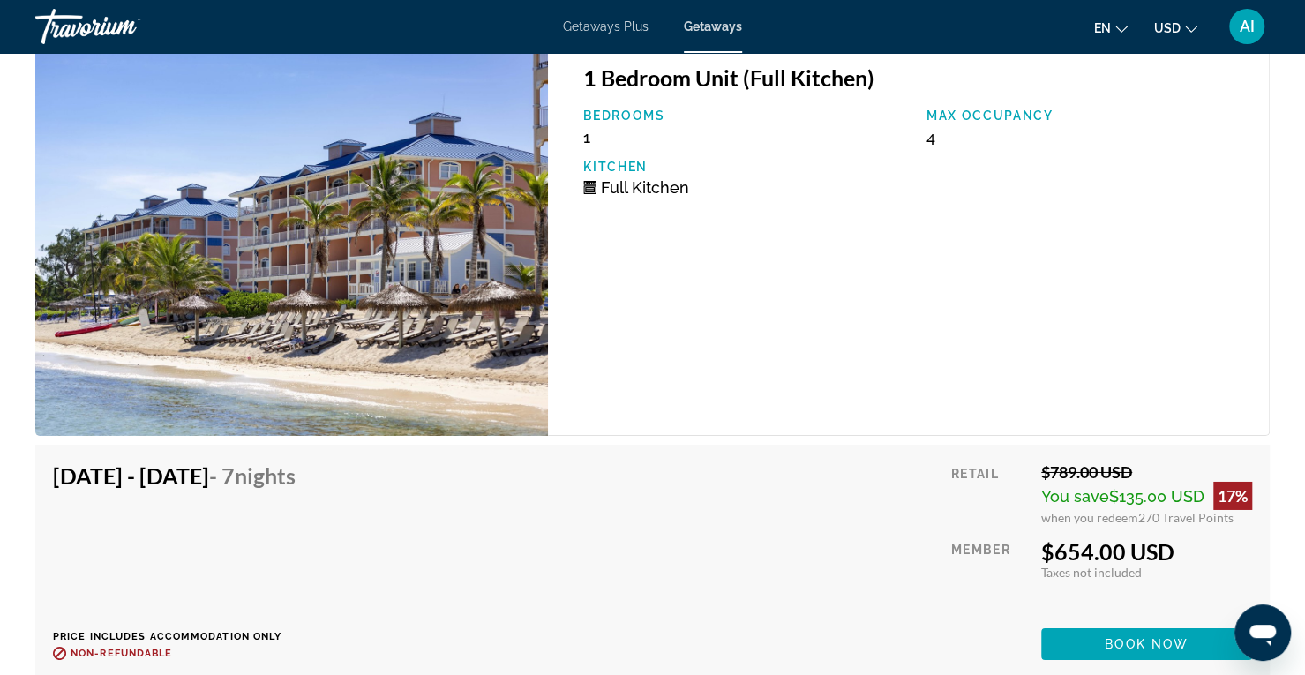
scroll to position [3257, 0]
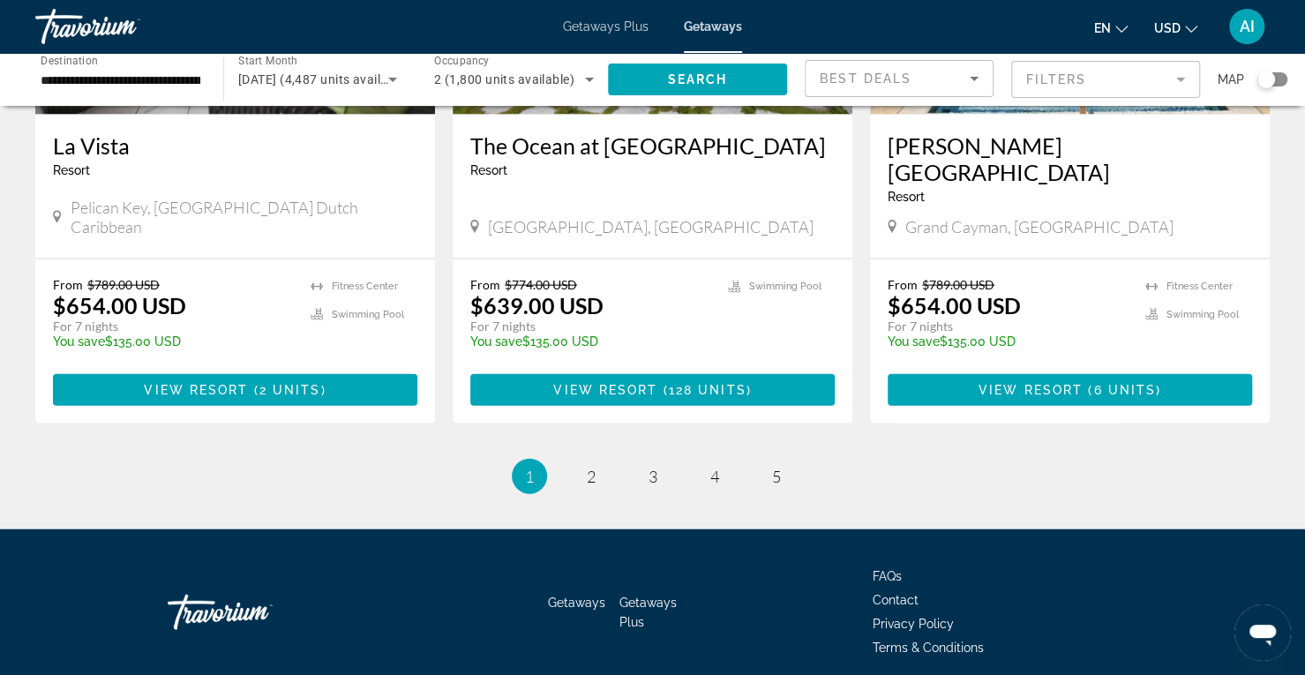
scroll to position [2204, 0]
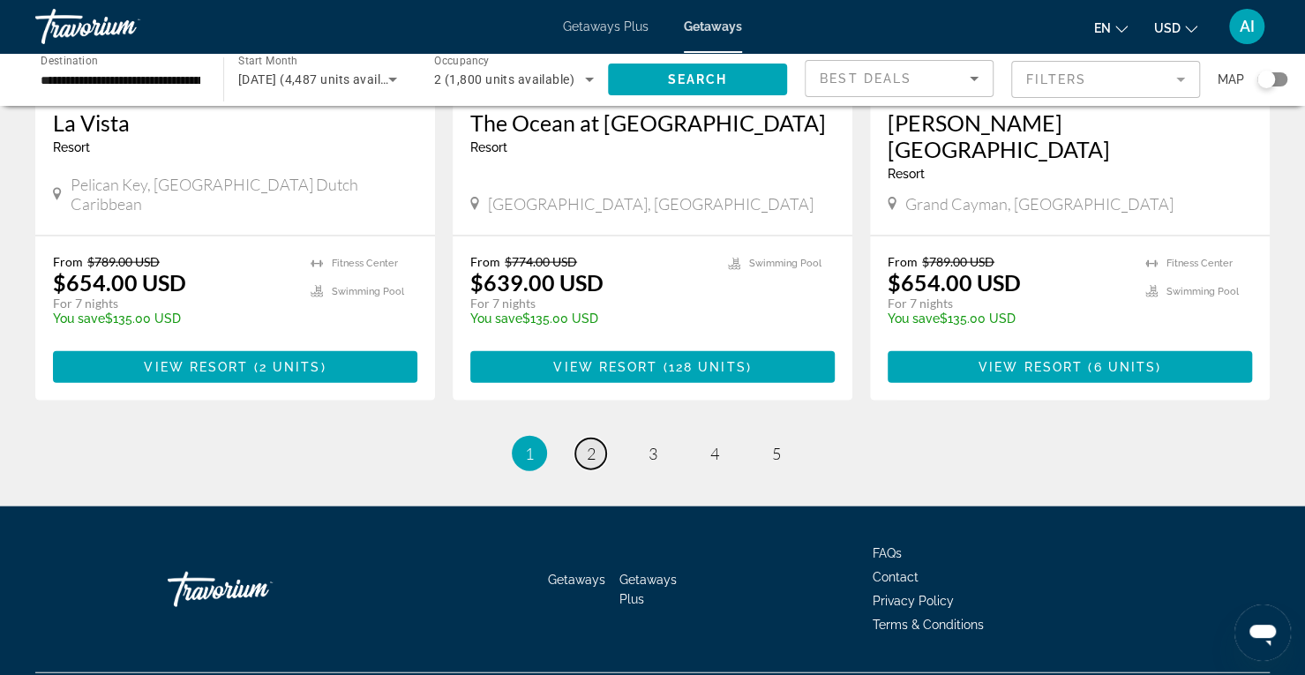
click at [592, 444] on span "2" at bounding box center [591, 453] width 9 height 19
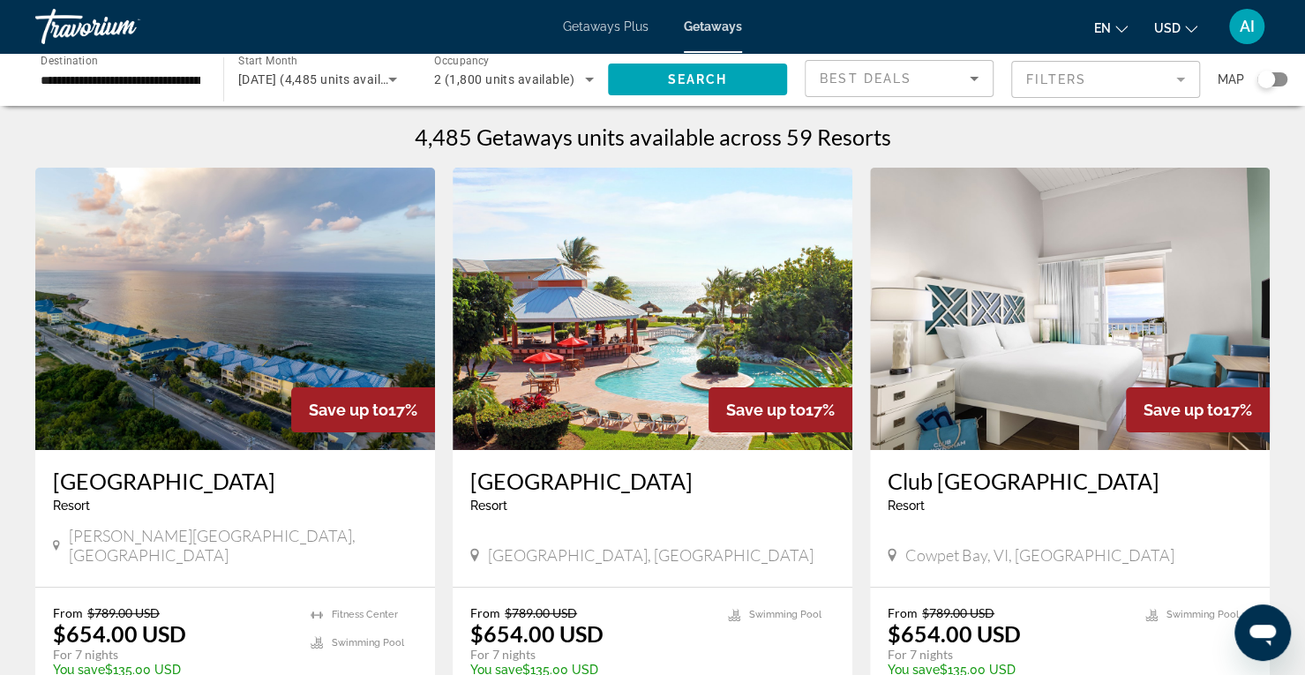
click at [321, 287] on img "Main content" at bounding box center [235, 309] width 400 height 282
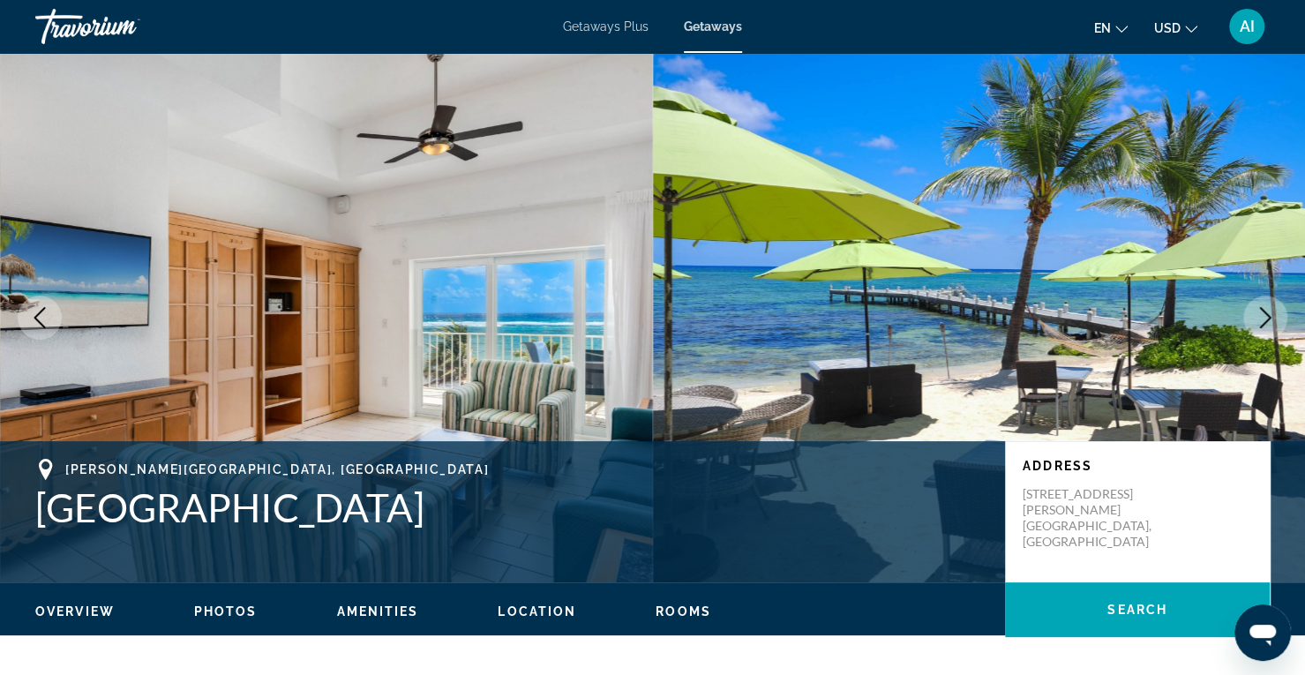
click at [1274, 310] on icon "Next image" at bounding box center [1264, 317] width 21 height 21
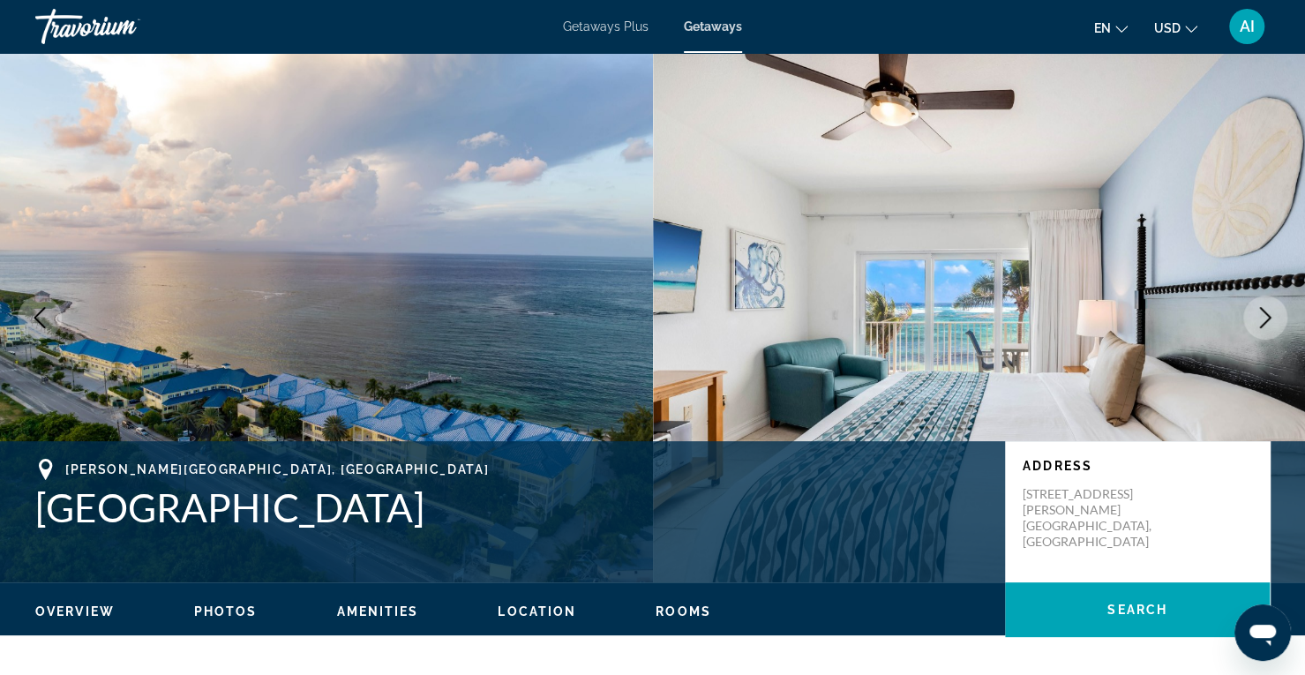
click at [1274, 310] on icon "Next image" at bounding box center [1264, 317] width 21 height 21
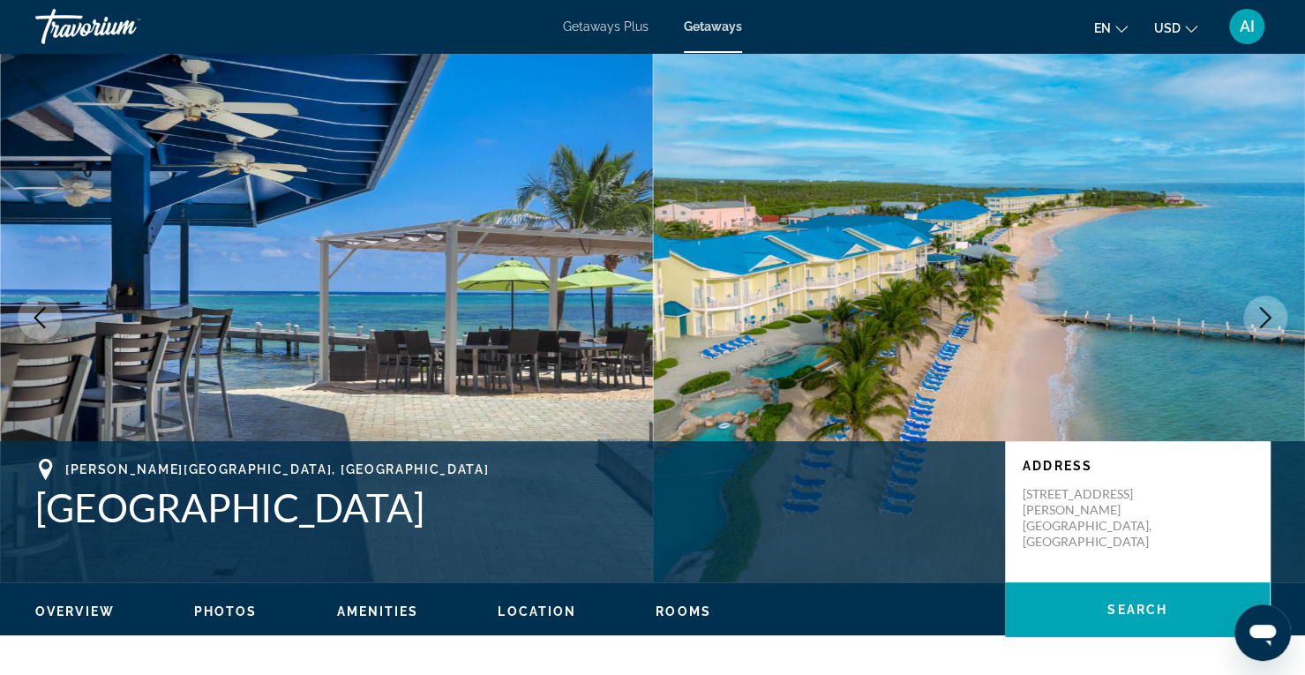
click at [1274, 310] on icon "Next image" at bounding box center [1264, 317] width 21 height 21
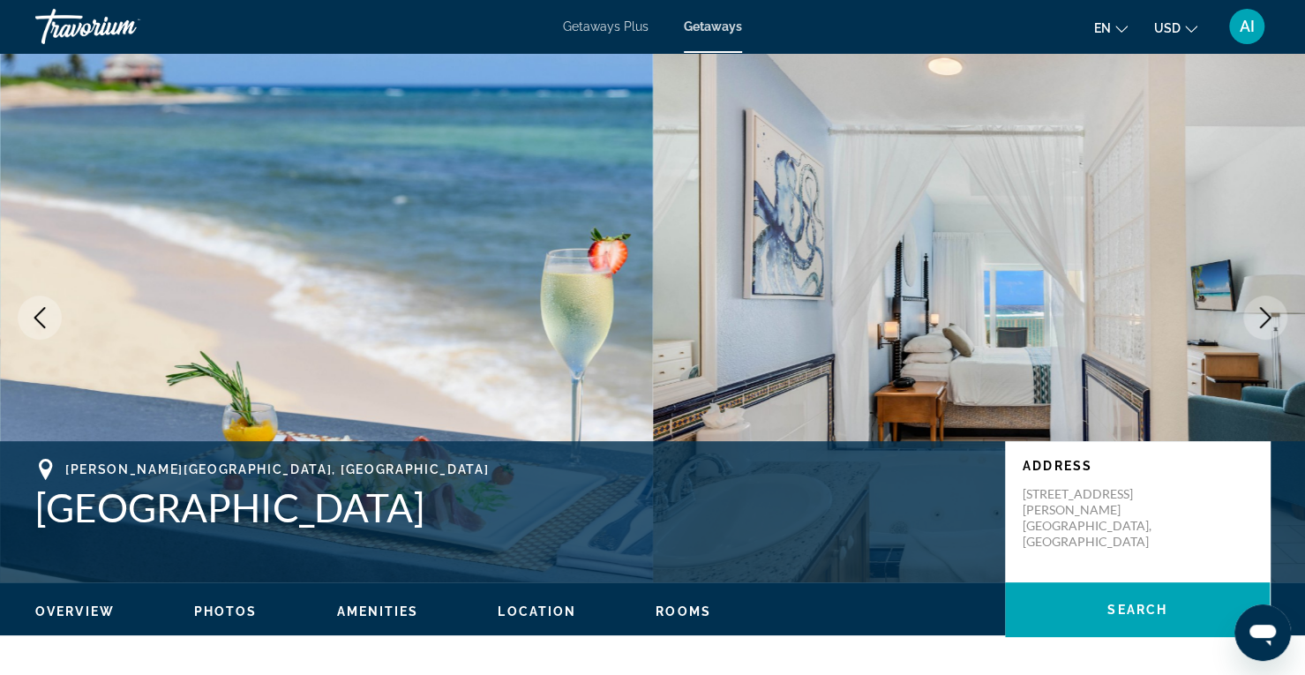
click at [1274, 310] on icon "Next image" at bounding box center [1264, 317] width 21 height 21
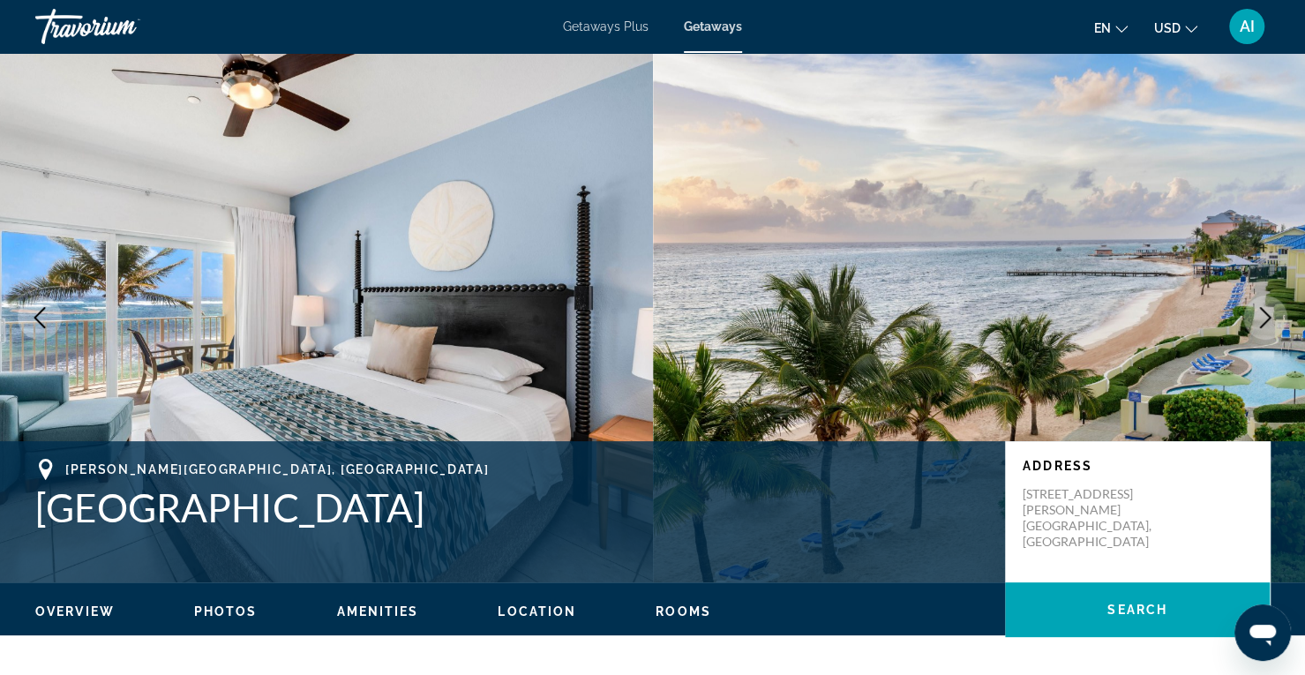
click at [1274, 310] on icon "Next image" at bounding box center [1264, 317] width 21 height 21
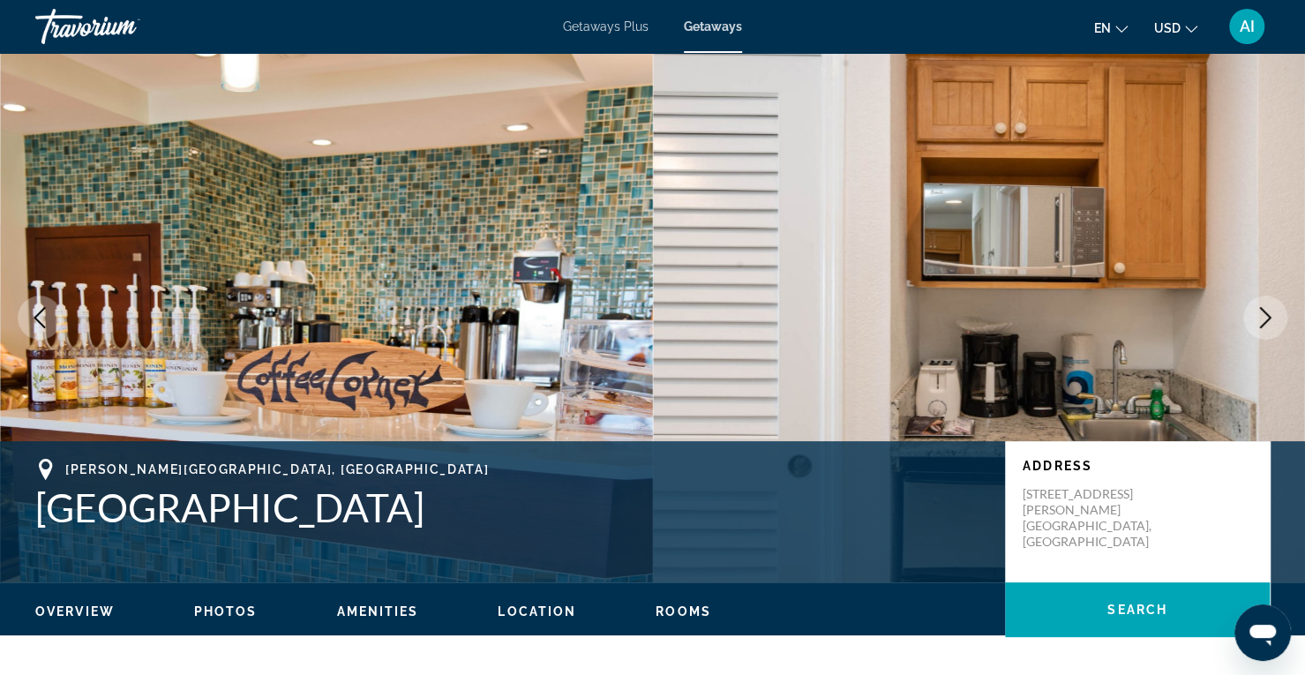
click at [1274, 310] on icon "Next image" at bounding box center [1264, 317] width 21 height 21
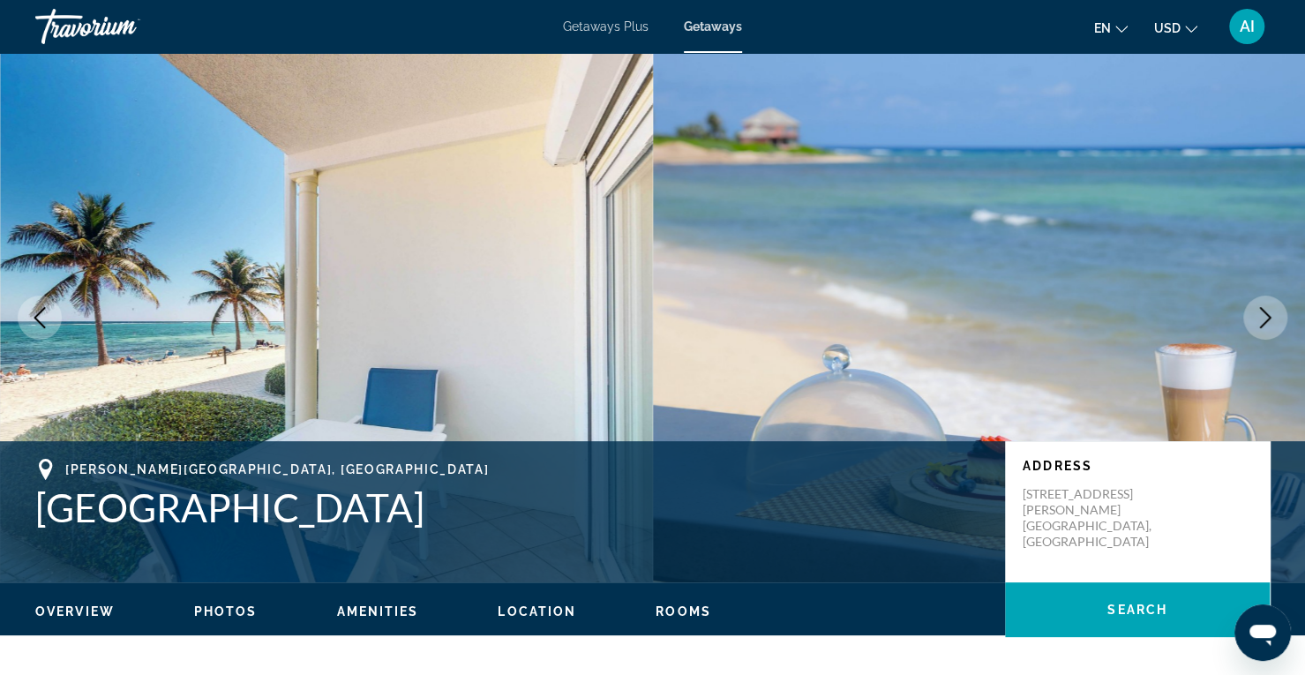
click at [1274, 310] on icon "Next image" at bounding box center [1264, 317] width 21 height 21
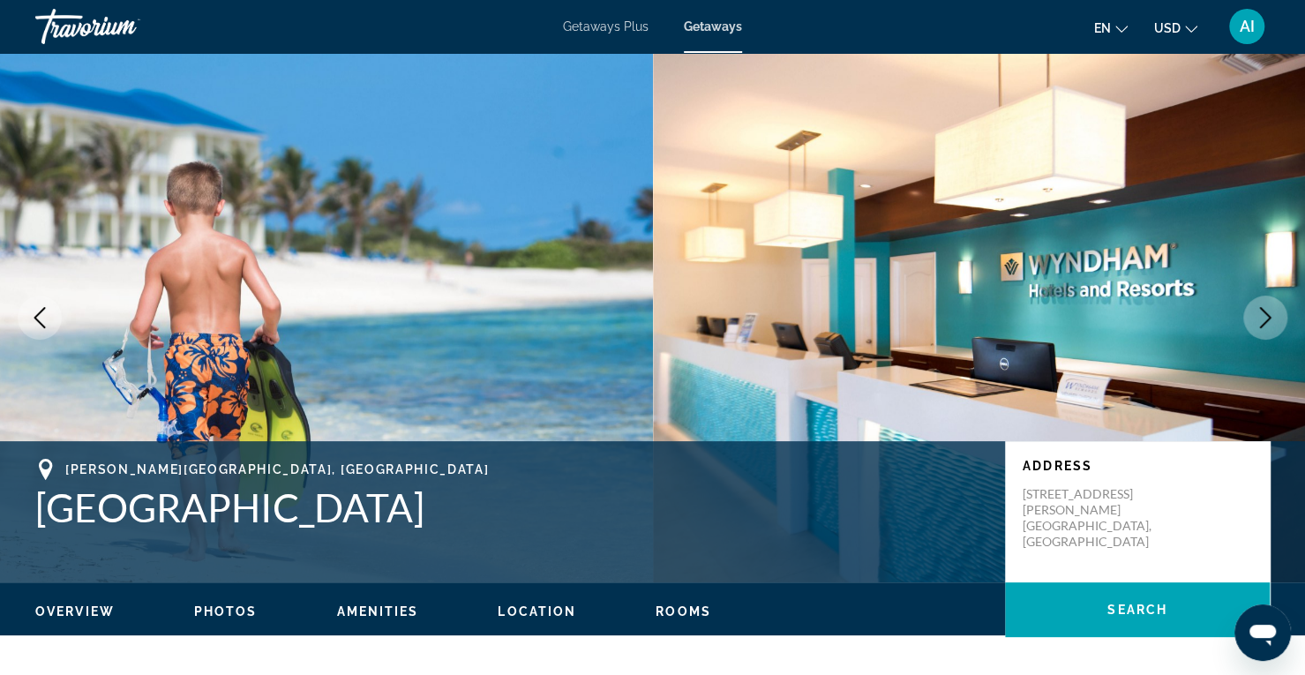
click at [1274, 310] on icon "Next image" at bounding box center [1264, 317] width 21 height 21
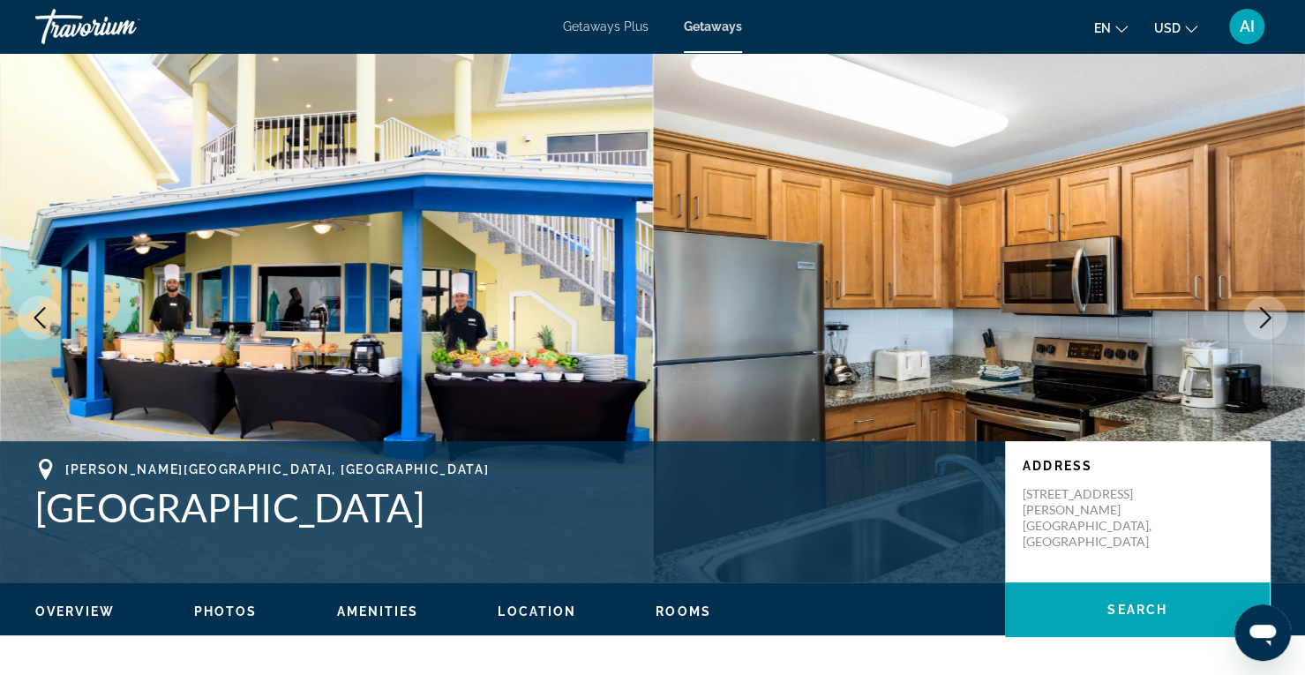
click at [1274, 310] on icon "Next image" at bounding box center [1264, 317] width 21 height 21
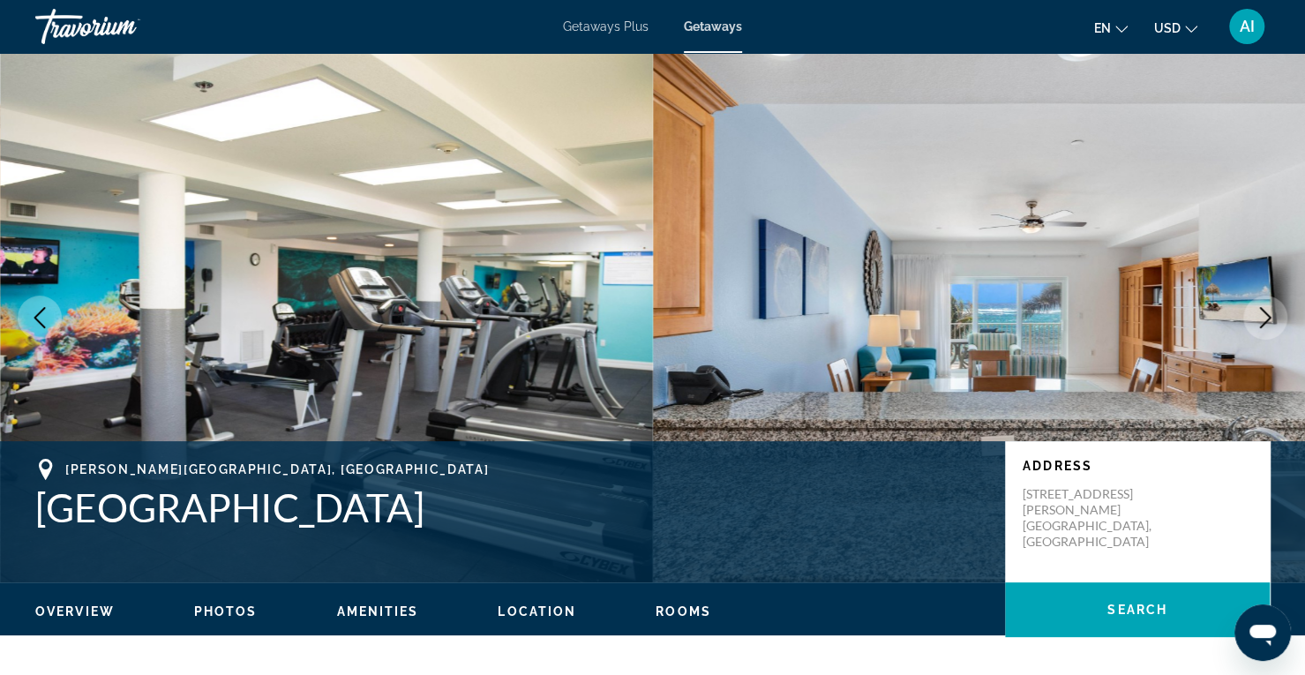
click at [1274, 310] on icon "Next image" at bounding box center [1264, 317] width 21 height 21
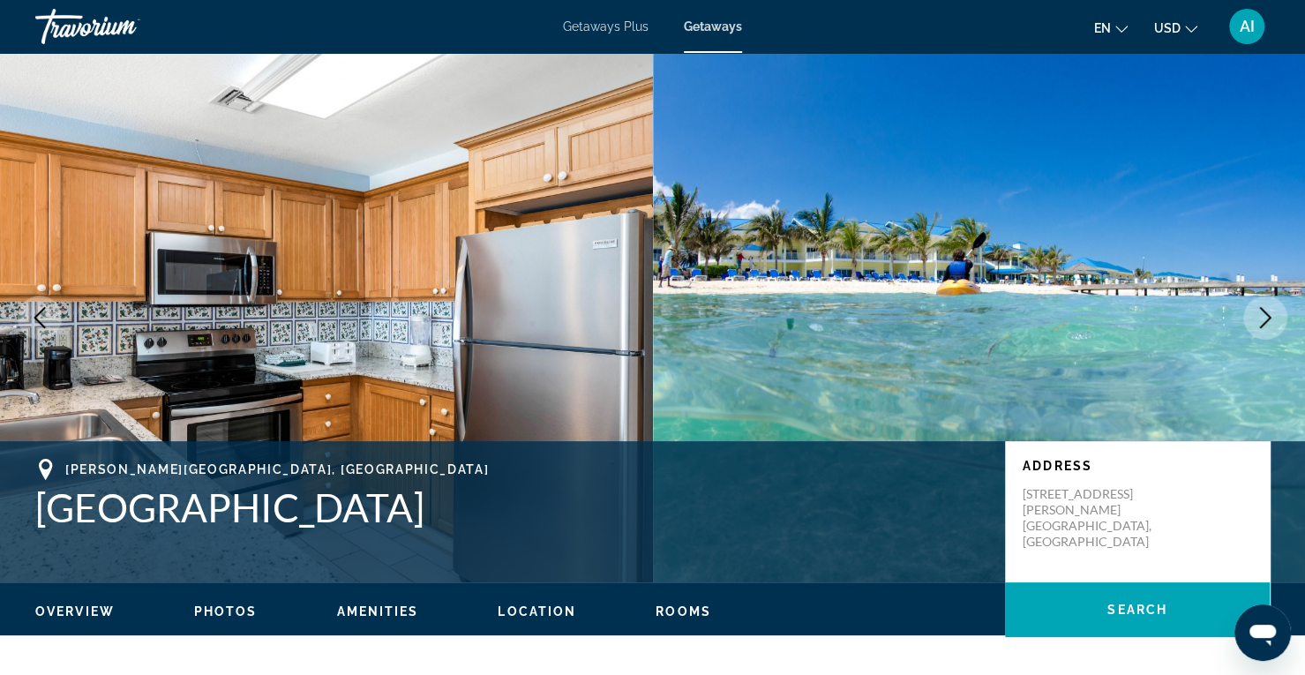
click at [1274, 310] on icon "Next image" at bounding box center [1264, 317] width 21 height 21
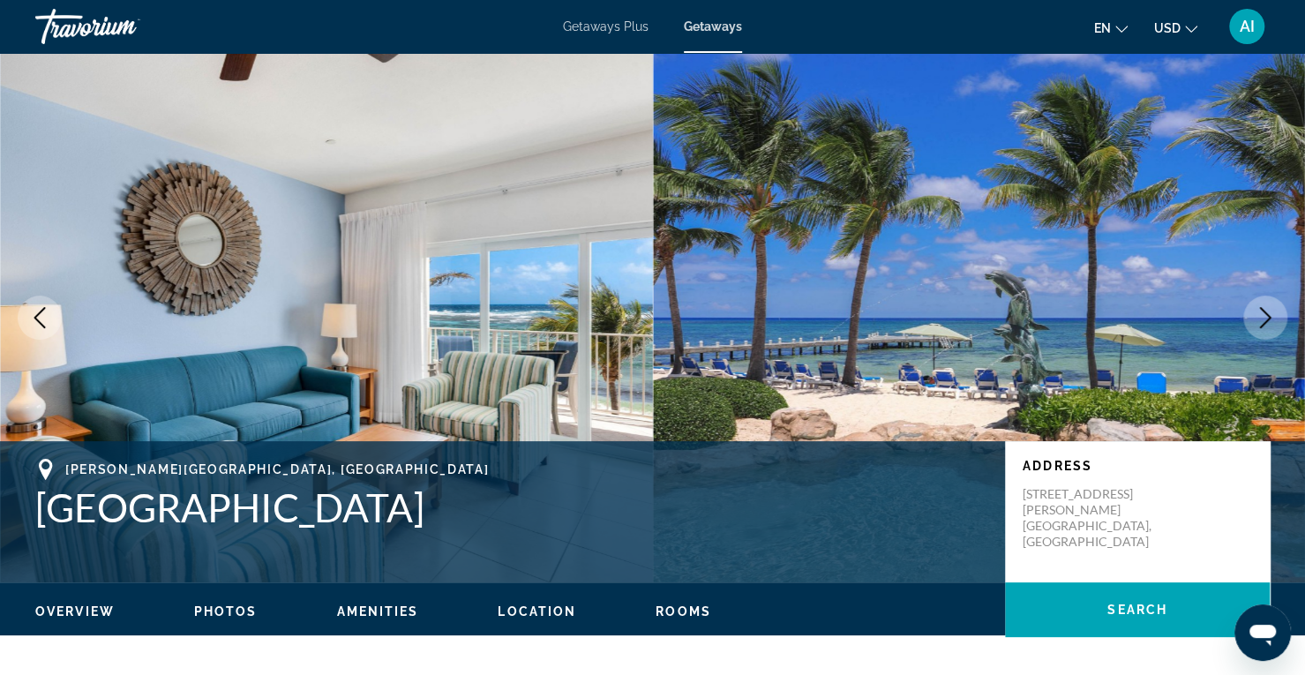
click at [1274, 310] on icon "Next image" at bounding box center [1264, 317] width 21 height 21
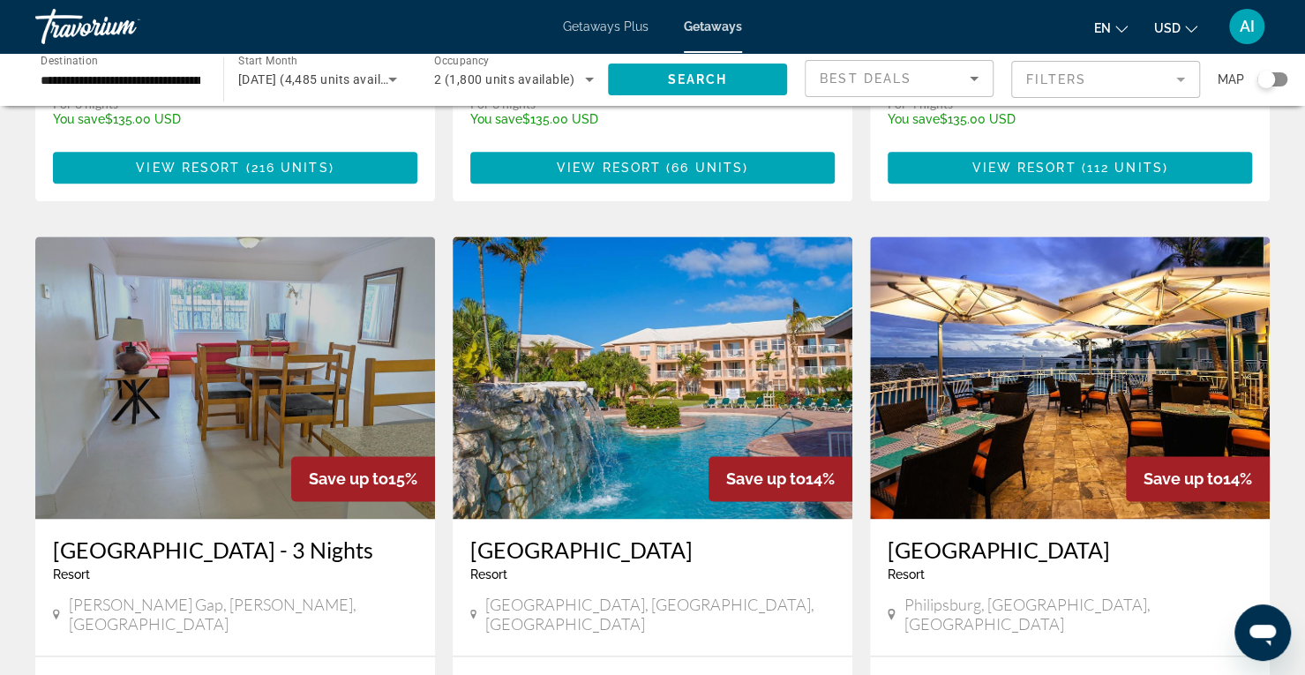
scroll to position [1177, 0]
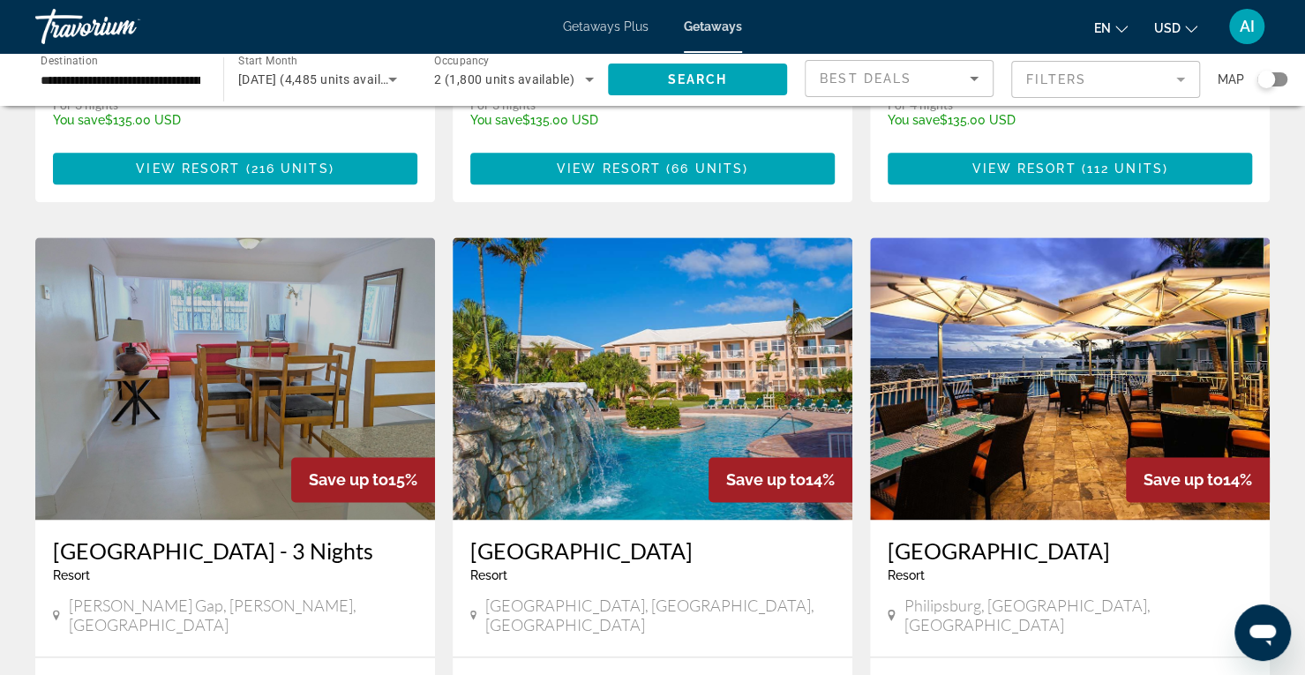
click at [1036, 348] on img "Main content" at bounding box center [1070, 378] width 400 height 282
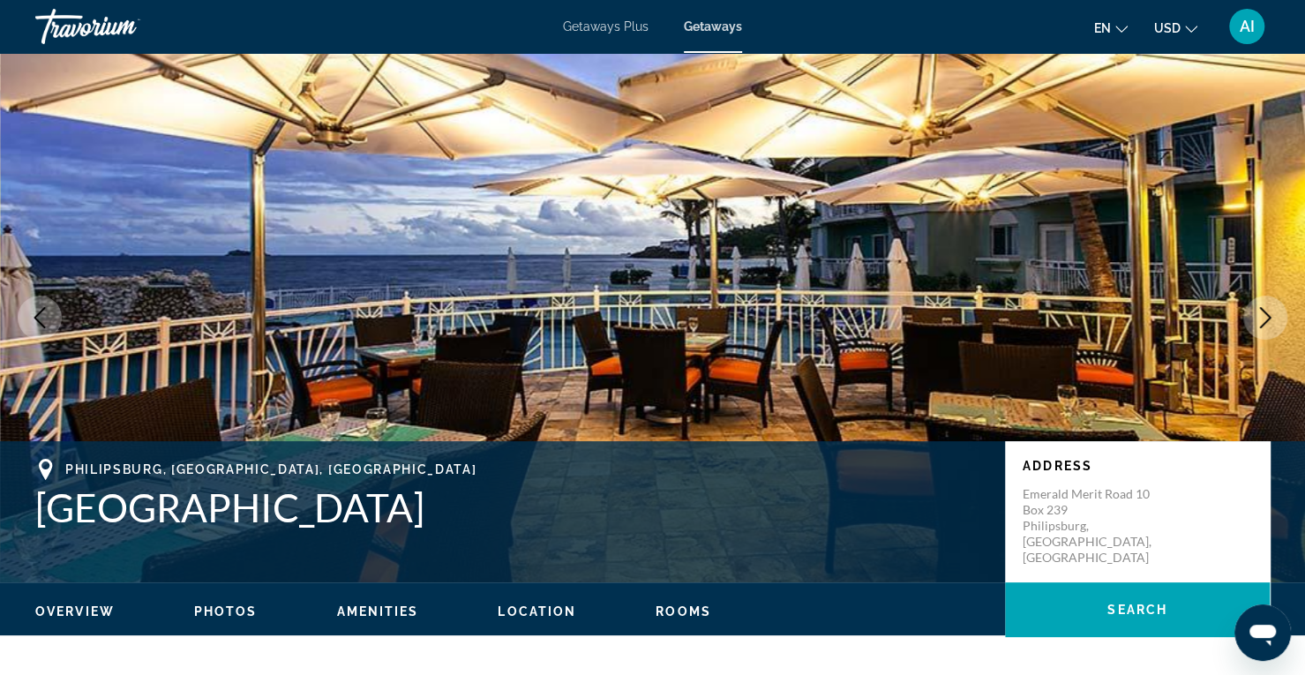
click at [1262, 324] on icon "Next image" at bounding box center [1265, 317] width 11 height 21
click at [1270, 308] on icon "Next image" at bounding box center [1264, 317] width 21 height 21
click at [1269, 318] on icon "Next image" at bounding box center [1265, 317] width 11 height 21
click at [1262, 316] on icon "Next image" at bounding box center [1264, 317] width 21 height 21
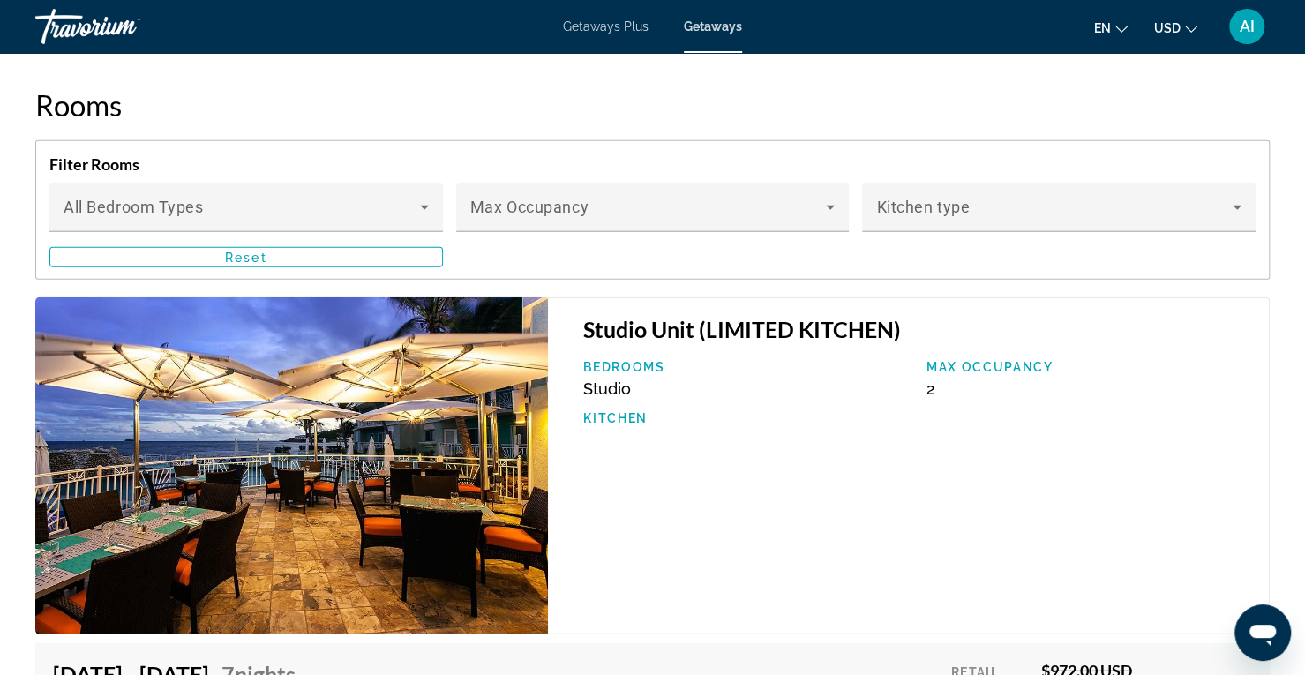
scroll to position [2638, 0]
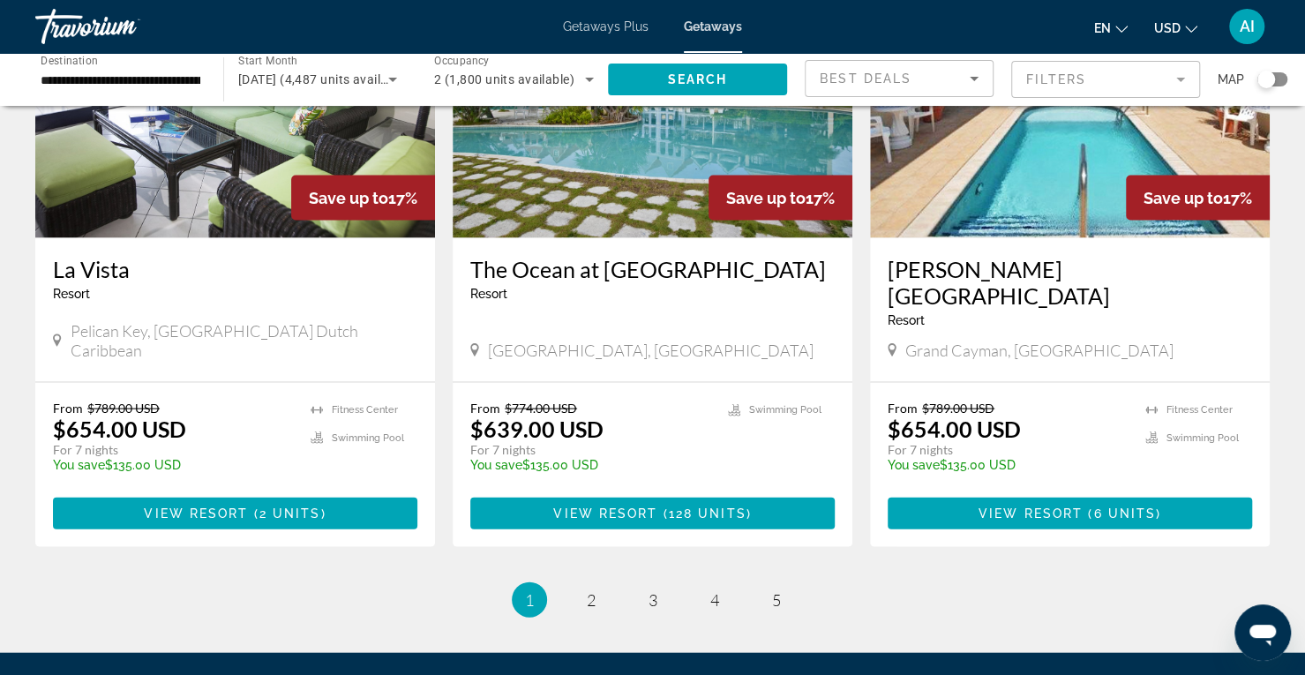
scroll to position [2058, 0]
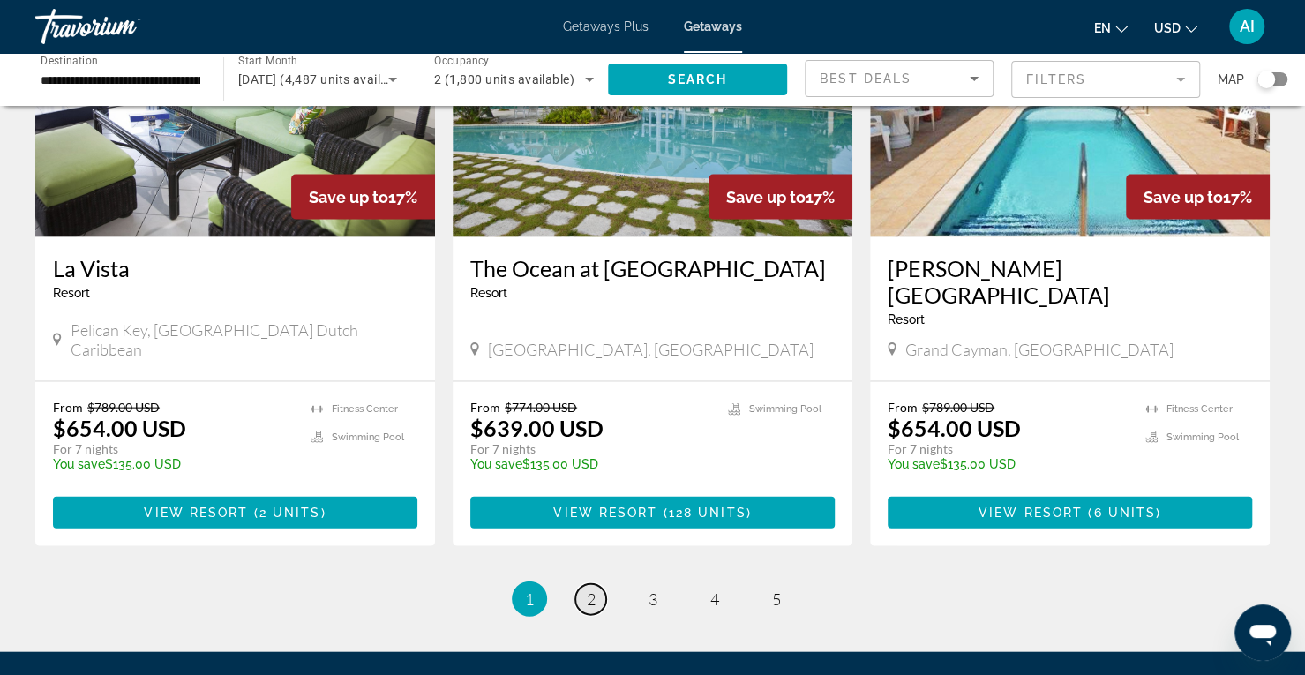
click at [596, 584] on link "page 2" at bounding box center [590, 599] width 31 height 31
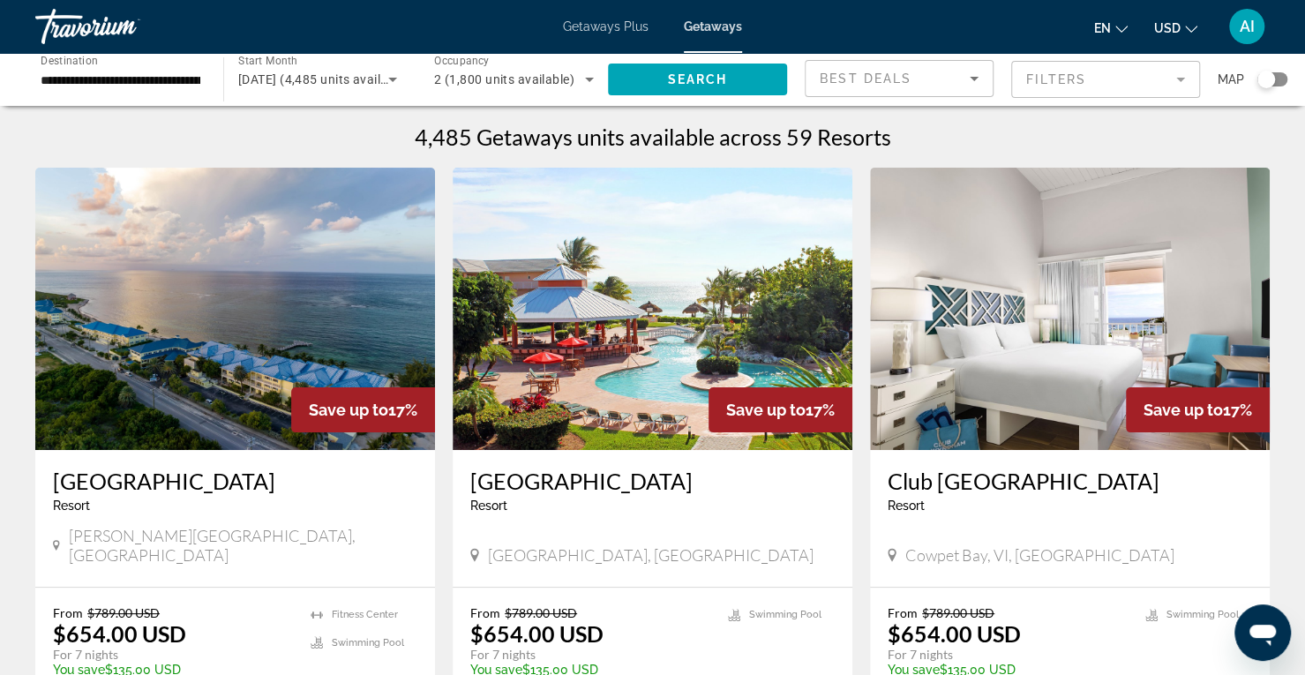
click at [1060, 389] on img "Main content" at bounding box center [1070, 309] width 400 height 282
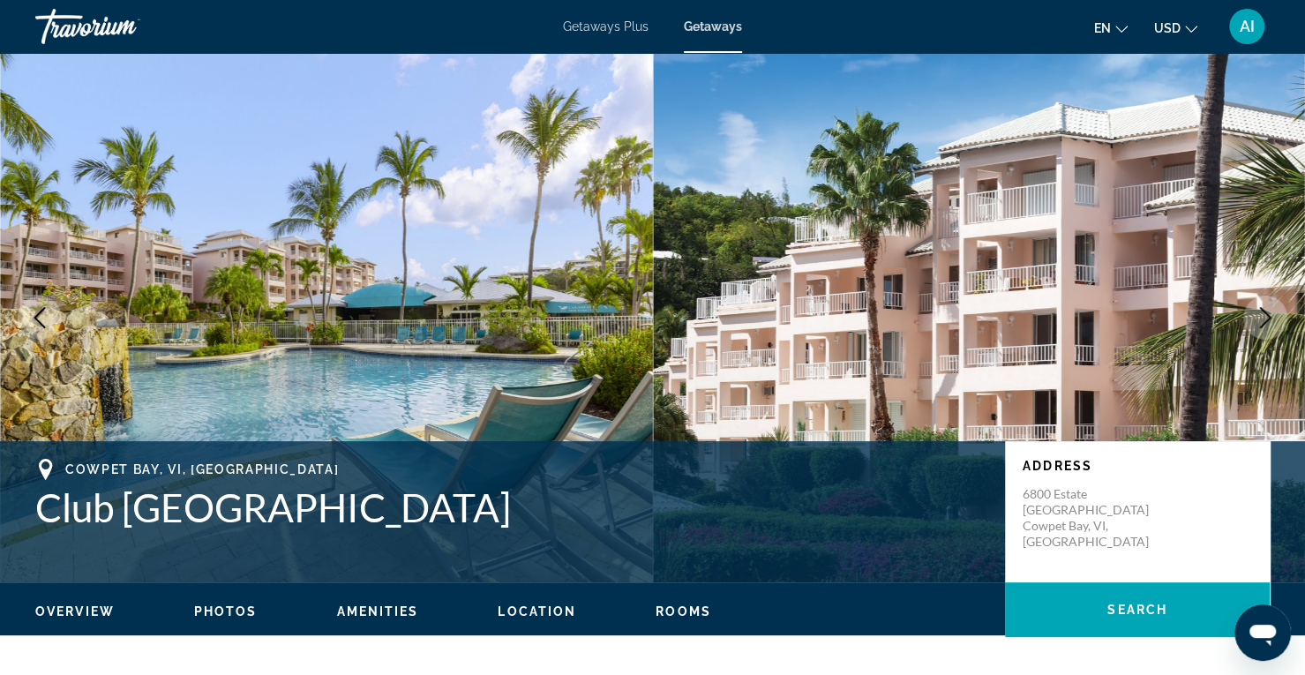
click at [1258, 320] on icon "Next image" at bounding box center [1264, 317] width 21 height 21
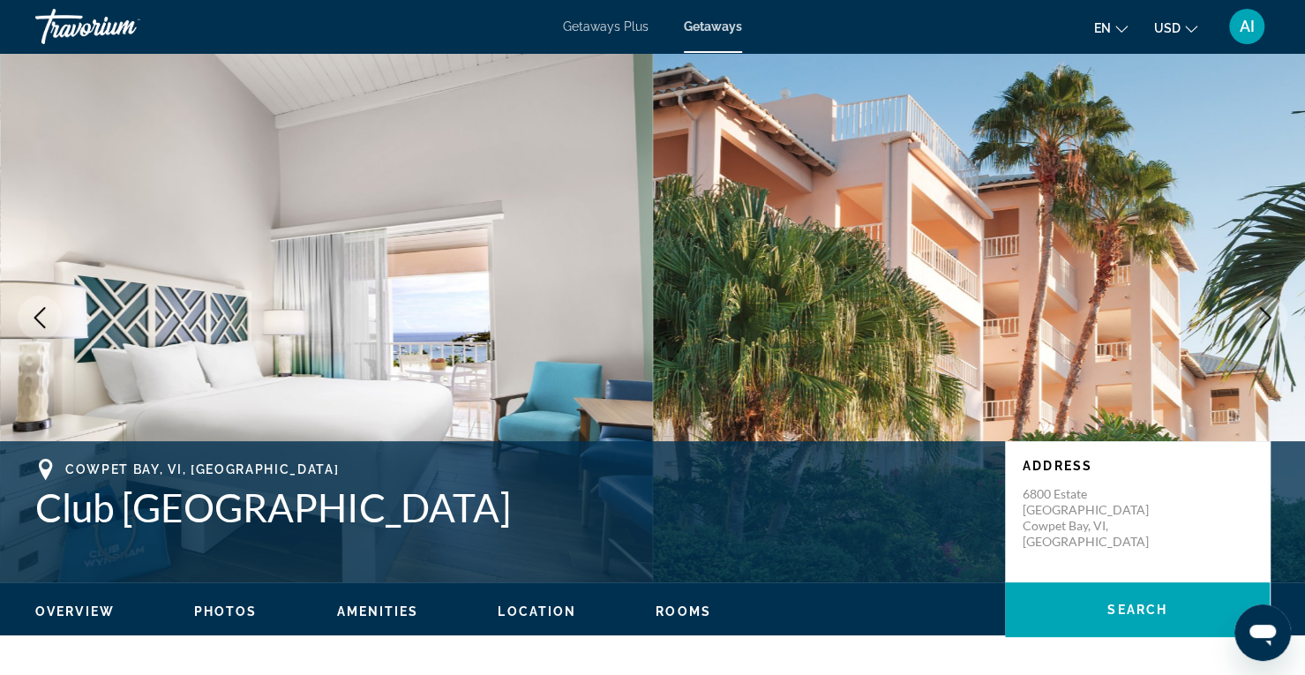
click at [1259, 322] on icon "Next image" at bounding box center [1264, 317] width 21 height 21
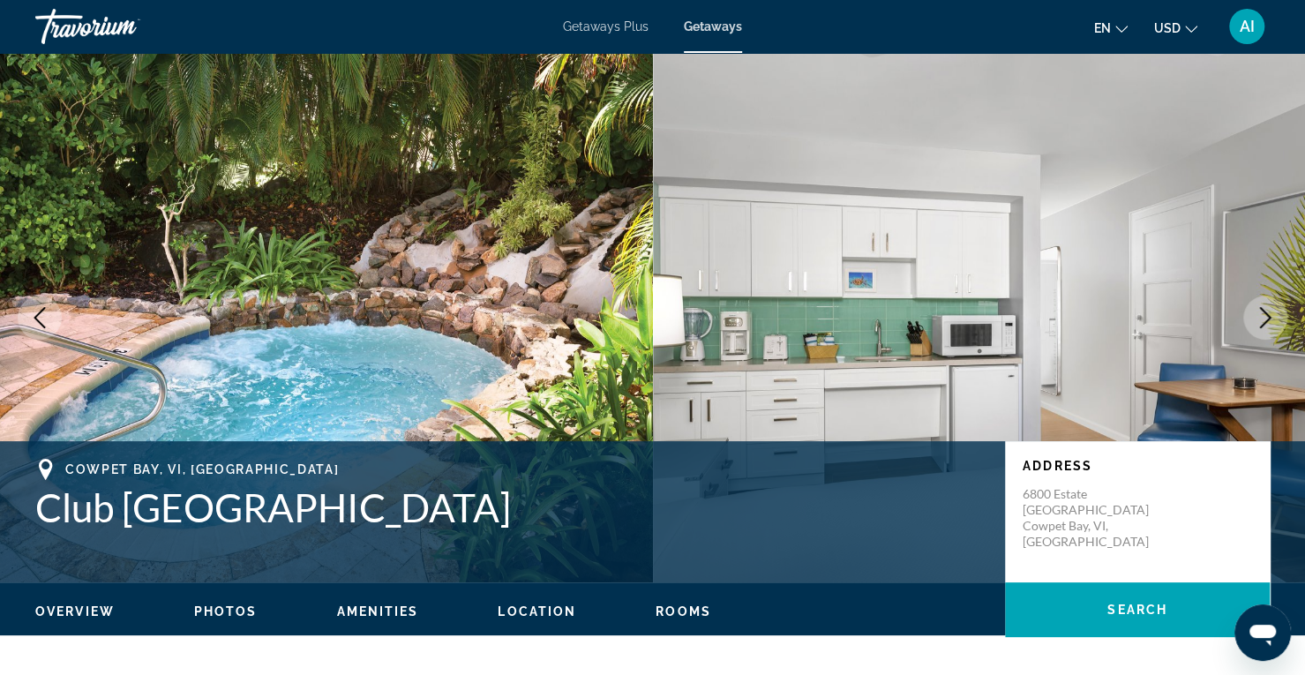
click at [1259, 322] on icon "Next image" at bounding box center [1264, 317] width 21 height 21
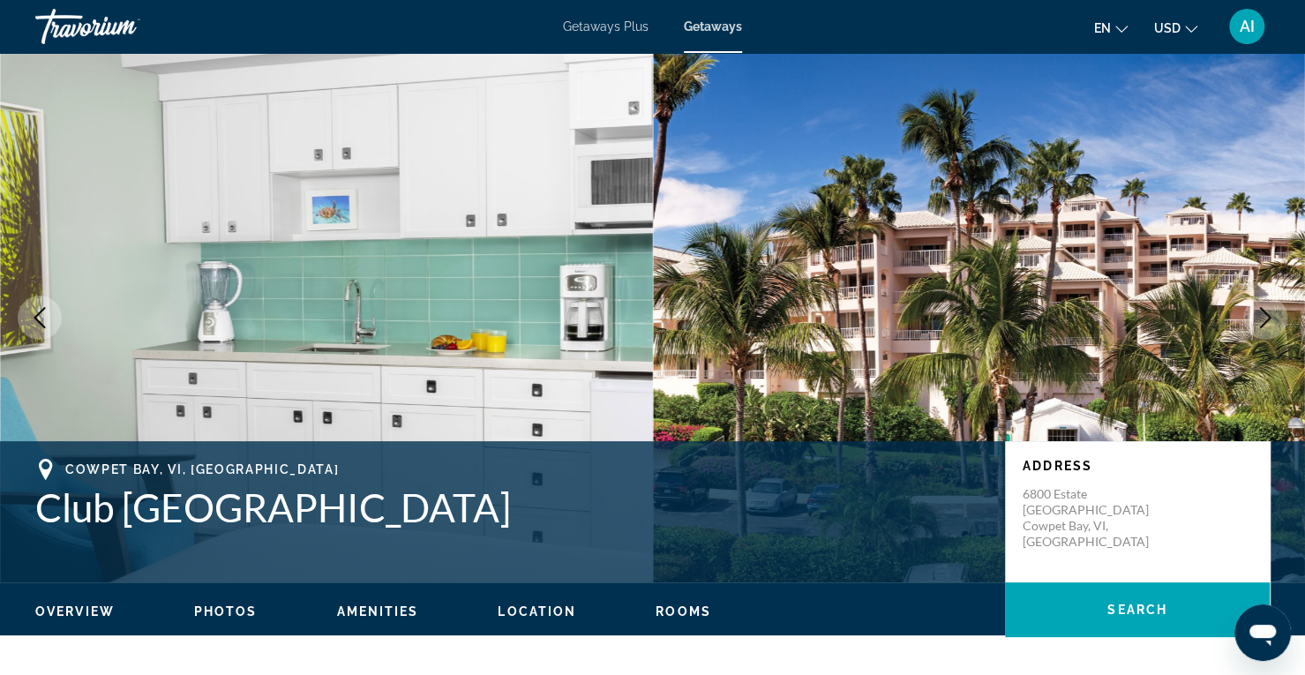
click at [1259, 322] on icon "Next image" at bounding box center [1264, 317] width 21 height 21
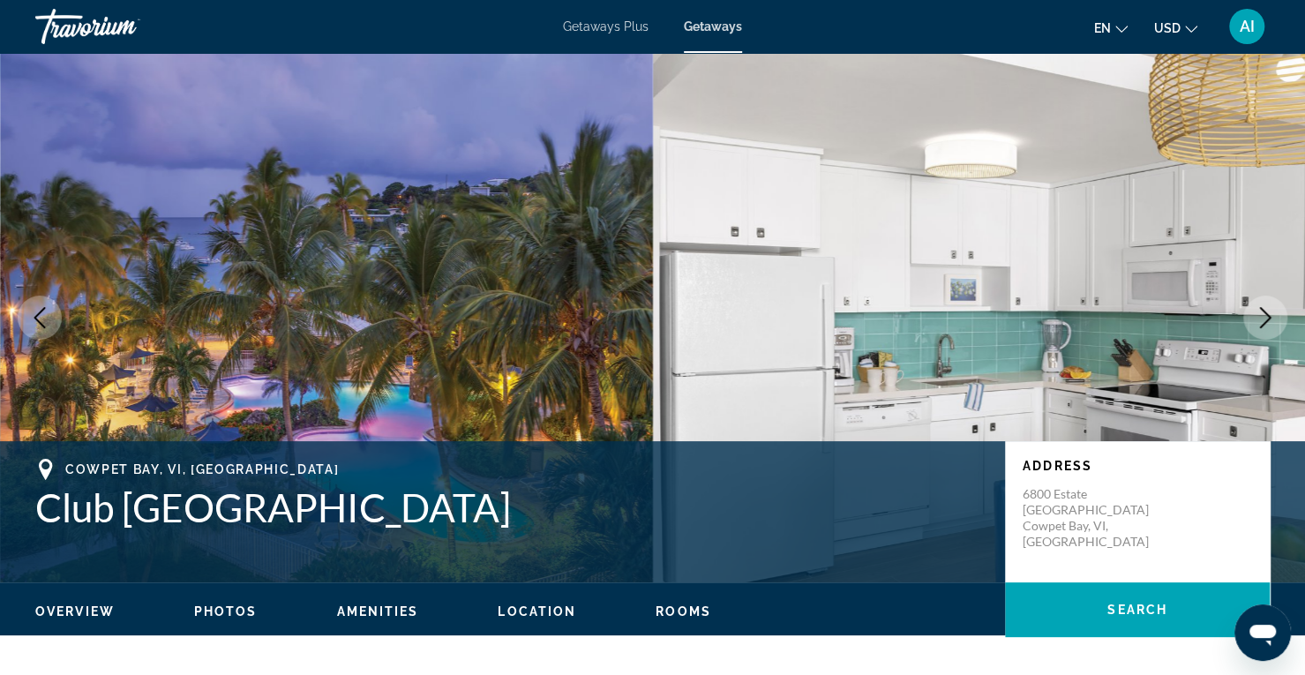
click at [1259, 322] on icon "Next image" at bounding box center [1264, 317] width 21 height 21
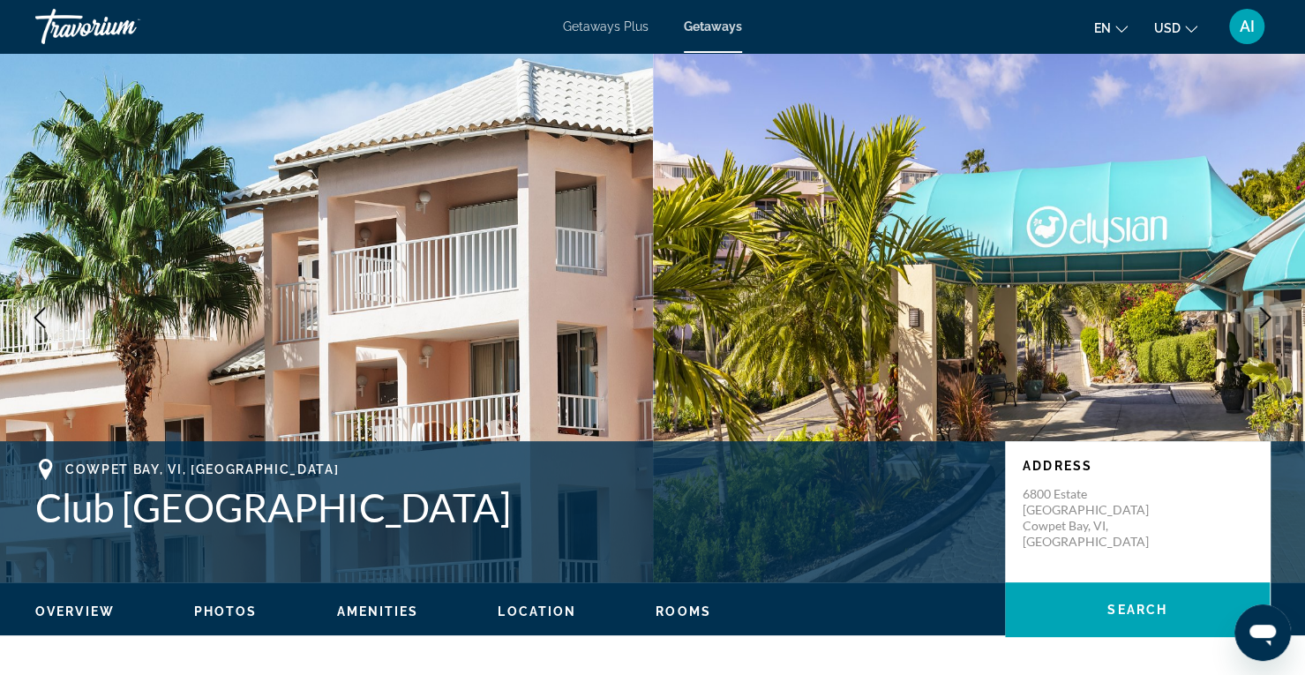
click at [1259, 322] on icon "Next image" at bounding box center [1264, 317] width 21 height 21
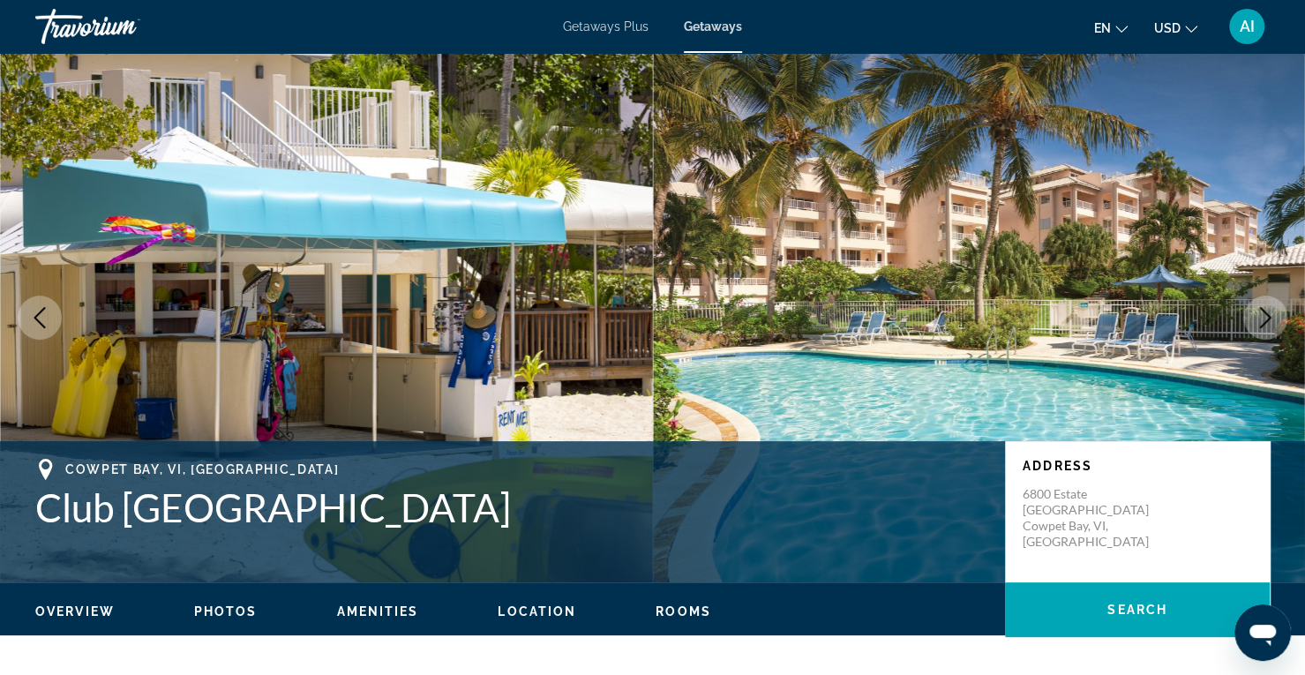
click at [1259, 322] on icon "Next image" at bounding box center [1264, 317] width 21 height 21
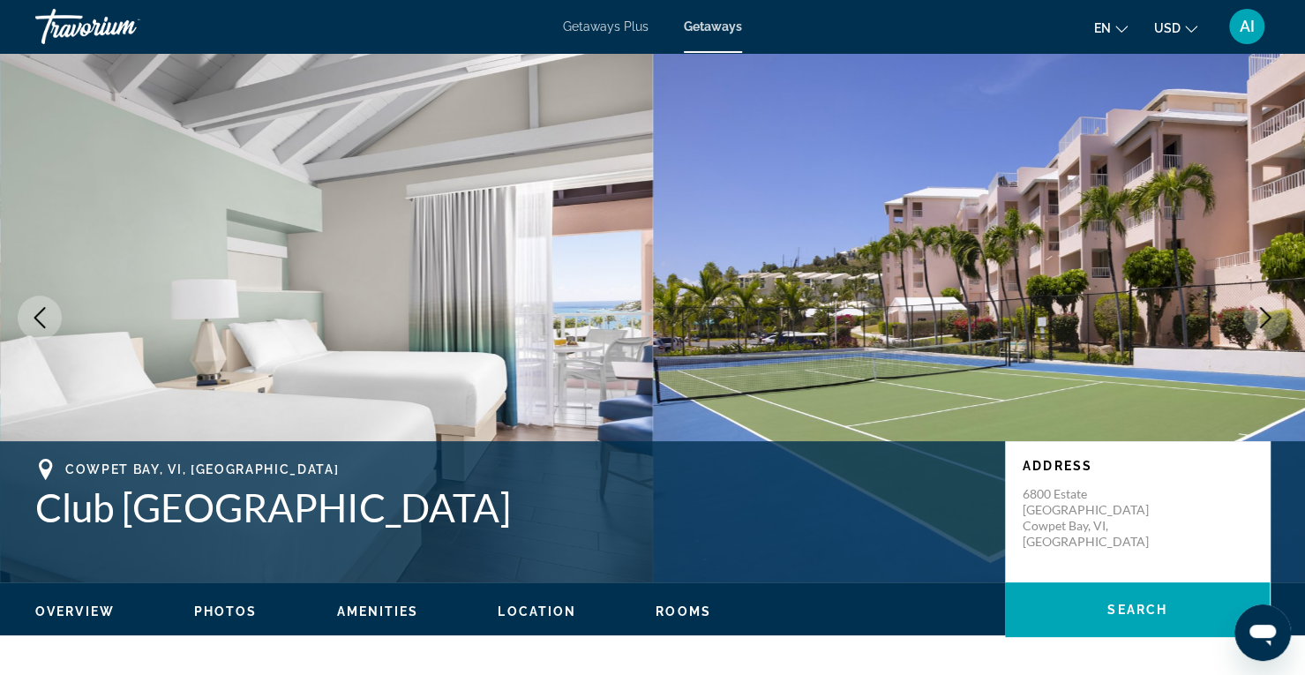
click at [1259, 322] on icon "Next image" at bounding box center [1264, 317] width 21 height 21
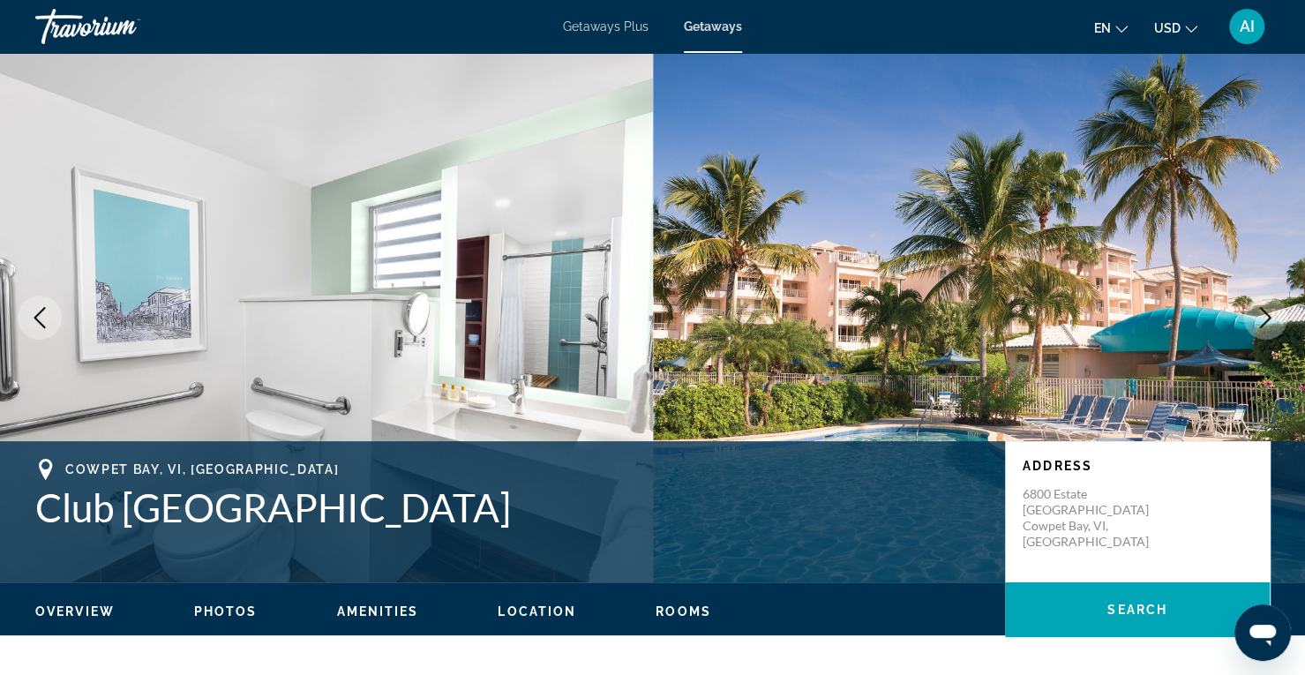
click at [1259, 322] on icon "Next image" at bounding box center [1264, 317] width 21 height 21
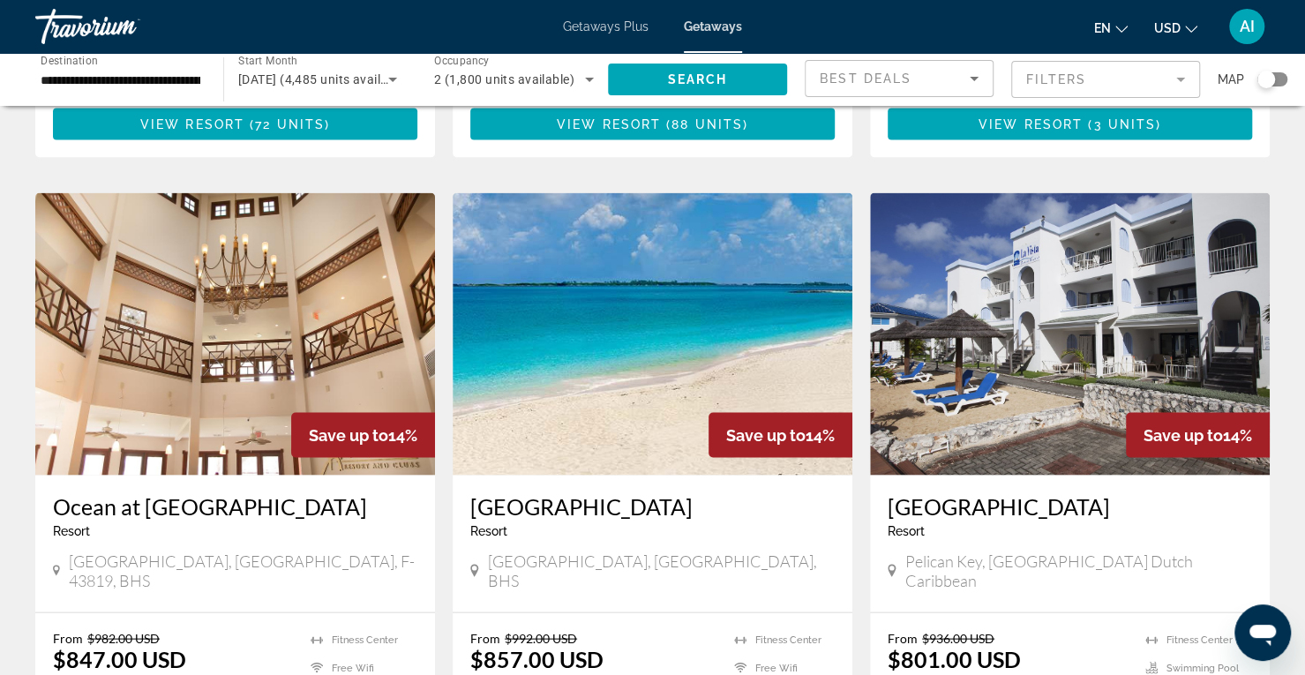
scroll to position [1840, 0]
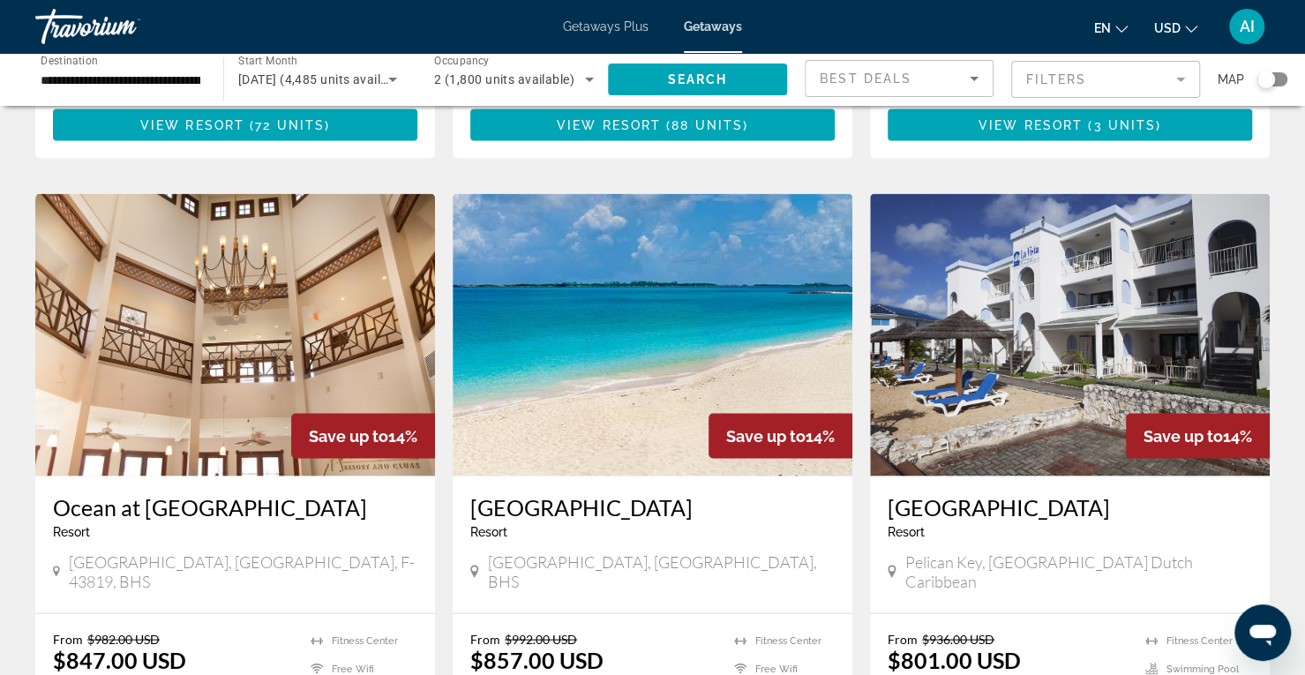
click at [1172, 285] on img "Main content" at bounding box center [1070, 334] width 400 height 282
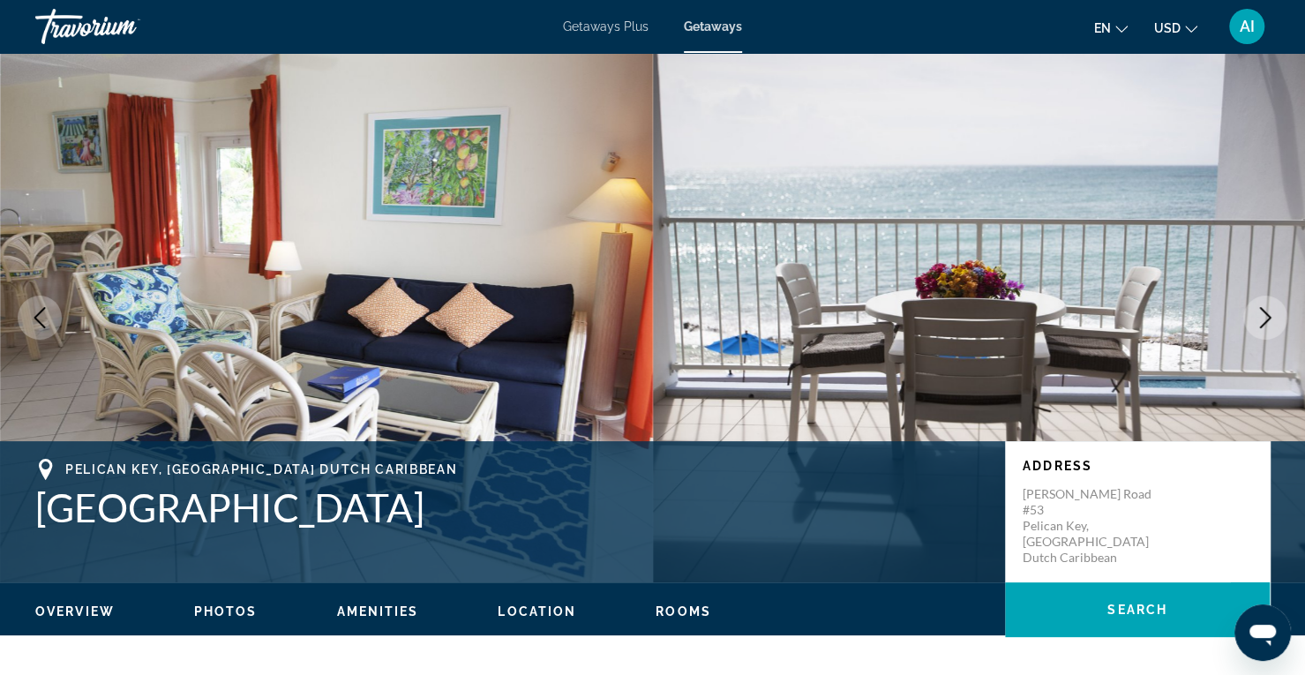
click at [1258, 317] on icon "Next image" at bounding box center [1264, 317] width 21 height 21
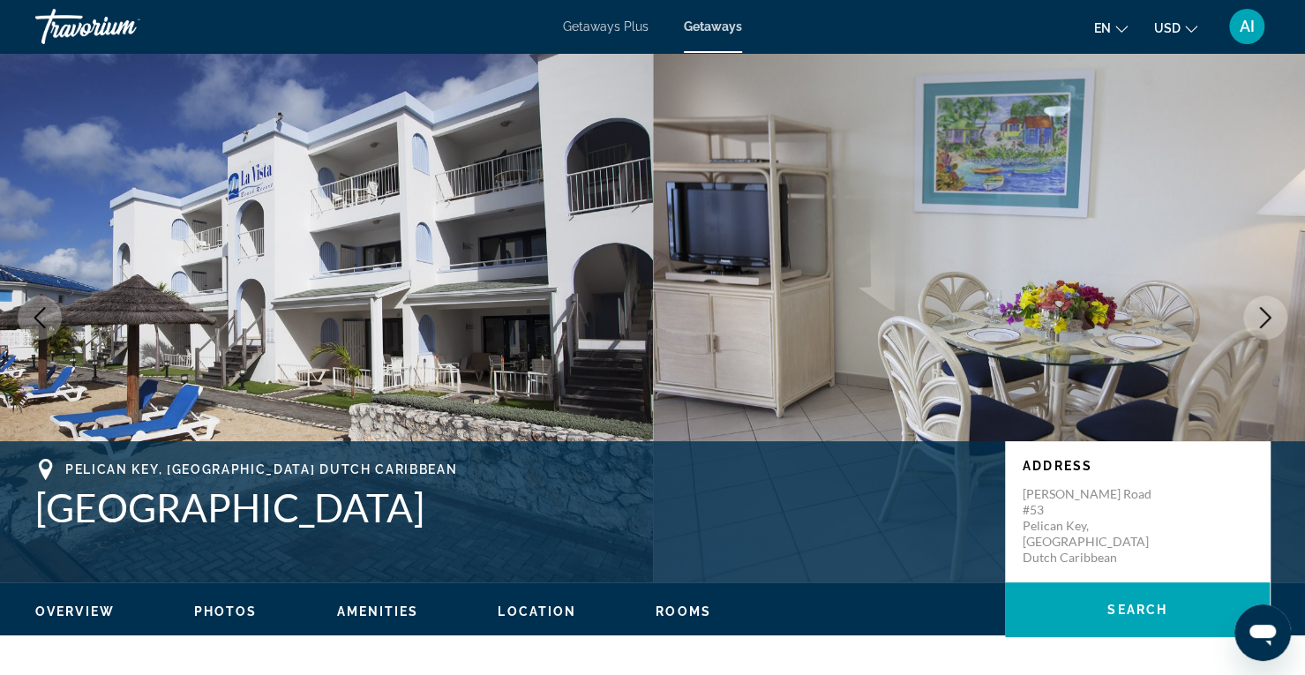
click at [1258, 320] on icon "Next image" at bounding box center [1264, 317] width 21 height 21
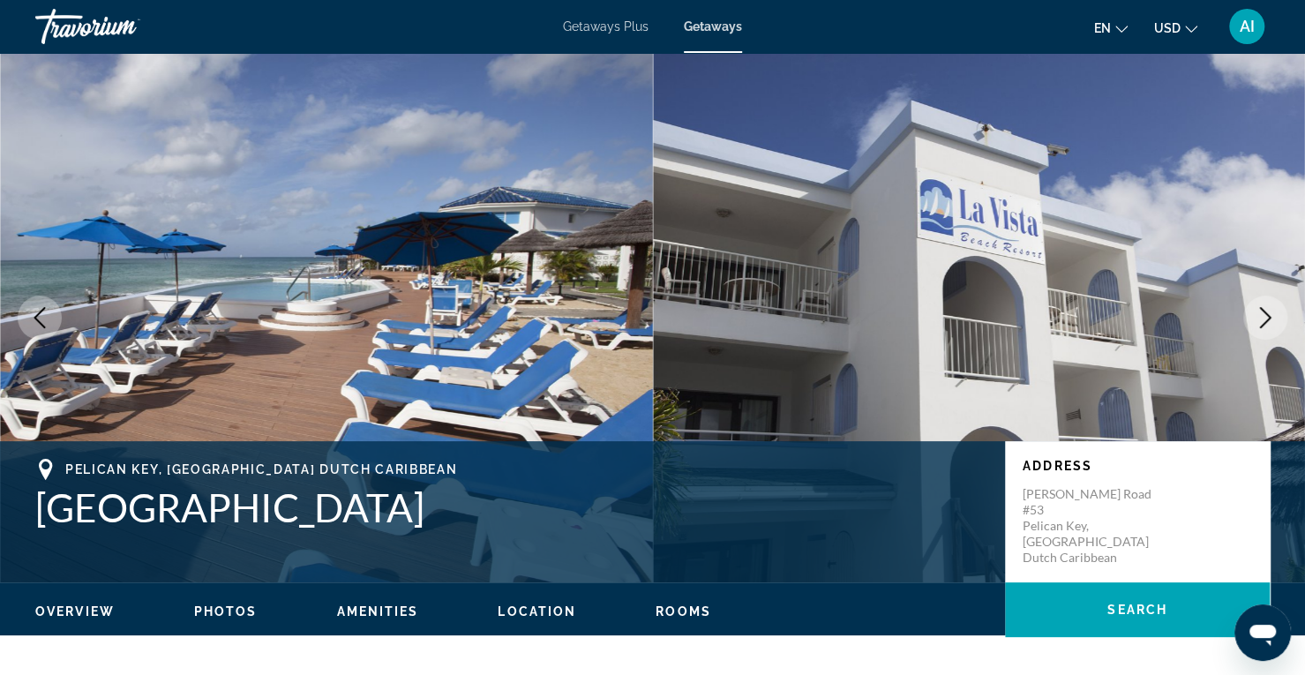
click at [1258, 320] on icon "Next image" at bounding box center [1264, 317] width 21 height 21
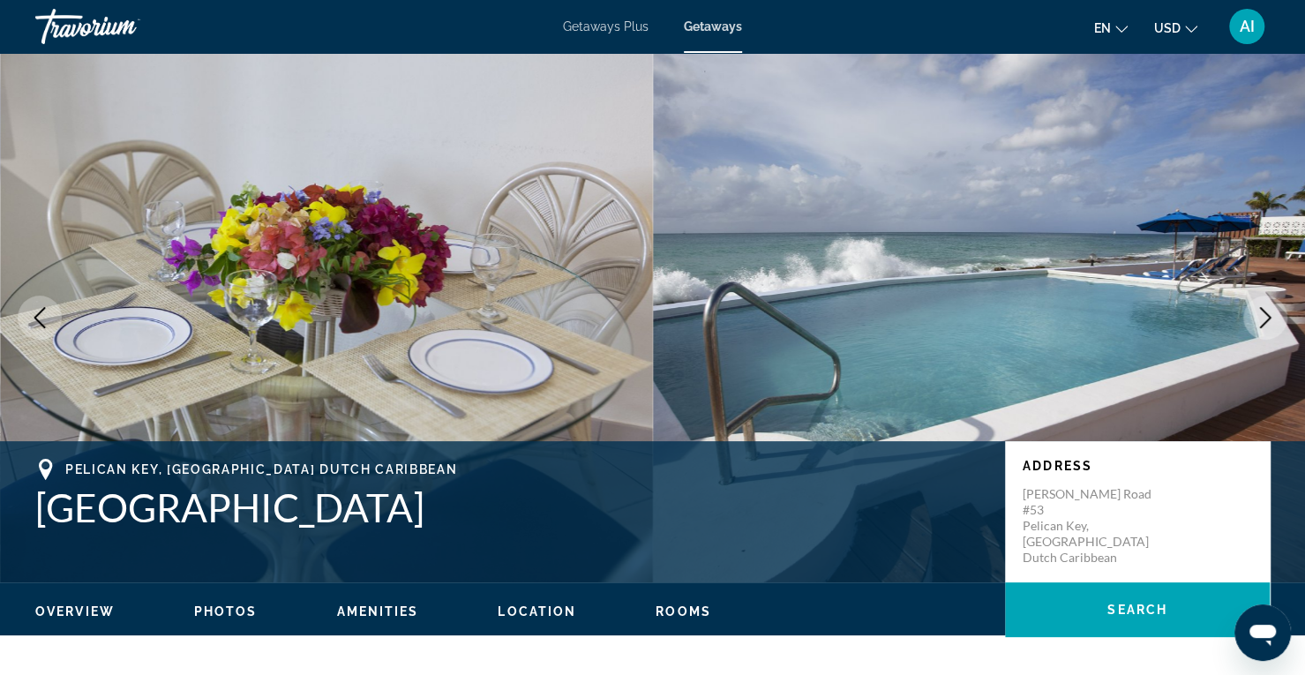
click at [1258, 320] on icon "Next image" at bounding box center [1264, 317] width 21 height 21
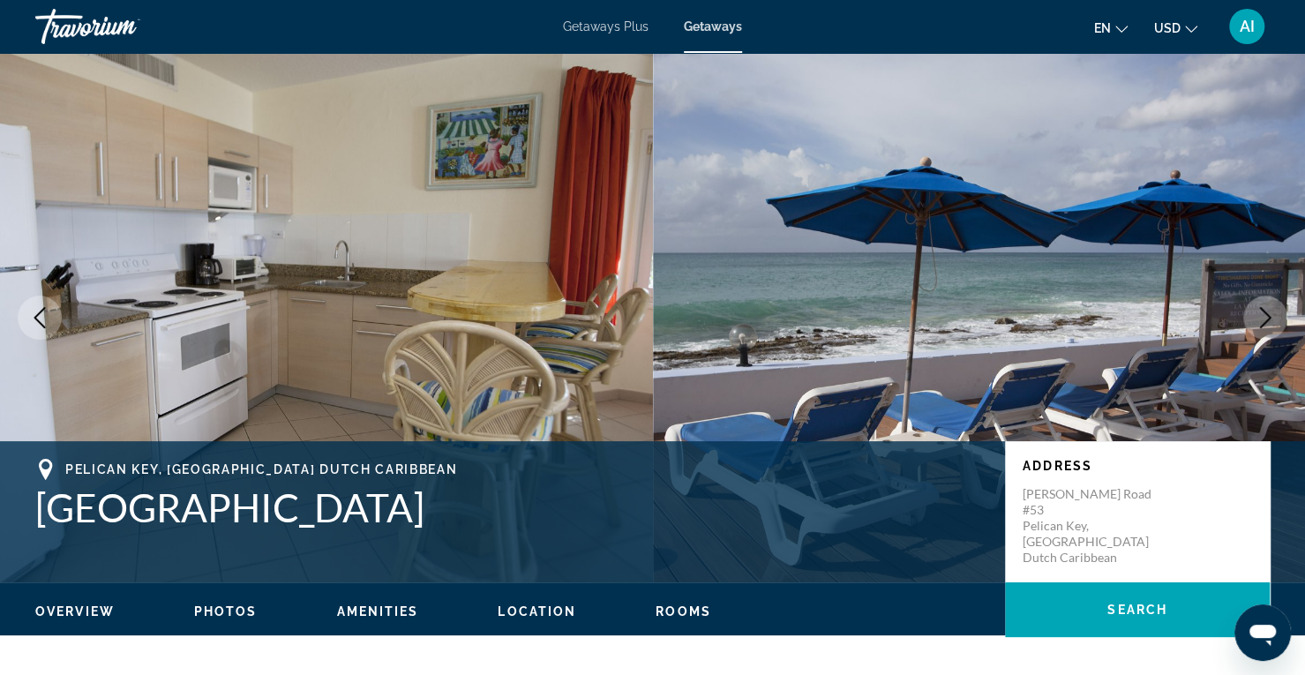
click at [1258, 320] on icon "Next image" at bounding box center [1264, 317] width 21 height 21
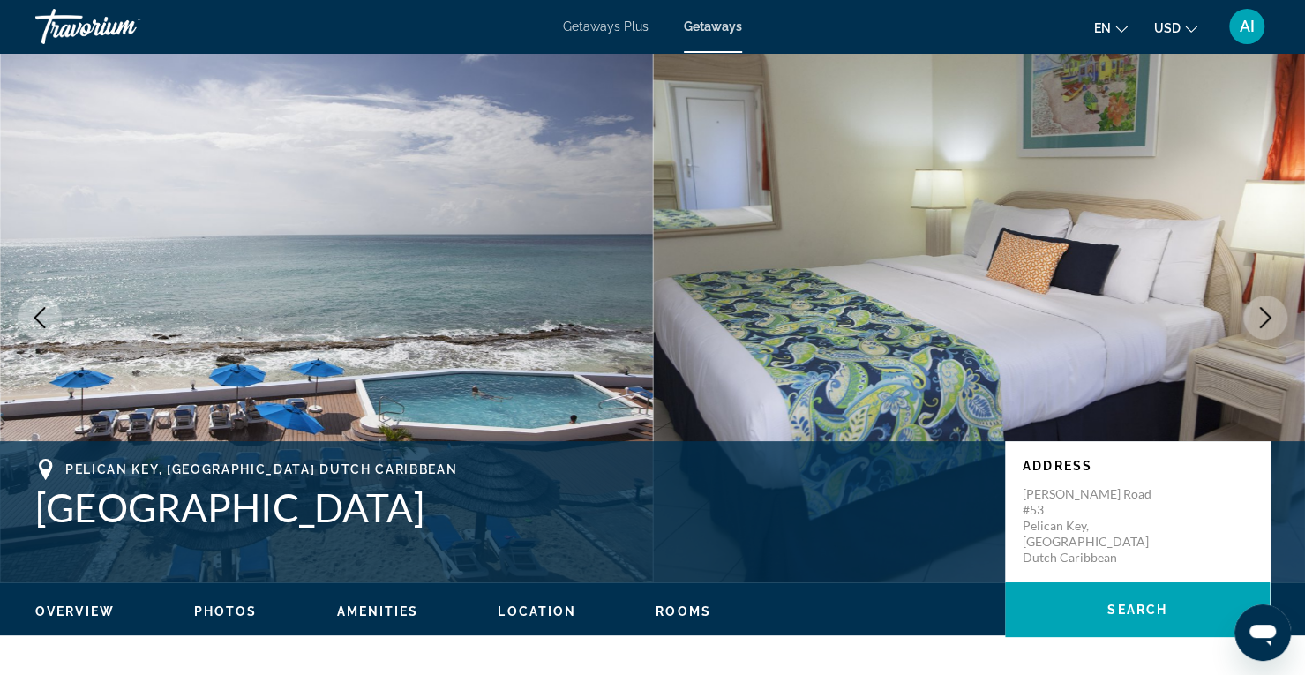
click at [1258, 320] on icon "Next image" at bounding box center [1264, 317] width 21 height 21
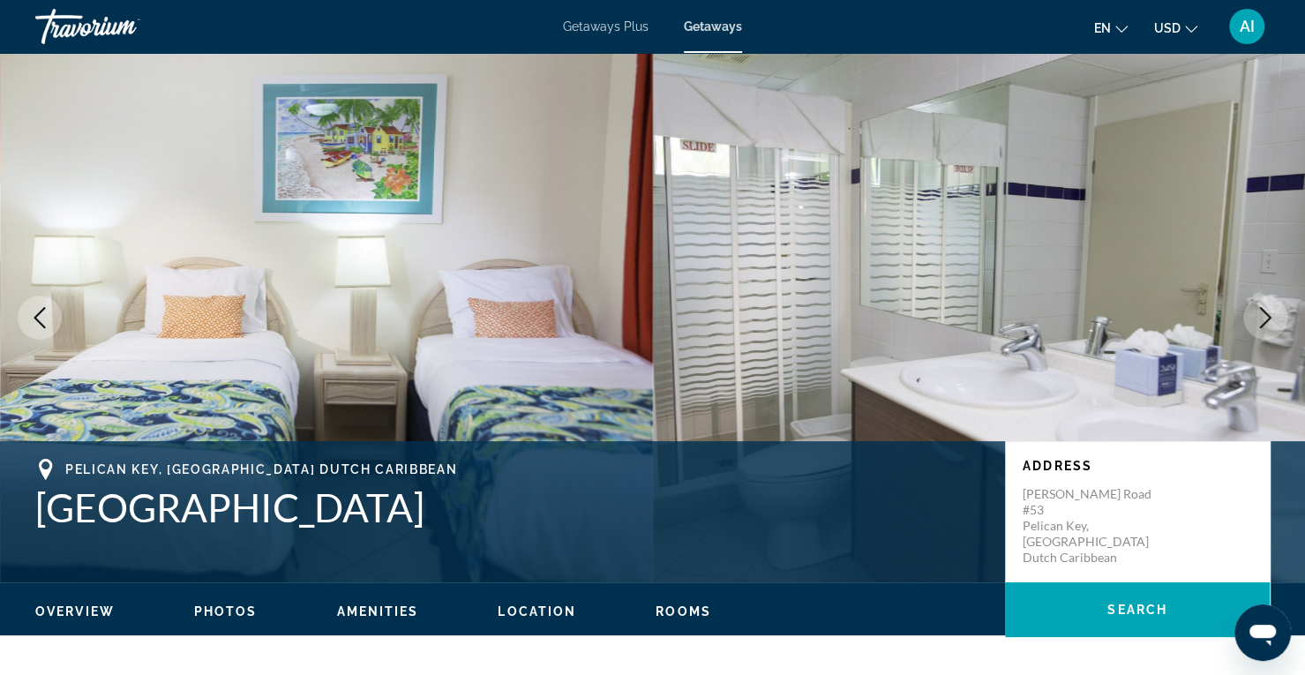
click at [1258, 320] on icon "Next image" at bounding box center [1264, 317] width 21 height 21
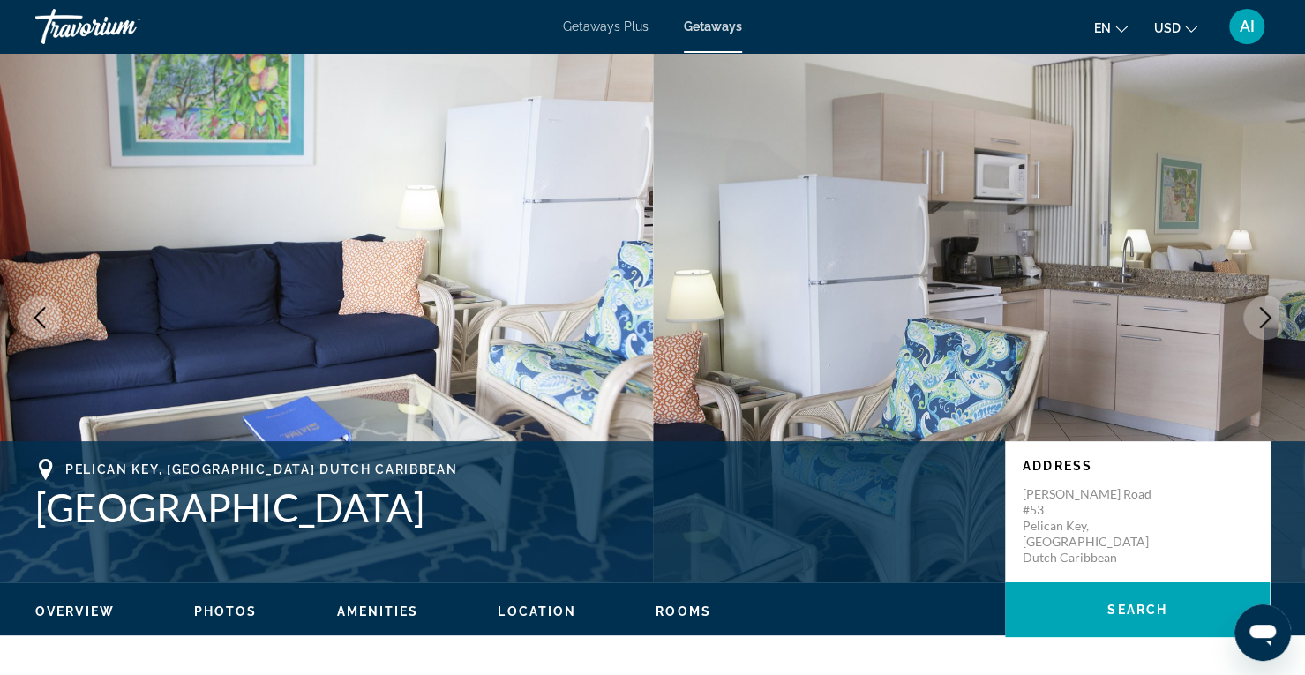
click at [1258, 320] on icon "Next image" at bounding box center [1264, 317] width 21 height 21
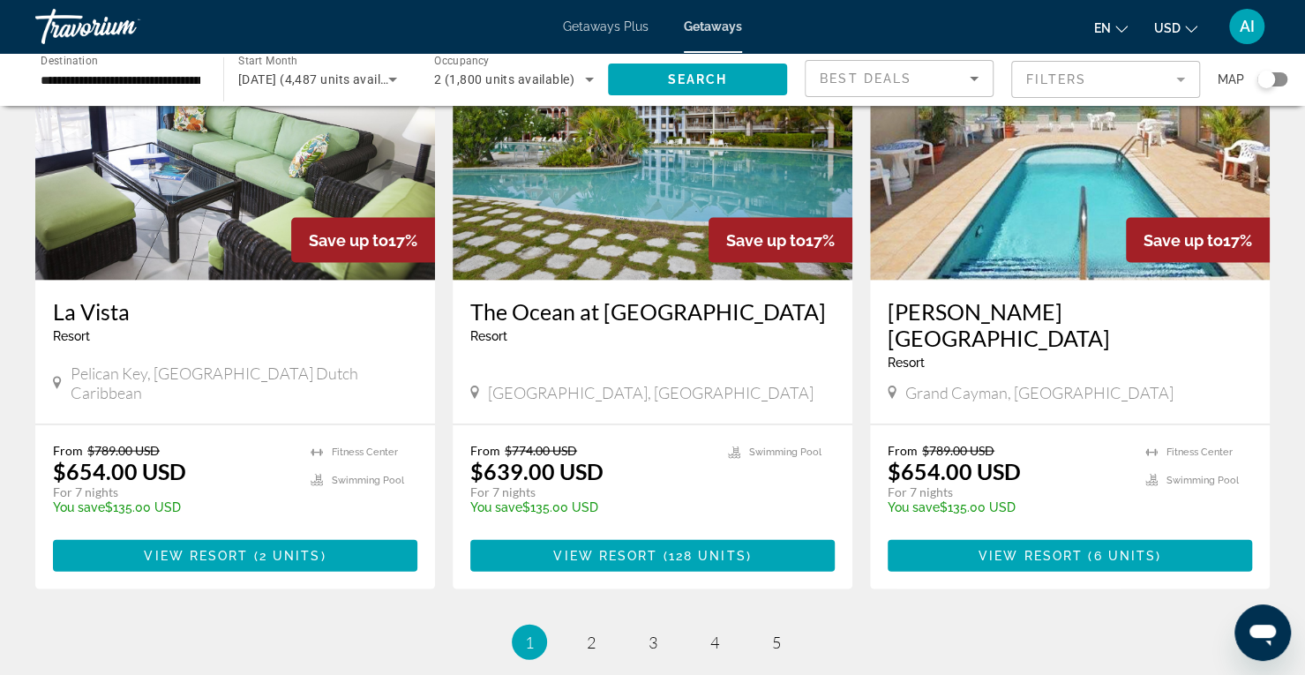
scroll to position [2024, 0]
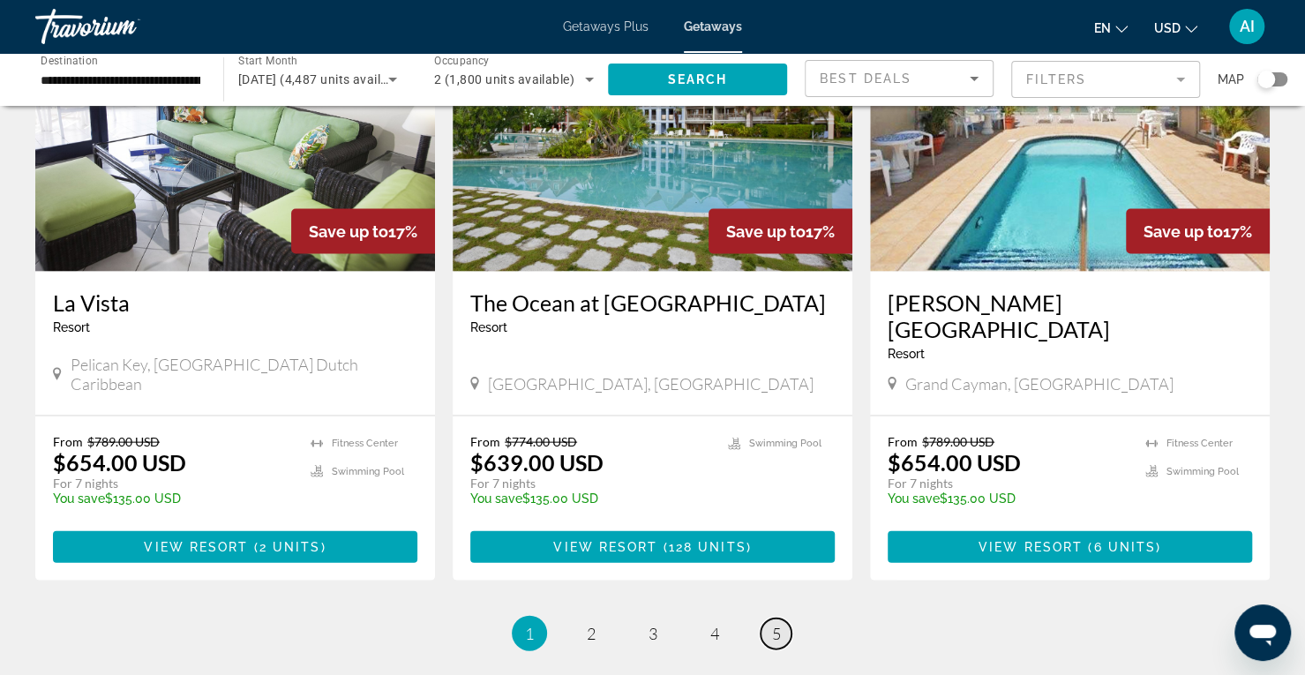
click at [775, 624] on span "5" at bounding box center [776, 633] width 9 height 19
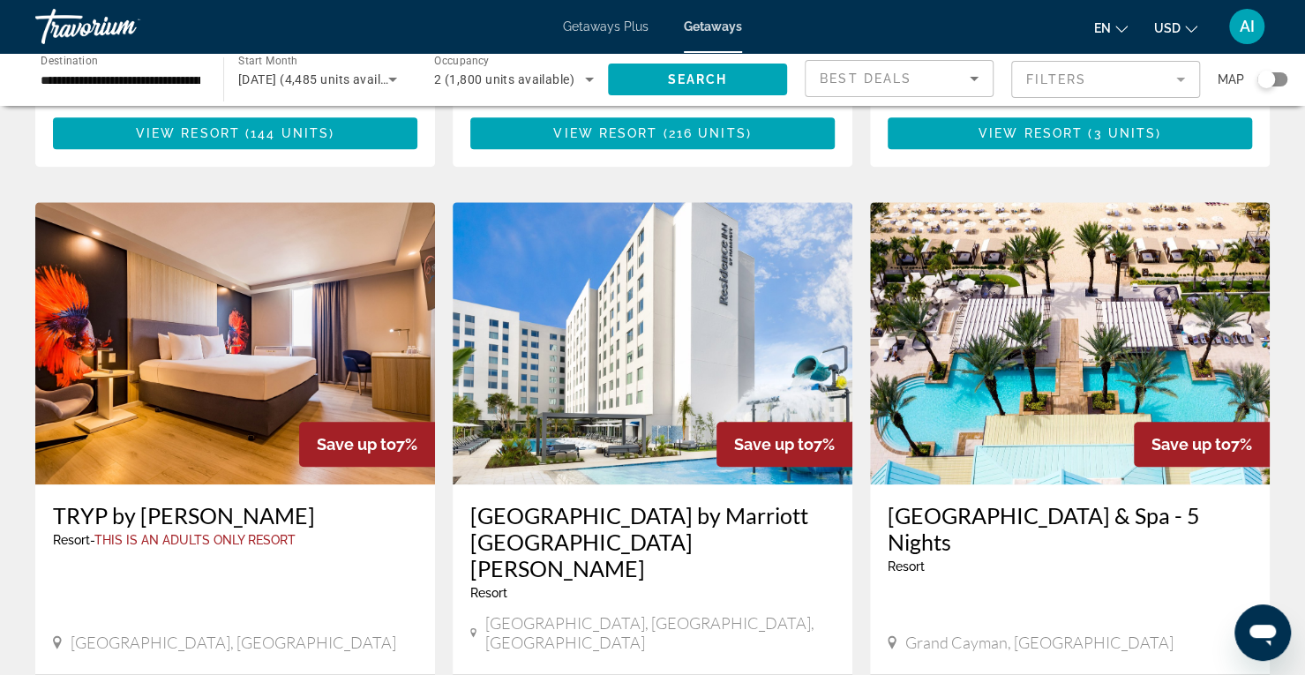
scroll to position [669, 0]
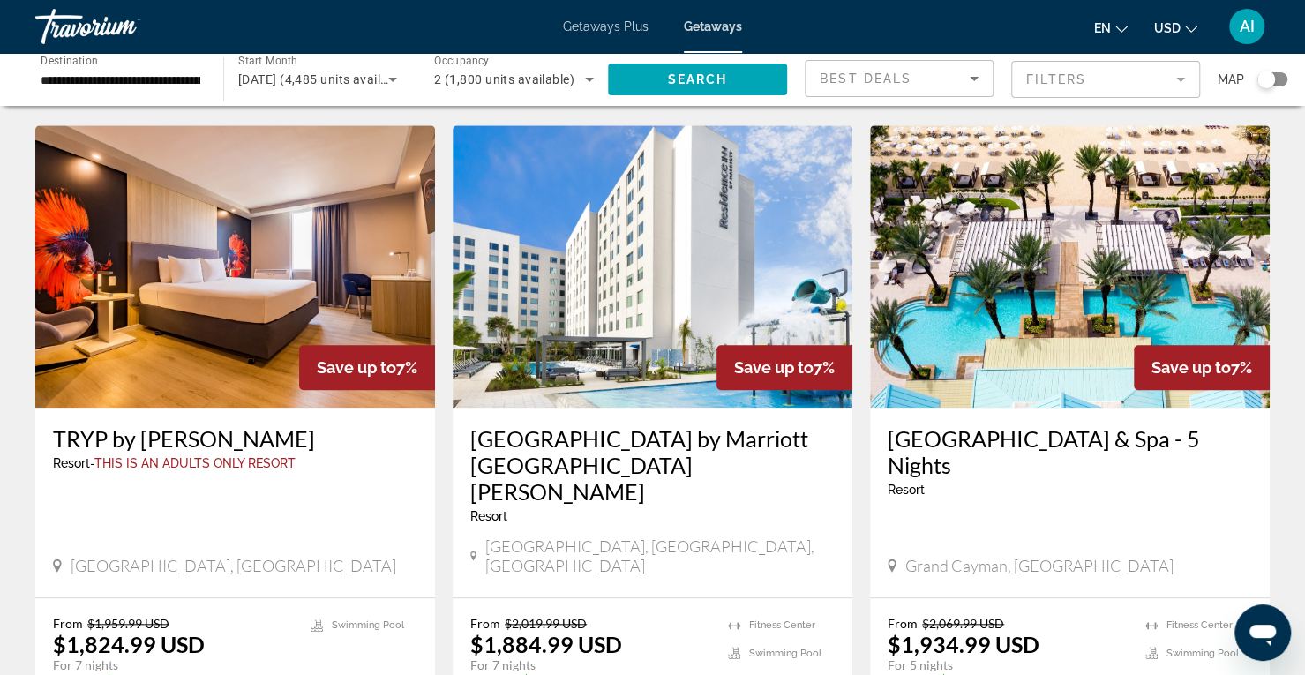
click at [1066, 296] on img "Main content" at bounding box center [1070, 266] width 400 height 282
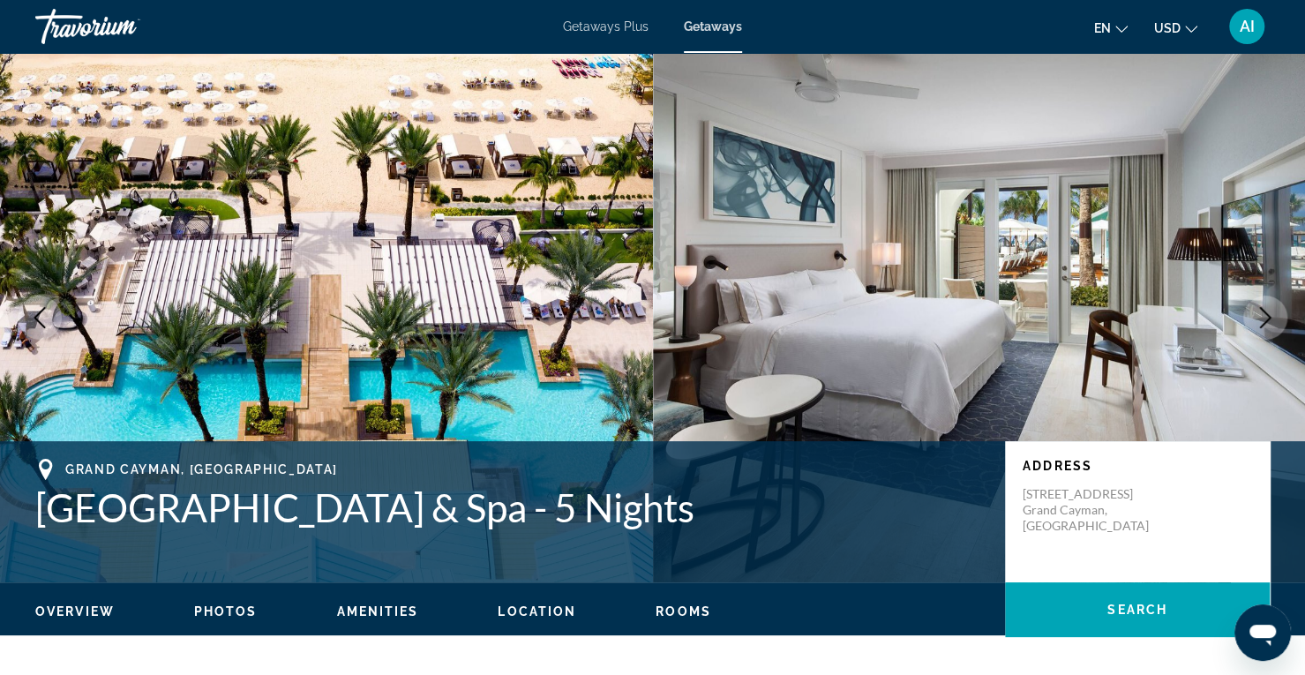
click at [1261, 304] on button "Next image" at bounding box center [1265, 318] width 44 height 44
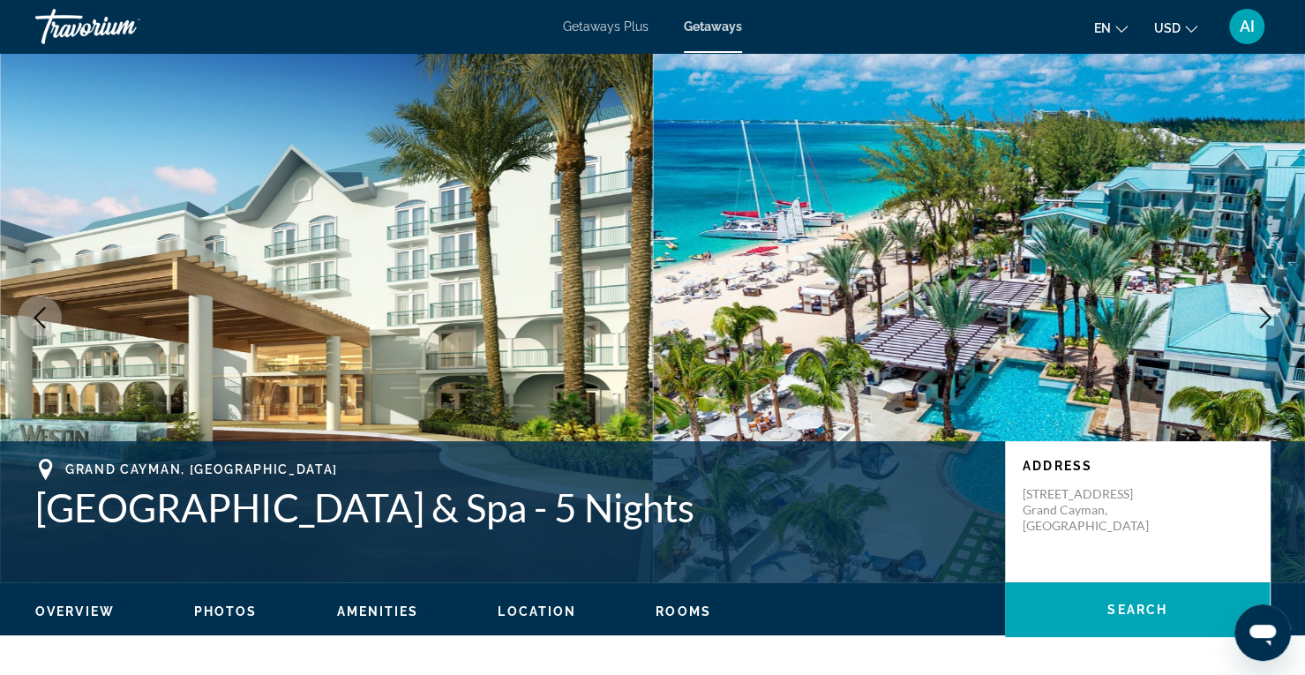
click at [1261, 304] on button "Next image" at bounding box center [1265, 318] width 44 height 44
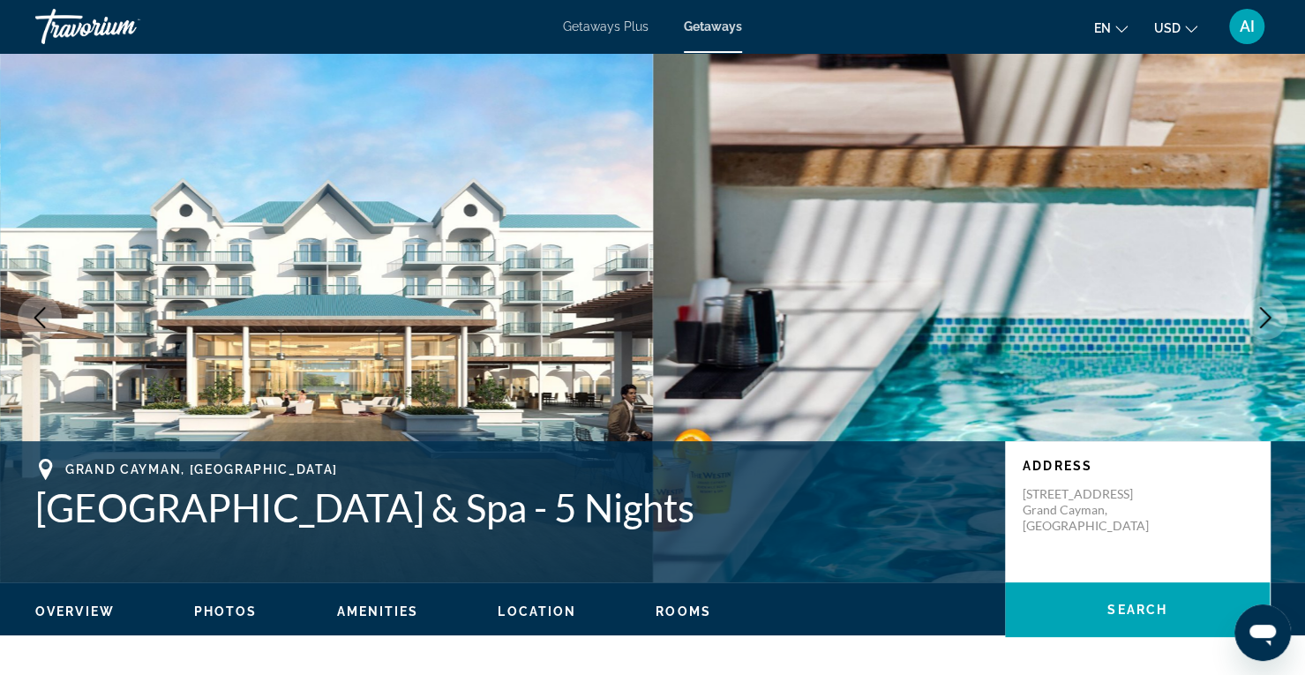
click at [1261, 304] on button "Next image" at bounding box center [1265, 318] width 44 height 44
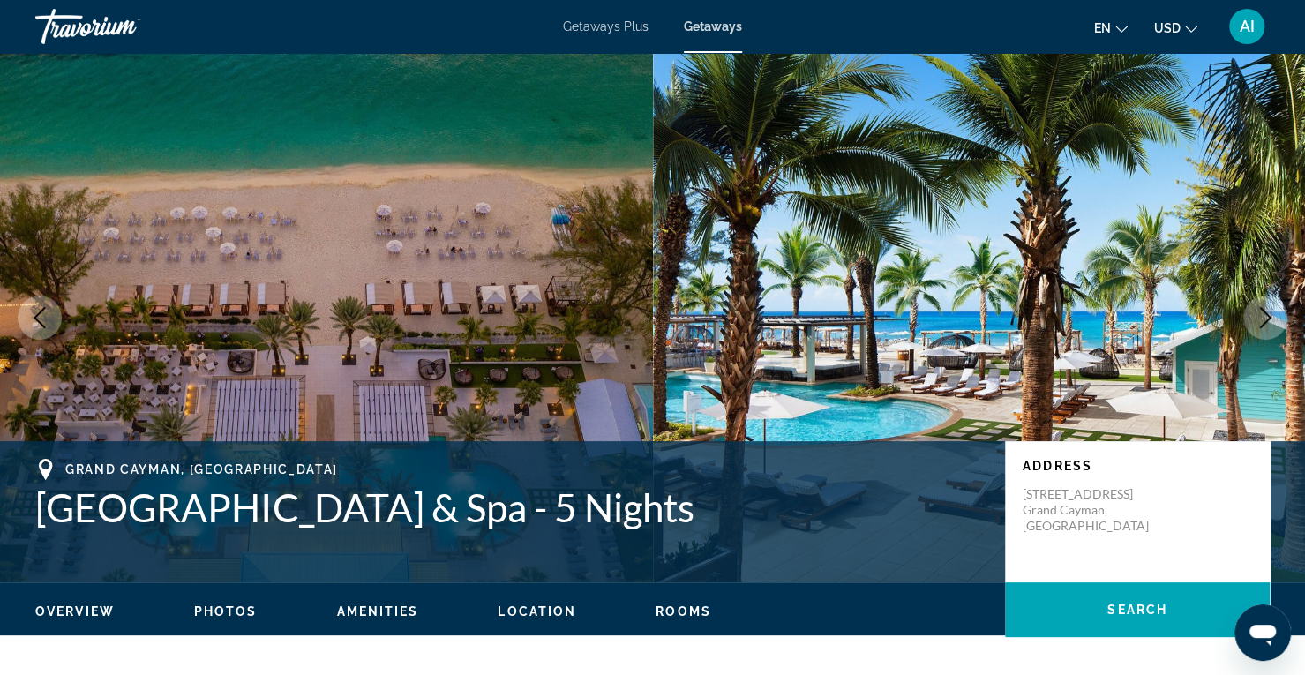
click at [1261, 304] on button "Next image" at bounding box center [1265, 318] width 44 height 44
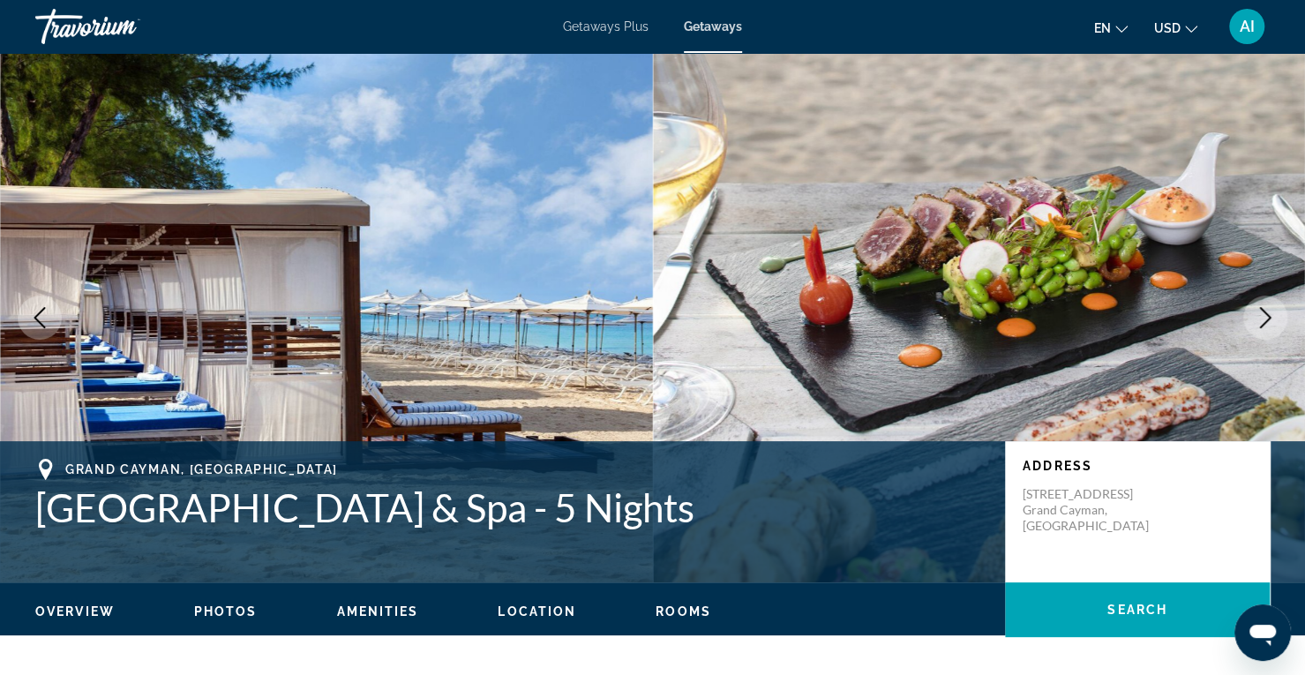
click at [1261, 304] on button "Next image" at bounding box center [1265, 318] width 44 height 44
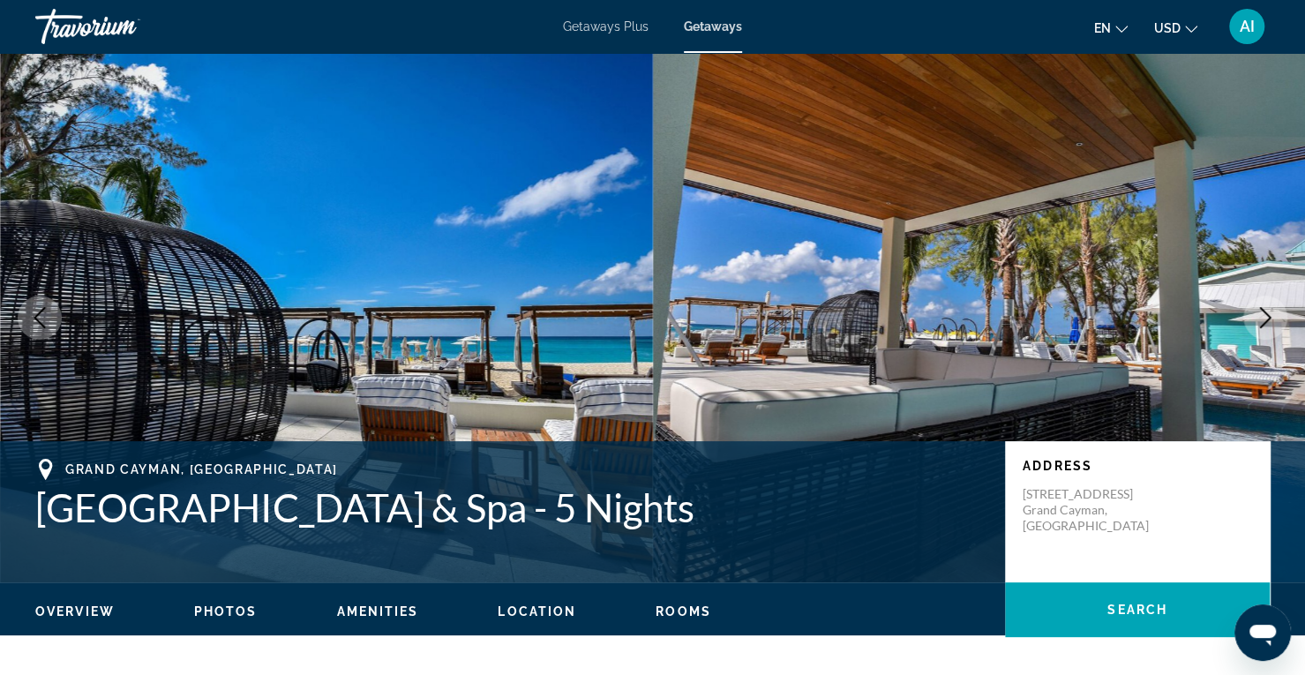
click at [1261, 304] on button "Next image" at bounding box center [1265, 318] width 44 height 44
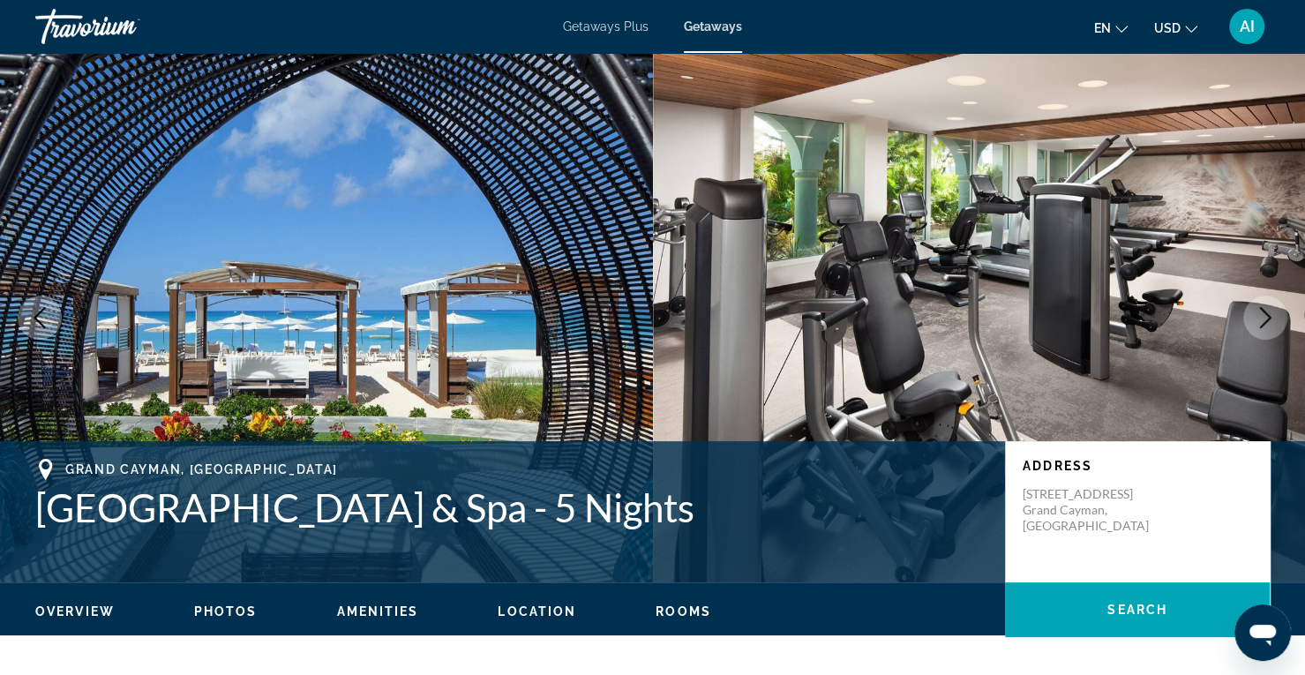
click at [1261, 304] on button "Next image" at bounding box center [1265, 318] width 44 height 44
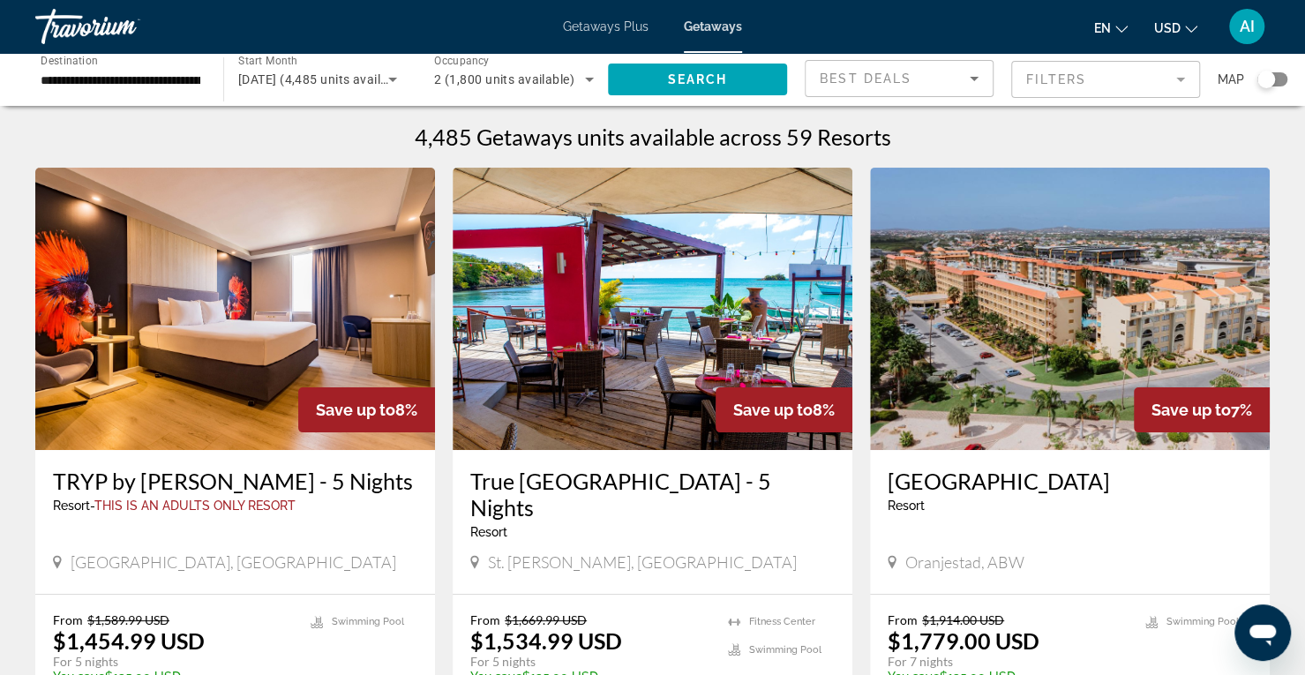
click at [274, 297] on img "Main content" at bounding box center [235, 309] width 400 height 282
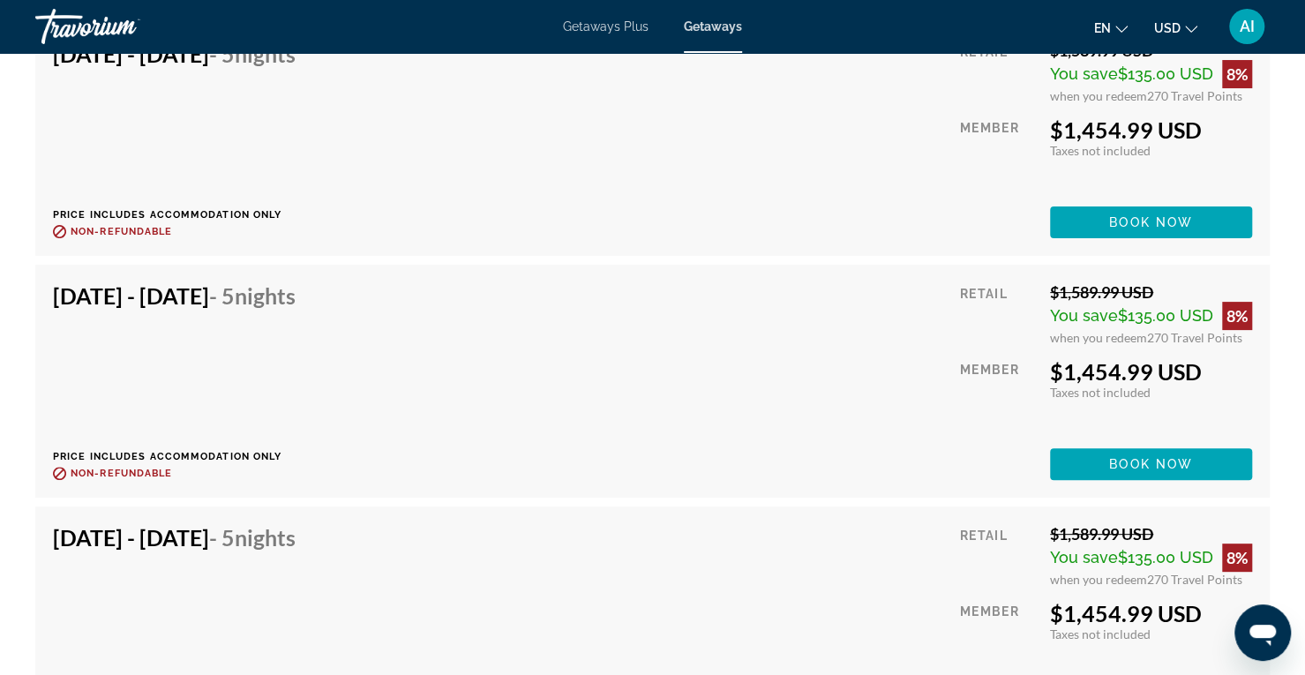
scroll to position [4054, 0]
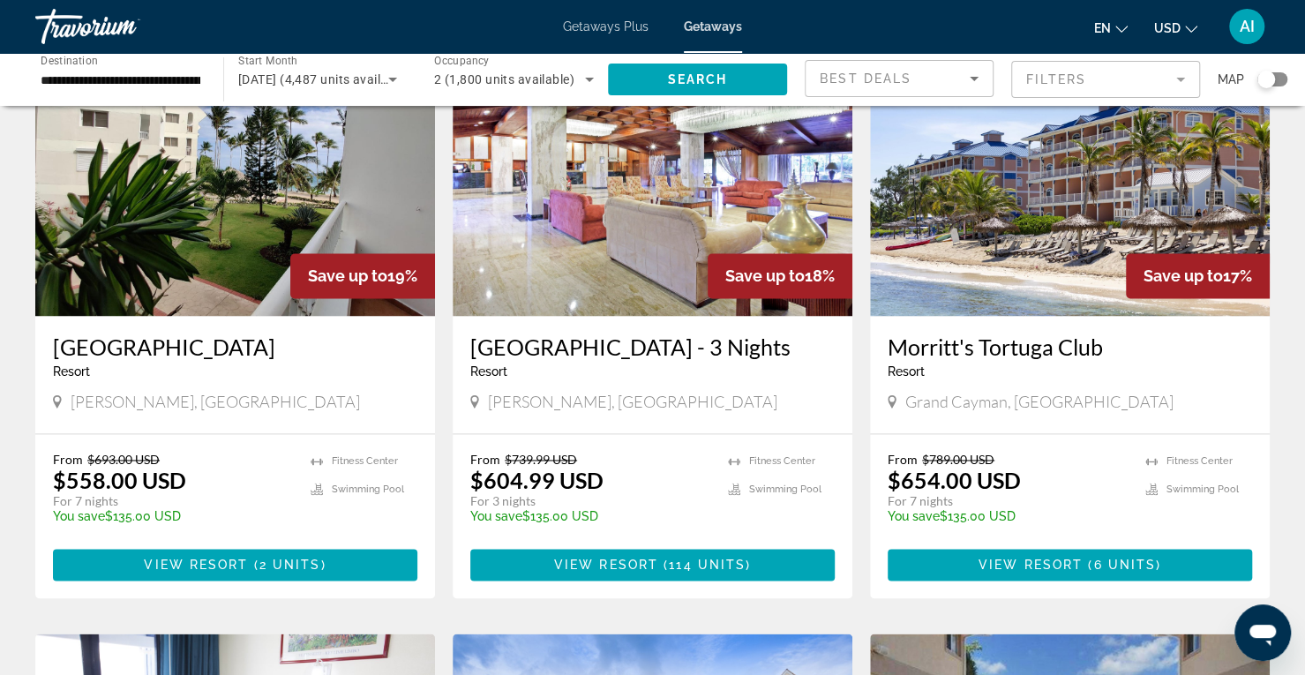
scroll to position [2204, 0]
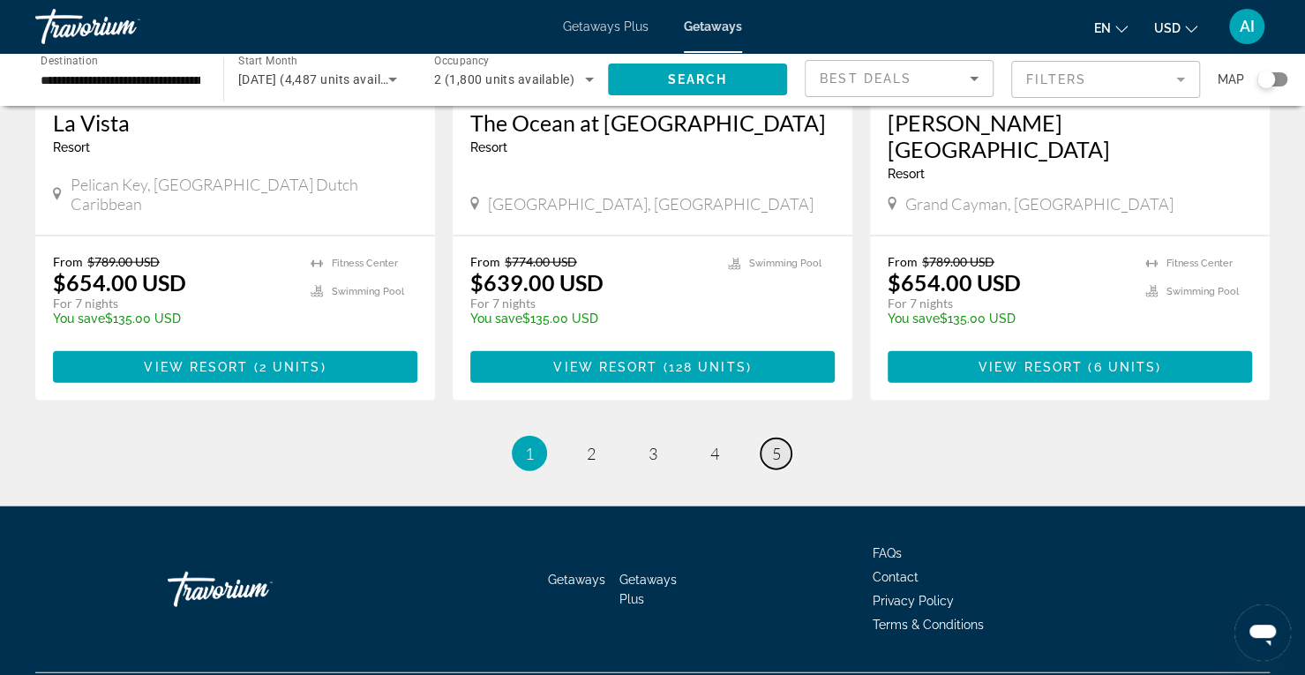
click at [781, 438] on link "page 5" at bounding box center [775, 453] width 31 height 31
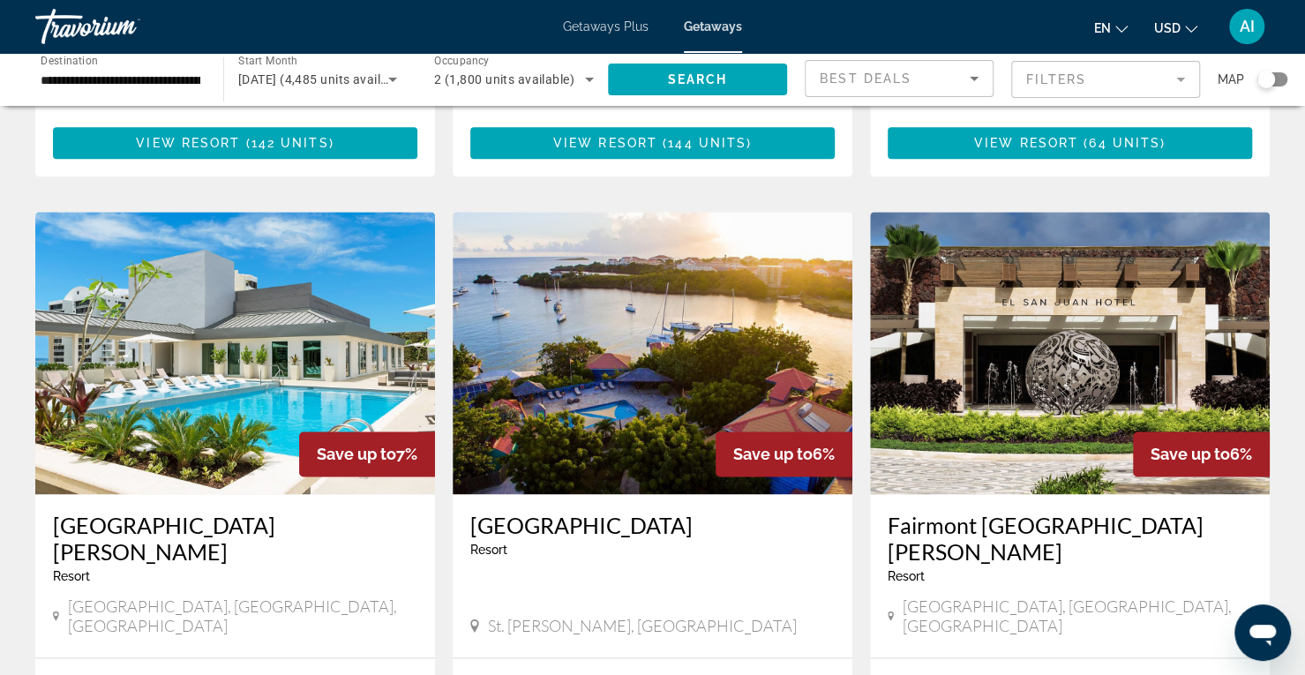
scroll to position [1254, 0]
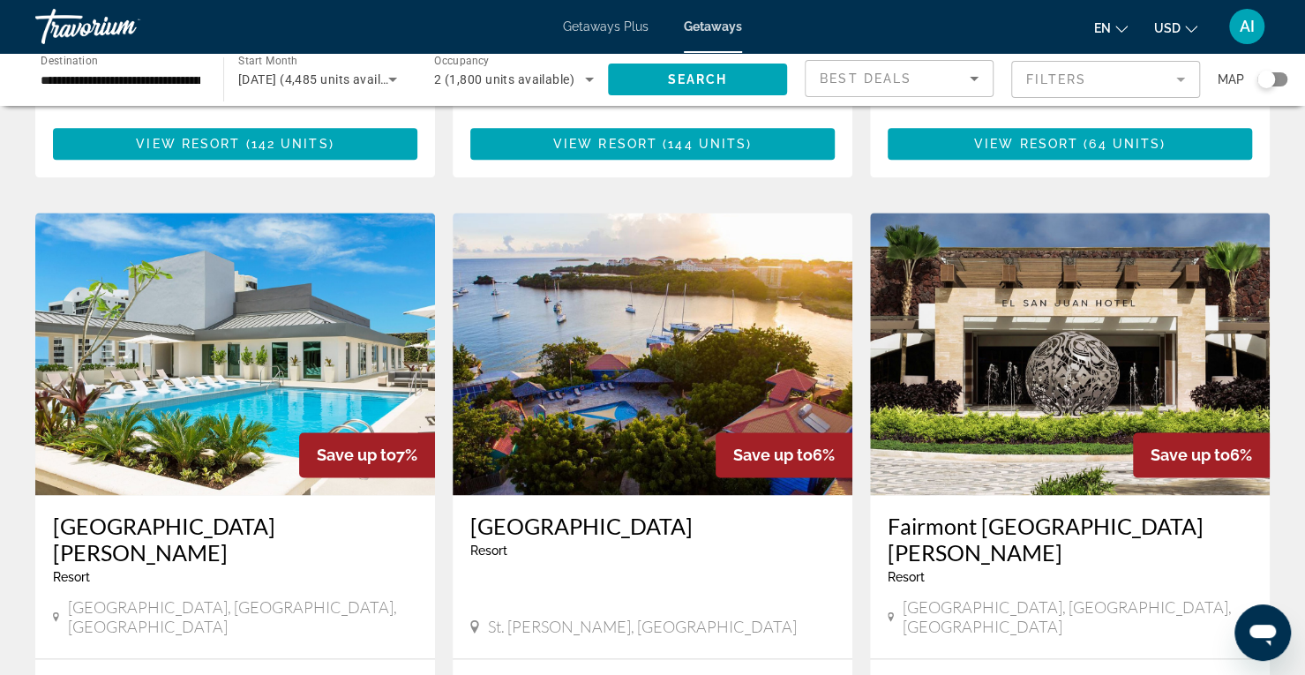
click at [296, 278] on img "Main content" at bounding box center [235, 354] width 400 height 282
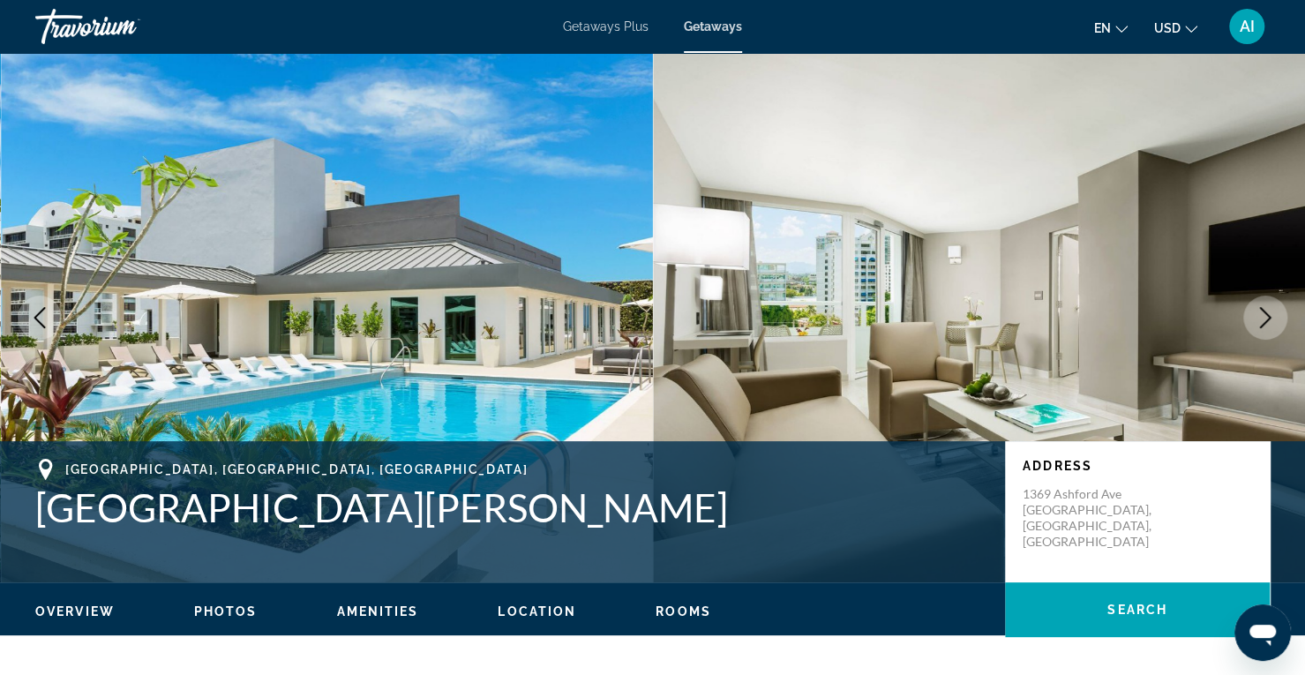
click at [1263, 320] on icon "Next image" at bounding box center [1264, 317] width 21 height 21
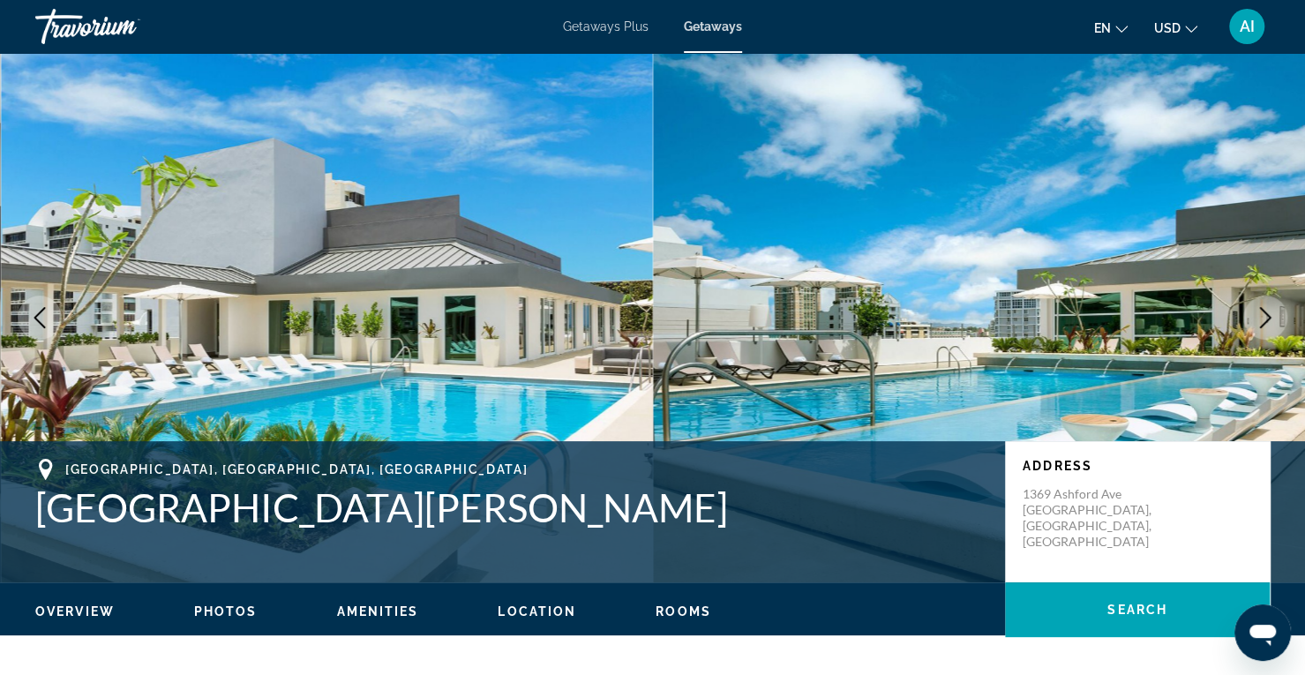
click at [1263, 320] on icon "Next image" at bounding box center [1264, 317] width 21 height 21
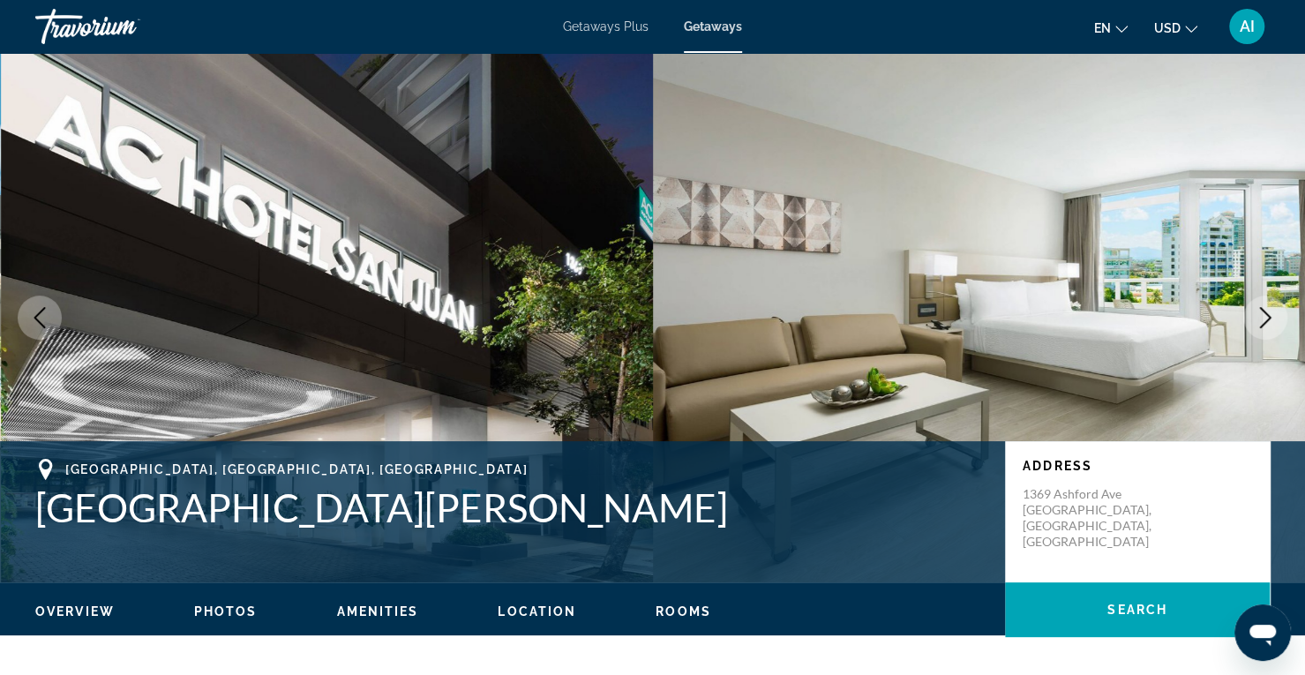
click at [1263, 320] on icon "Next image" at bounding box center [1264, 317] width 21 height 21
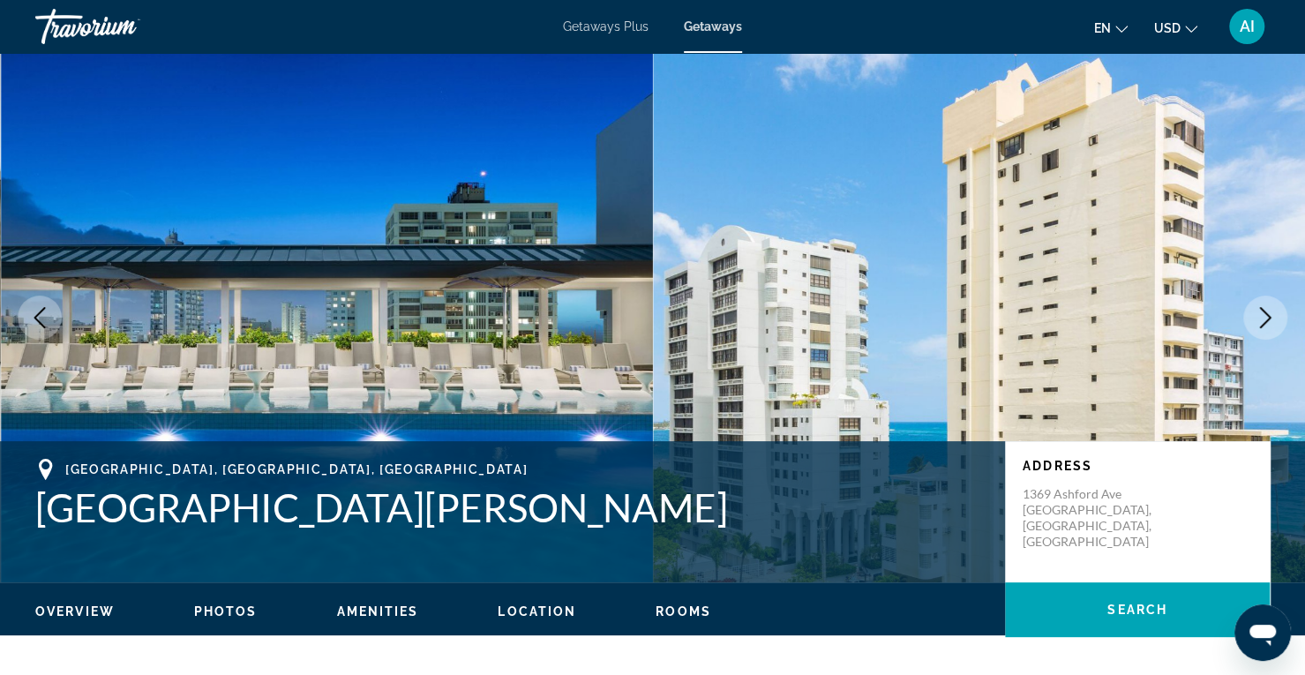
click at [1263, 320] on icon "Next image" at bounding box center [1264, 317] width 21 height 21
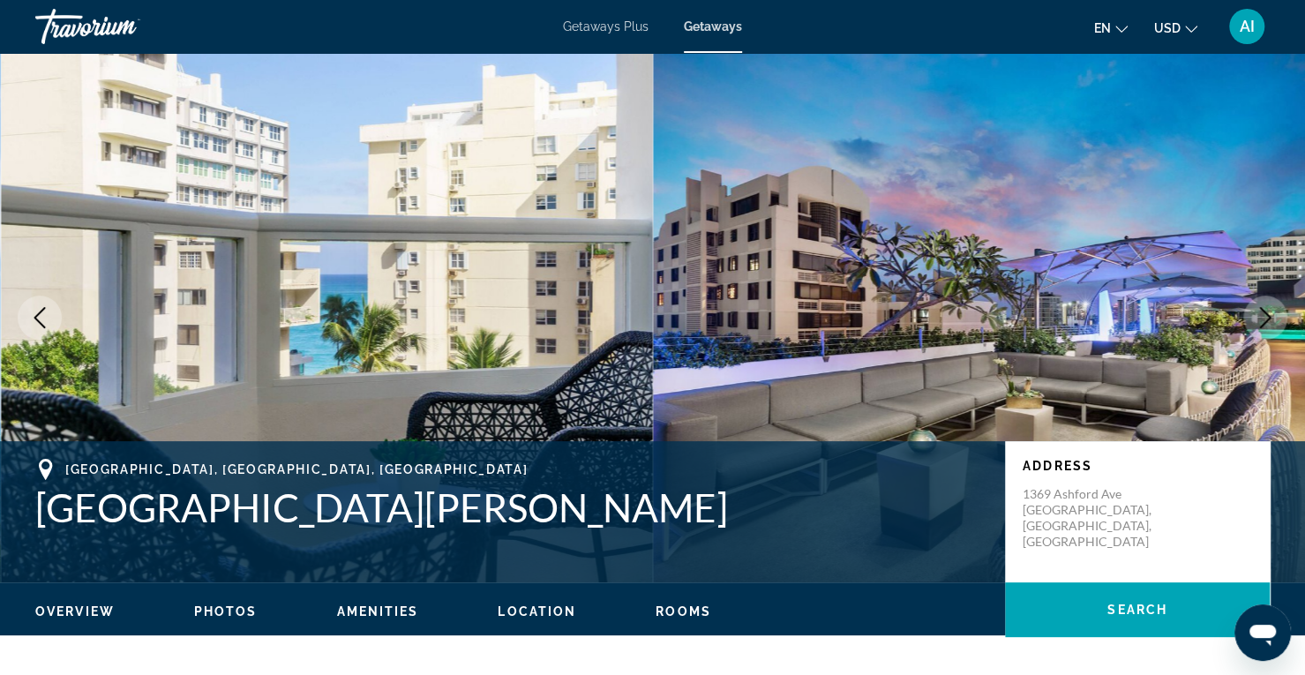
click at [1263, 320] on icon "Next image" at bounding box center [1264, 317] width 21 height 21
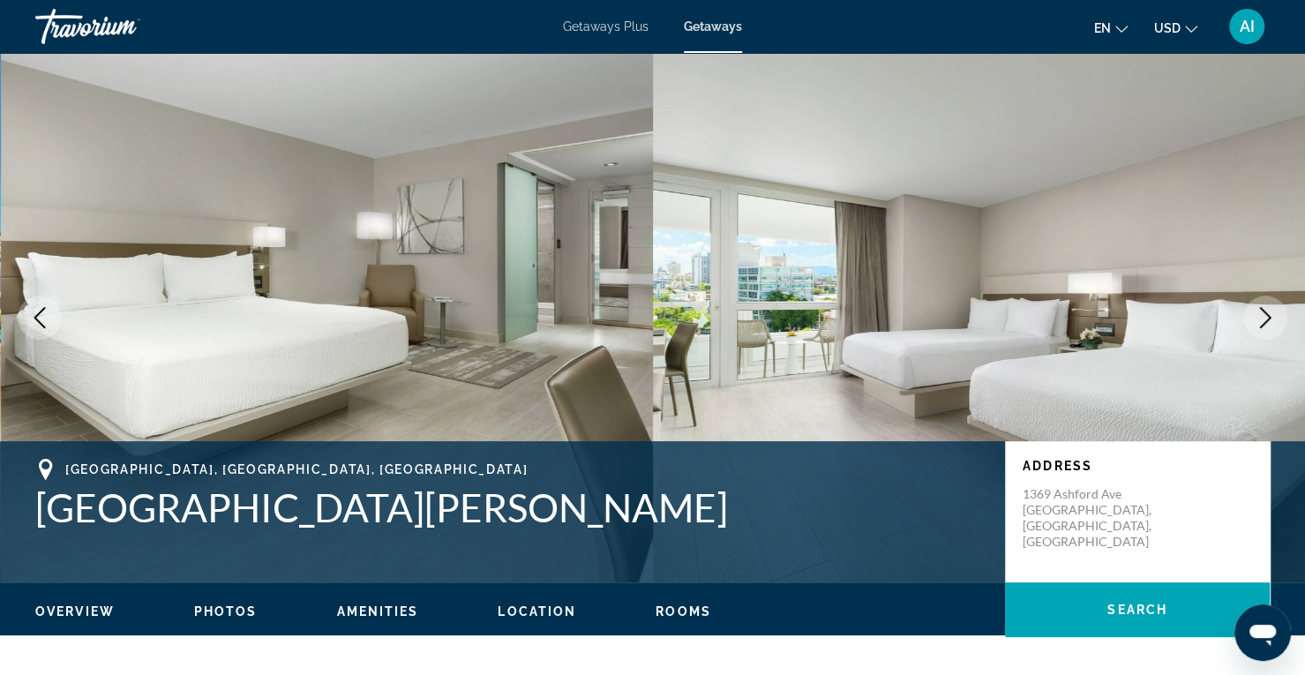
click at [1263, 320] on icon "Next image" at bounding box center [1264, 317] width 21 height 21
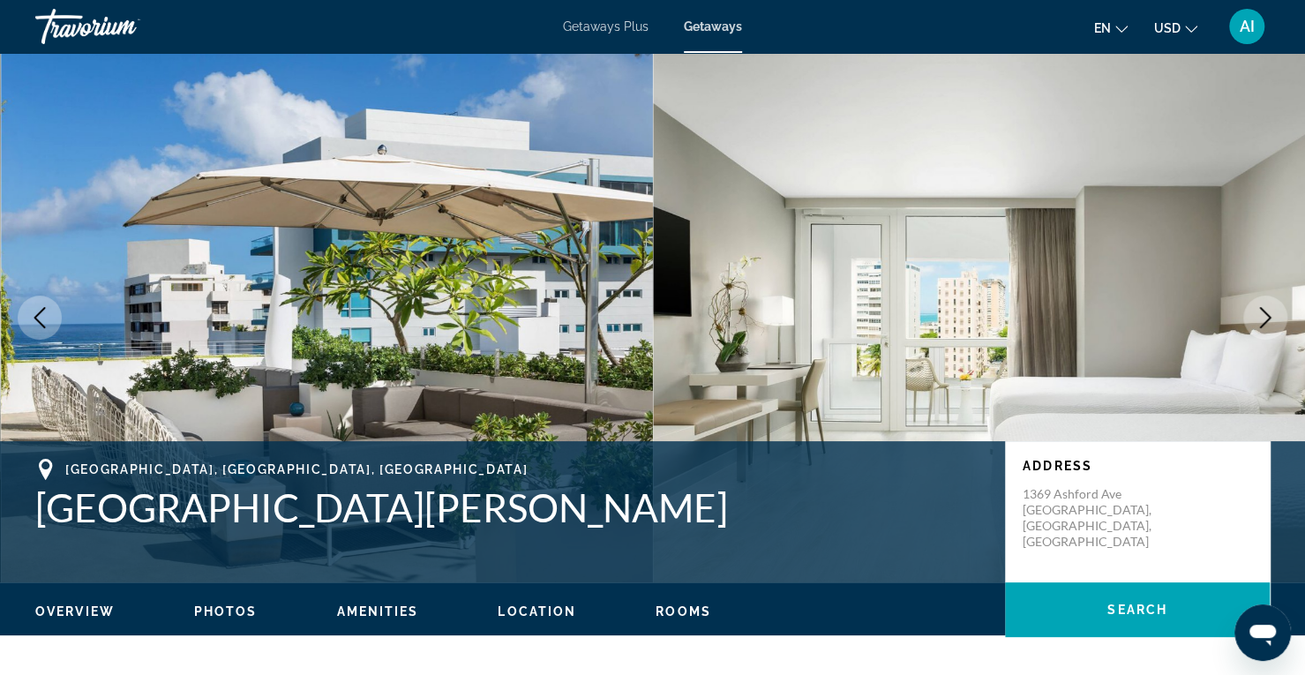
click at [1263, 320] on icon "Next image" at bounding box center [1264, 317] width 21 height 21
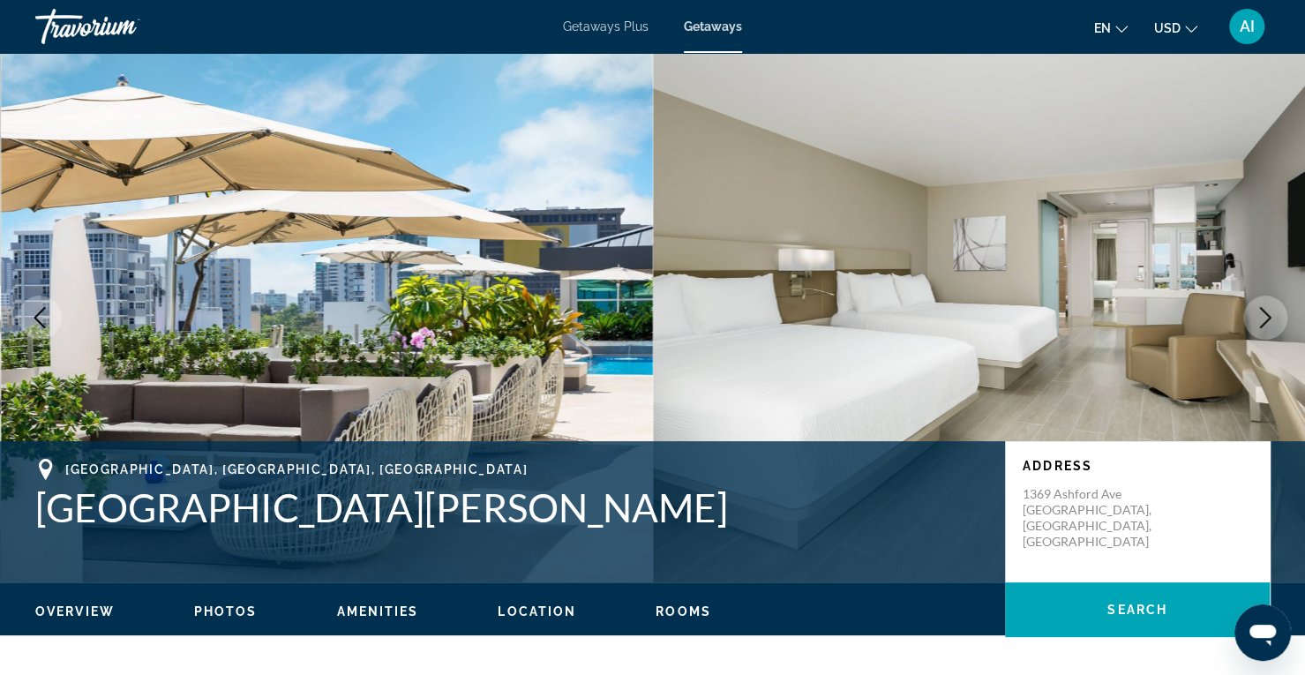
click at [1263, 320] on icon "Next image" at bounding box center [1264, 317] width 21 height 21
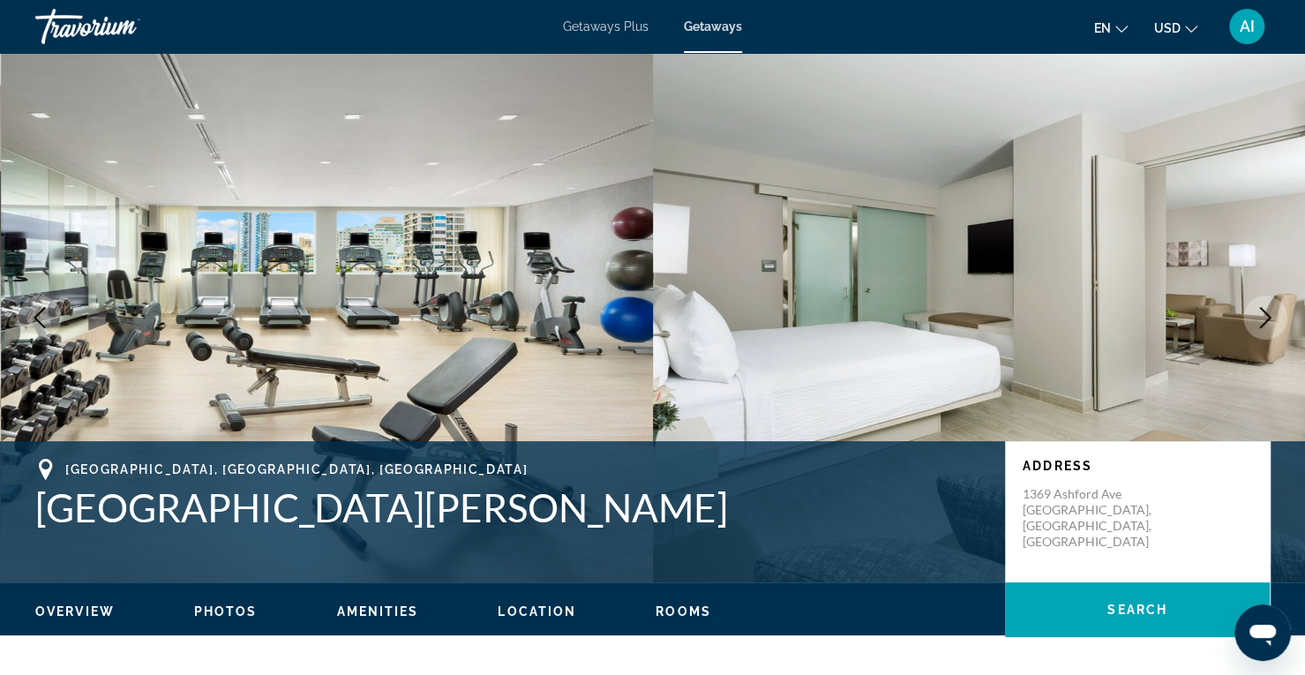
click at [1263, 320] on icon "Next image" at bounding box center [1264, 317] width 21 height 21
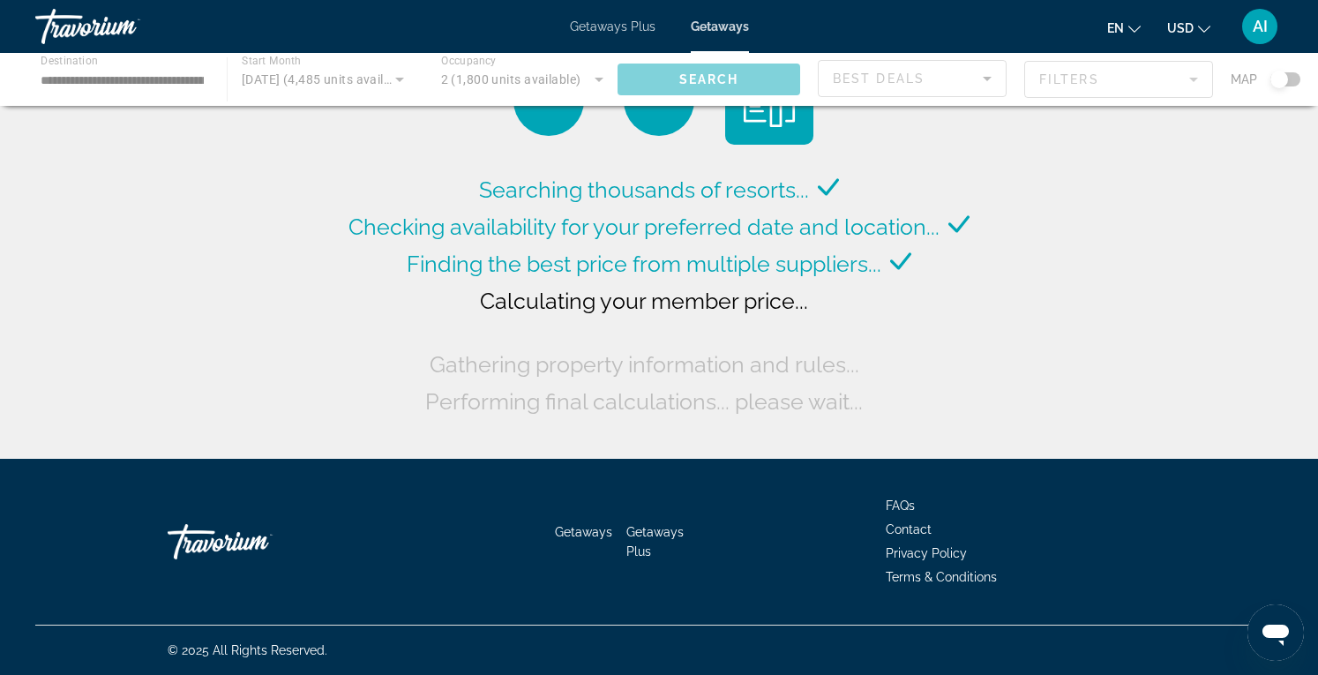
click at [93, 74] on div "Main content" at bounding box center [659, 79] width 1318 height 53
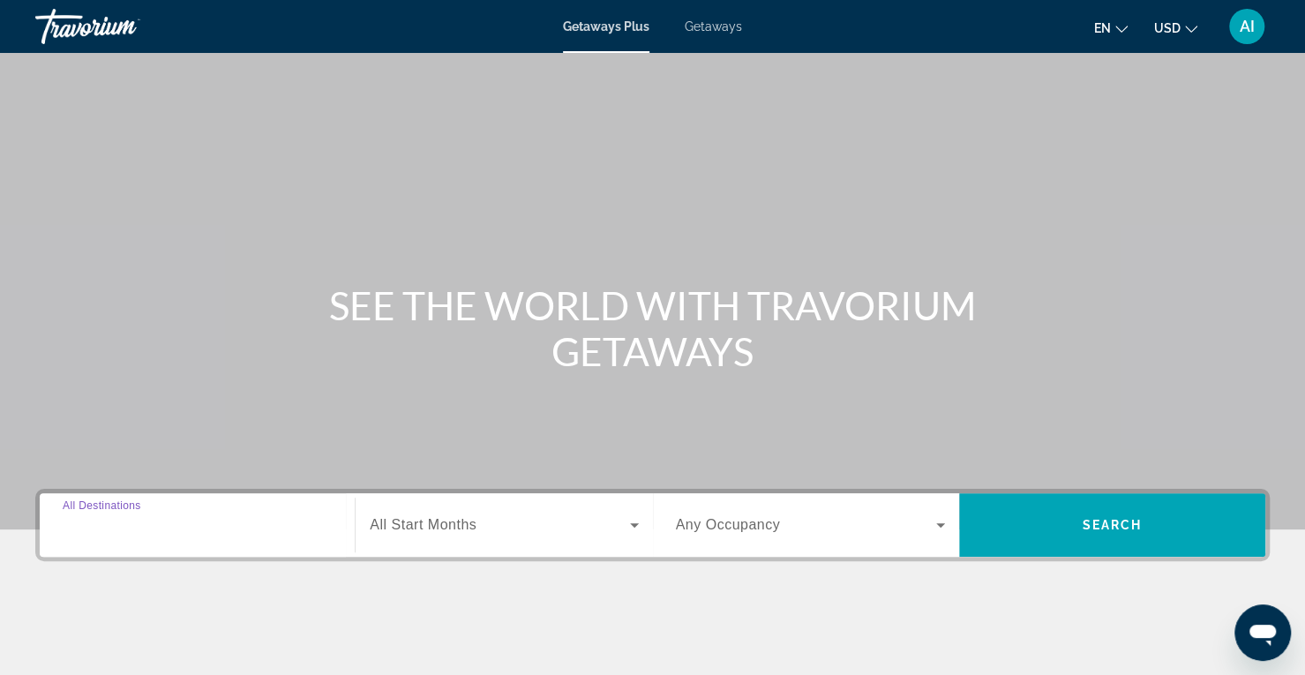
click at [208, 534] on input "Destination All Destinations" at bounding box center [197, 525] width 269 height 21
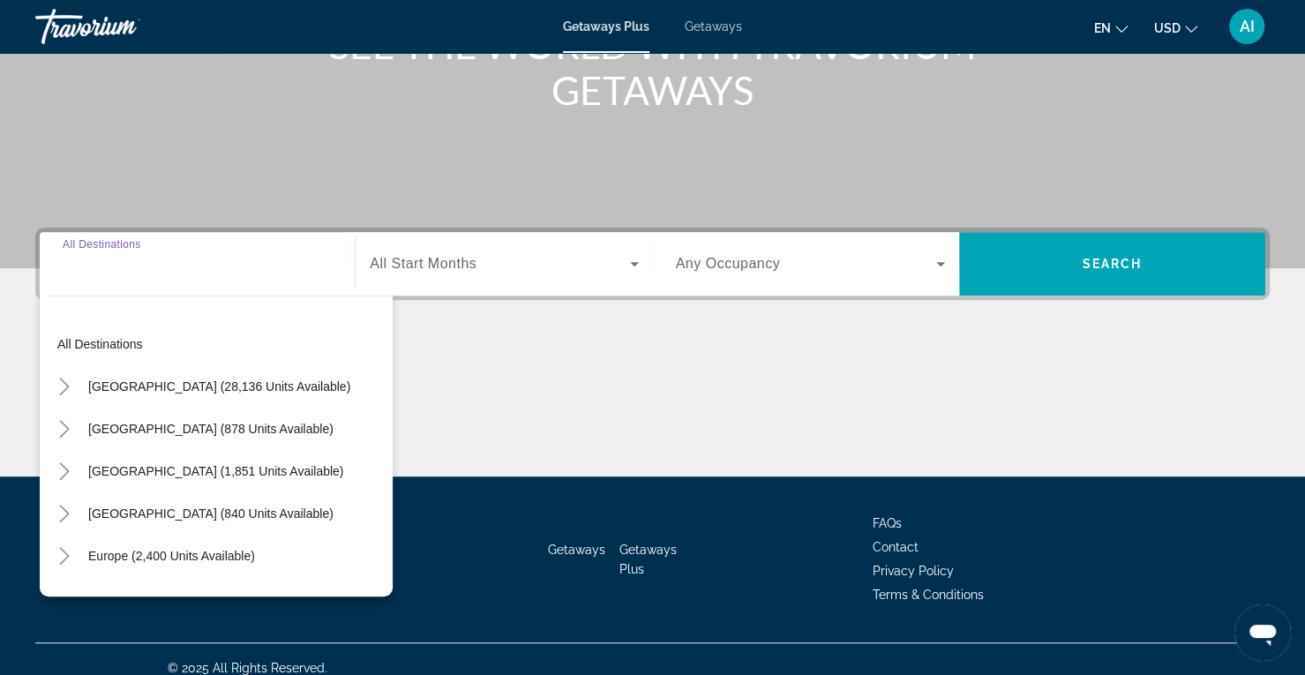
scroll to position [277, 0]
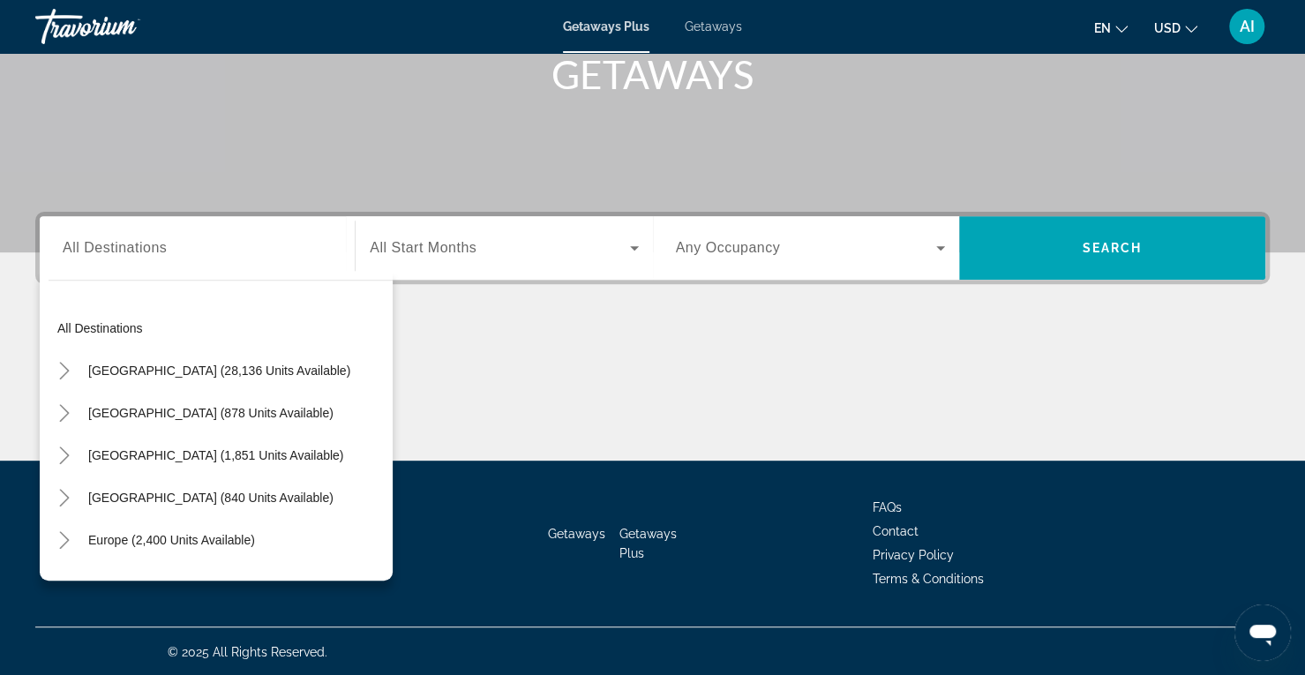
click at [717, 28] on span "Getaways" at bounding box center [713, 26] width 57 height 14
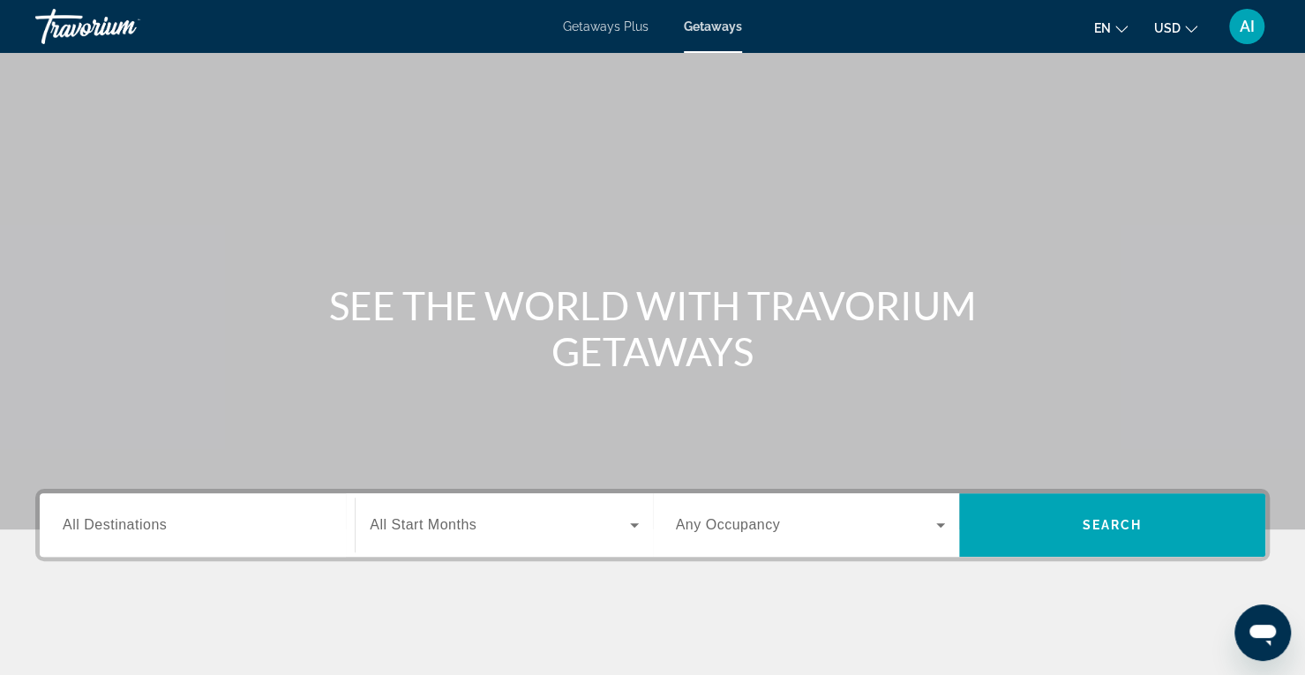
click at [206, 501] on div "Search widget" at bounding box center [197, 525] width 269 height 50
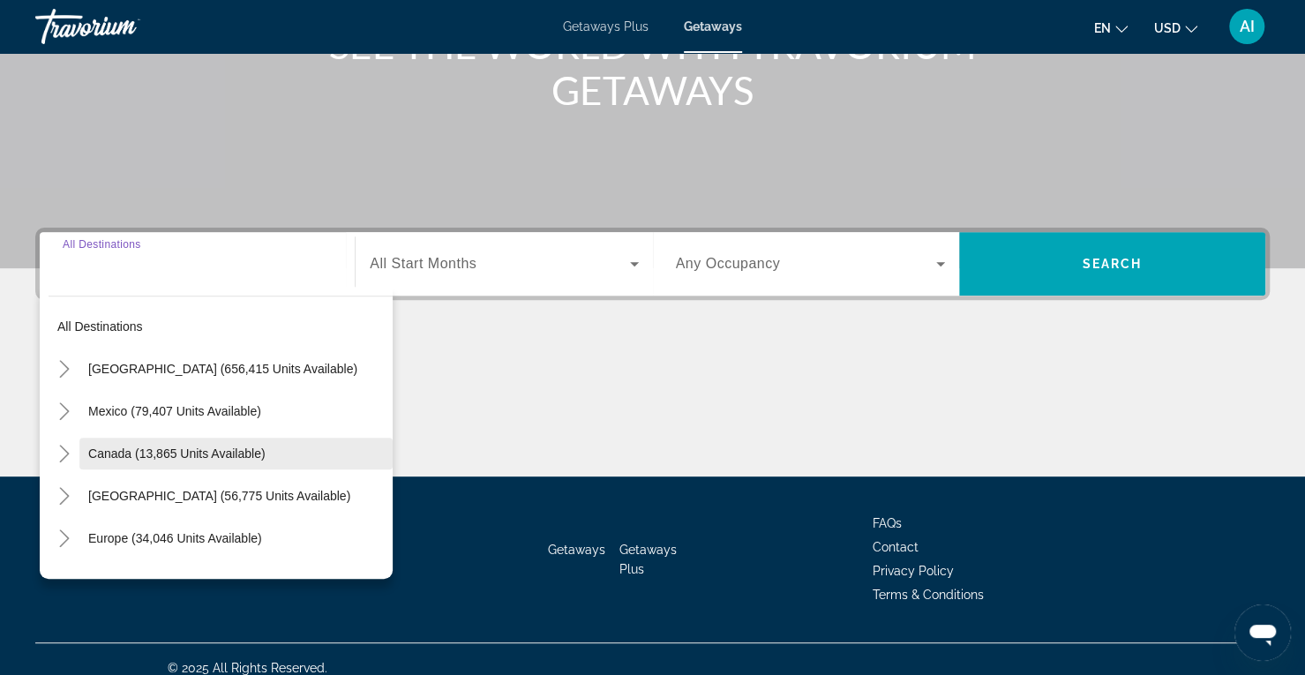
scroll to position [277, 0]
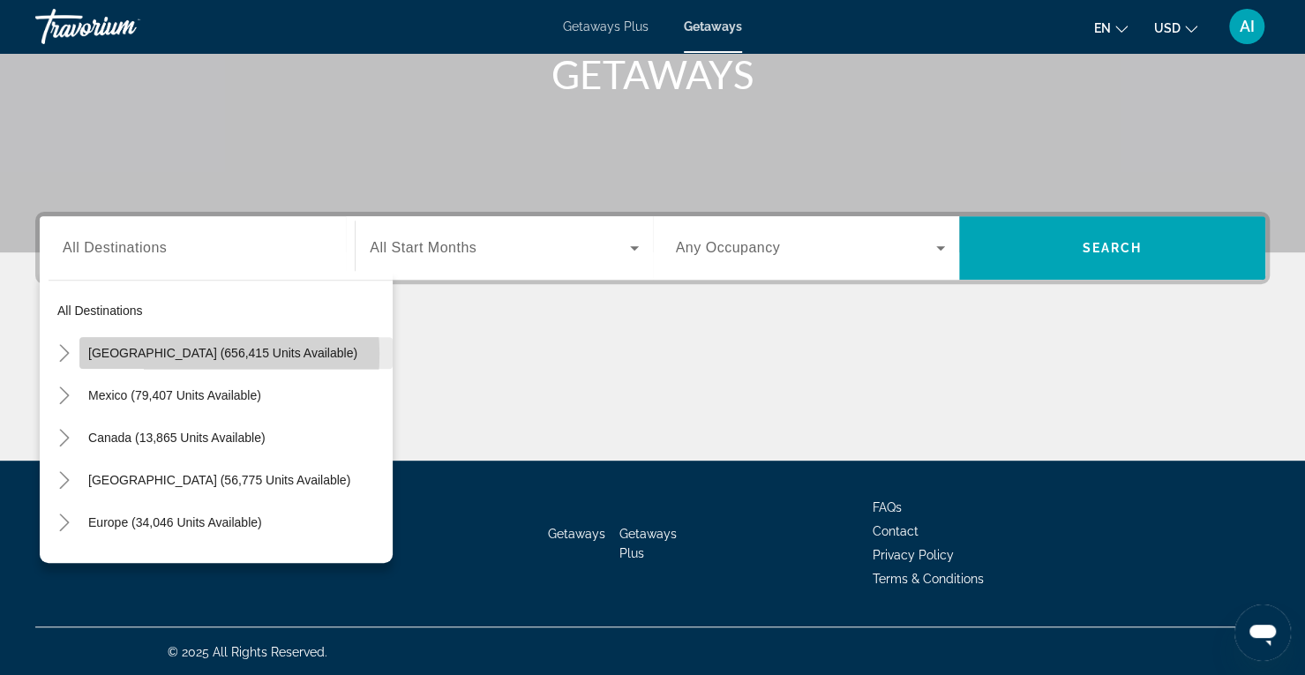
click at [149, 354] on span "[GEOGRAPHIC_DATA] (656,415 units available)" at bounding box center [222, 353] width 269 height 14
type input "**********"
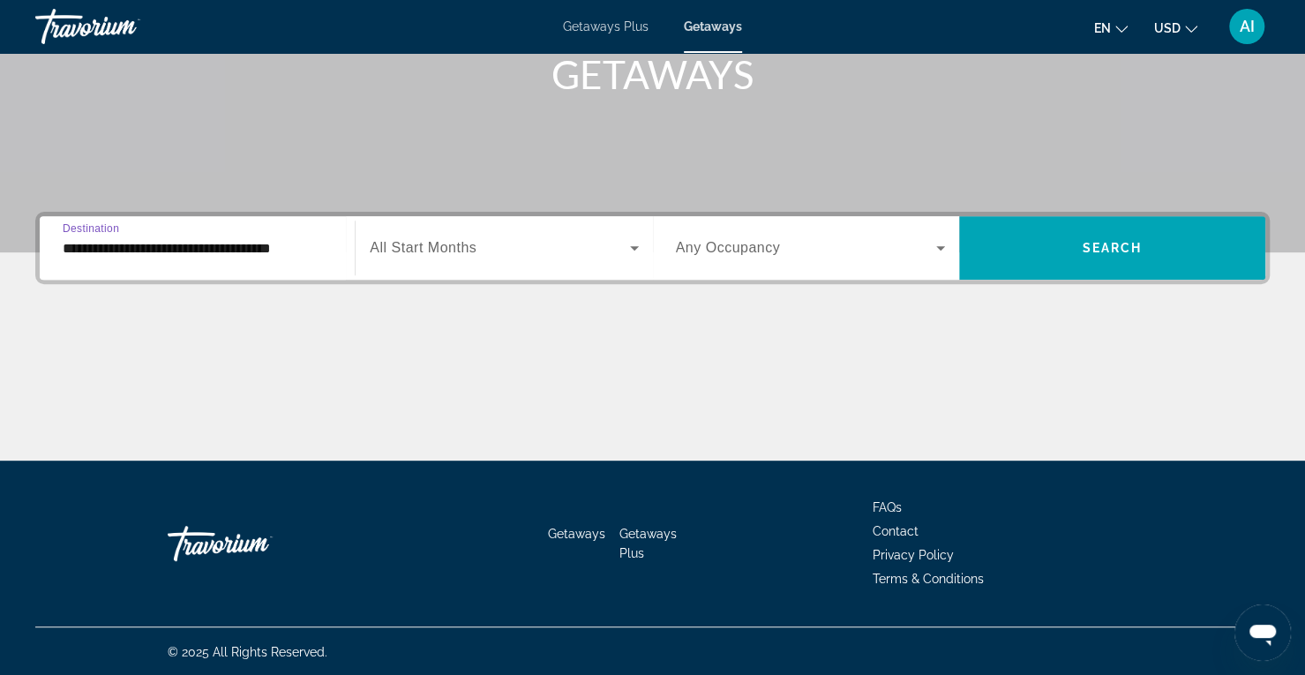
click at [466, 246] on span "All Start Months" at bounding box center [423, 247] width 107 height 15
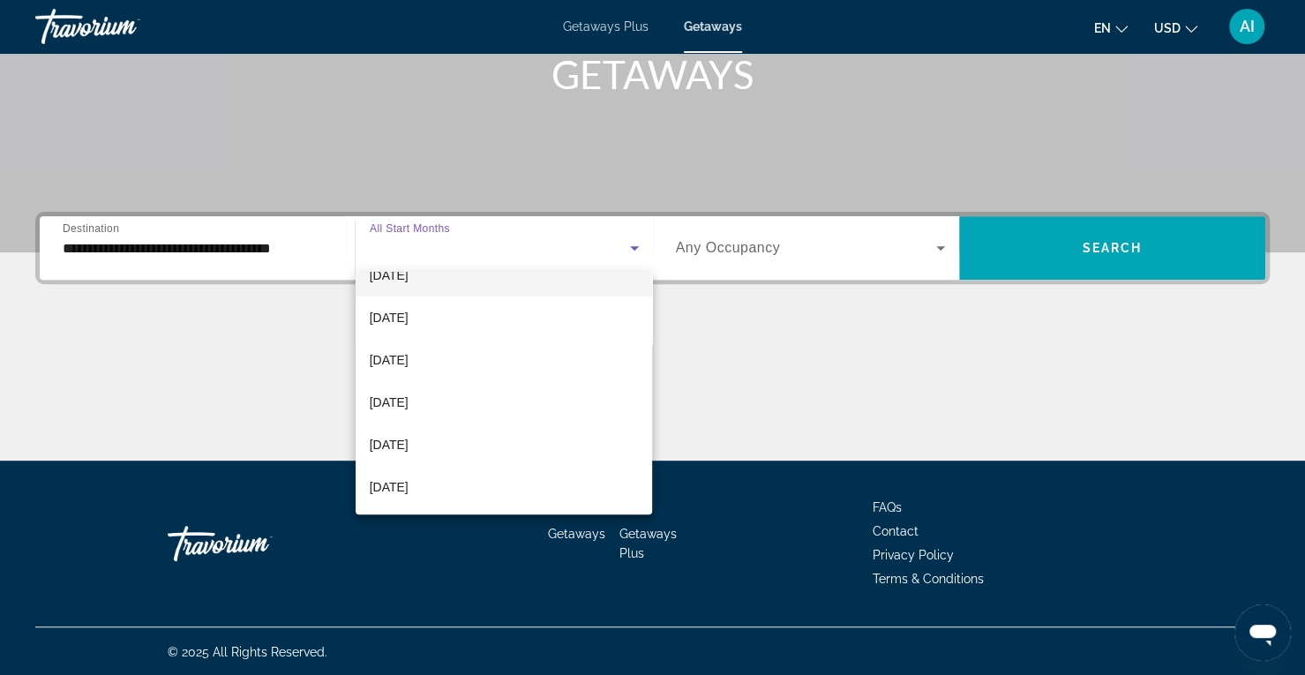
scroll to position [153, 0]
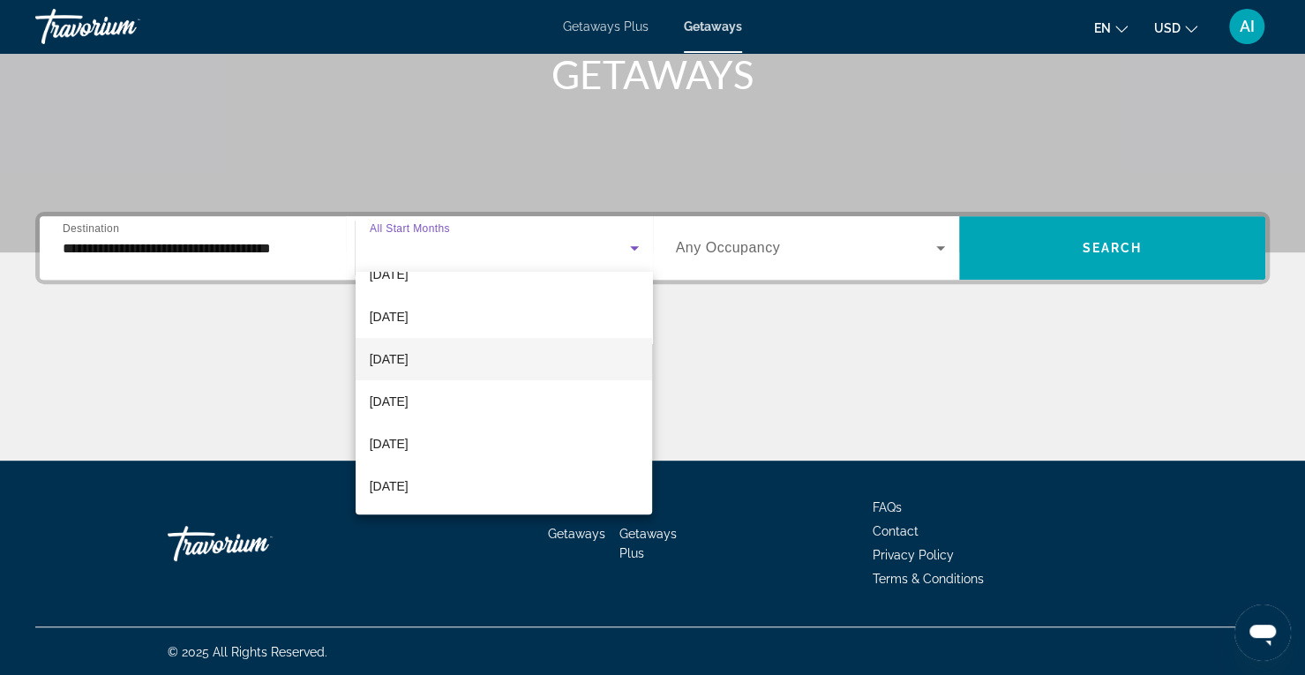
click at [479, 357] on mat-option "[DATE]" at bounding box center [504, 359] width 297 height 42
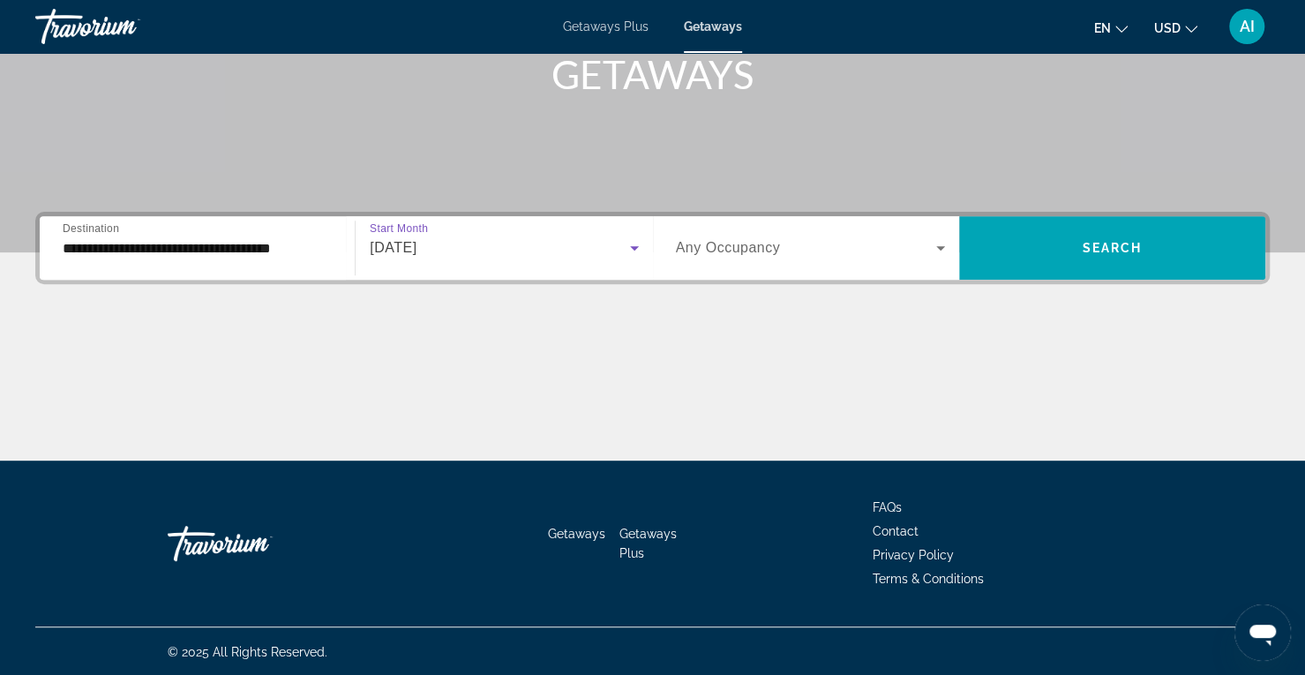
click at [559, 251] on div "[DATE]" at bounding box center [499, 247] width 259 height 21
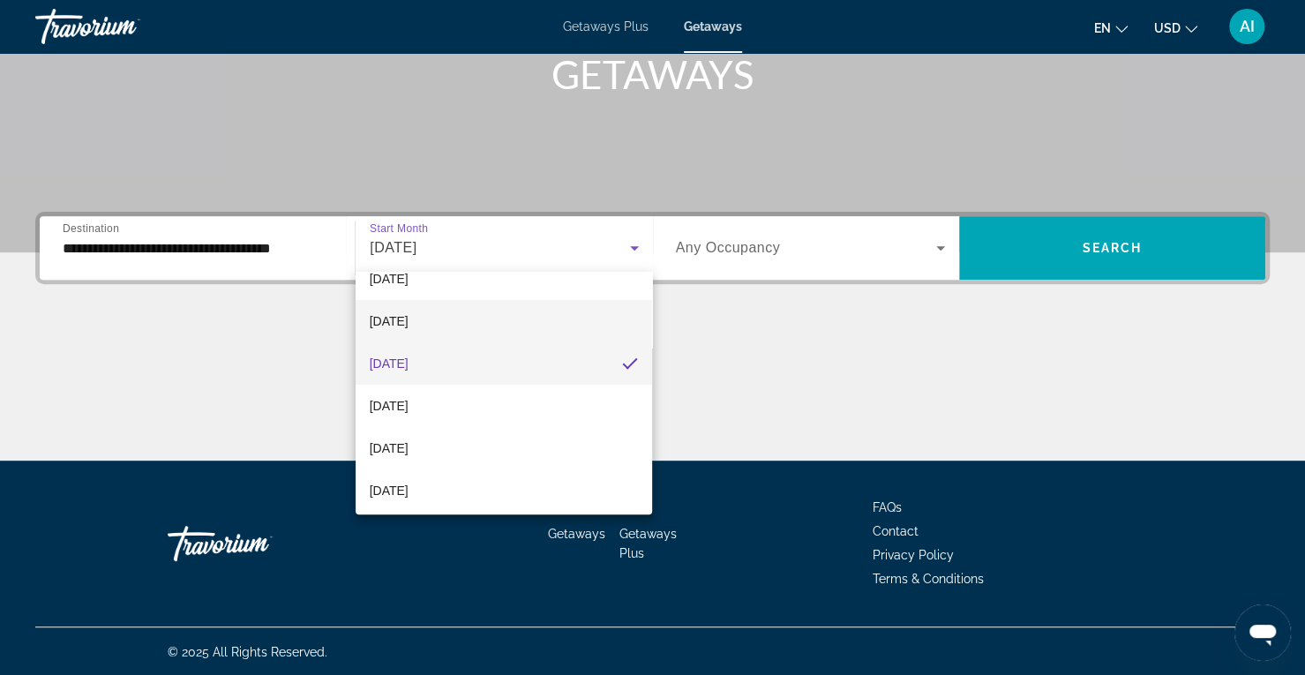
scroll to position [149, 0]
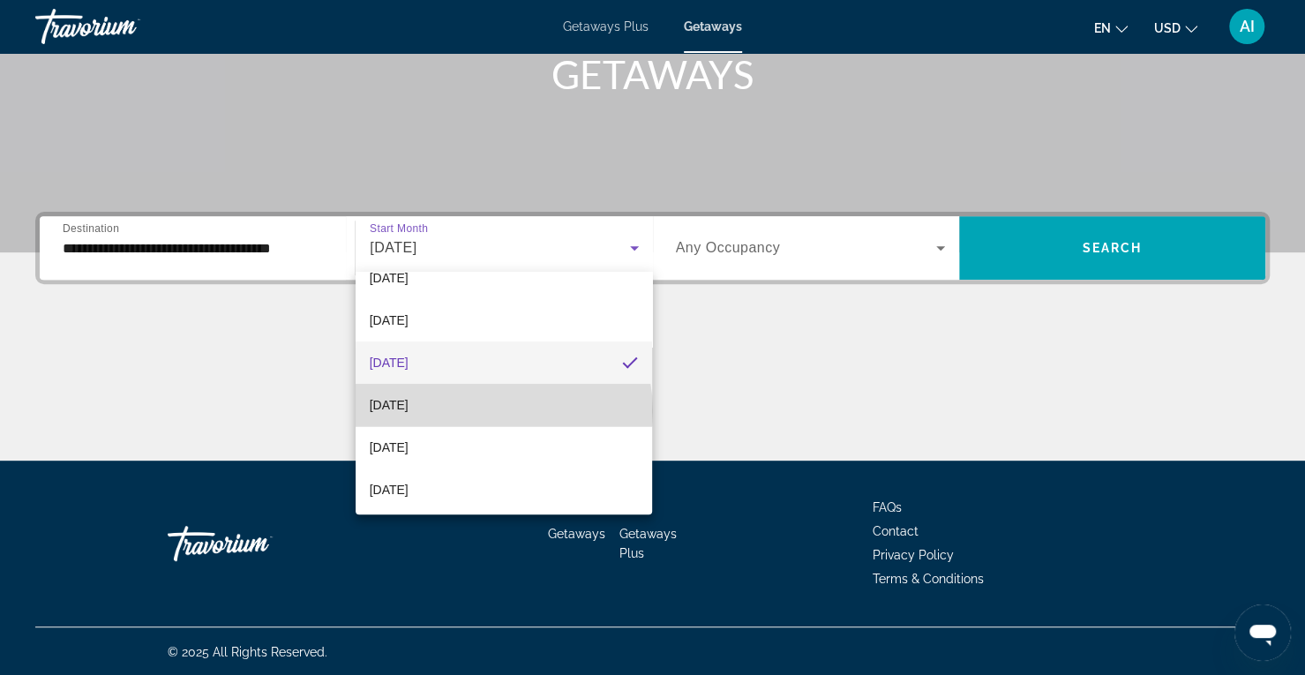
click at [503, 410] on mat-option "[DATE]" at bounding box center [504, 405] width 297 height 42
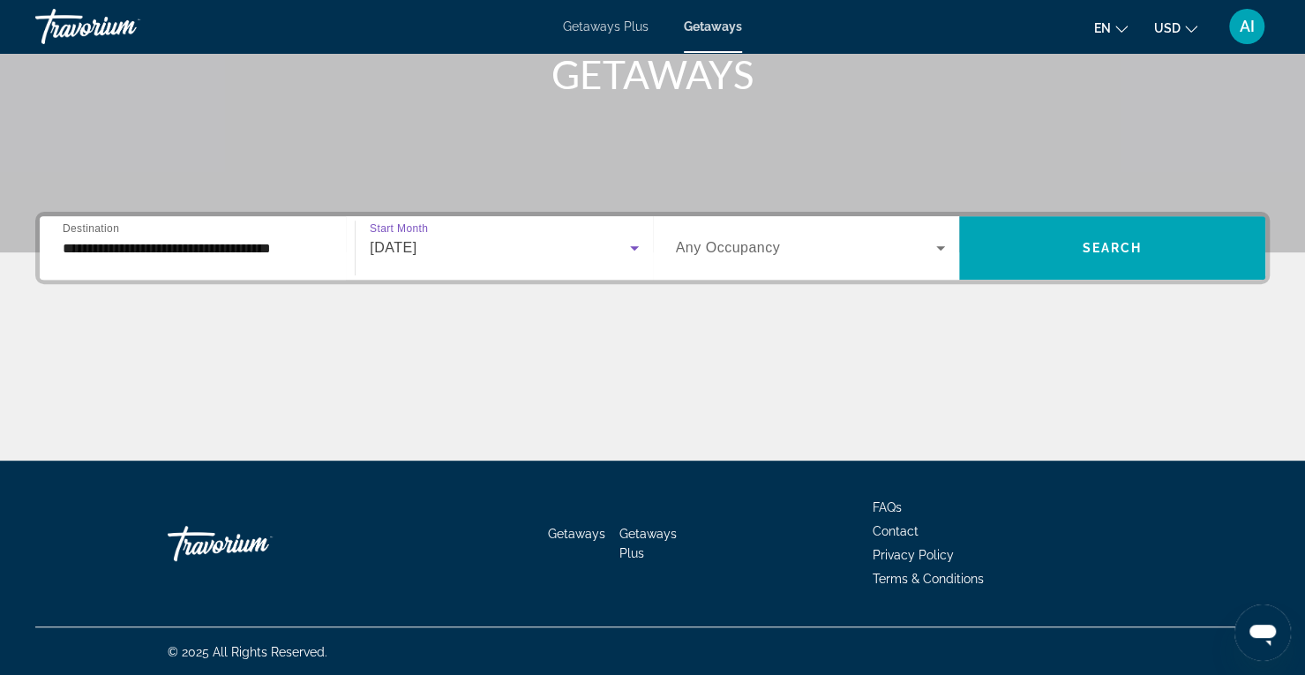
click at [605, 251] on div "[DATE]" at bounding box center [499, 247] width 259 height 21
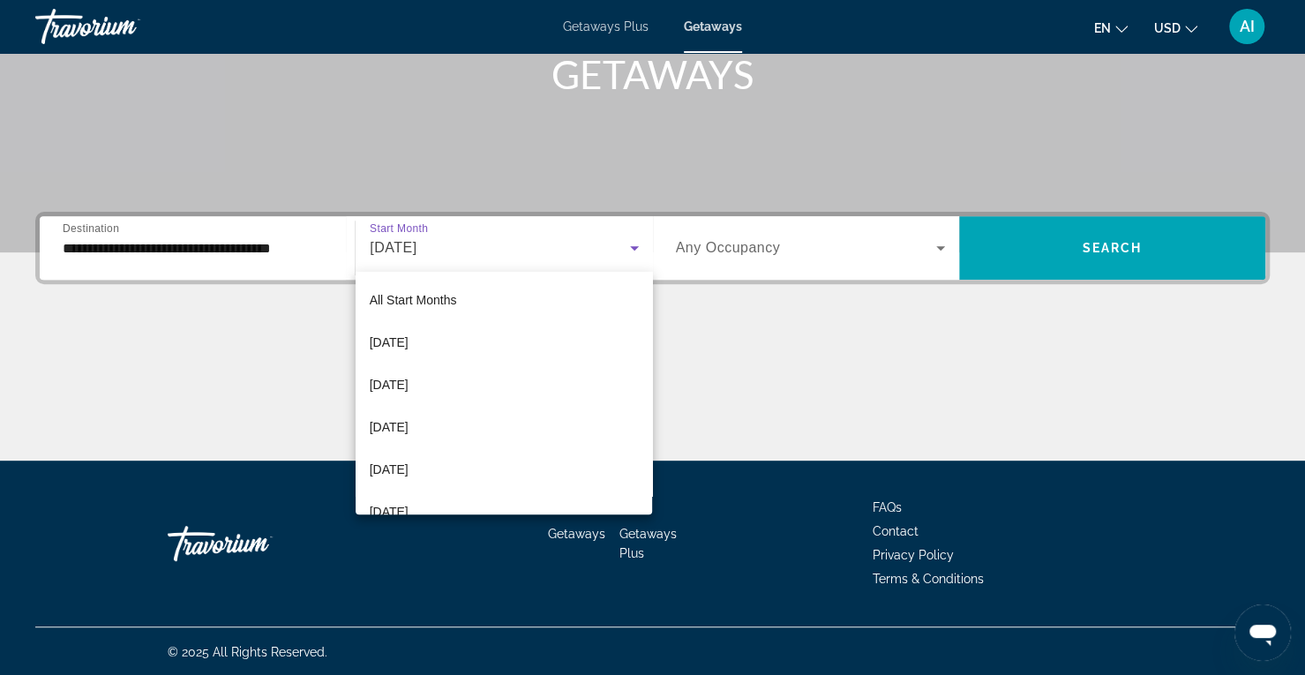
scroll to position [61, 0]
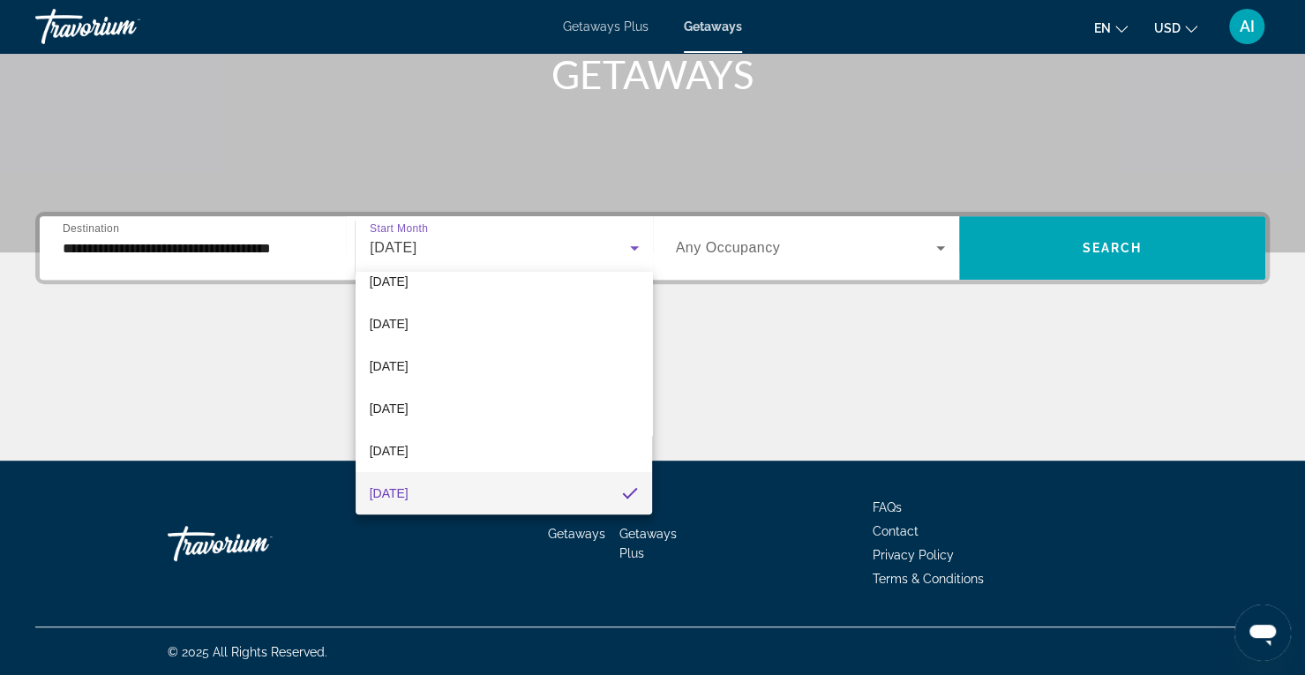
click at [920, 251] on div at bounding box center [652, 337] width 1305 height 675
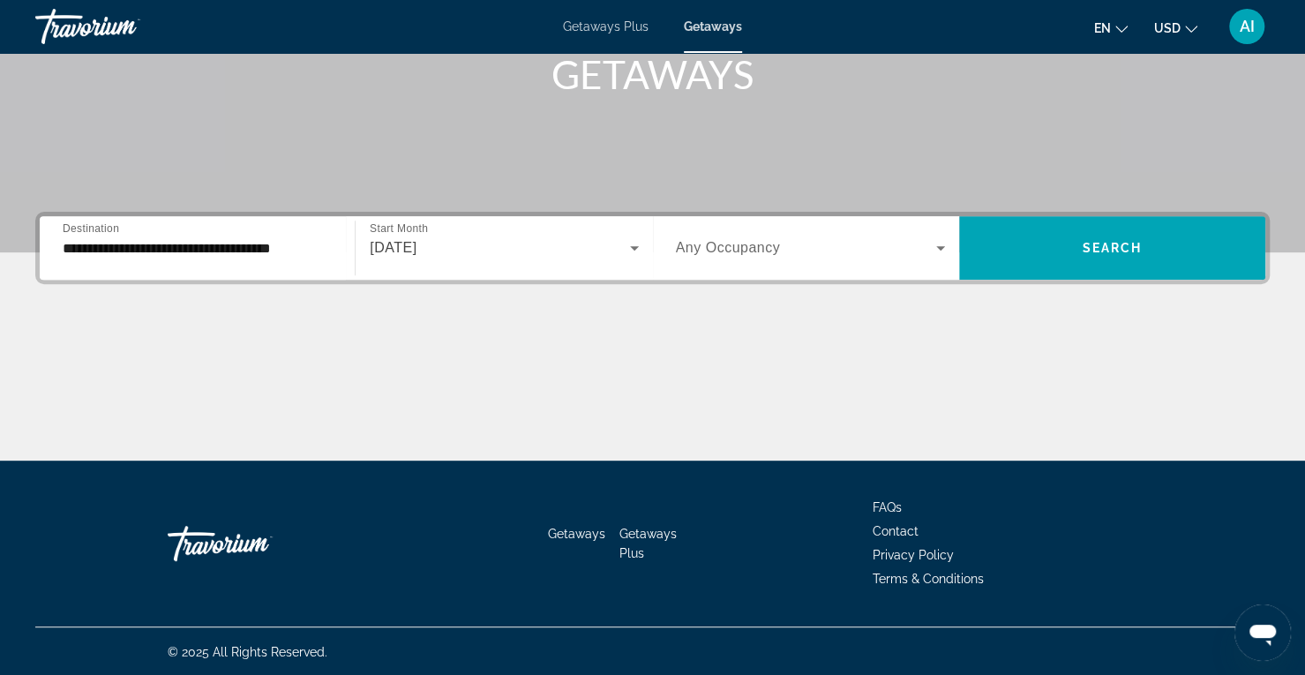
click at [777, 254] on span "Search widget" at bounding box center [806, 247] width 260 height 21
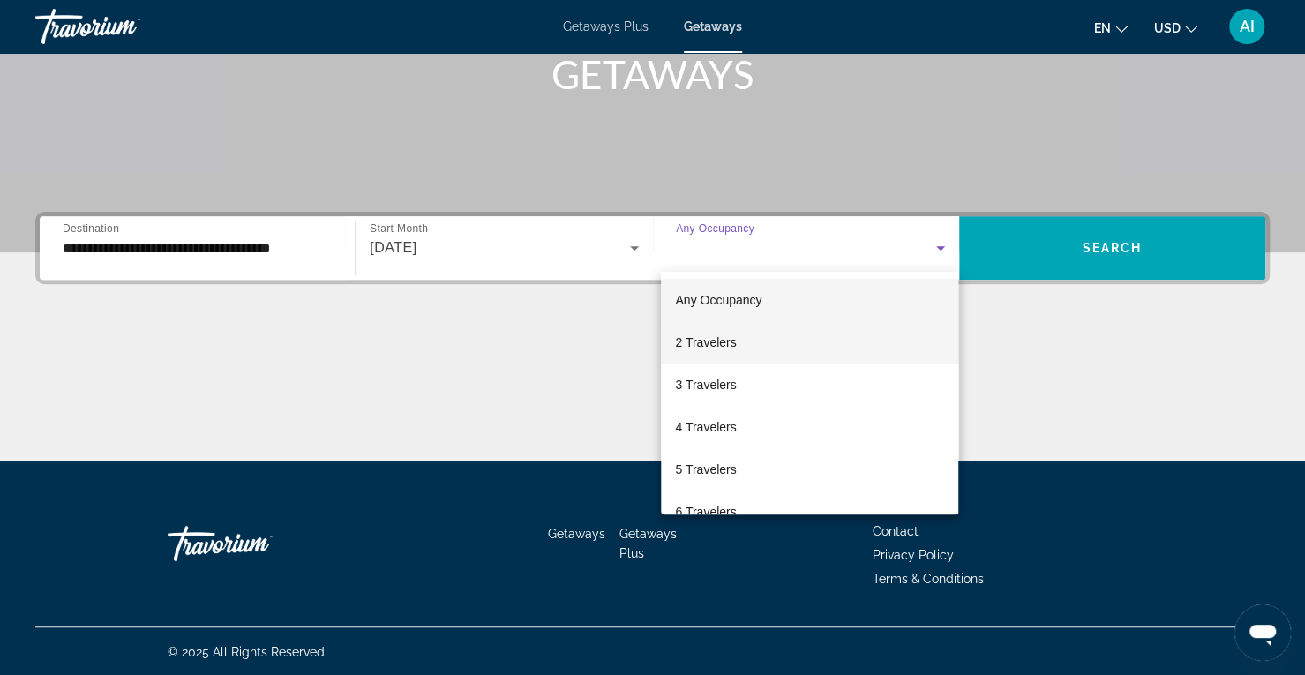
click at [737, 347] on mat-option "2 Travelers" at bounding box center [809, 342] width 297 height 42
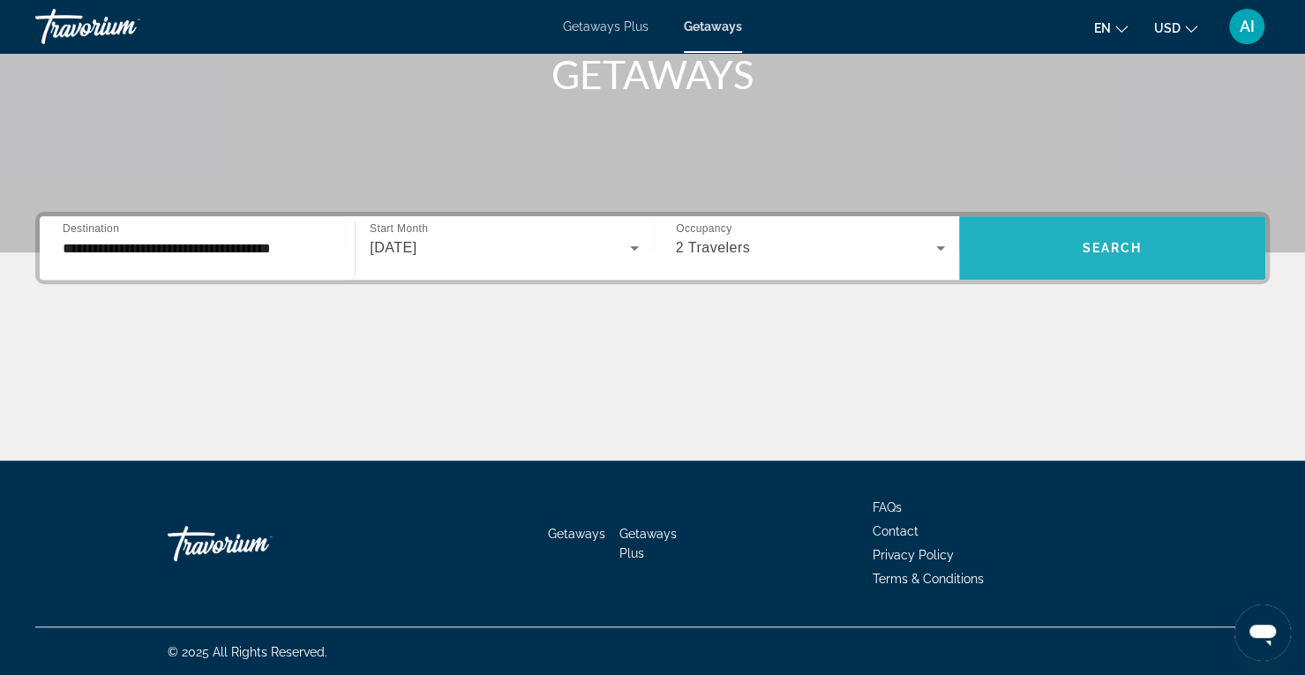
click at [1060, 234] on span "Search widget" at bounding box center [1112, 248] width 306 height 42
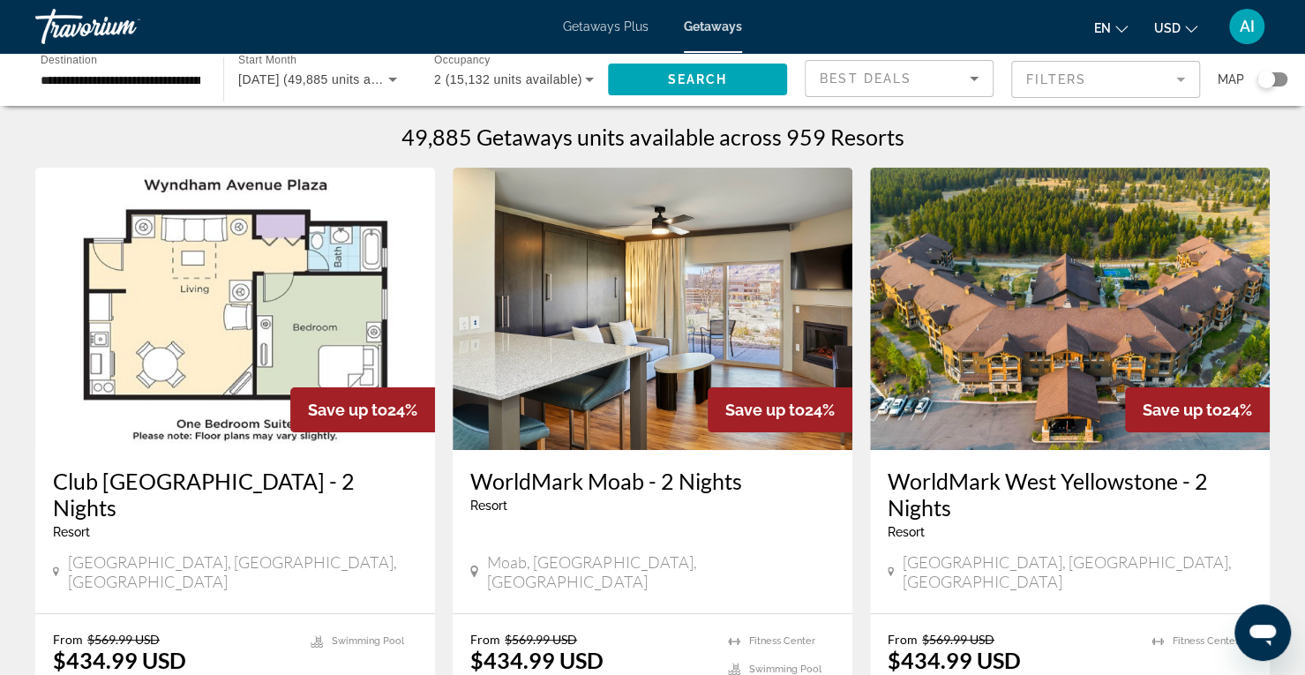
click at [1284, 77] on div "Search widget" at bounding box center [1272, 79] width 30 height 14
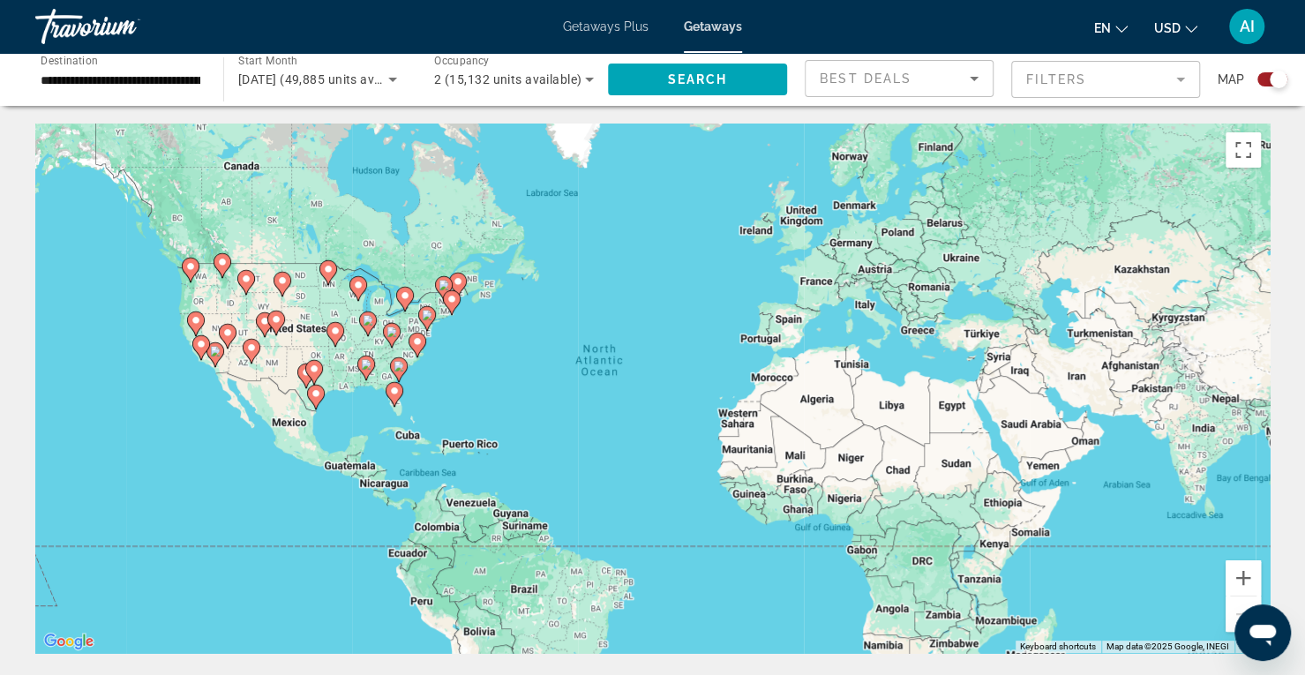
click at [478, 386] on div "To activate drag with keyboard, press Alt + Enter. Once in keyboard drag state,…" at bounding box center [652, 388] width 1234 height 529
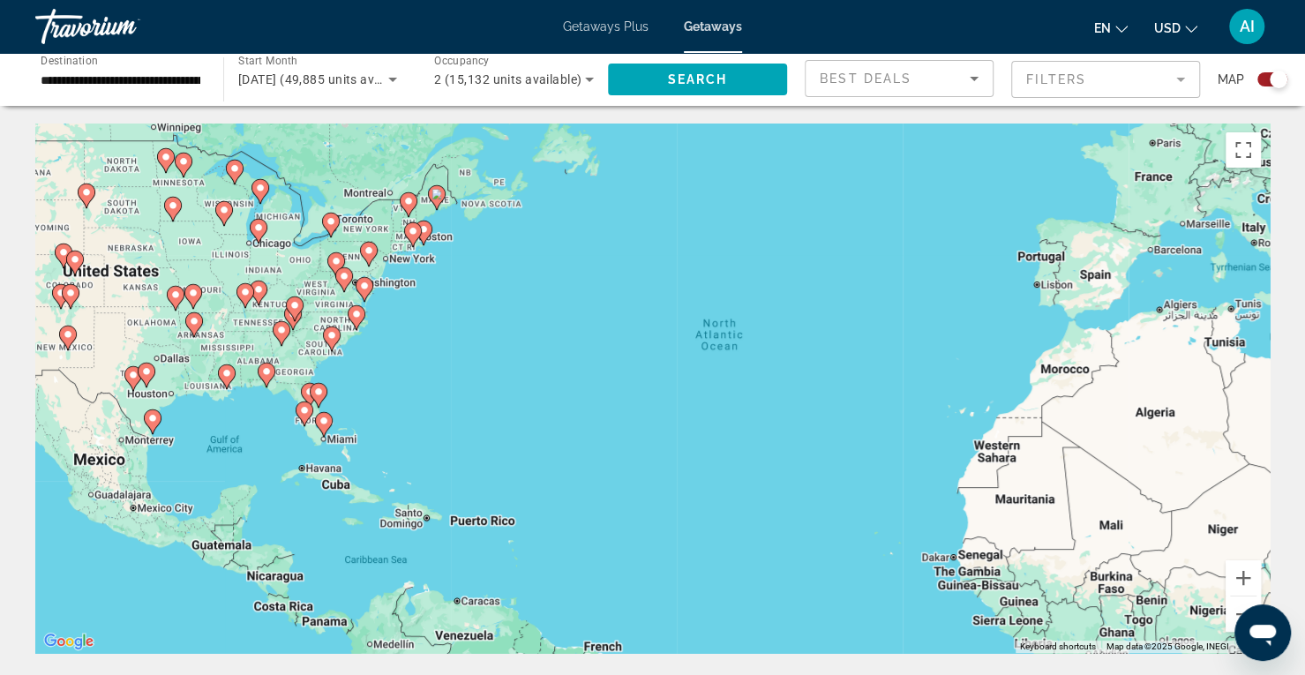
click at [379, 403] on div "To activate drag with keyboard, press Alt + Enter. Once in keyboard drag state,…" at bounding box center [652, 388] width 1234 height 529
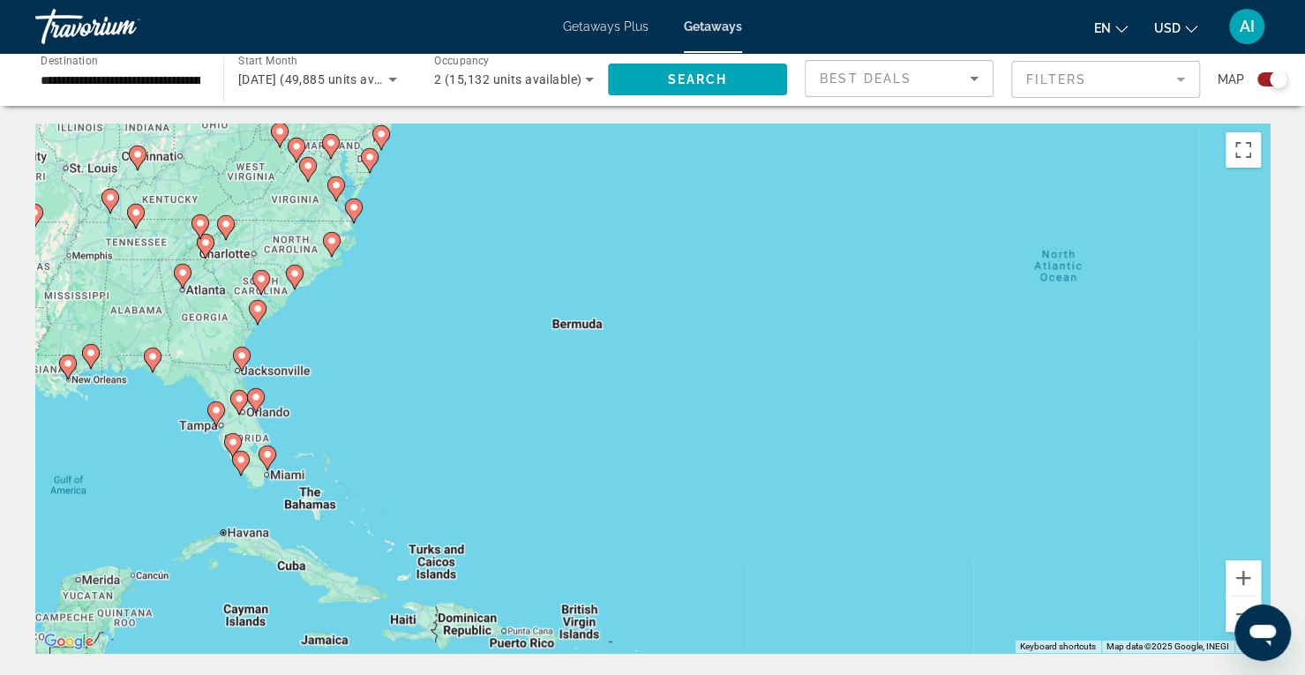
click at [316, 431] on div "To activate drag with keyboard, press Alt + Enter. Once in keyboard drag state,…" at bounding box center [652, 388] width 1234 height 529
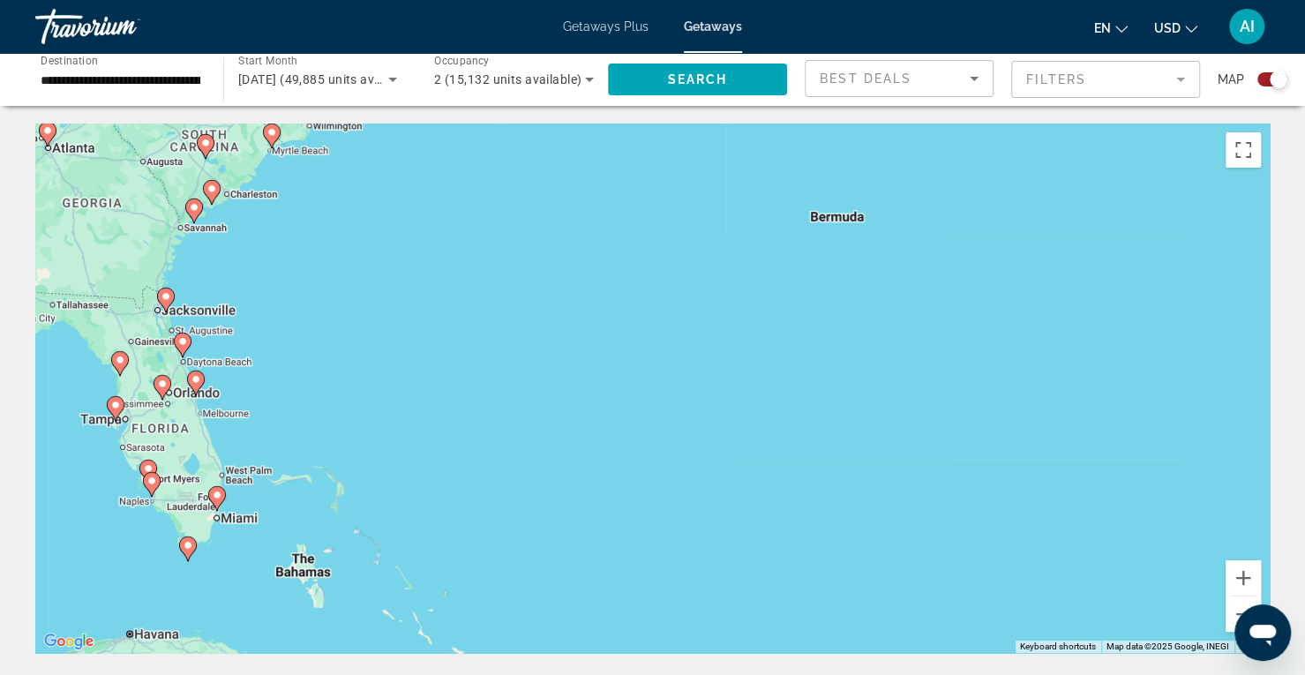
click at [317, 435] on div "To activate drag with keyboard, press Alt + Enter. Once in keyboard drag state,…" at bounding box center [652, 388] width 1234 height 529
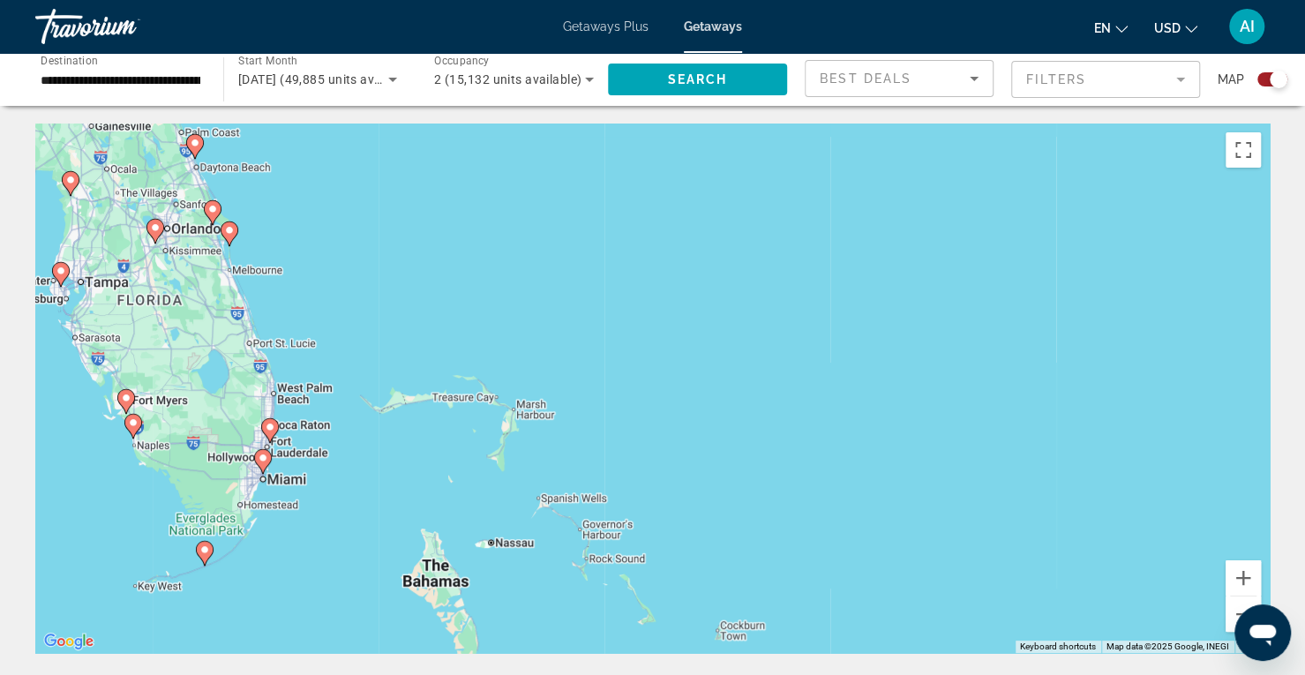
drag, startPoint x: 256, startPoint y: 468, endPoint x: 410, endPoint y: 341, distance: 199.9
click at [410, 341] on div "To activate drag with keyboard, press Alt + Enter. Once in keyboard drag state,…" at bounding box center [652, 388] width 1234 height 529
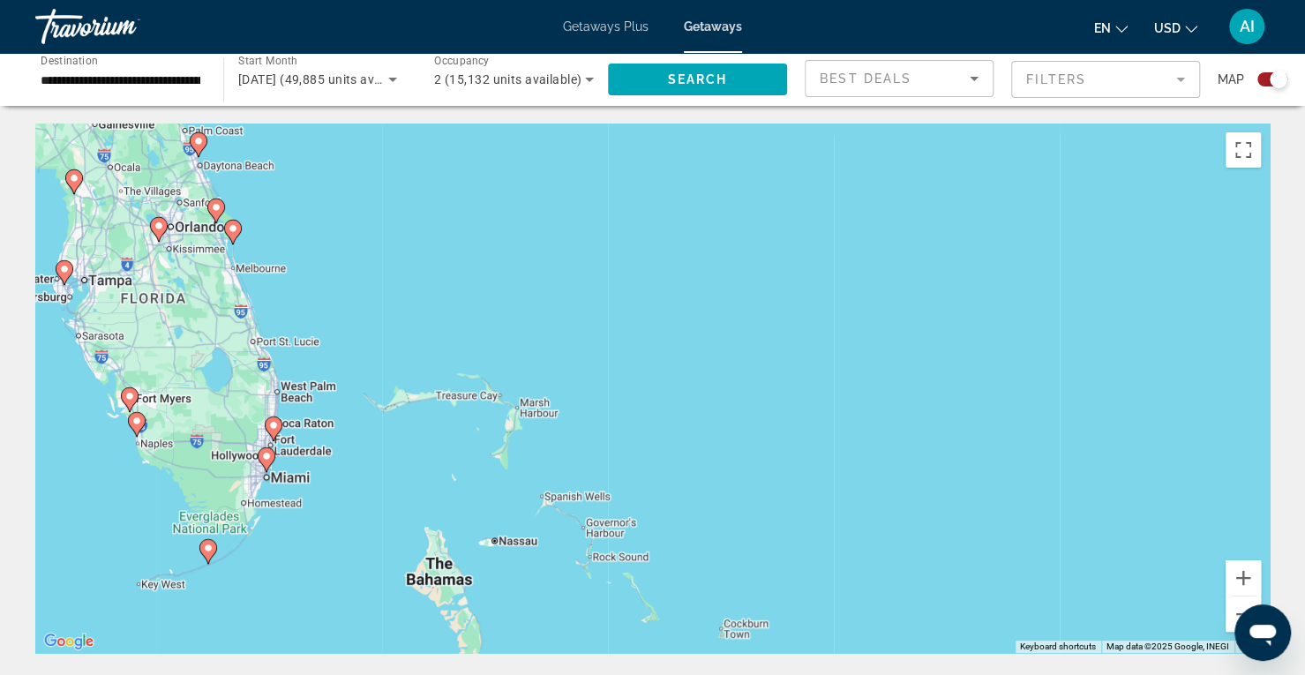
click at [341, 477] on div "To activate drag with keyboard, press Alt + Enter. Once in keyboard drag state,…" at bounding box center [652, 388] width 1234 height 529
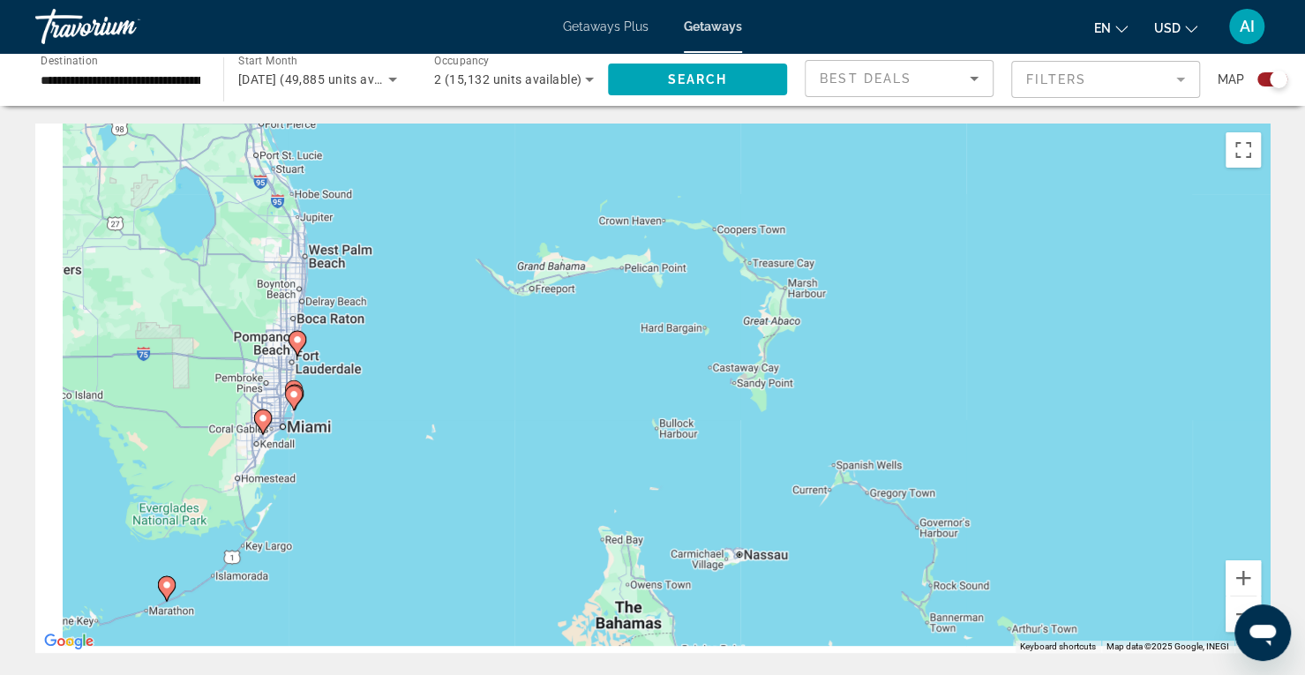
drag, startPoint x: 420, startPoint y: 425, endPoint x: 498, endPoint y: 380, distance: 90.5
click at [498, 380] on div "To activate drag with keyboard, press Alt + Enter. Once in keyboard drag state,…" at bounding box center [652, 388] width 1234 height 529
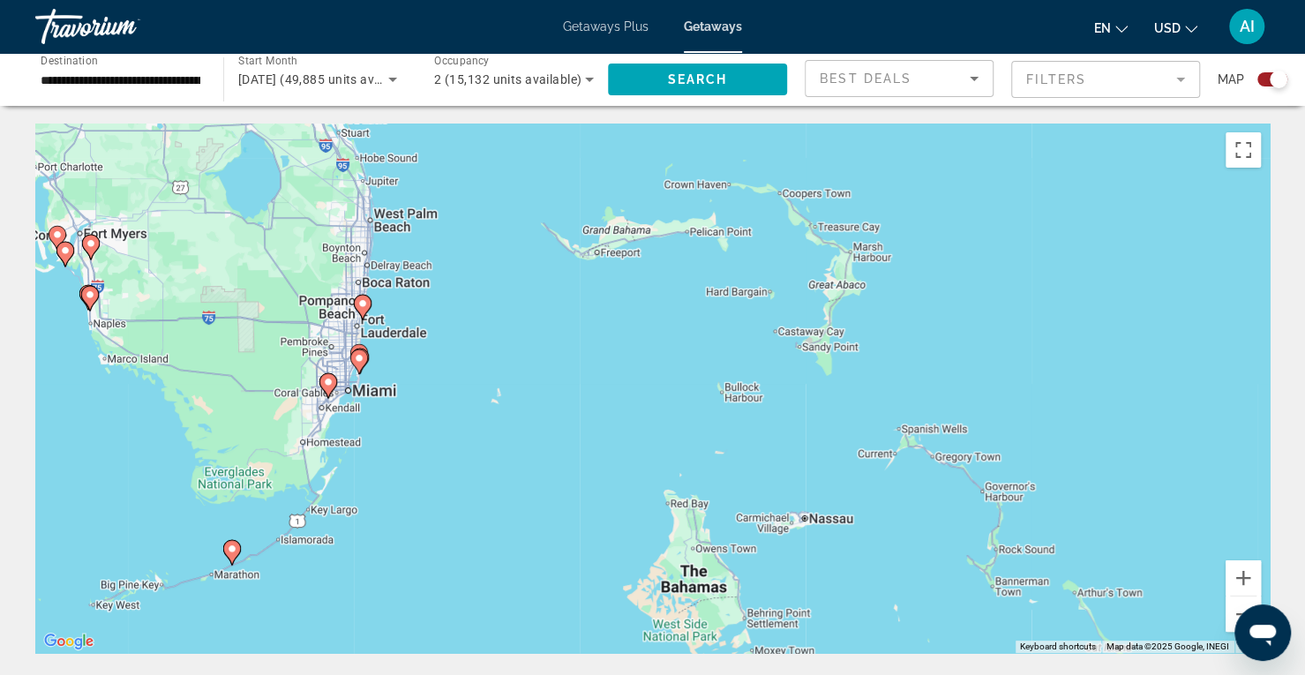
click at [392, 364] on div "To activate drag with keyboard, press Alt + Enter. Once in keyboard drag state,…" at bounding box center [652, 388] width 1234 height 529
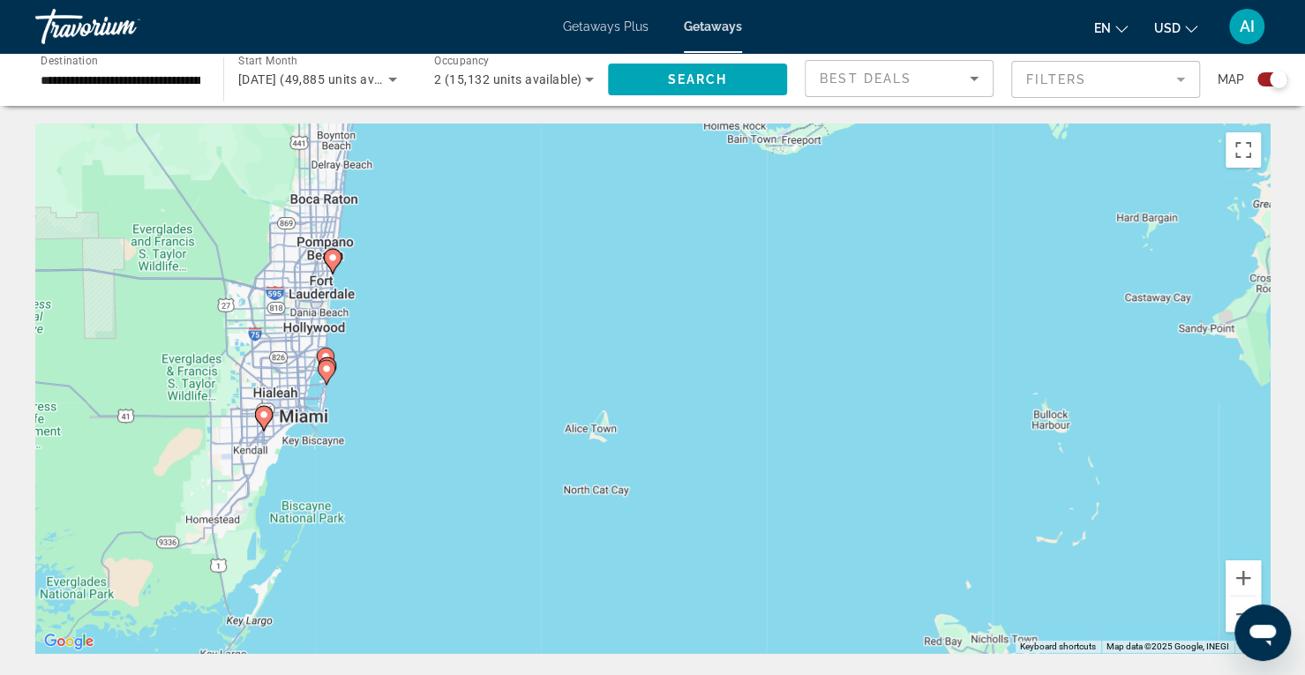
click at [331, 260] on image "Main content" at bounding box center [332, 257] width 11 height 11
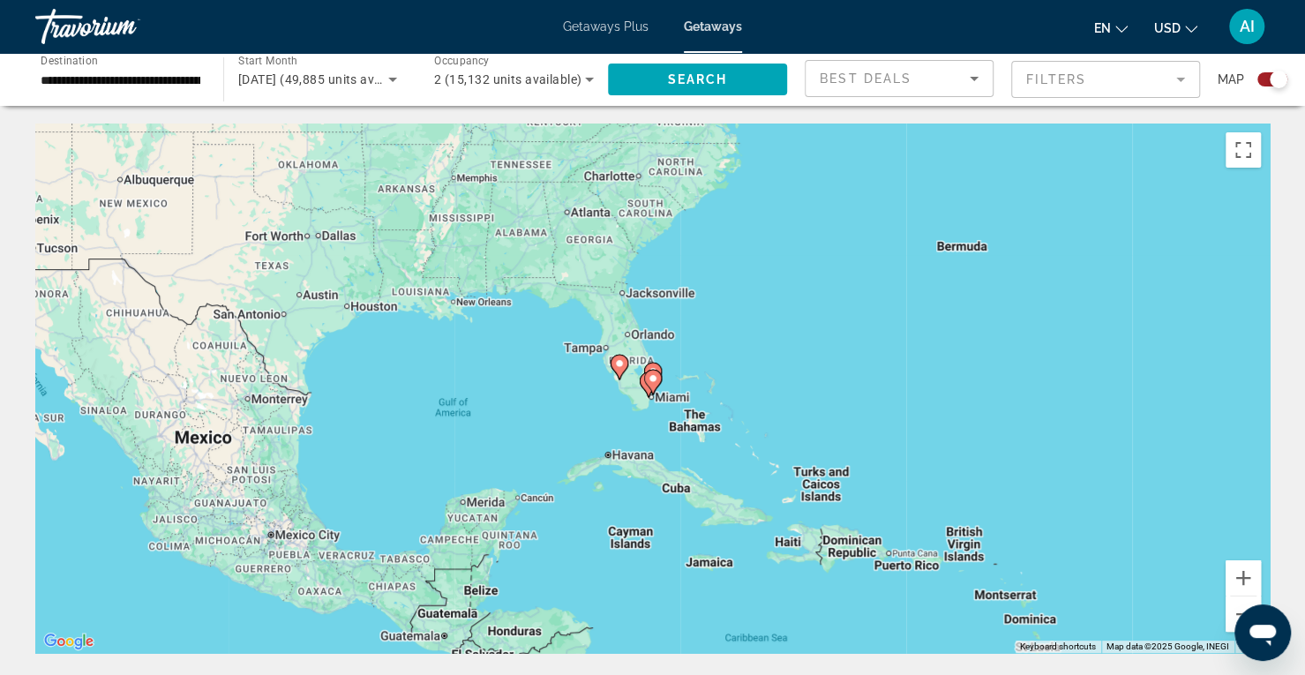
click at [693, 363] on div "To navigate, press the arrow keys. To activate drag with keyboard, press Alt + …" at bounding box center [652, 388] width 1234 height 529
click at [693, 363] on div "To activate drag with keyboard, press Alt + Enter. Once in keyboard drag state,…" at bounding box center [652, 388] width 1234 height 529
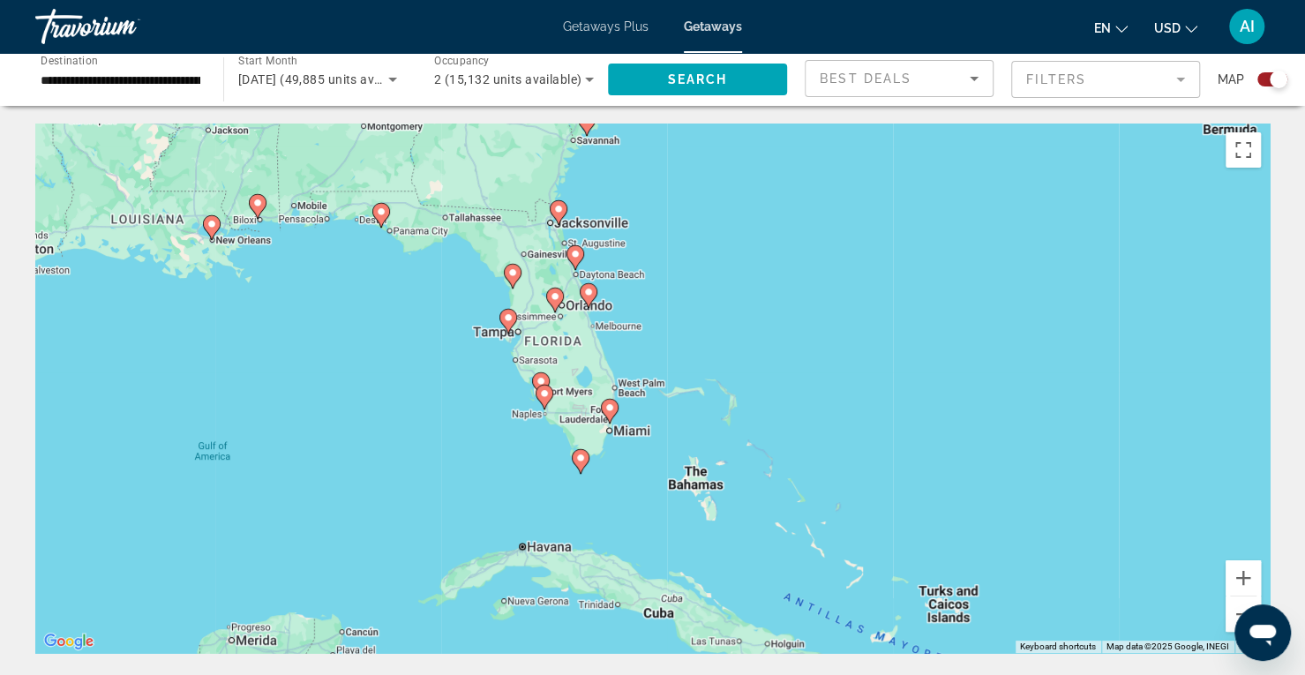
click at [693, 363] on div "To activate drag with keyboard, press Alt + Enter. Once in keyboard drag state,…" at bounding box center [652, 388] width 1234 height 529
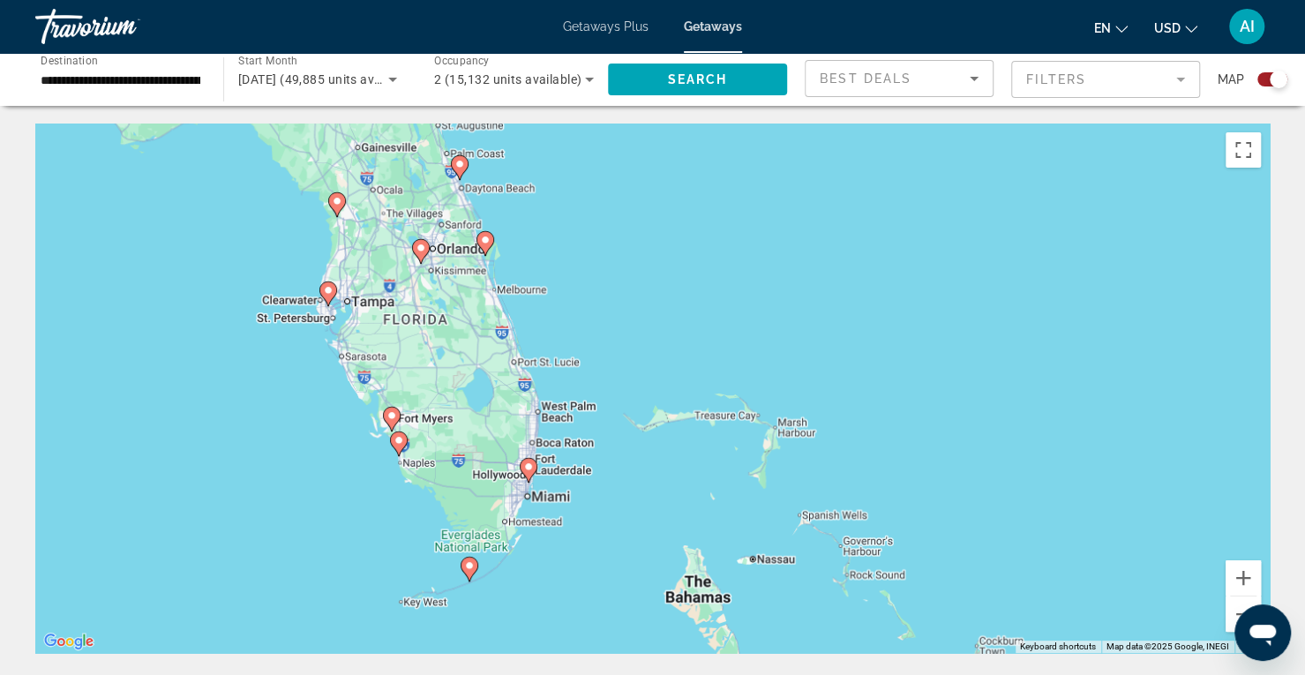
click at [693, 363] on div "To activate drag with keyboard, press Alt + Enter. Once in keyboard drag state,…" at bounding box center [652, 388] width 1234 height 529
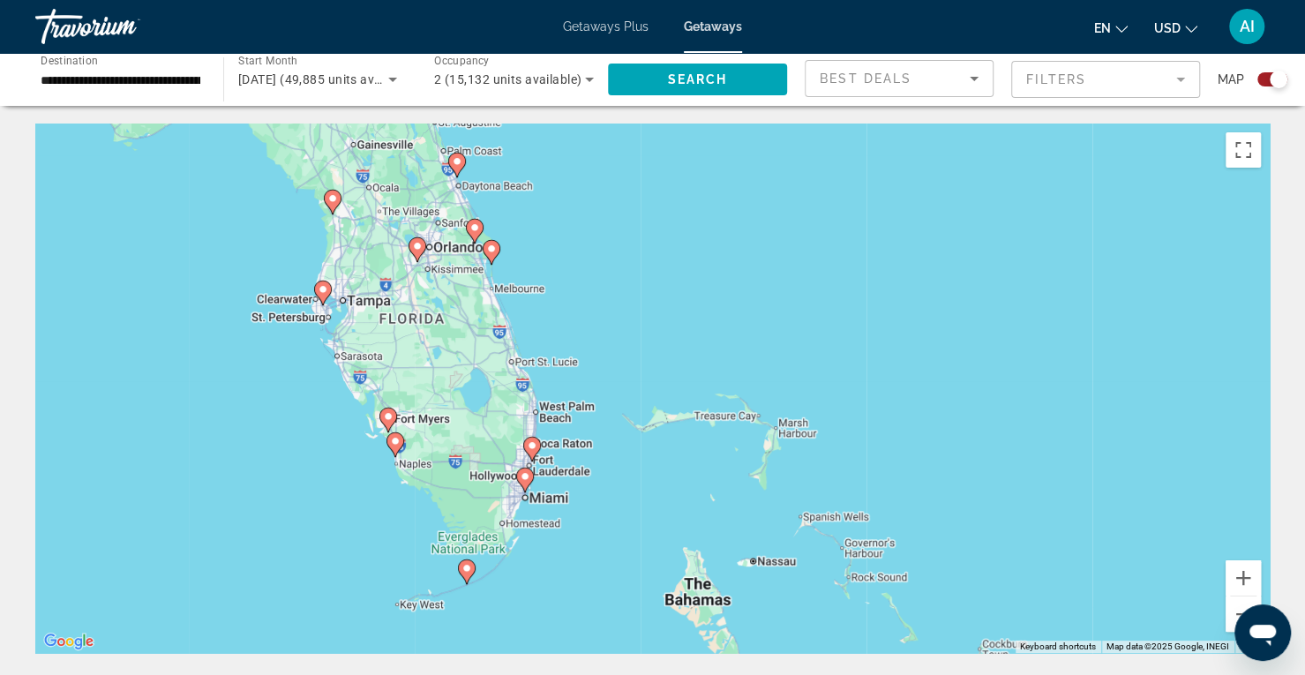
click at [589, 403] on div "To activate drag with keyboard, press Alt + Enter. Once in keyboard drag state,…" at bounding box center [652, 388] width 1234 height 529
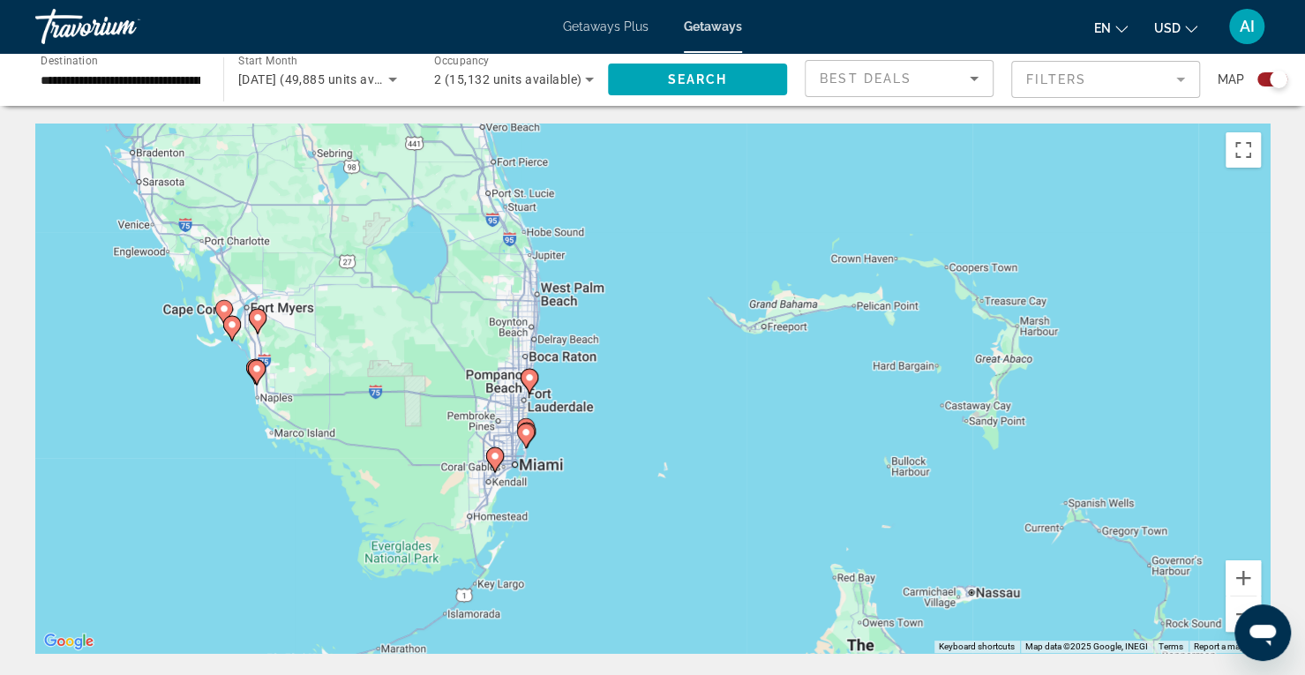
drag, startPoint x: 543, startPoint y: 447, endPoint x: 602, endPoint y: 313, distance: 146.5
click at [602, 313] on div "To activate drag with keyboard, press Alt + Enter. Once in keyboard drag state,…" at bounding box center [652, 388] width 1234 height 529
click at [582, 372] on div "To activate drag with keyboard, press Alt + Enter. Once in keyboard drag state,…" at bounding box center [652, 388] width 1234 height 529
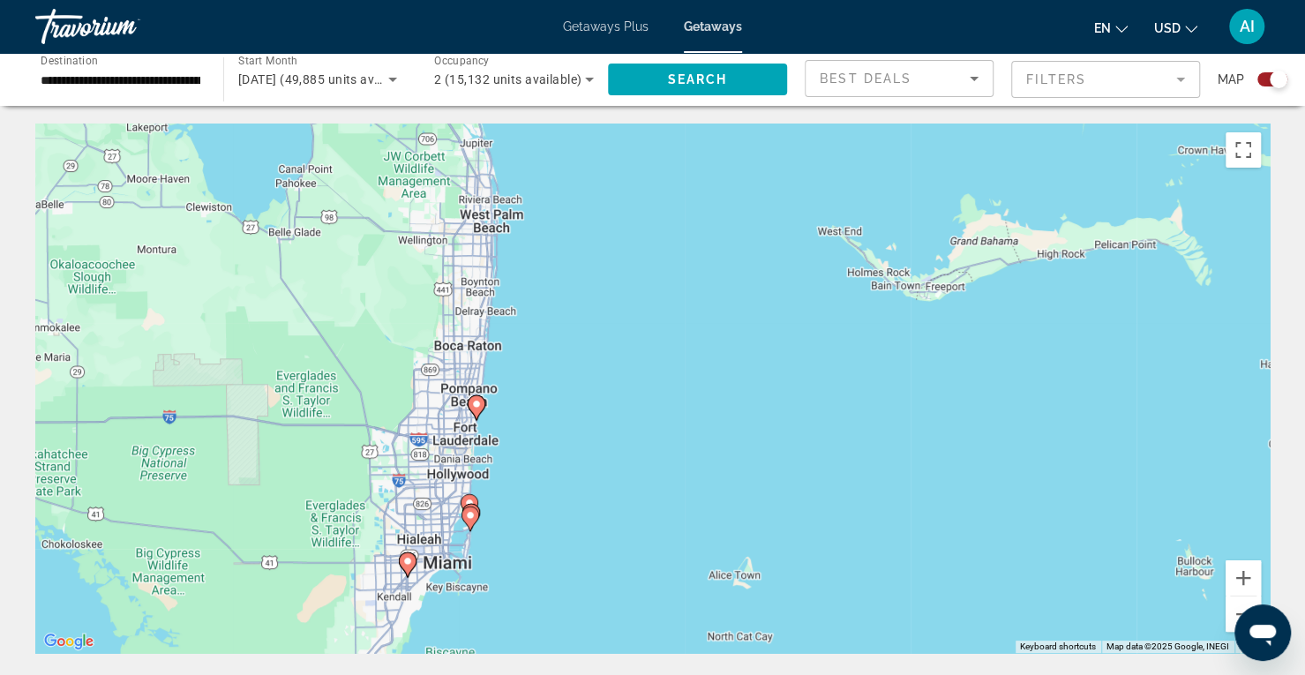
click at [582, 372] on div "To activate drag with keyboard, press Alt + Enter. Once in keyboard drag state,…" at bounding box center [652, 388] width 1234 height 529
click at [1260, 79] on div "Search widget" at bounding box center [1272, 79] width 30 height 14
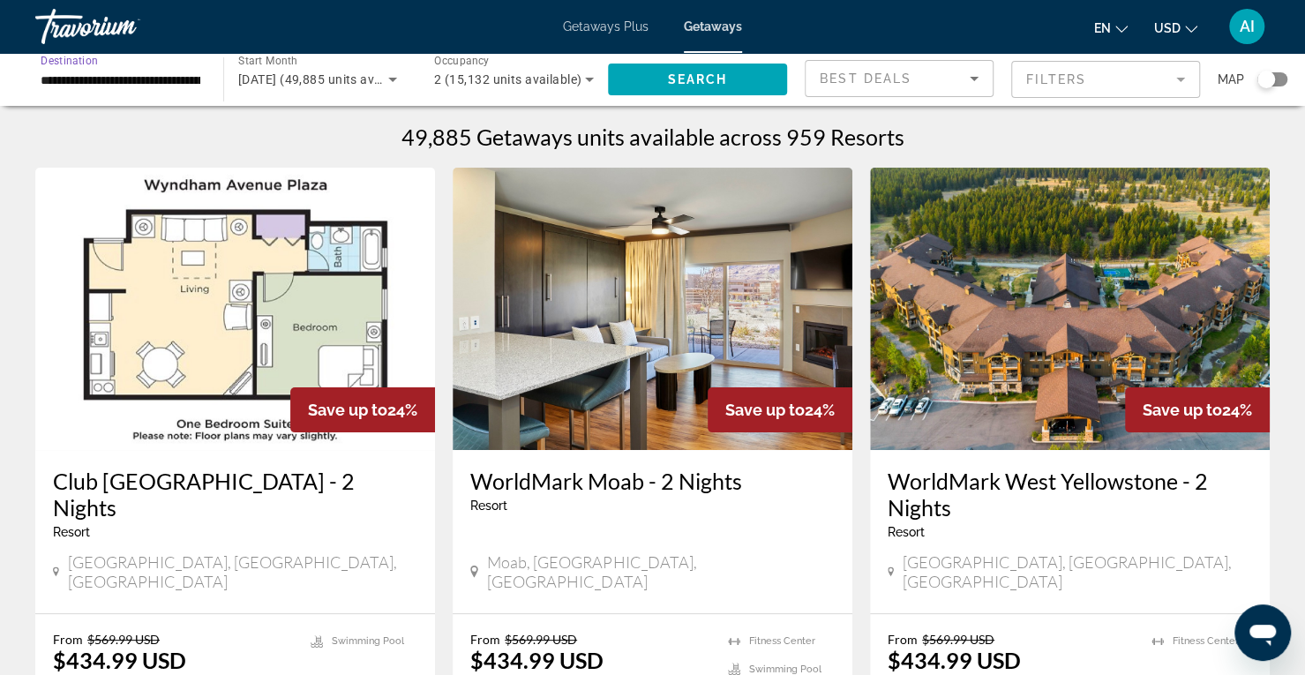
click at [94, 80] on input "**********" at bounding box center [121, 80] width 160 height 21
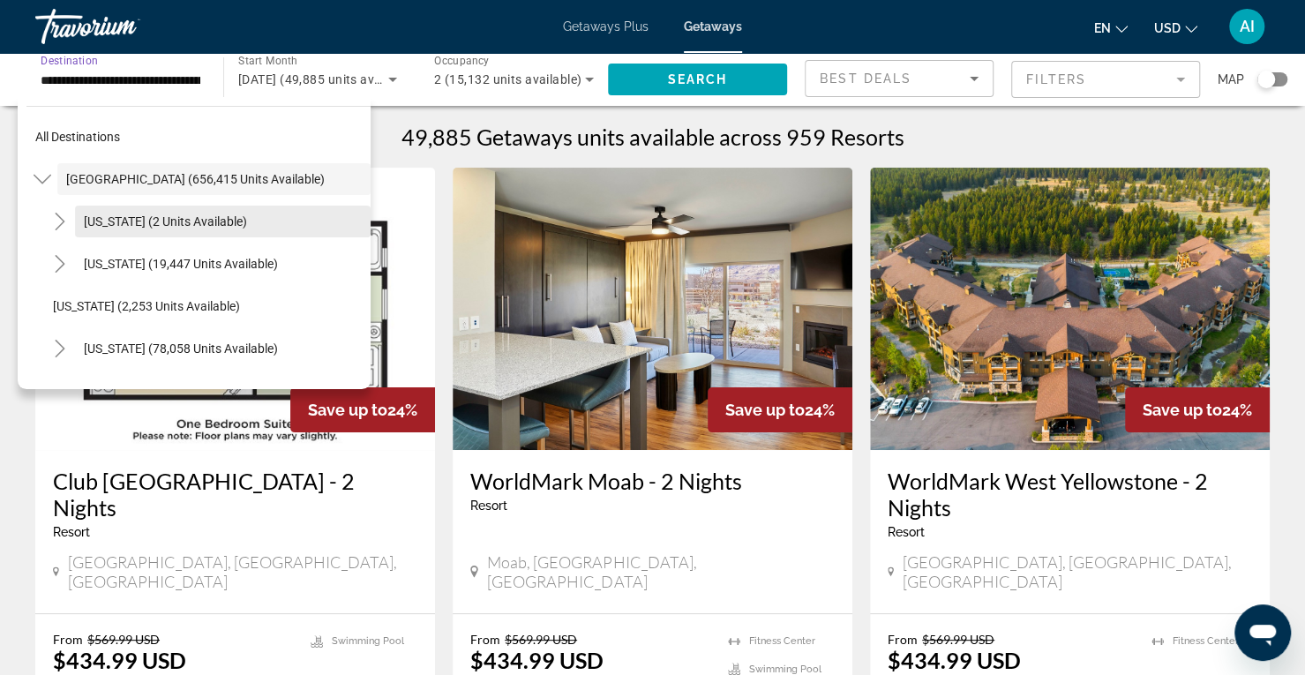
scroll to position [212, 0]
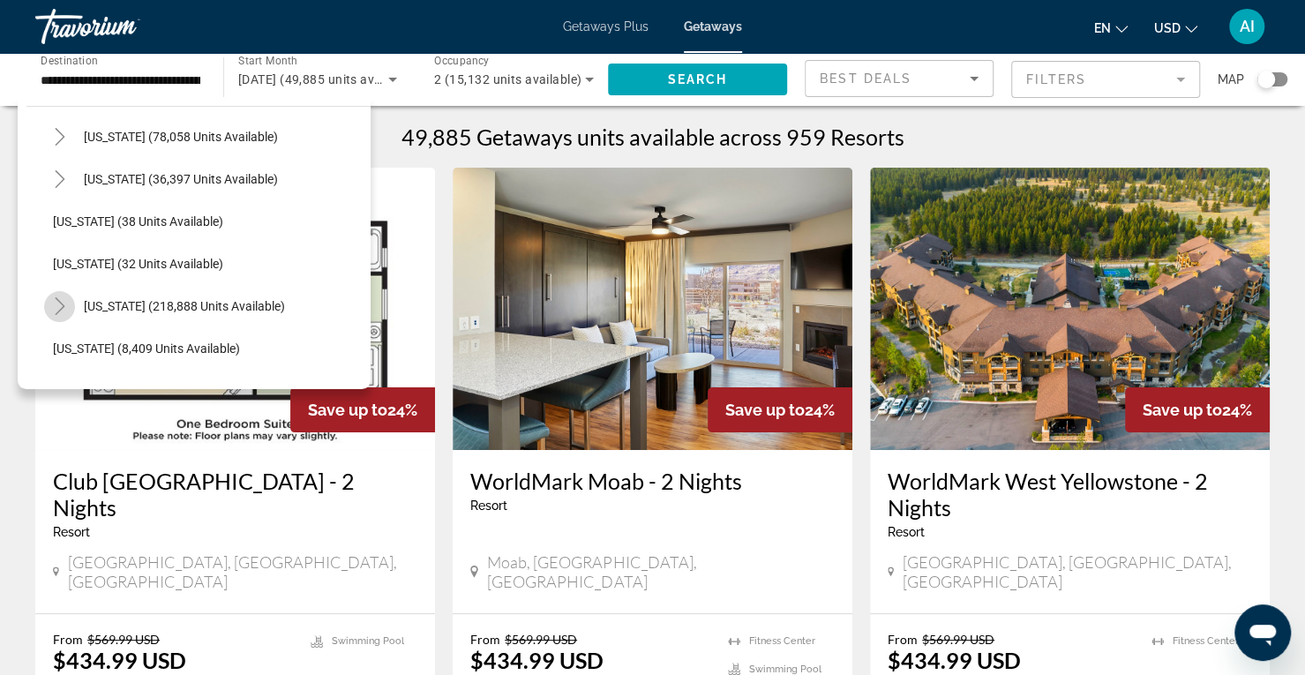
click at [55, 306] on icon "Toggle Florida (218,888 units available)" at bounding box center [60, 306] width 18 height 18
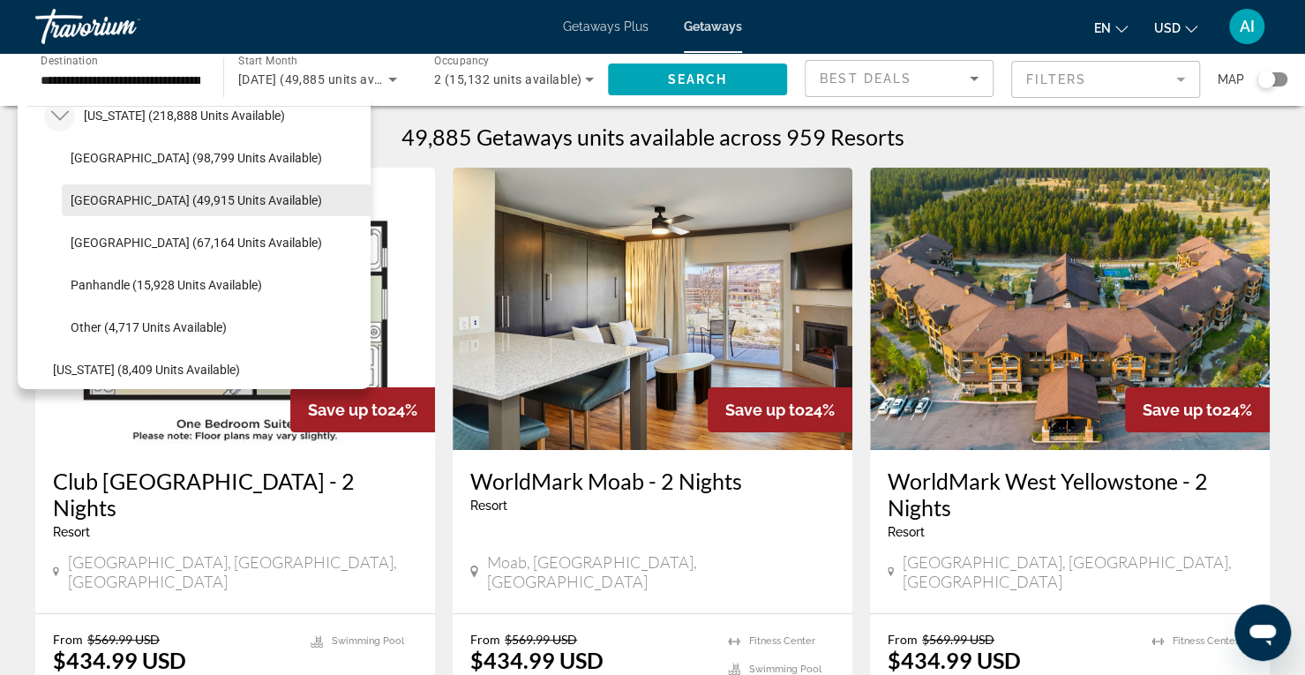
scroll to position [404, 0]
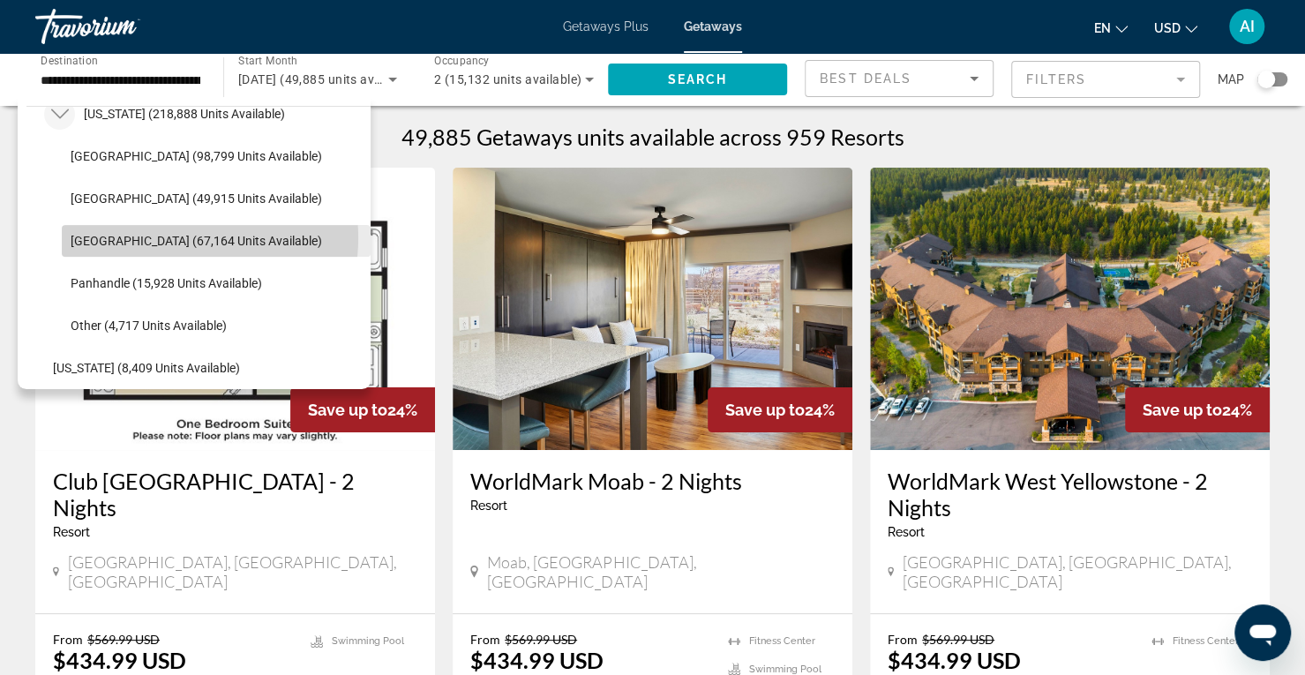
click at [165, 237] on span "West Coast (67,164 units available)" at bounding box center [196, 241] width 251 height 14
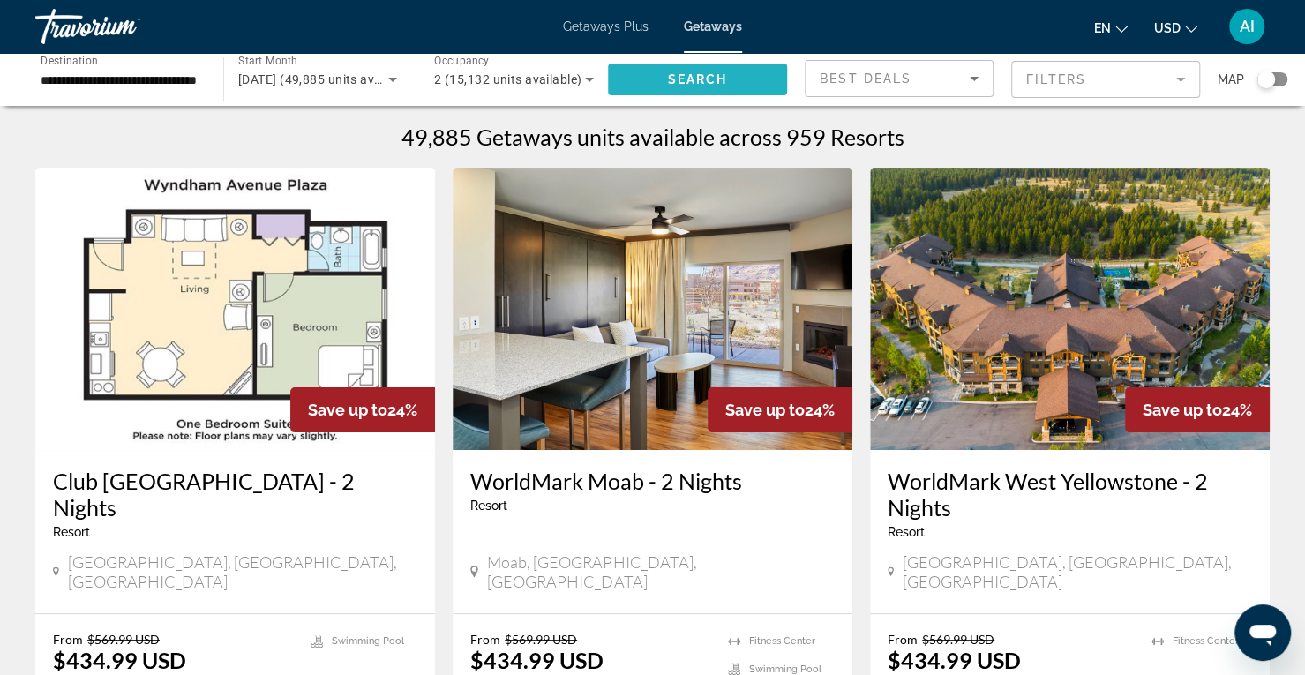
click at [698, 80] on span "Search" at bounding box center [698, 79] width 60 height 14
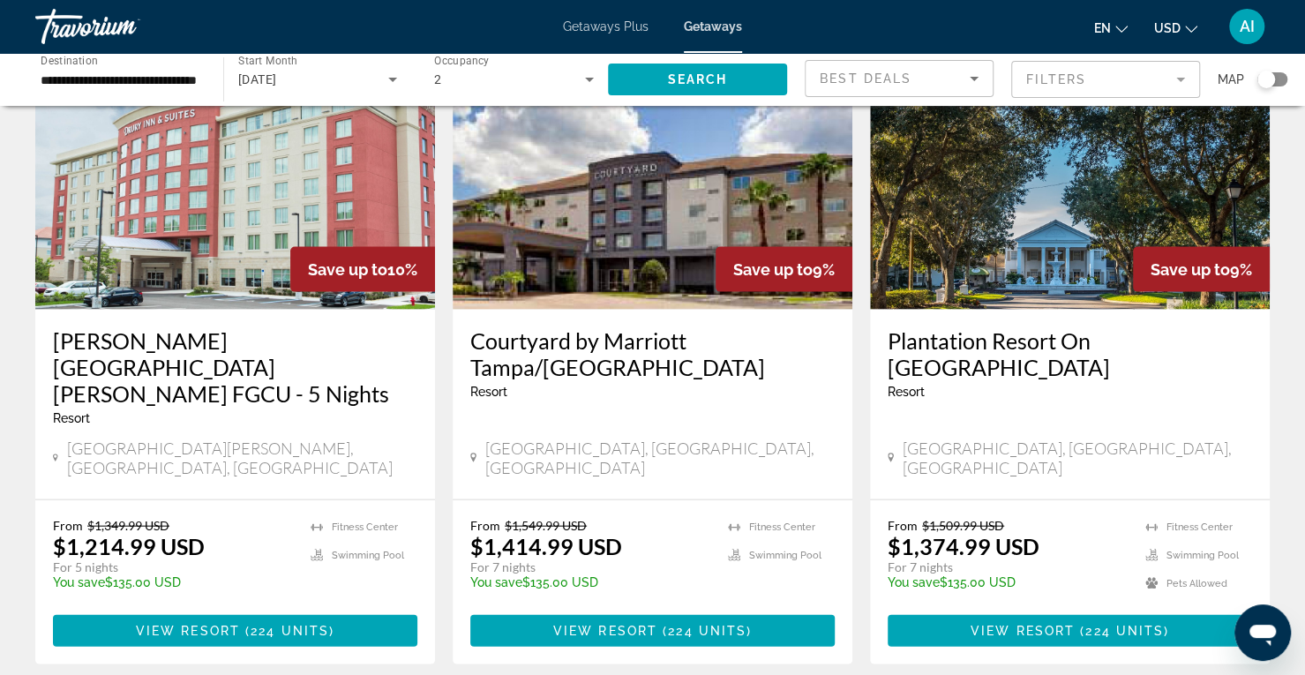
scroll to position [2283, 0]
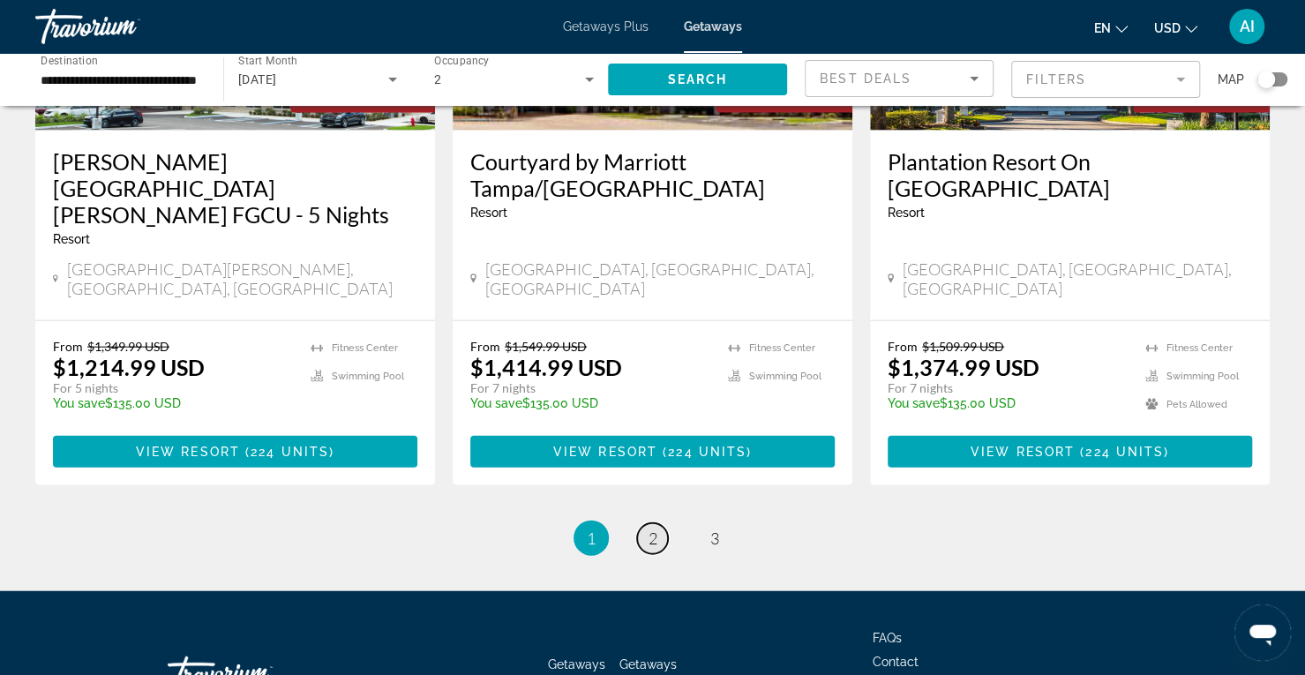
click at [648, 523] on link "page 2" at bounding box center [652, 538] width 31 height 31
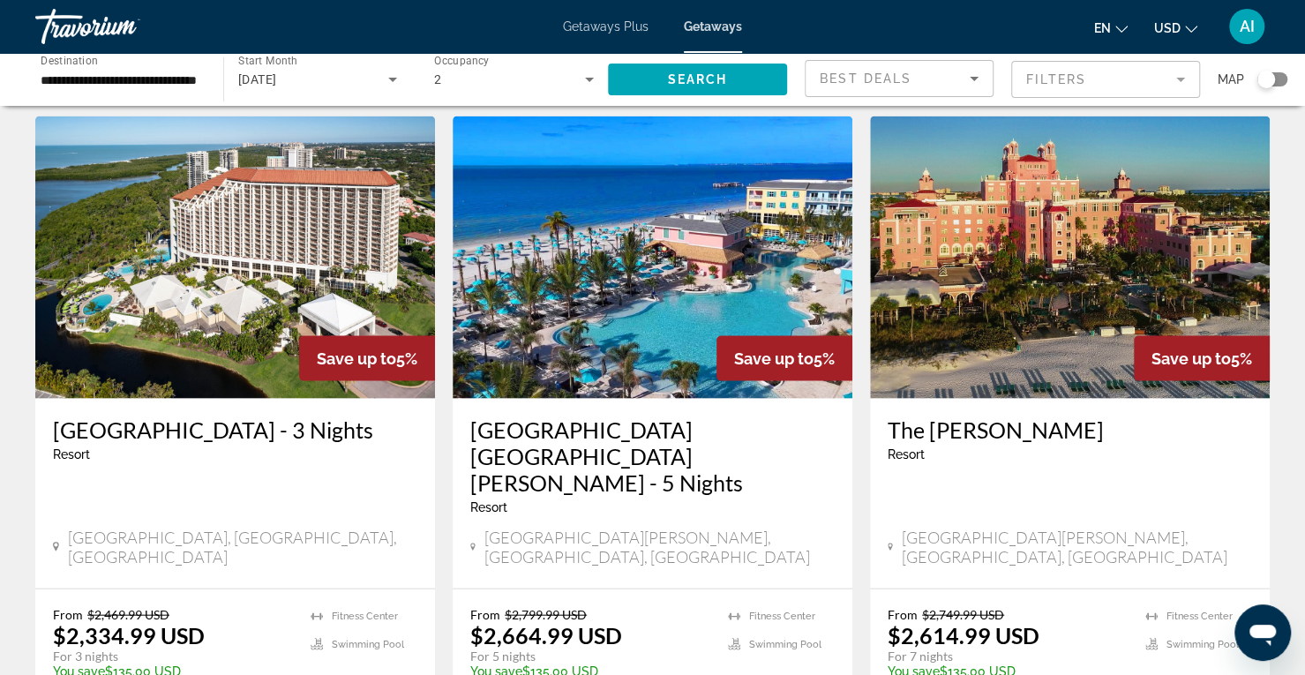
scroll to position [2283, 0]
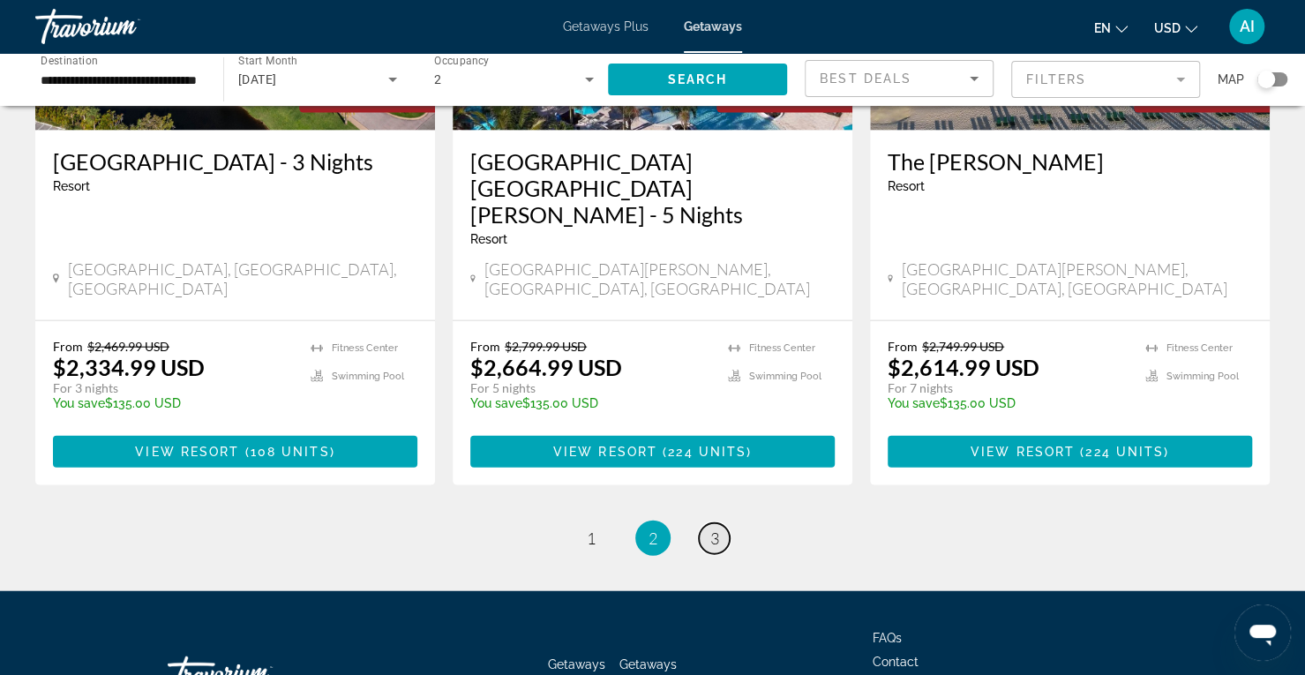
click at [712, 528] on span "3" at bounding box center [714, 537] width 9 height 19
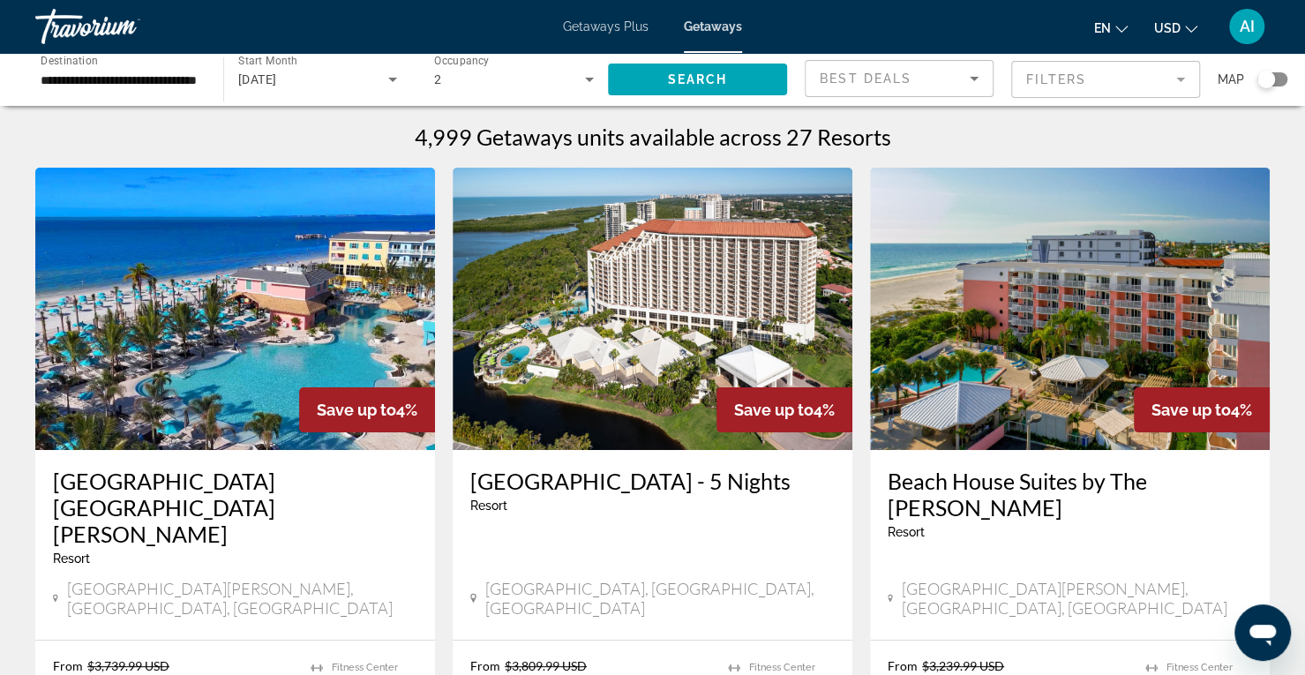
click at [76, 66] on span "Destination" at bounding box center [69, 60] width 57 height 12
click at [76, 70] on input "**********" at bounding box center [121, 80] width 160 height 21
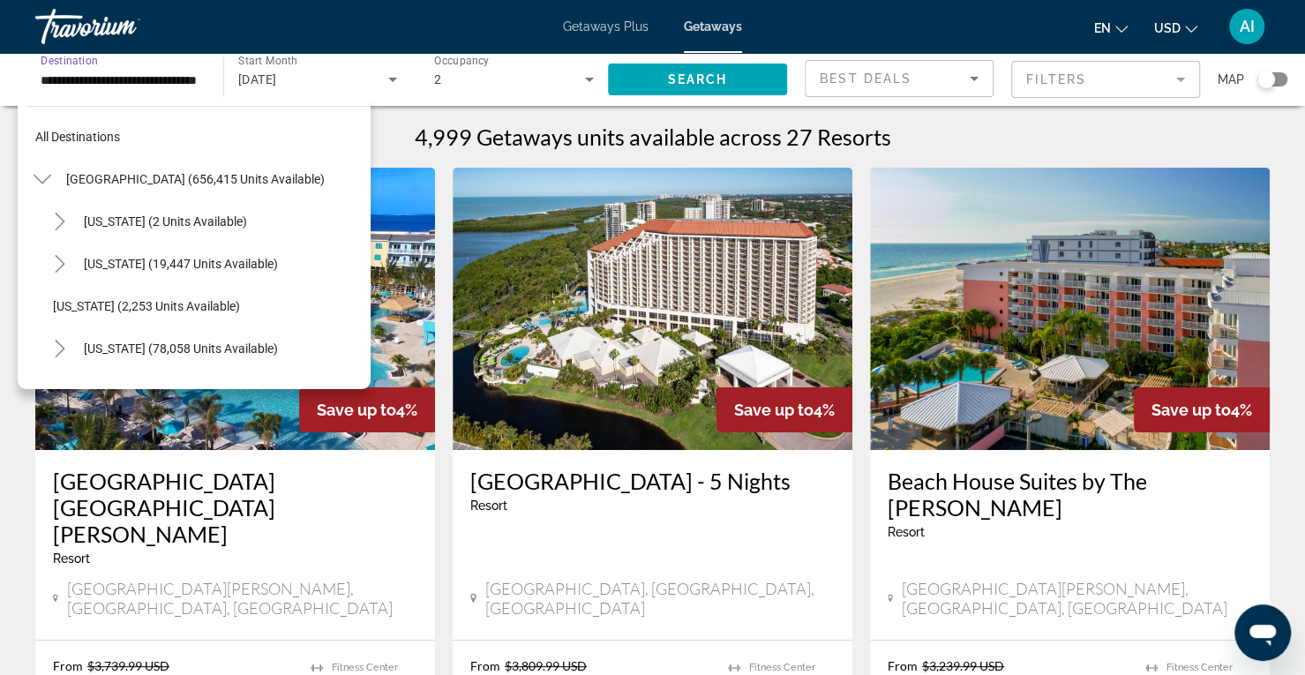
scroll to position [401, 0]
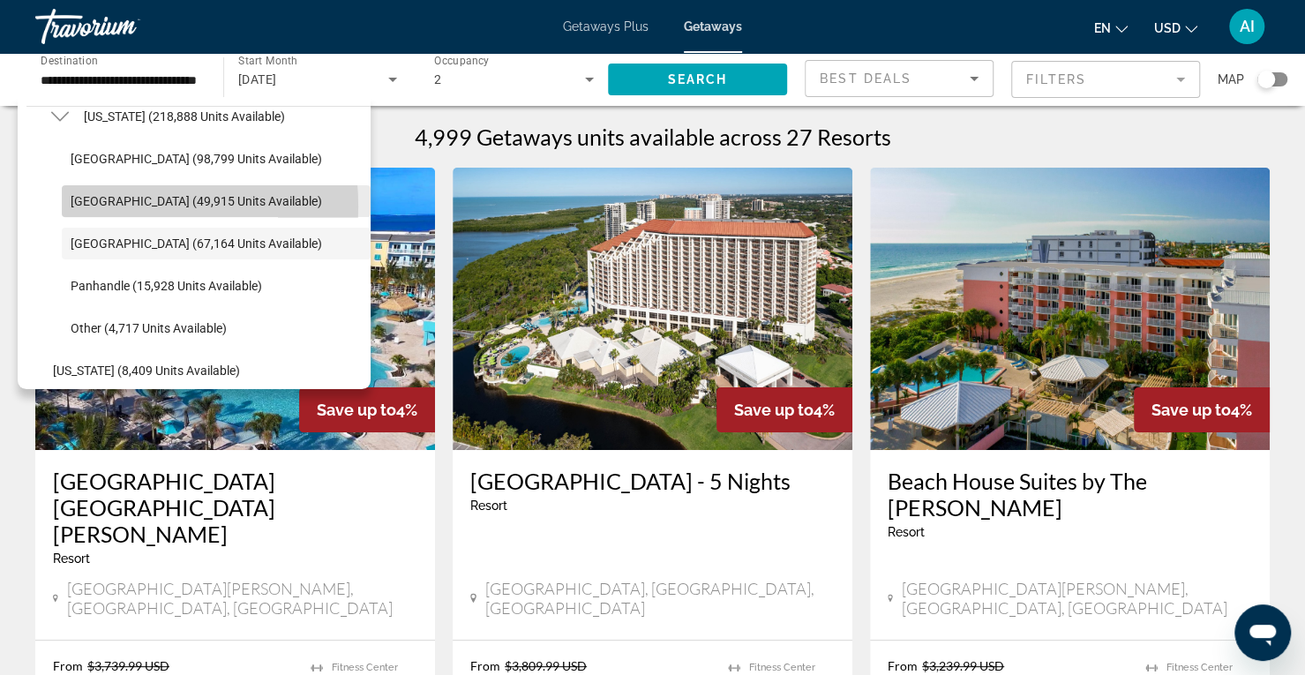
click at [94, 206] on span "East Coast (49,915 units available)" at bounding box center [196, 201] width 251 height 14
type input "**********"
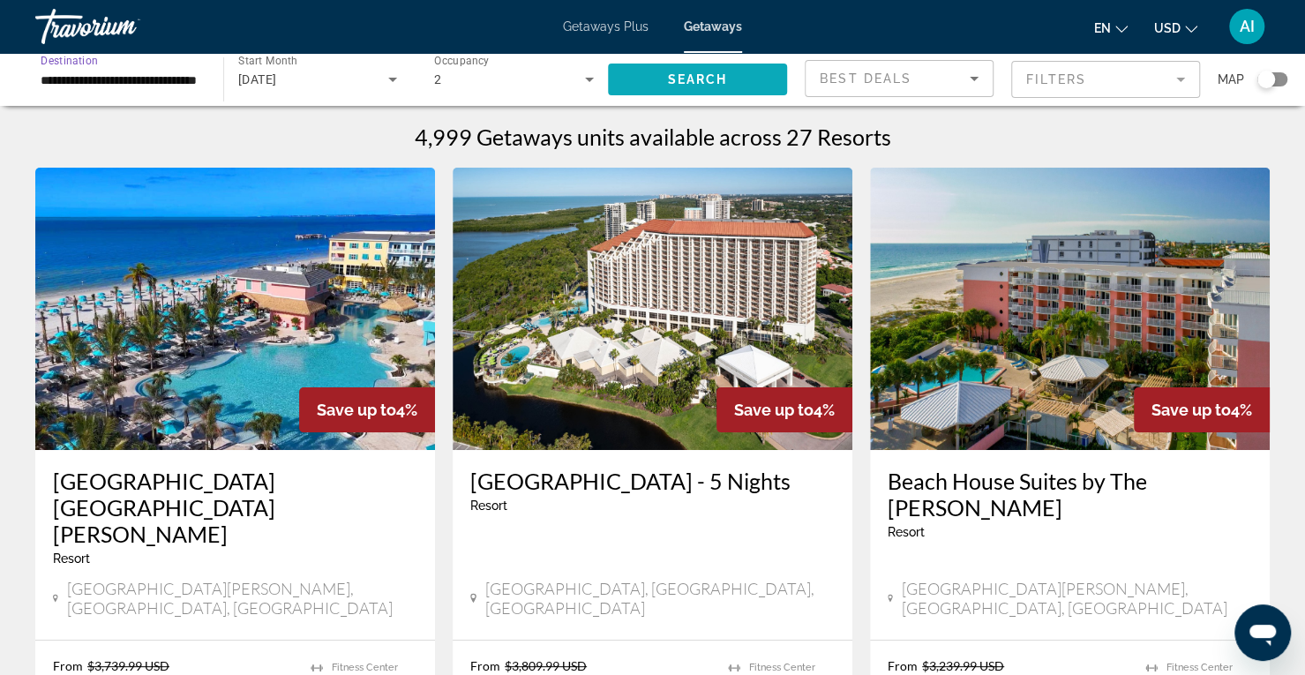
scroll to position [0, 0]
click at [739, 75] on span "Search widget" at bounding box center [697, 79] width 179 height 42
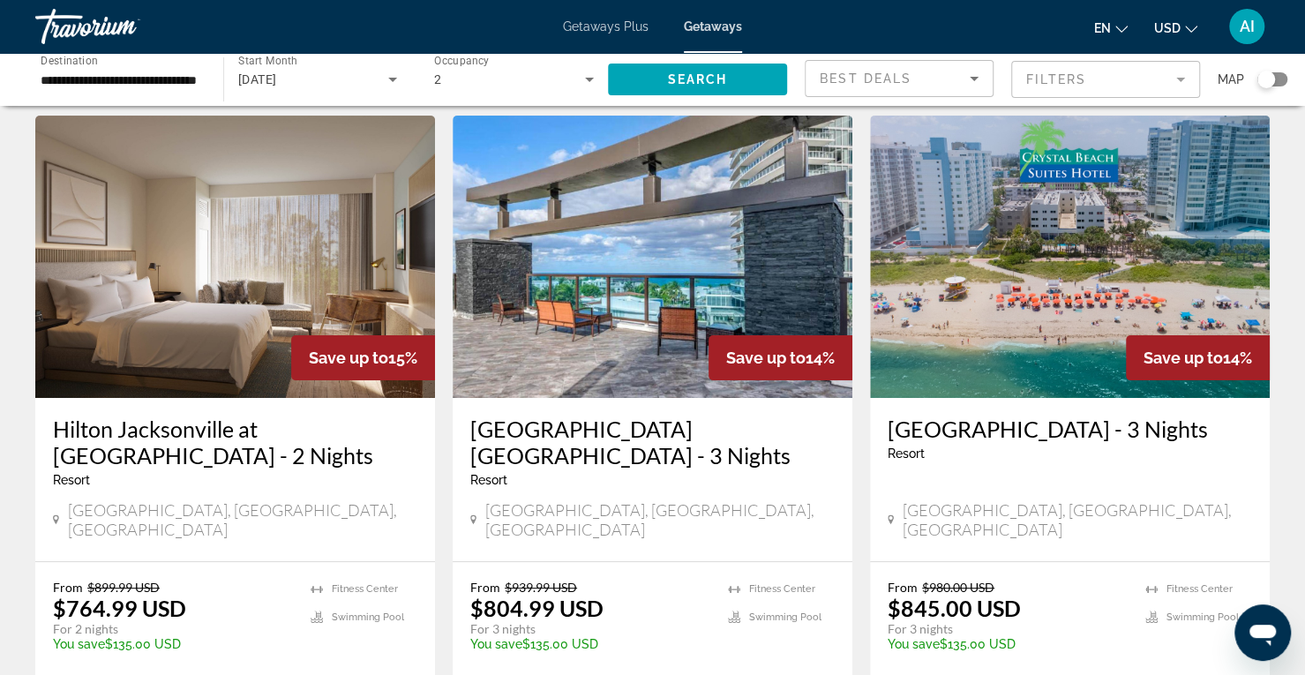
scroll to position [53, 0]
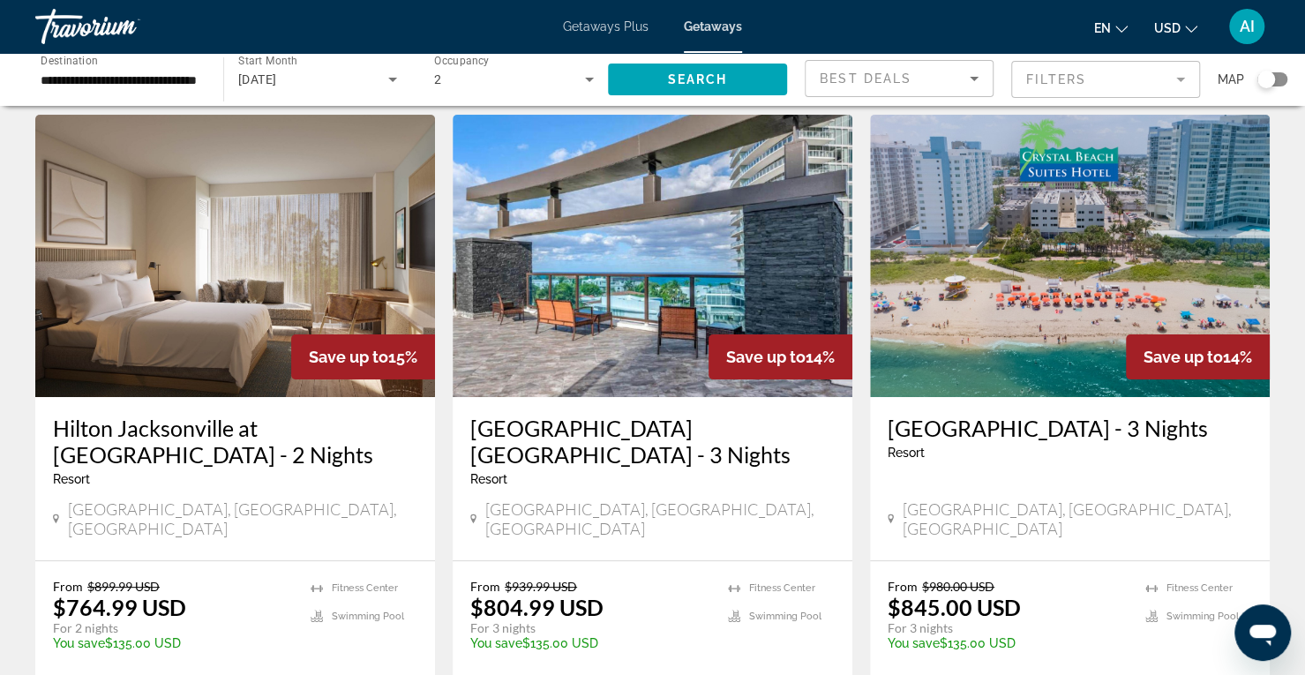
click at [769, 271] on img "Main content" at bounding box center [653, 256] width 400 height 282
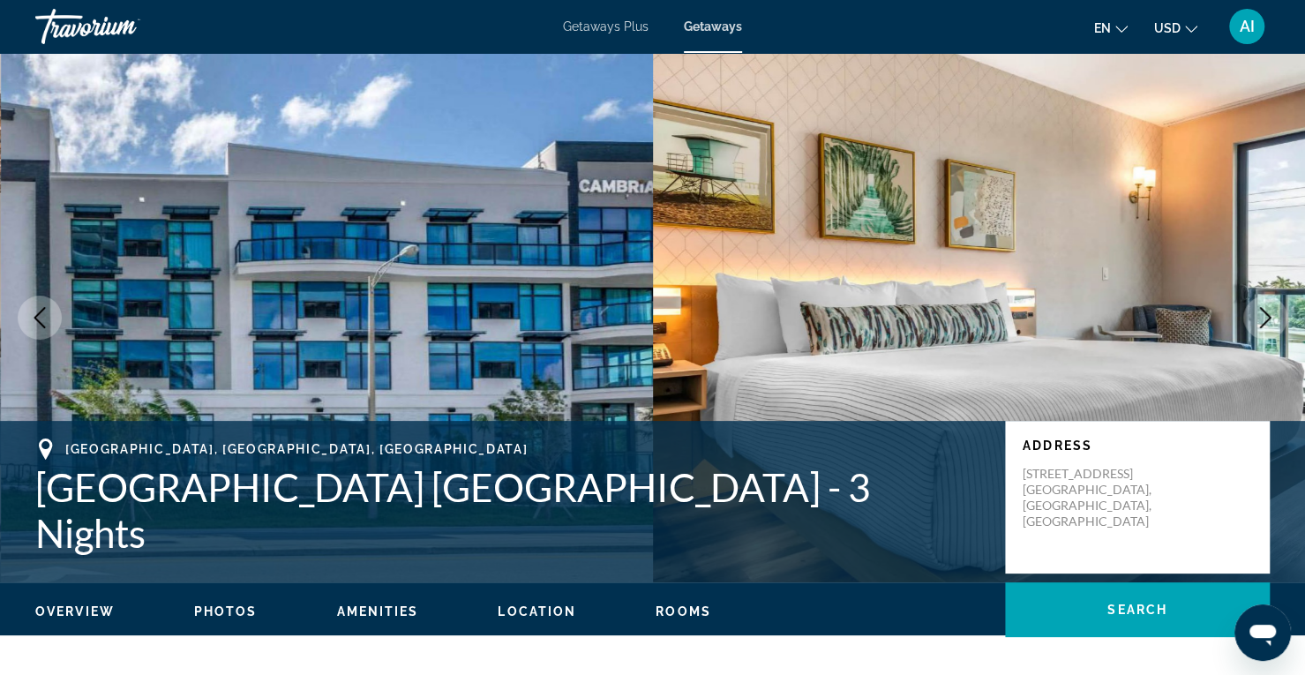
click at [1261, 324] on icon "Next image" at bounding box center [1264, 317] width 21 height 21
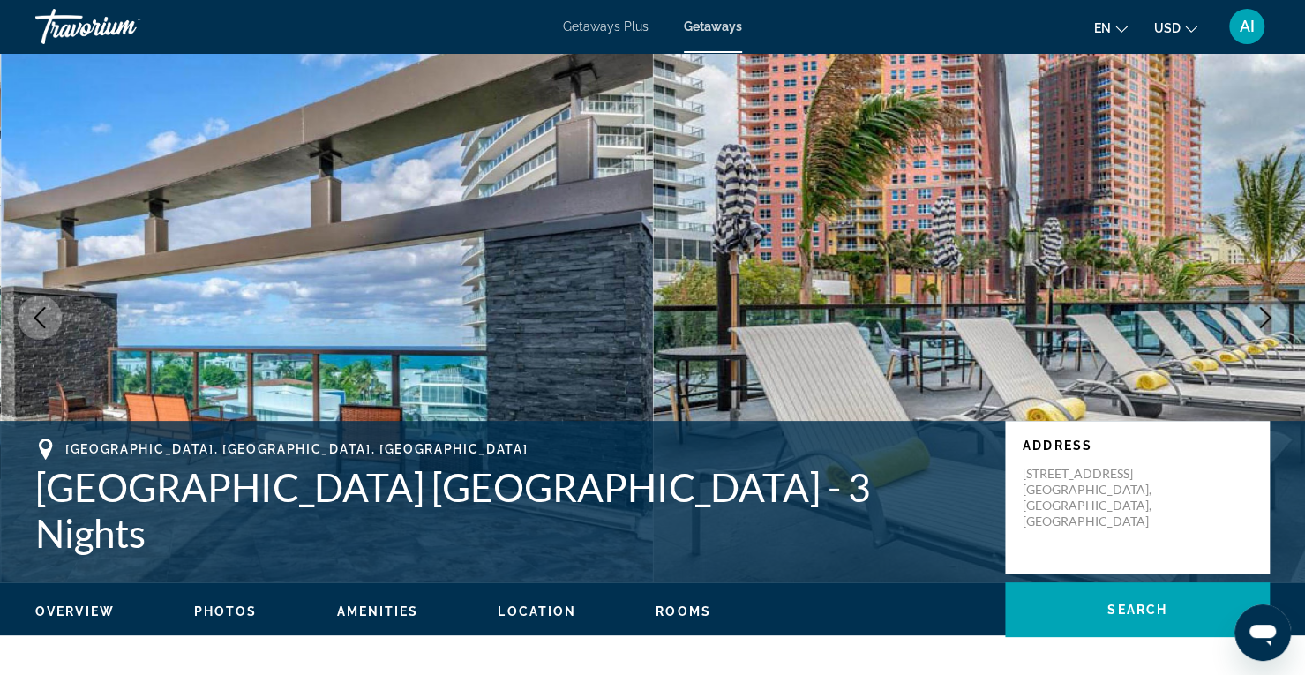
click at [1261, 324] on icon "Next image" at bounding box center [1264, 317] width 21 height 21
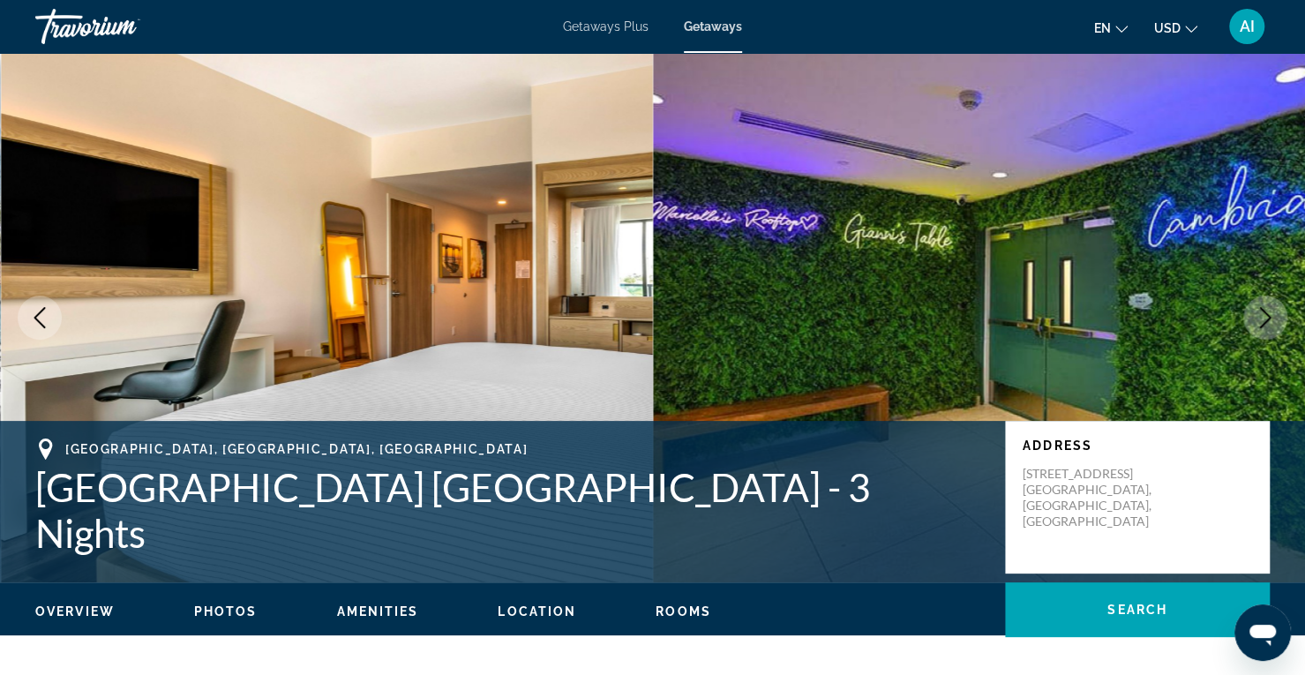
click at [1261, 324] on icon "Next image" at bounding box center [1264, 317] width 21 height 21
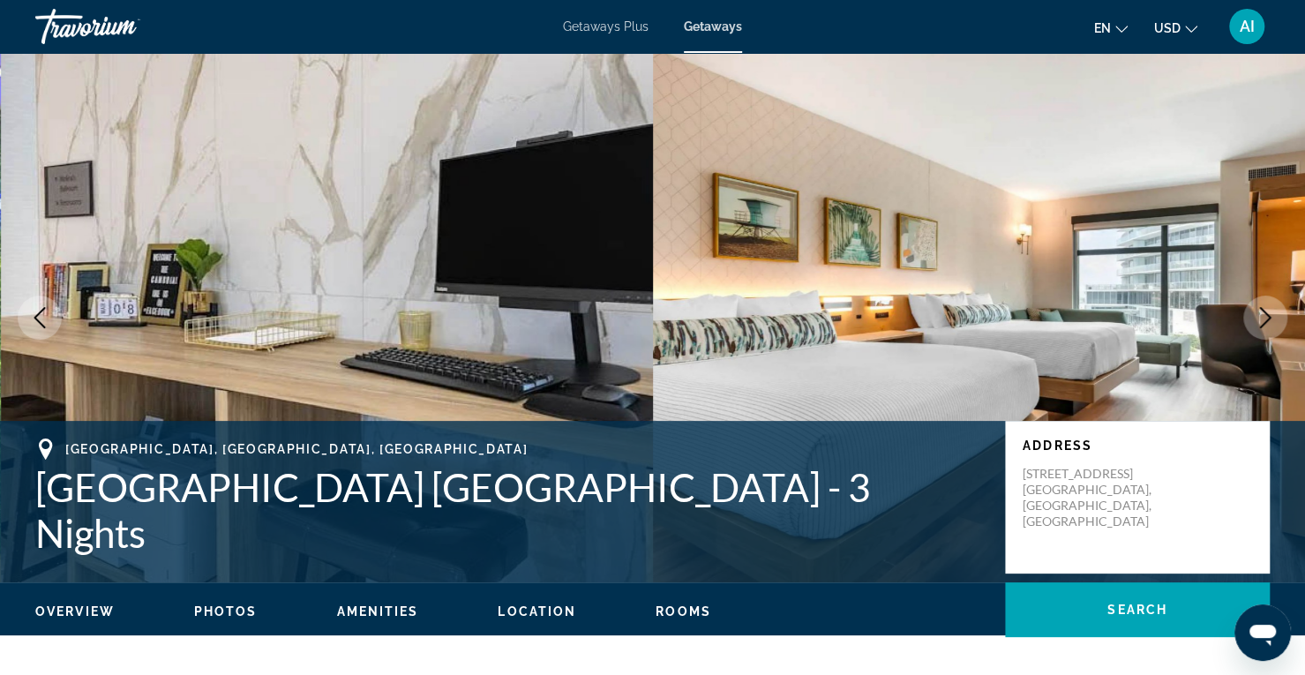
click at [1261, 324] on icon "Next image" at bounding box center [1264, 317] width 21 height 21
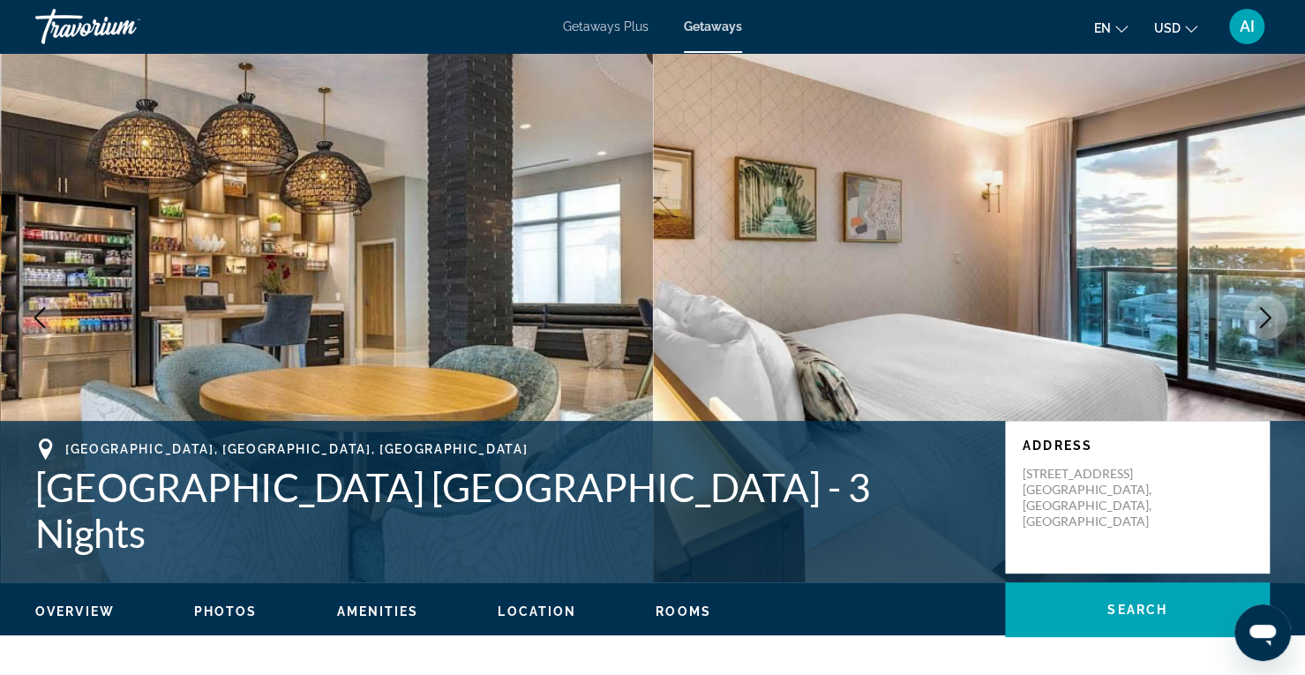
click at [1261, 324] on icon "Next image" at bounding box center [1264, 317] width 21 height 21
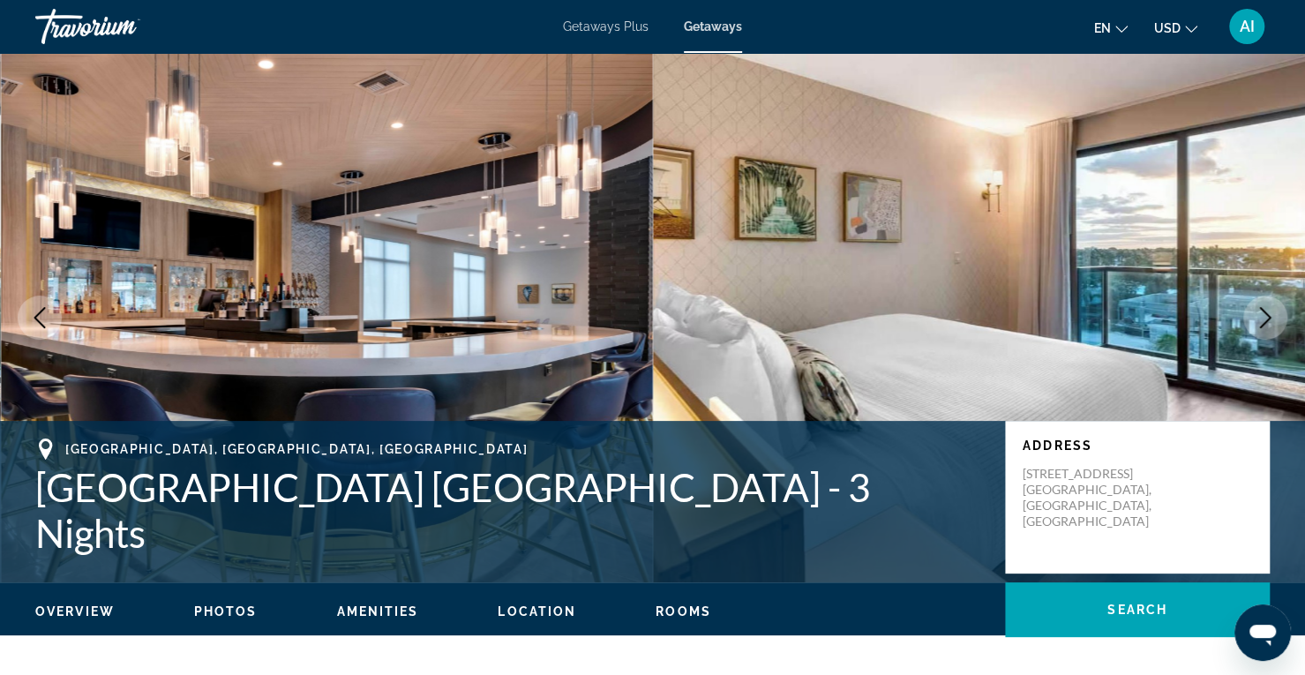
click at [1261, 324] on icon "Next image" at bounding box center [1264, 317] width 21 height 21
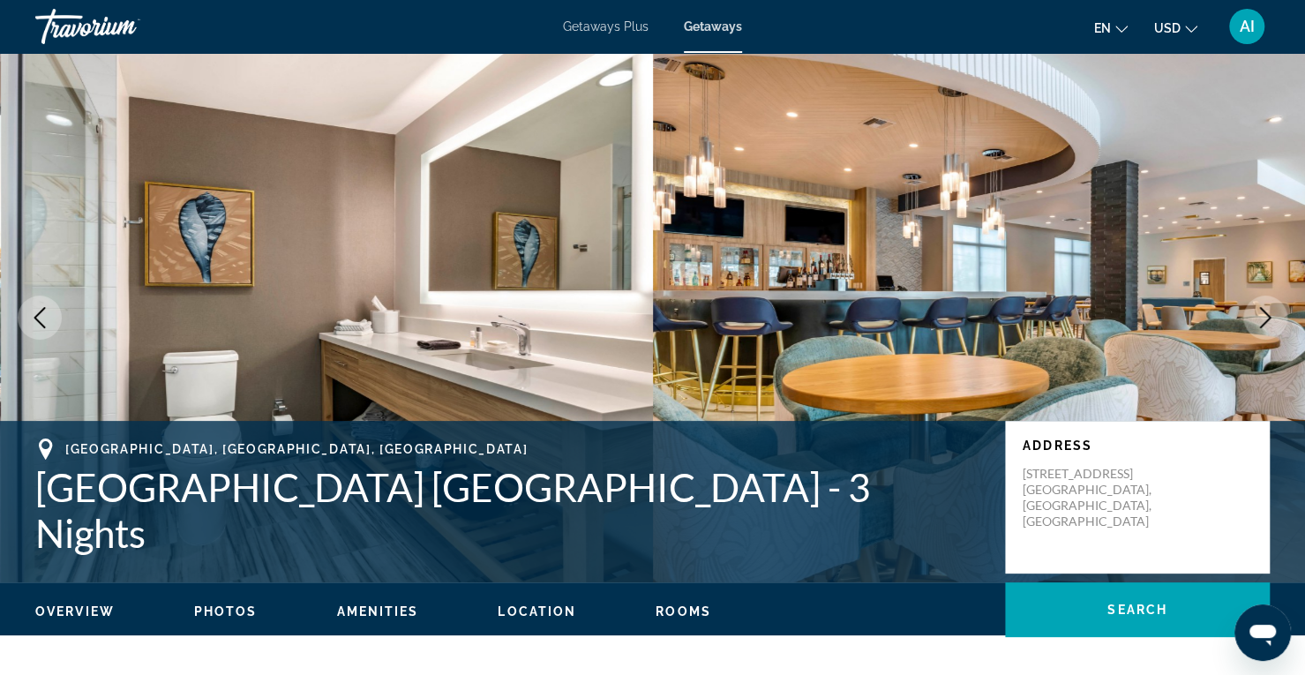
click at [1261, 324] on icon "Next image" at bounding box center [1264, 317] width 21 height 21
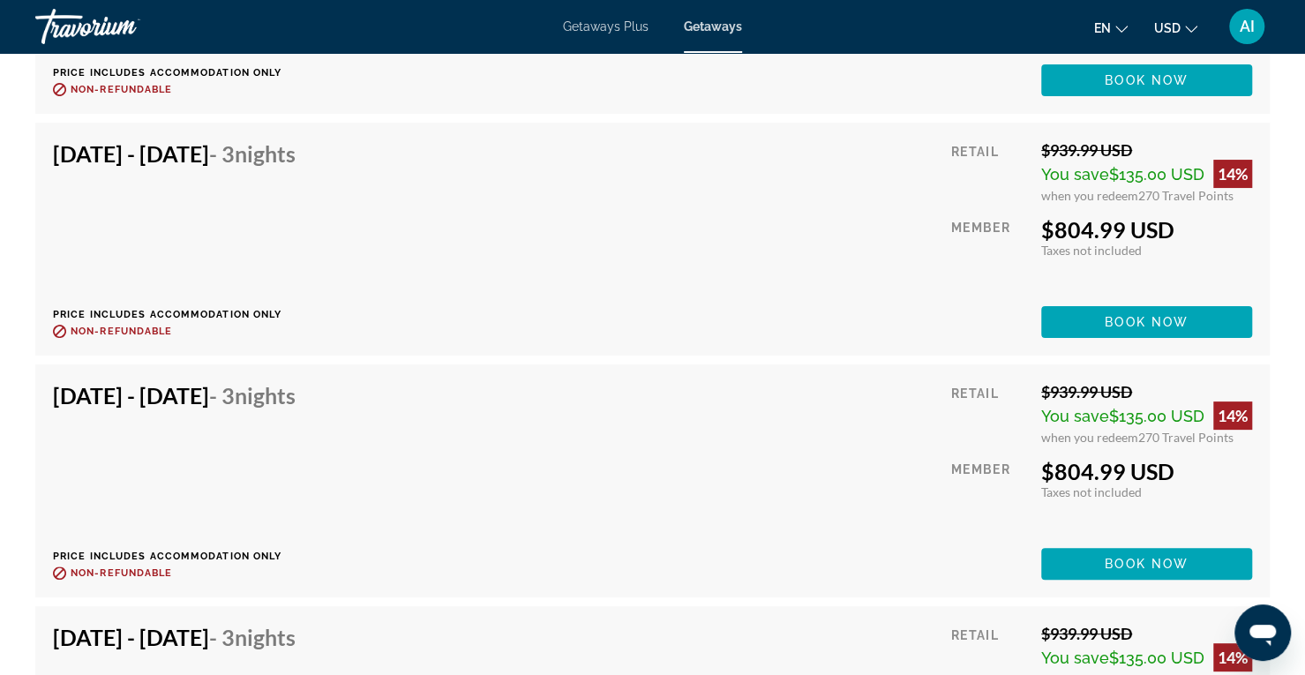
scroll to position [3924, 0]
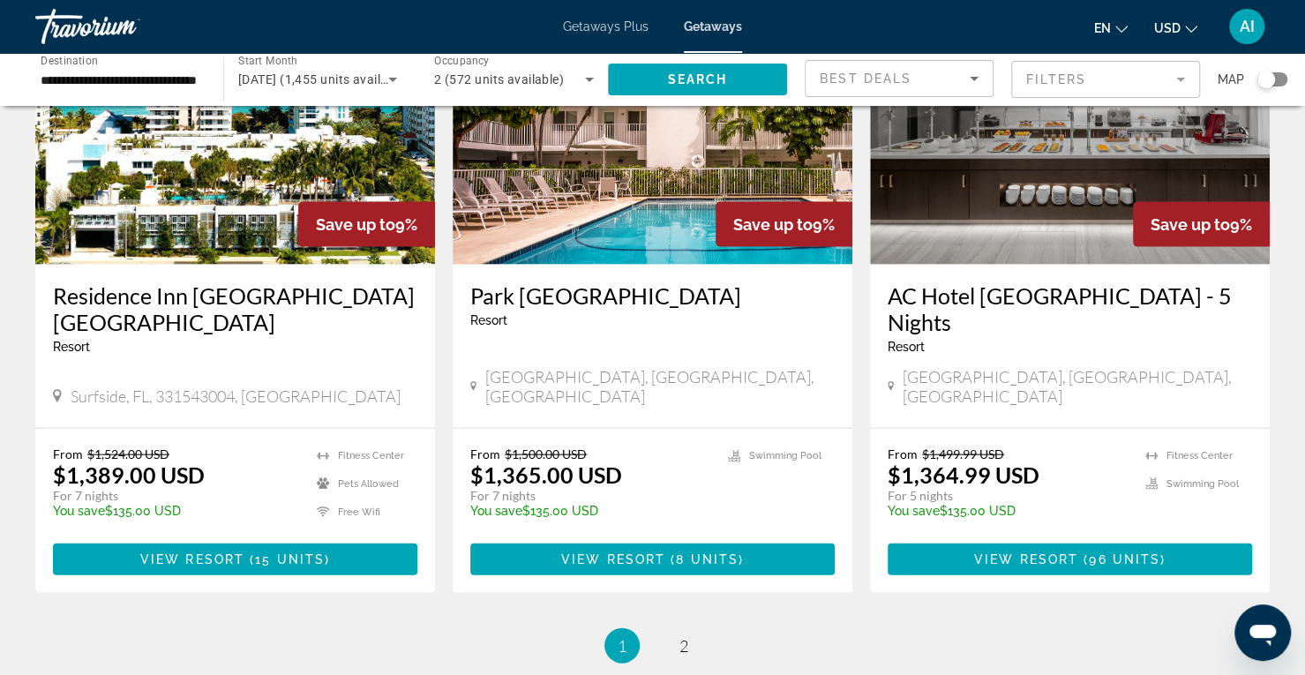
scroll to position [2173, 0]
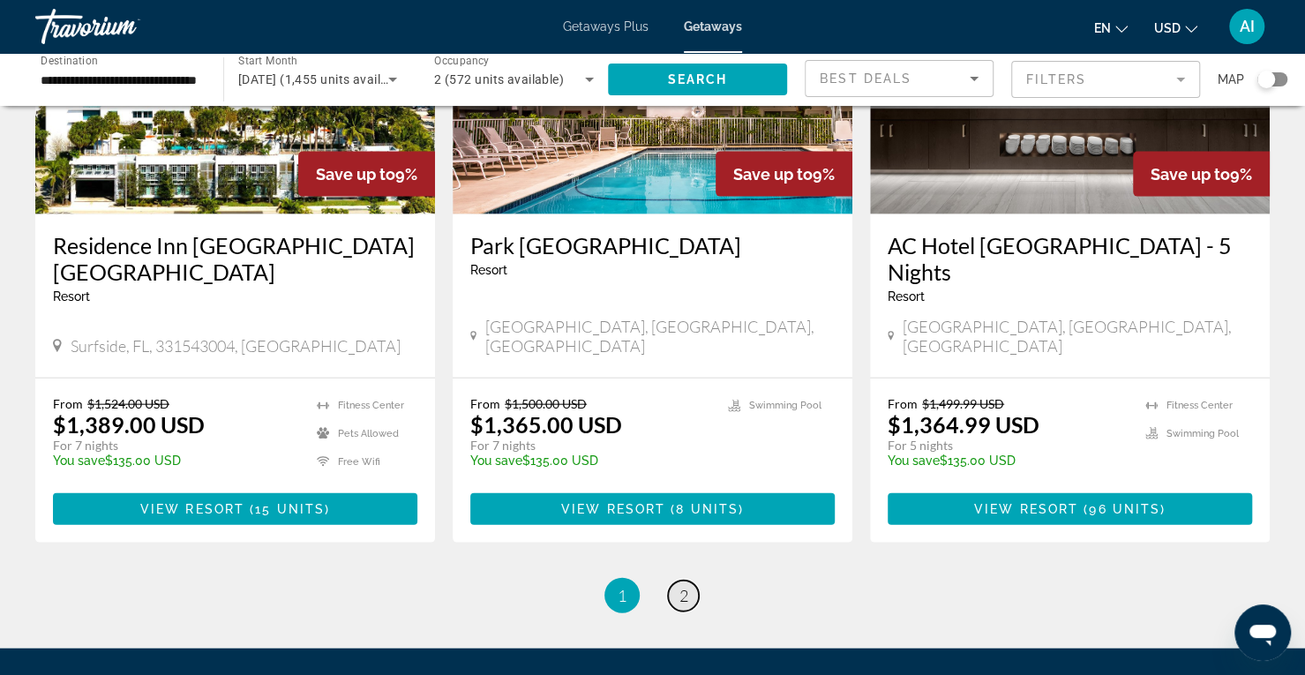
click at [678, 580] on link "page 2" at bounding box center [683, 595] width 31 height 31
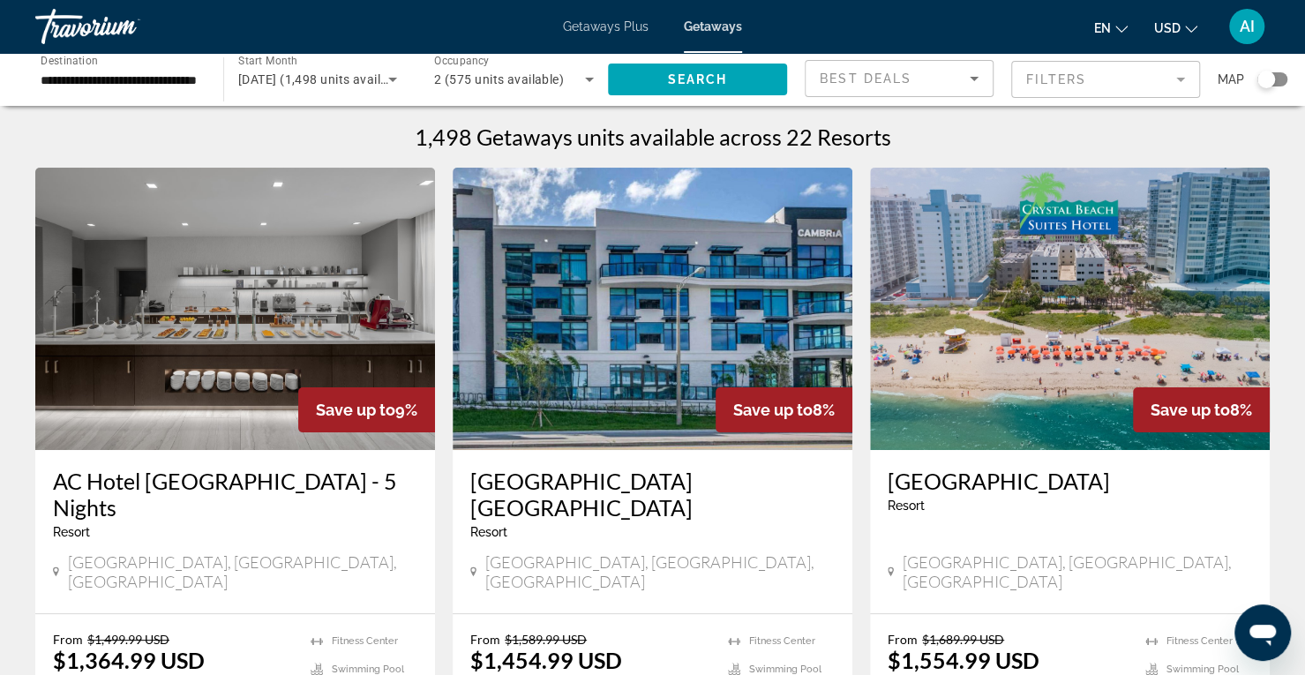
click at [681, 296] on img "Main content" at bounding box center [653, 309] width 400 height 282
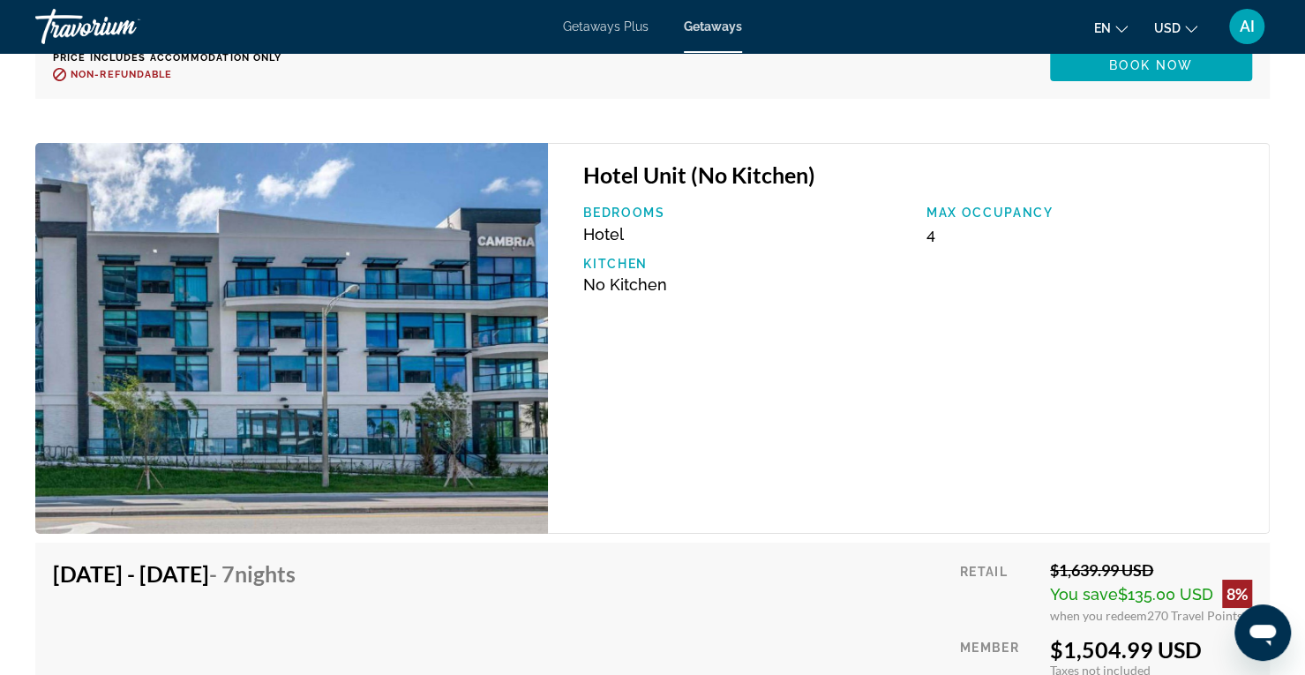
scroll to position [7385, 0]
